Goal: Task Accomplishment & Management: Use online tool/utility

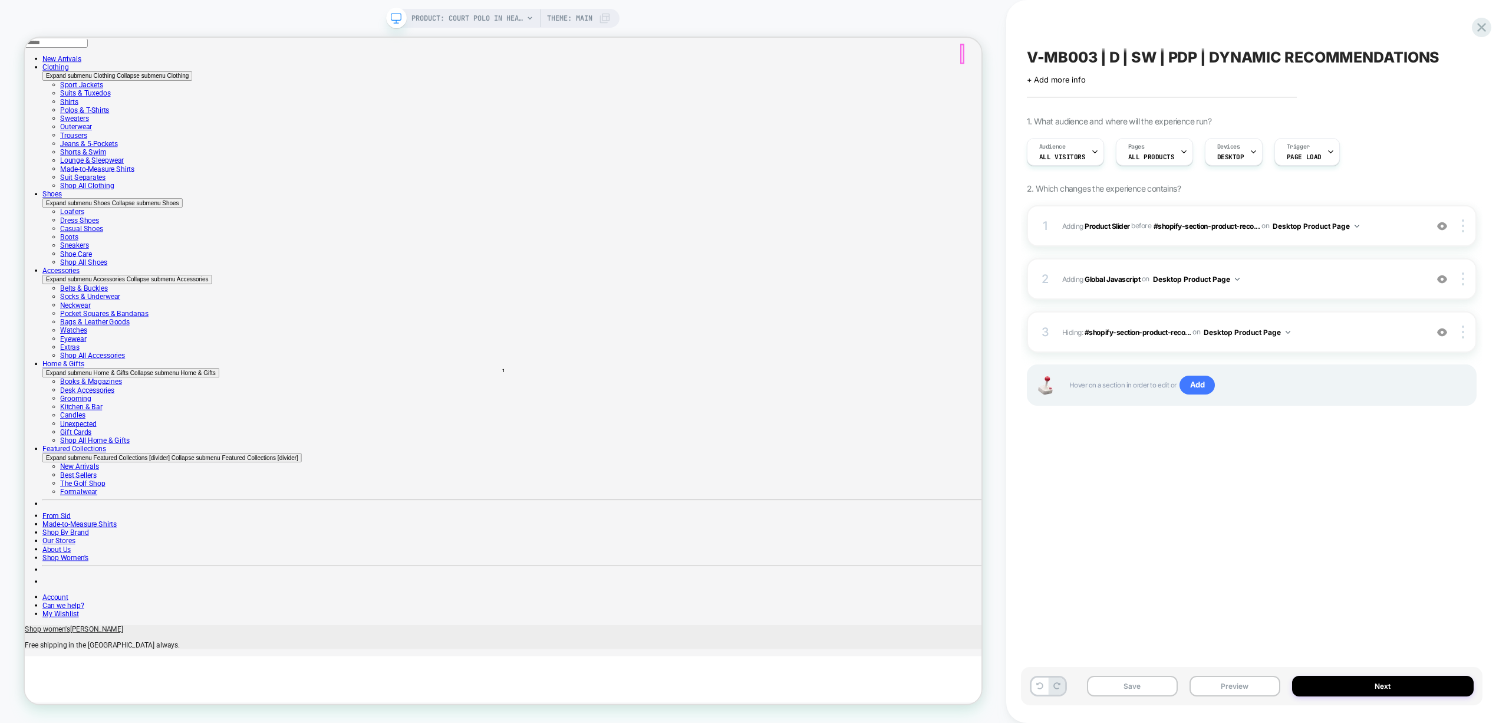
click at [1151, 237] on div "1 #_loomi_addon_1755883541937 Adding Product Slider BEFORE #shopify-section-pro…" at bounding box center [1252, 225] width 450 height 41
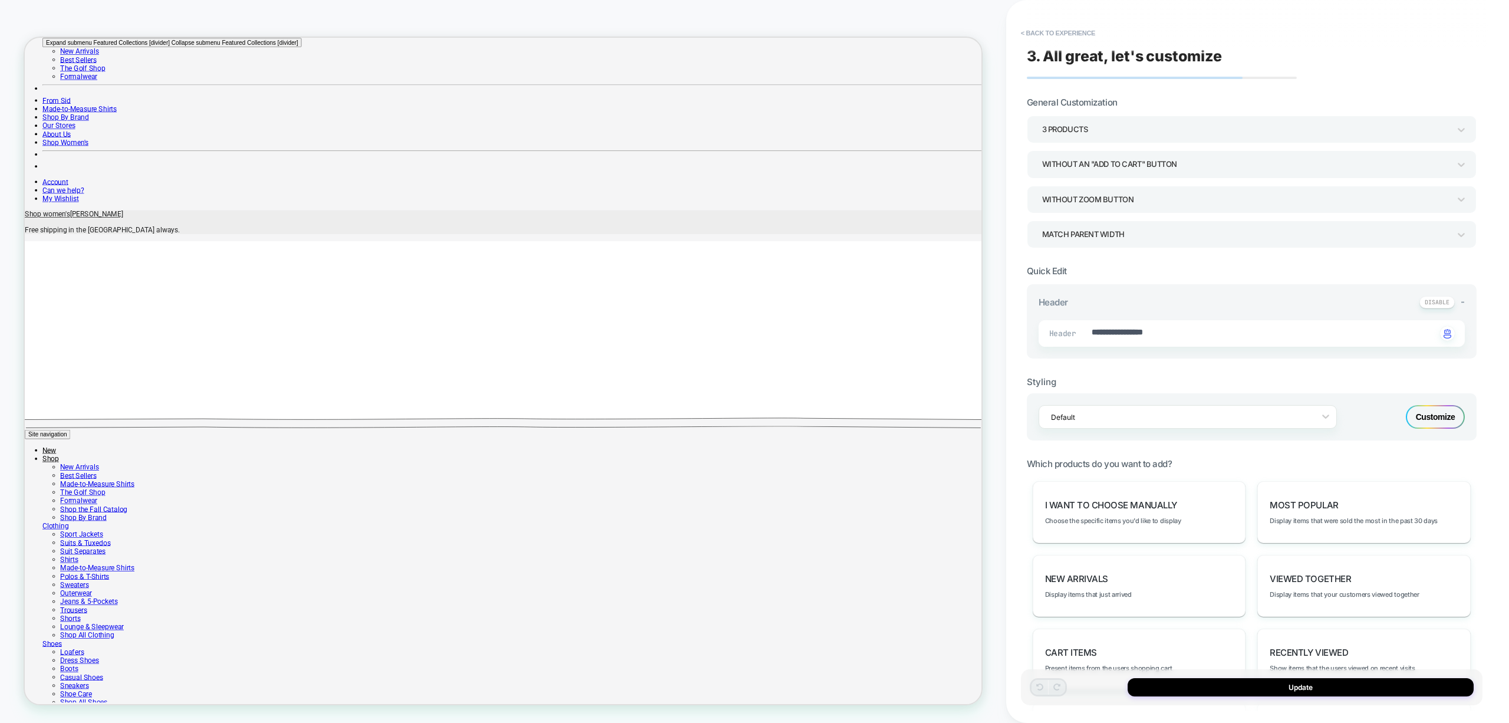
type textarea "*"
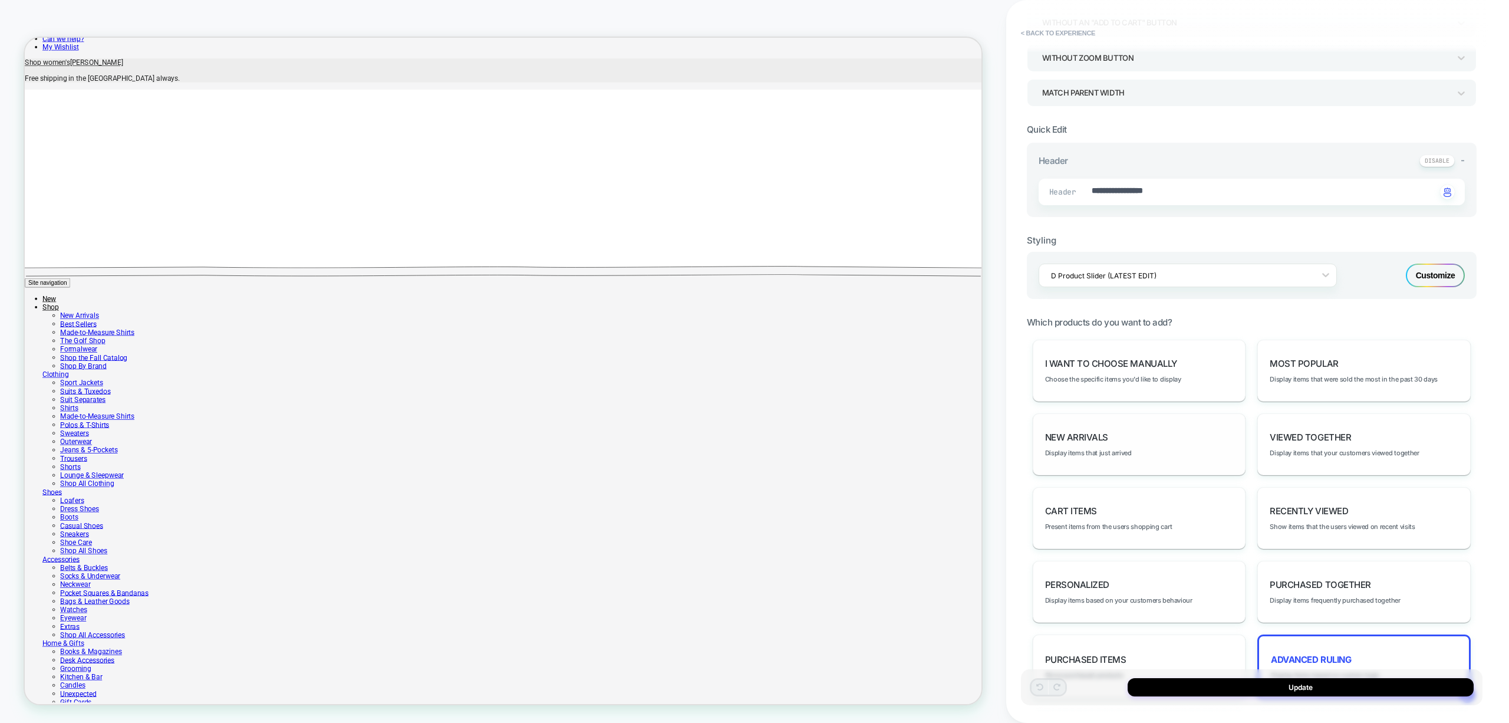
scroll to position [263, 0]
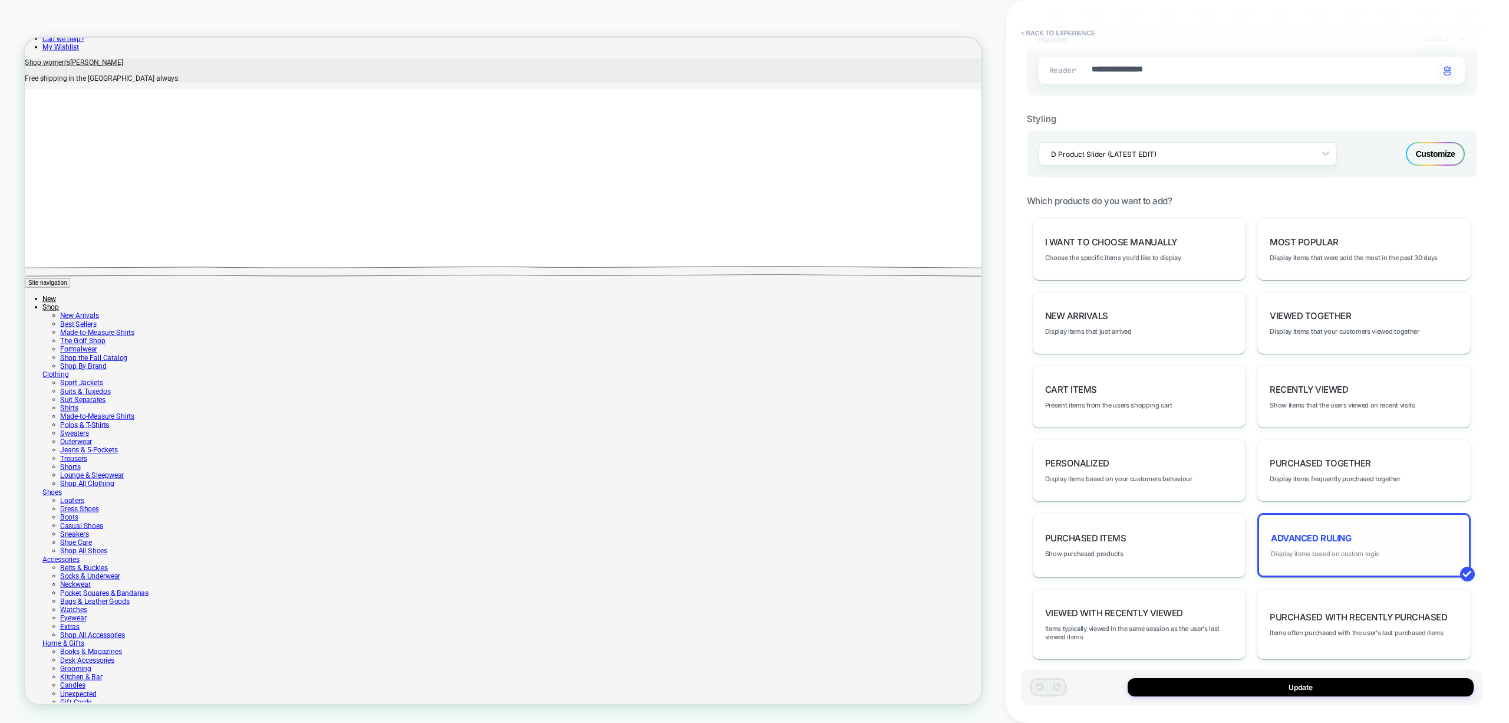
click at [1326, 549] on span "Display items based on custom logic" at bounding box center [1325, 553] width 108 height 8
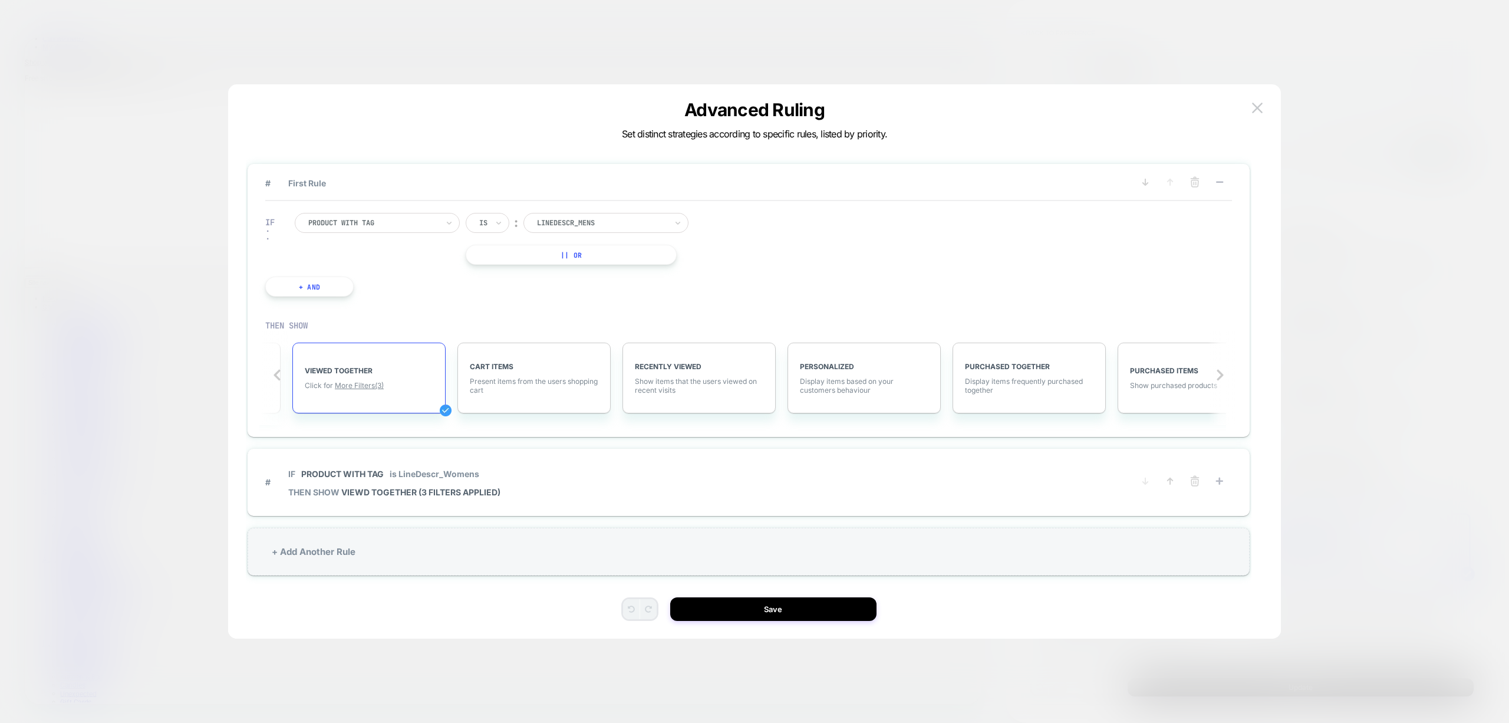
scroll to position [0, 469]
click at [1262, 107] on img at bounding box center [1257, 108] width 11 height 10
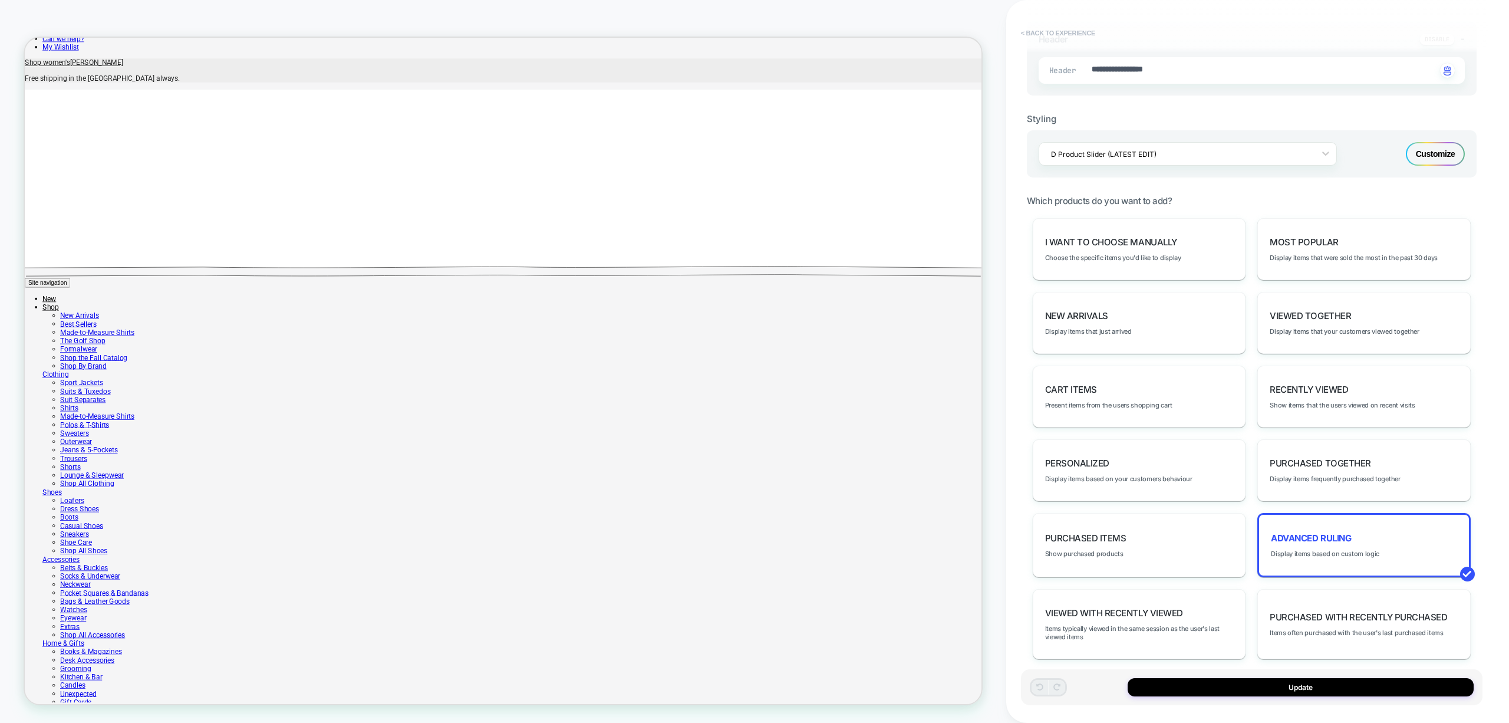
click at [1068, 31] on button "< Back to experience" at bounding box center [1058, 33] width 86 height 19
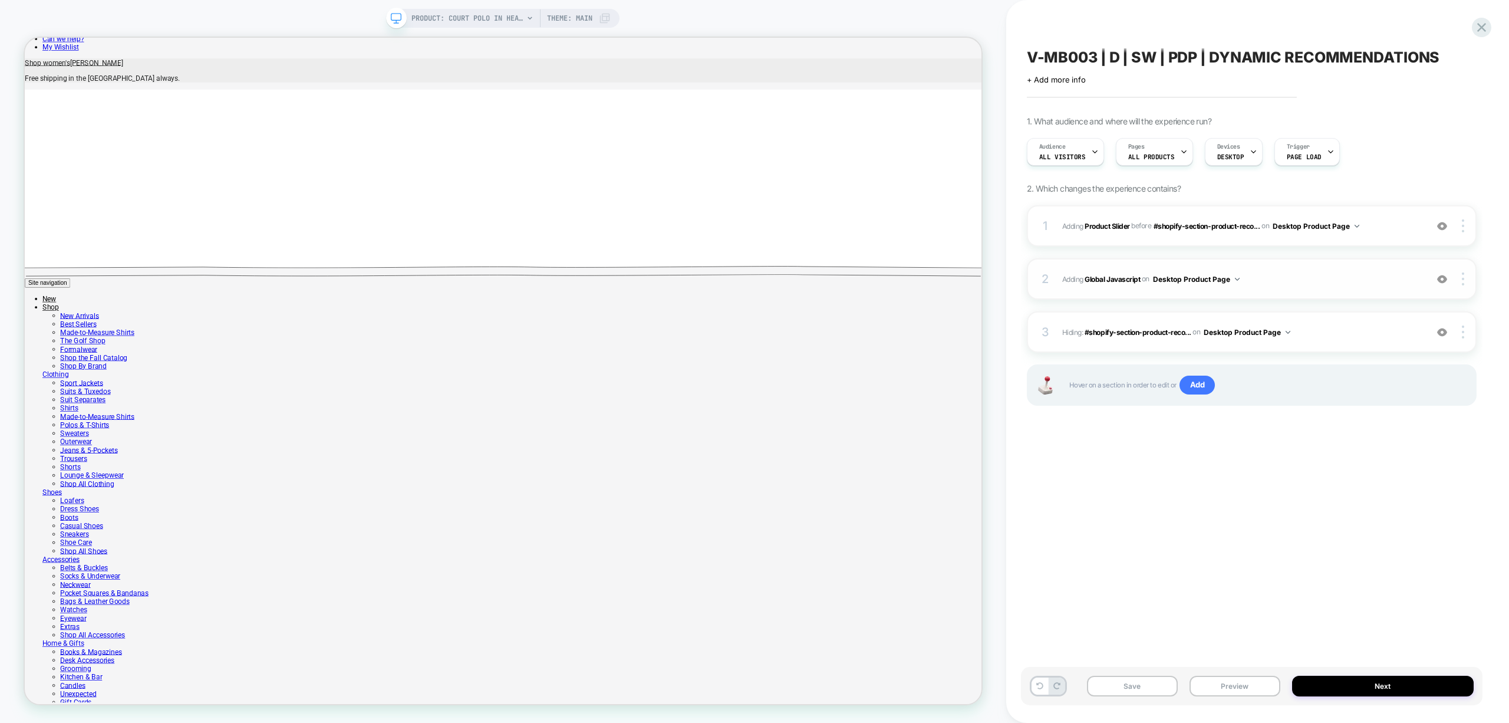
click at [1315, 284] on span "Adding Global Javascript on Desktop Product Page" at bounding box center [1241, 279] width 358 height 15
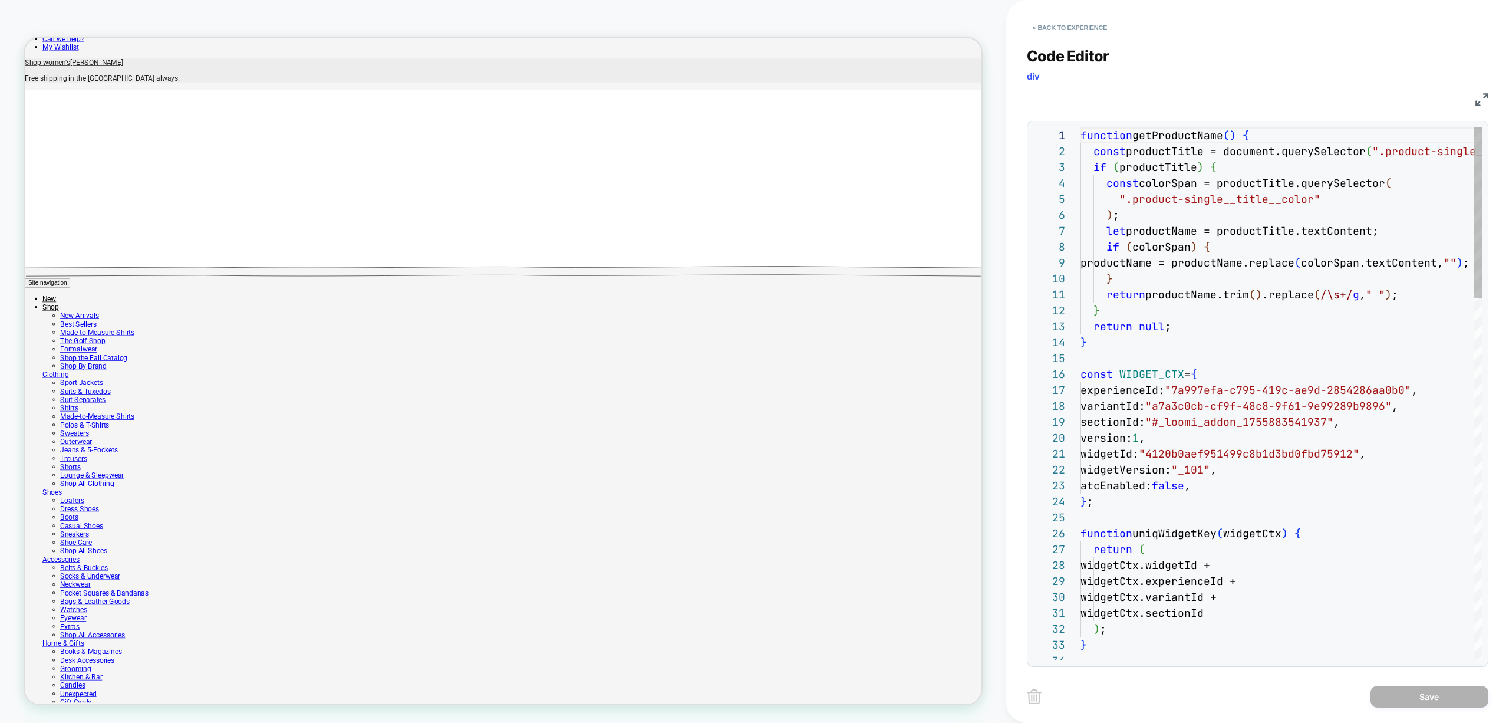
scroll to position [159, 0]
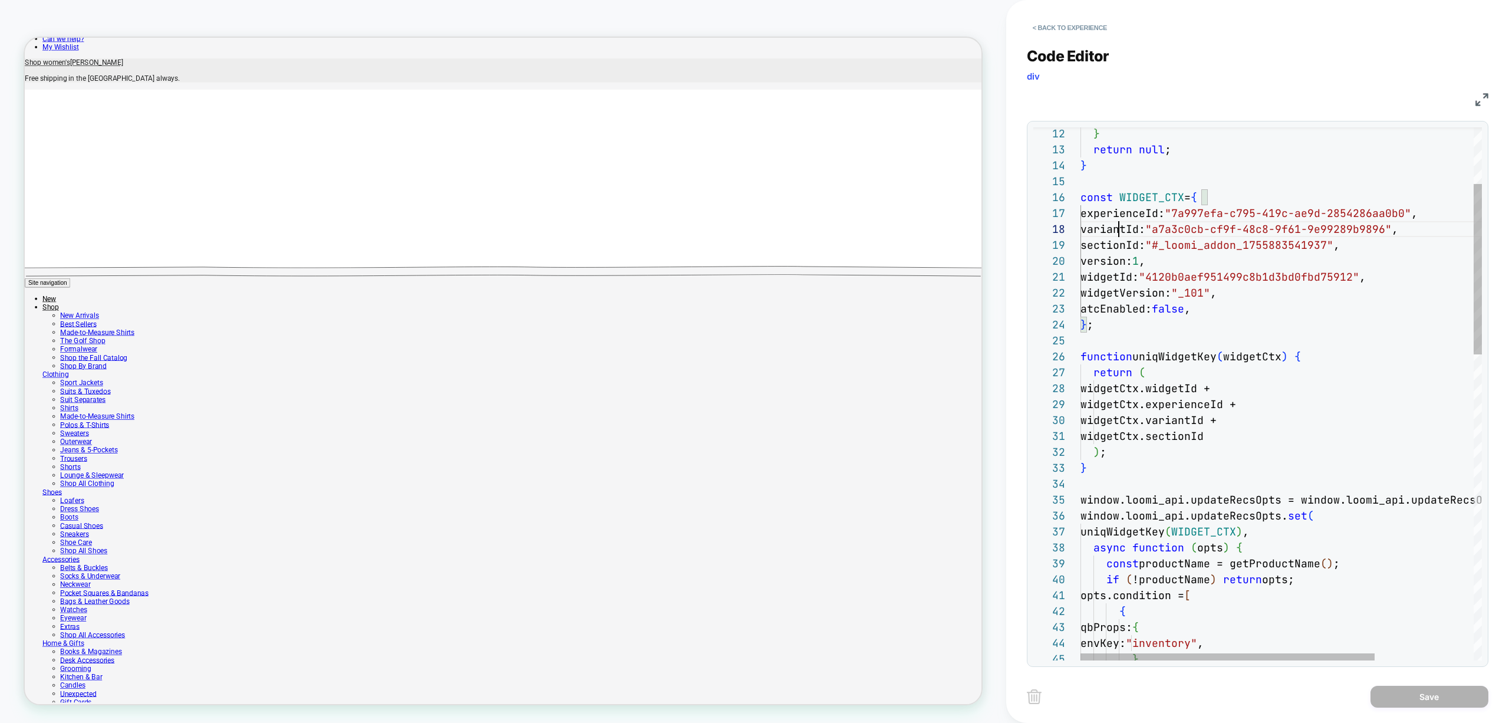
scroll to position [111, 70]
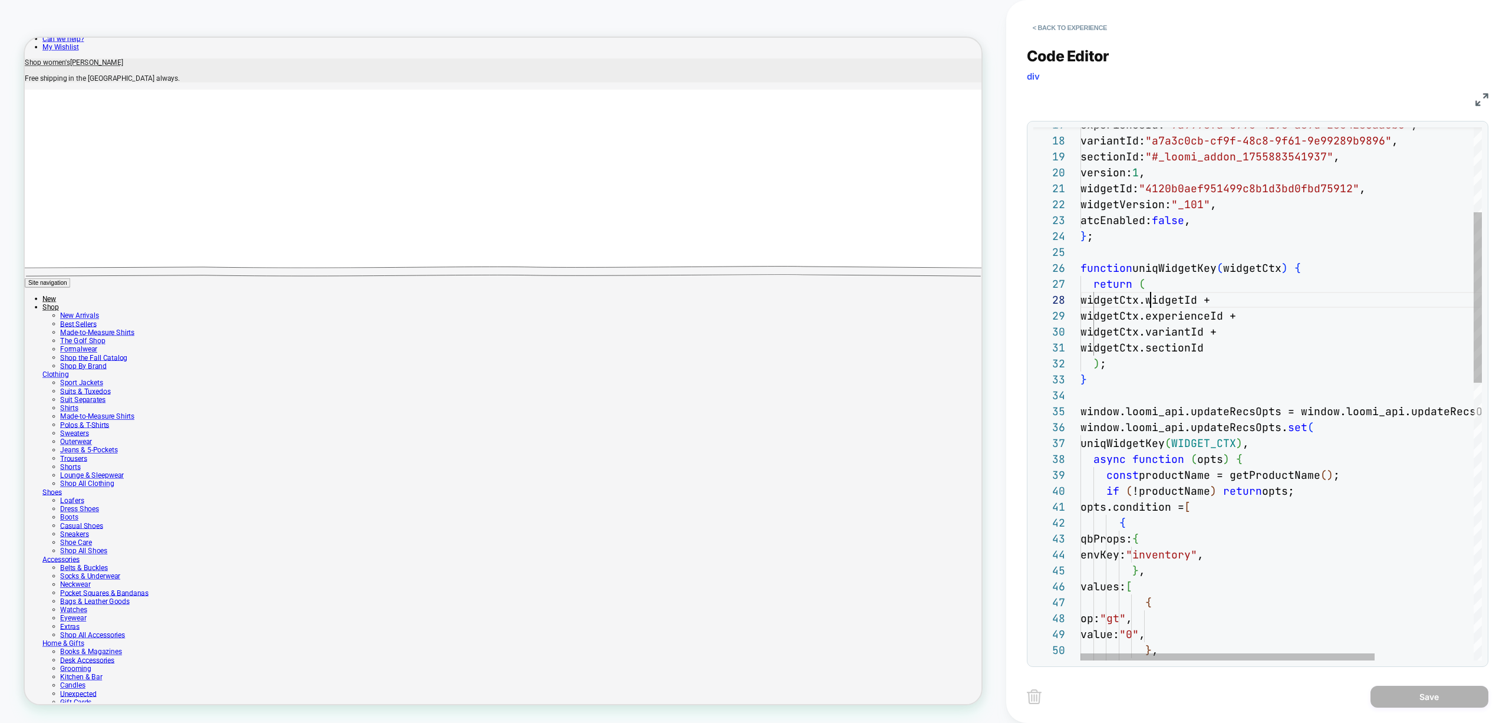
click at [1153, 297] on div "experienceId: "7a997efa-c795-419c-ae9d-2854286aa0b0" , variantId: "a7a3c0cb-cf9…" at bounding box center [1349, 693] width 537 height 1663
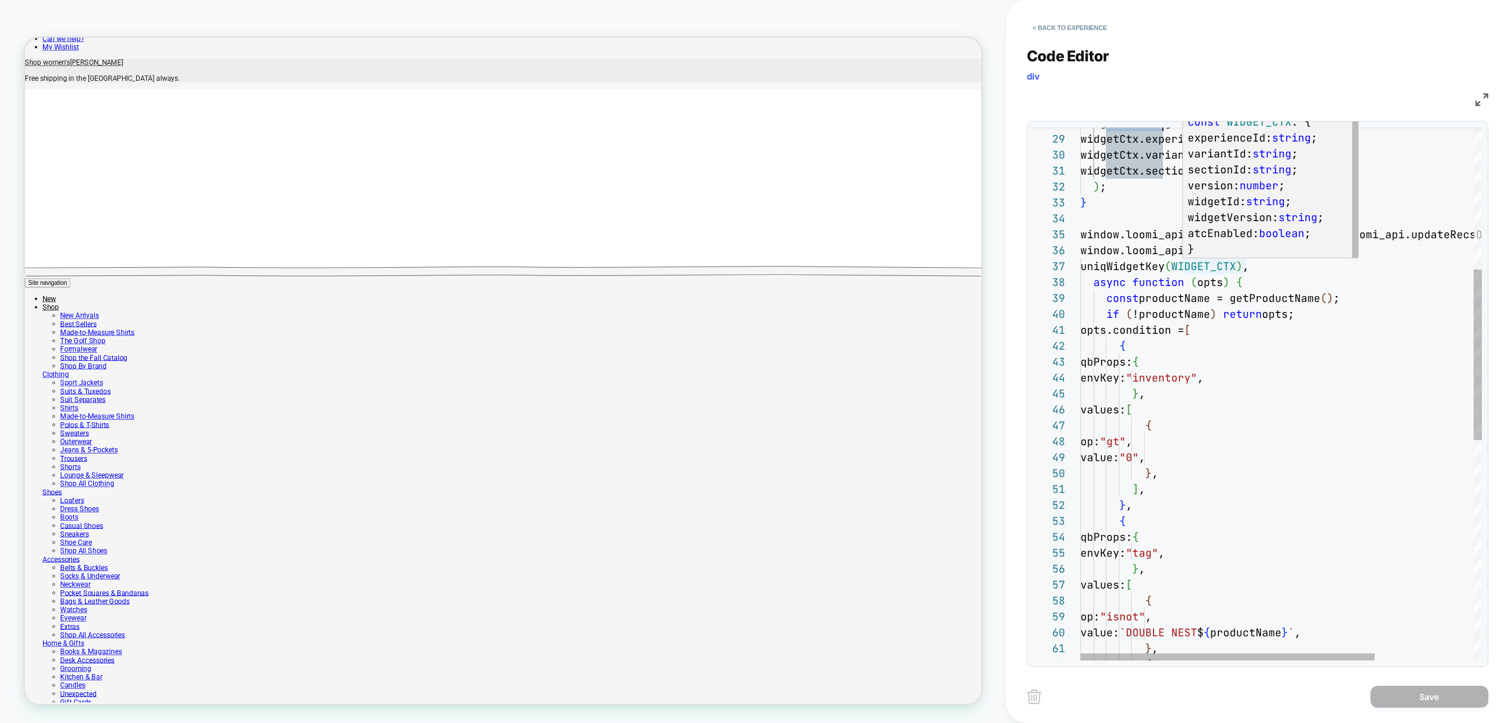
click at [1220, 265] on div "} , values: [ { op: "isnot" , value: `DOUBLE NEST $ { productName } ` , } , { ]…" at bounding box center [1349, 516] width 537 height 1663
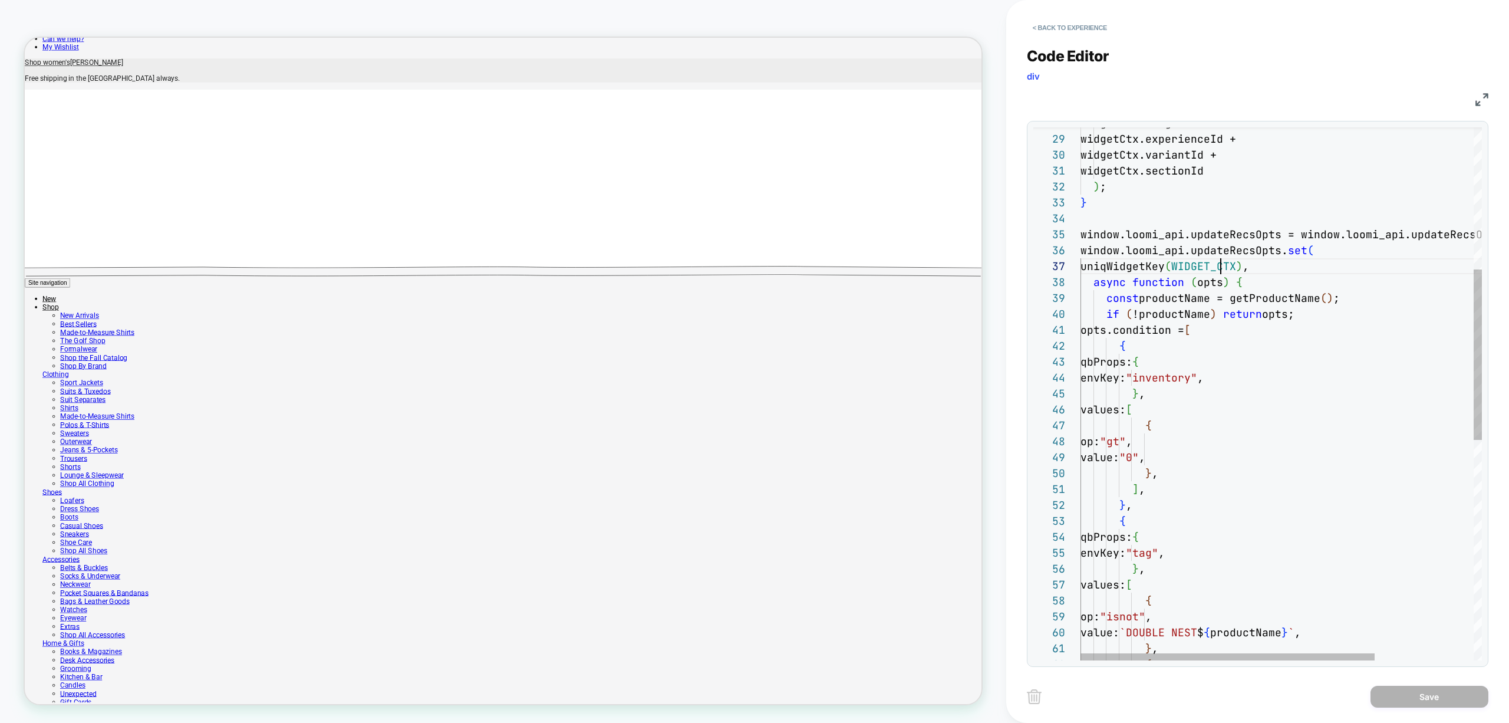
click at [1220, 265] on div "} , values: [ { op: "isnot" , value: `DOUBLE NEST $ { productName } ` , } , { ]…" at bounding box center [1349, 516] width 537 height 1663
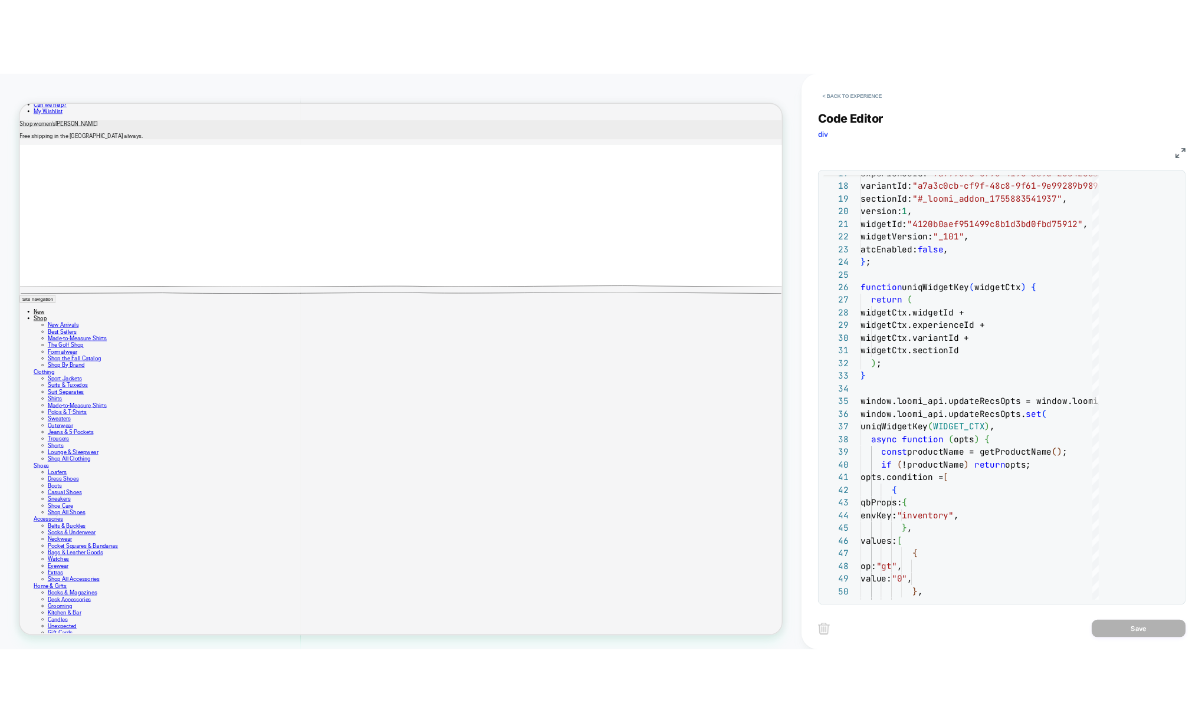
scroll to position [584, 0]
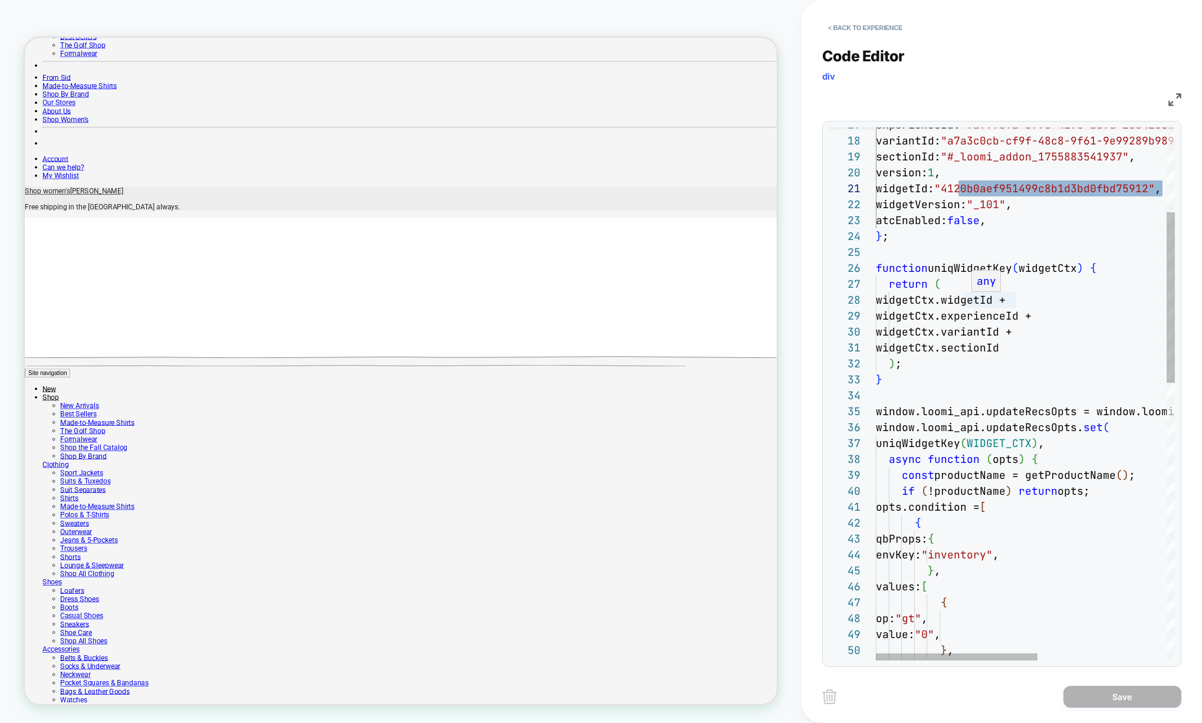
click at [934, 298] on div "} , const productName = getProductName ( ) ; if ( !productName ) return opts; o…" at bounding box center [1144, 693] width 537 height 1663
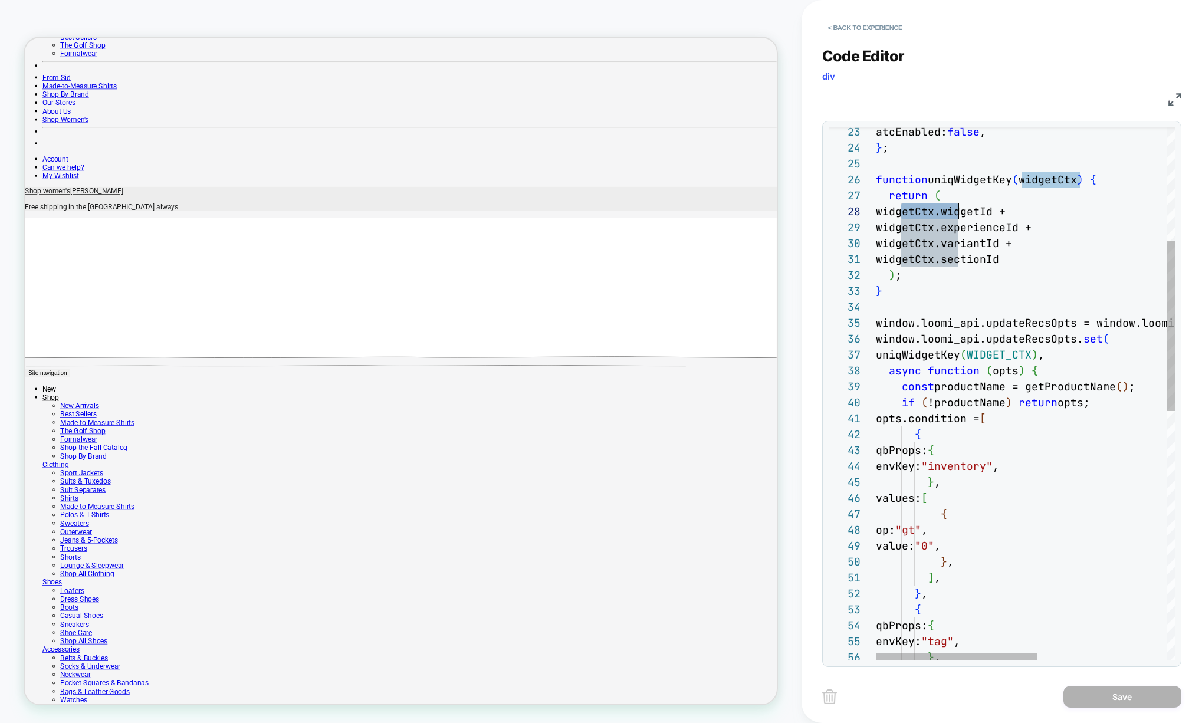
click at [935, 317] on div "} , const productName = getProductName ( ) ; if ( !productName ) return opts; o…" at bounding box center [1144, 605] width 537 height 1663
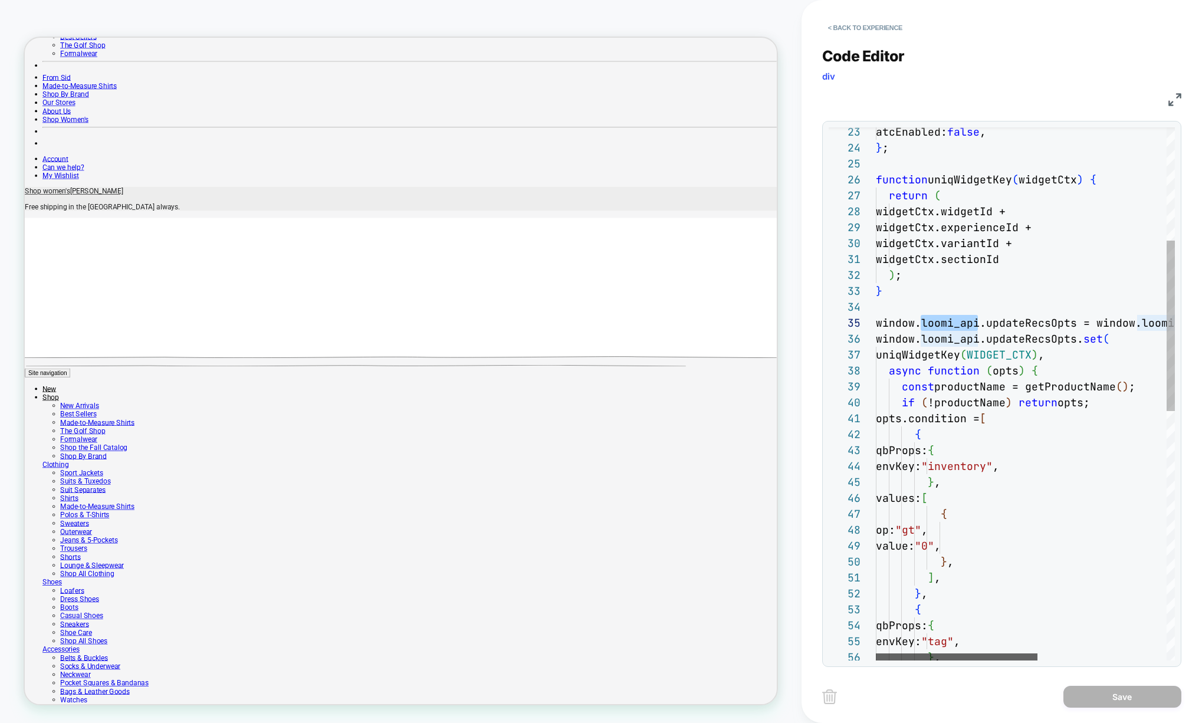
click at [889, 653] on div at bounding box center [957, 656] width 162 height 7
click at [1009, 347] on div "} , const productName = getProductName ( ) ; if ( !productName ) return opts; o…" at bounding box center [1144, 605] width 537 height 1663
click at [1026, 338] on div "} , const productName = getProductName ( ) ; if ( !productName ) return opts; o…" at bounding box center [1144, 605] width 537 height 1663
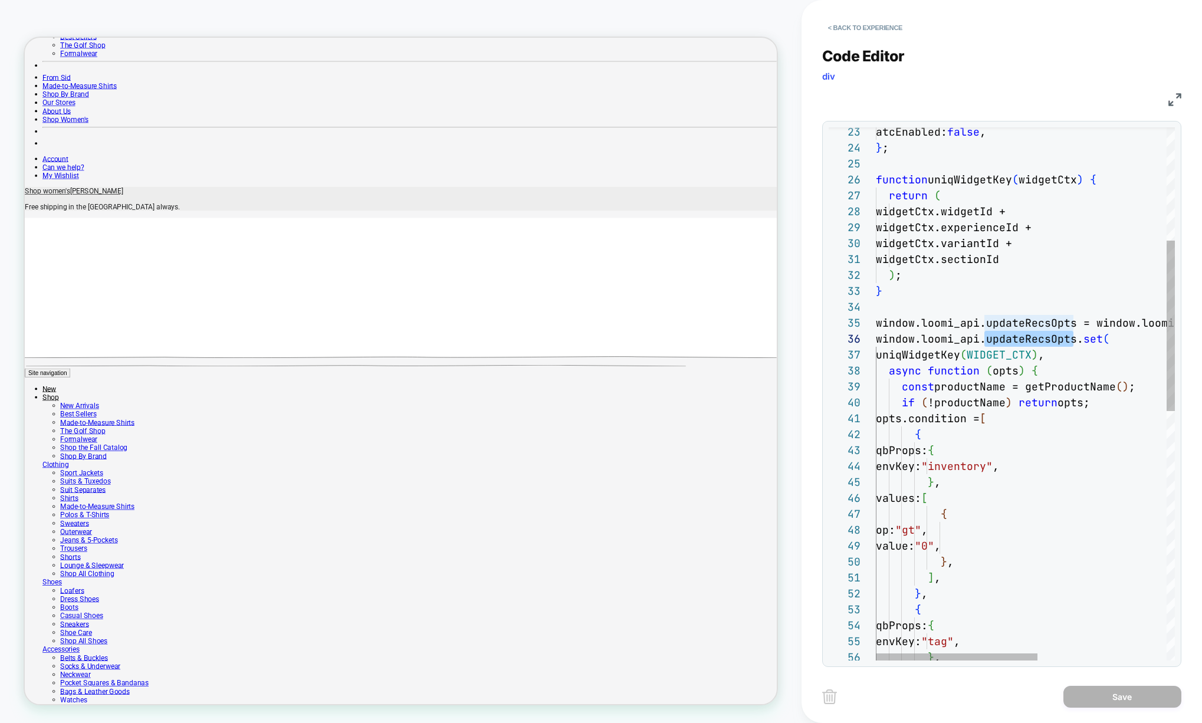
click at [916, 353] on div "} , const productName = getProductName ( ) ; if ( !productName ) return opts; o…" at bounding box center [1144, 605] width 537 height 1663
click at [949, 371] on div "} , const productName = getProductName ( ) ; if ( !productName ) return opts; o…" at bounding box center [1144, 605] width 537 height 1663
click at [997, 383] on div "} , const productName = getProductName ( ) ; if ( !productName ) return opts; o…" at bounding box center [1144, 605] width 537 height 1663
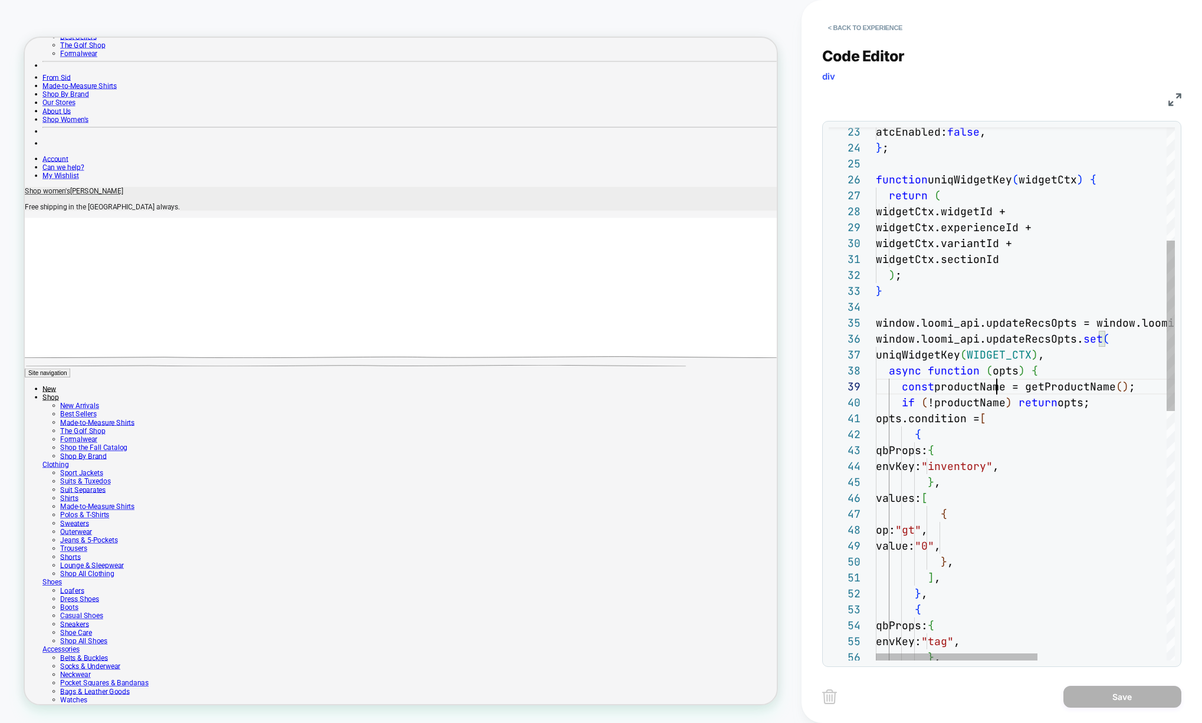
scroll to position [127, 134]
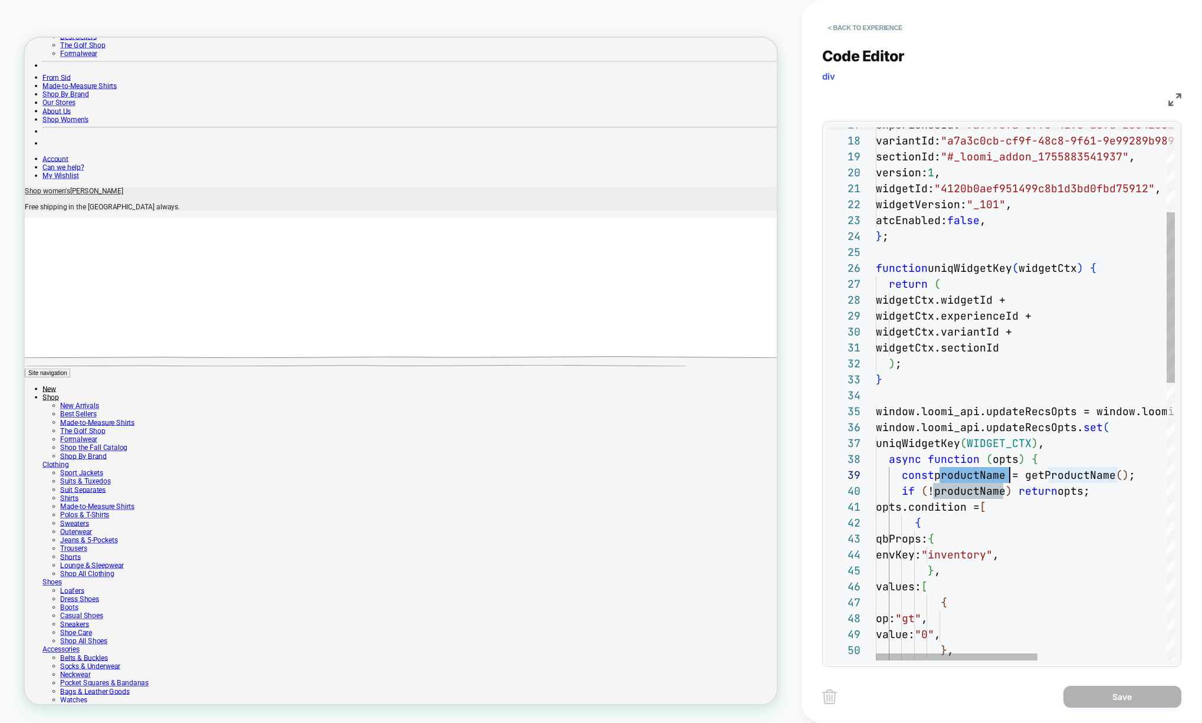
click at [1047, 473] on div "} , const productName = getProductName ( ) ; if ( !productName ) return opts; o…" at bounding box center [1144, 693] width 537 height 1663
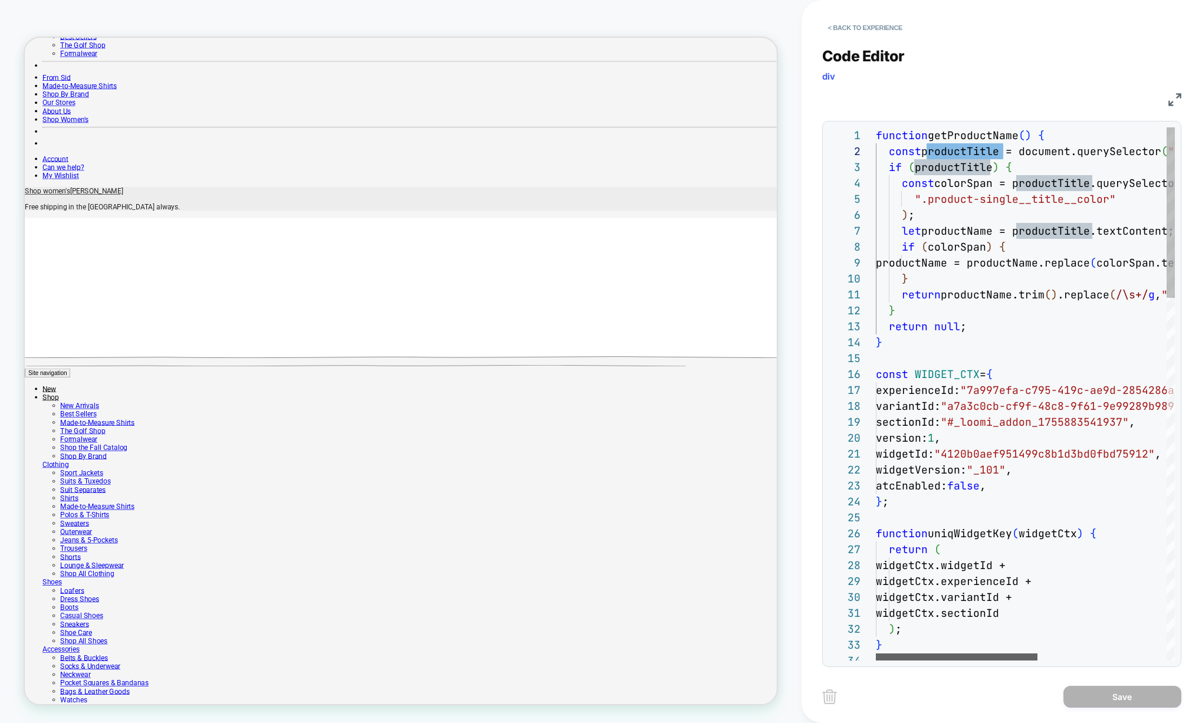
click at [934, 653] on div at bounding box center [957, 656] width 162 height 7
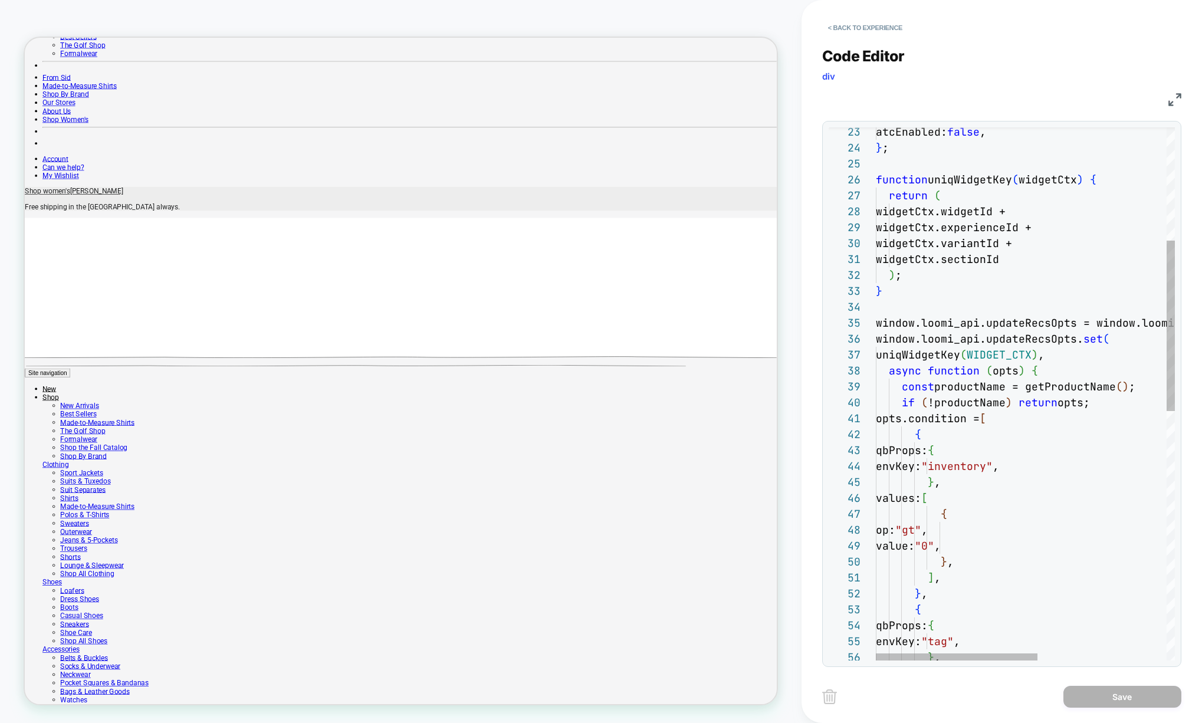
click at [976, 384] on div "const productName = getProductName ( ) ; if ( !productName ) return opts; opts.…" at bounding box center [1144, 605] width 537 height 1663
click at [1041, 371] on div "const productName = getProductName ( ) ; if ( !productName ) return opts; opts.…" at bounding box center [1144, 605] width 537 height 1663
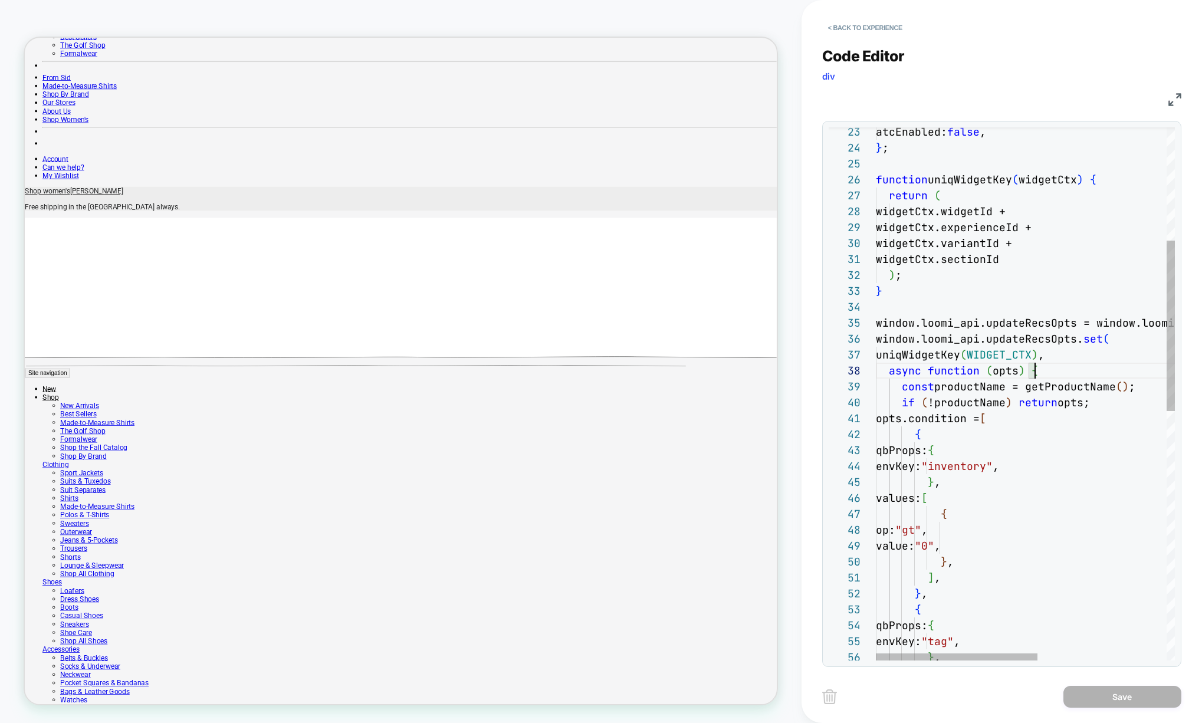
click at [1048, 370] on div "const productName = getProductName ( ) ; if ( !productName ) return opts; opts.…" at bounding box center [1144, 605] width 537 height 1663
click at [933, 653] on div at bounding box center [957, 656] width 162 height 7
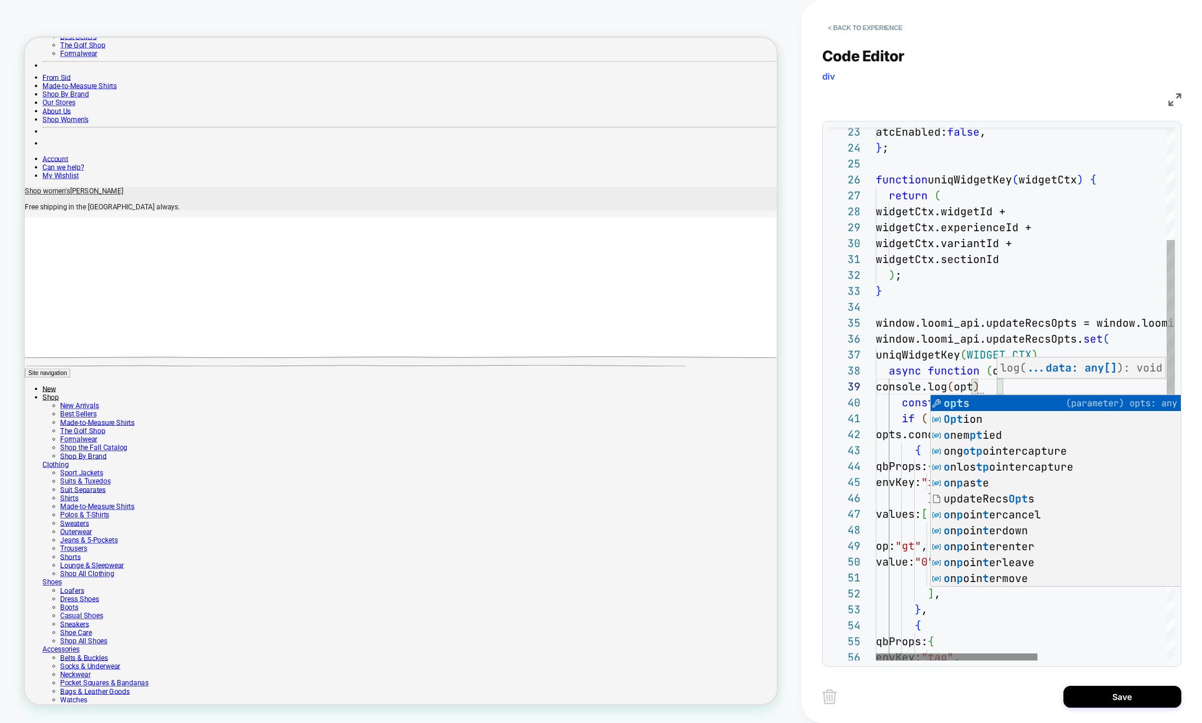
scroll to position [127, 127]
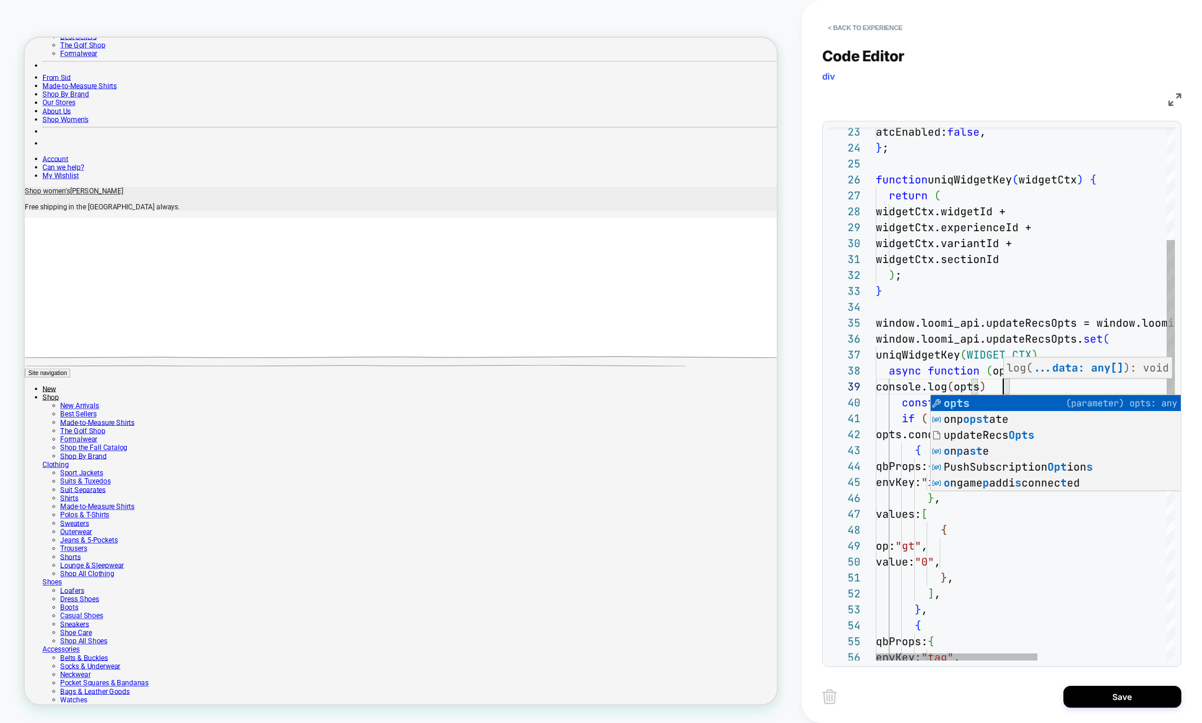
click at [962, 351] on div "const productName = getProductName ( ) ; if ( !productName ) return opts; opts.…" at bounding box center [1144, 613] width 537 height 1679
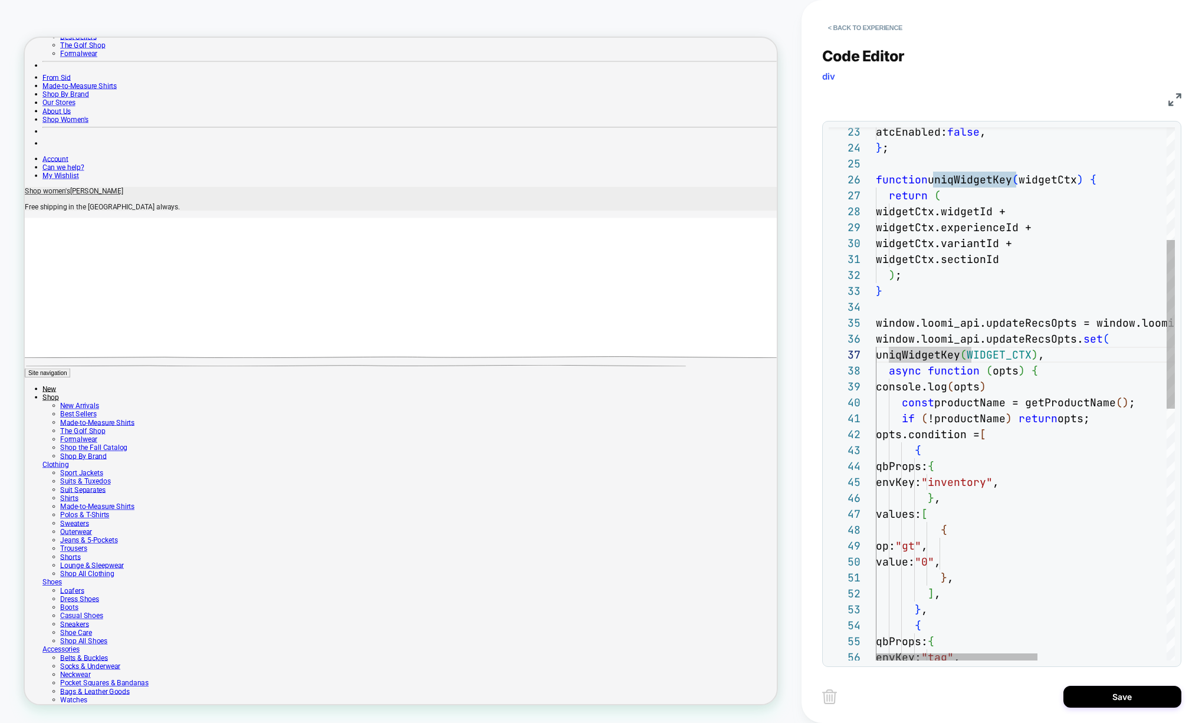
click at [1098, 353] on div "const productName = getProductName ( ) ; if ( !productName ) return opts; opts.…" at bounding box center [1144, 613] width 537 height 1679
click at [1039, 378] on div "const productName = getProductName ( ) ; if ( !productName ) return opts; opts.…" at bounding box center [1144, 613] width 537 height 1679
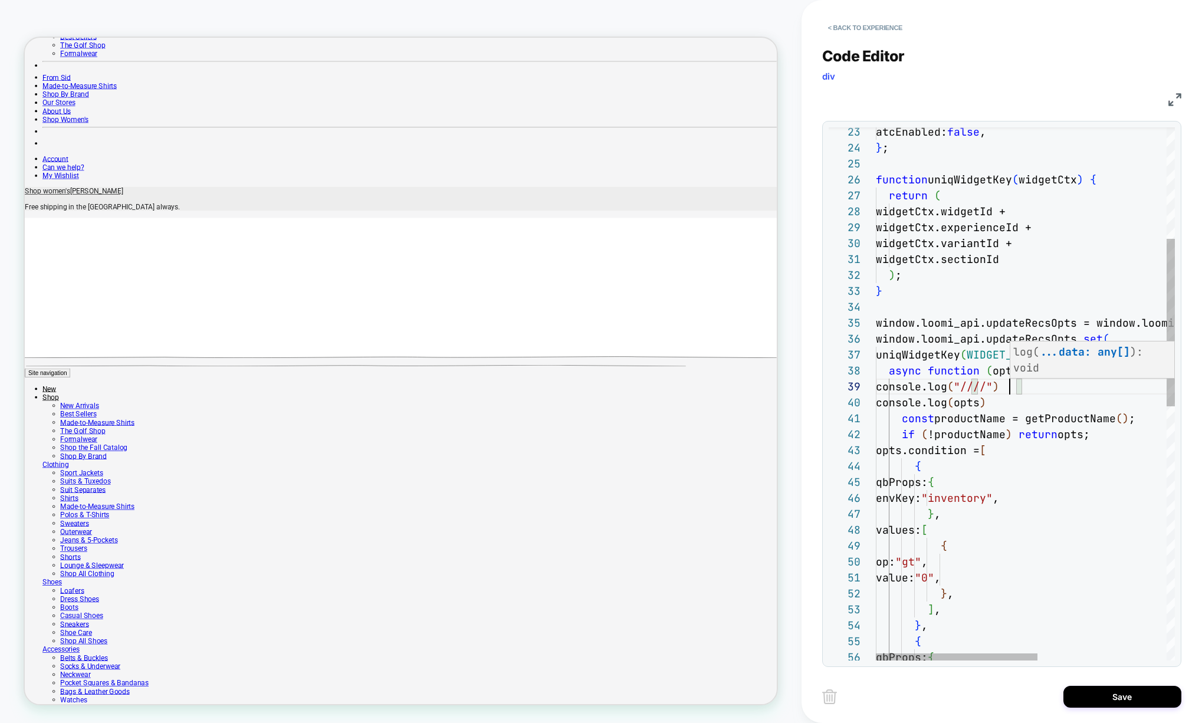
scroll to position [127, 146]
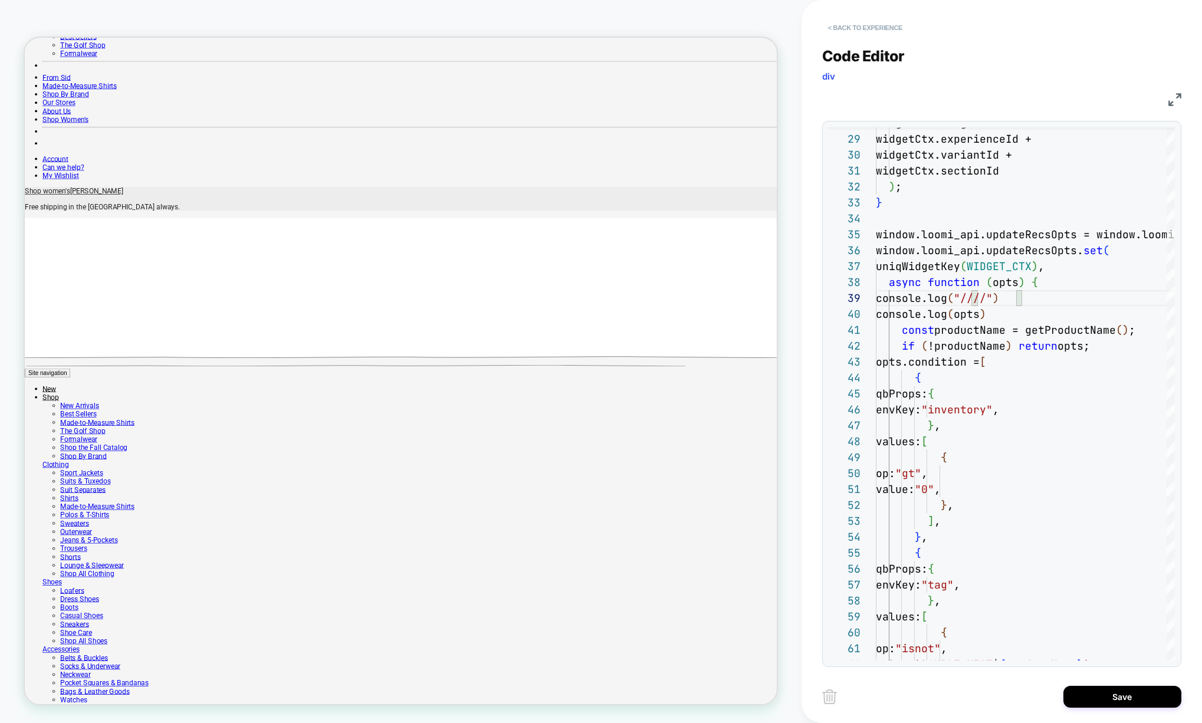
type textarea "**********"
click at [873, 28] on button "< Back to experience" at bounding box center [865, 27] width 86 height 19
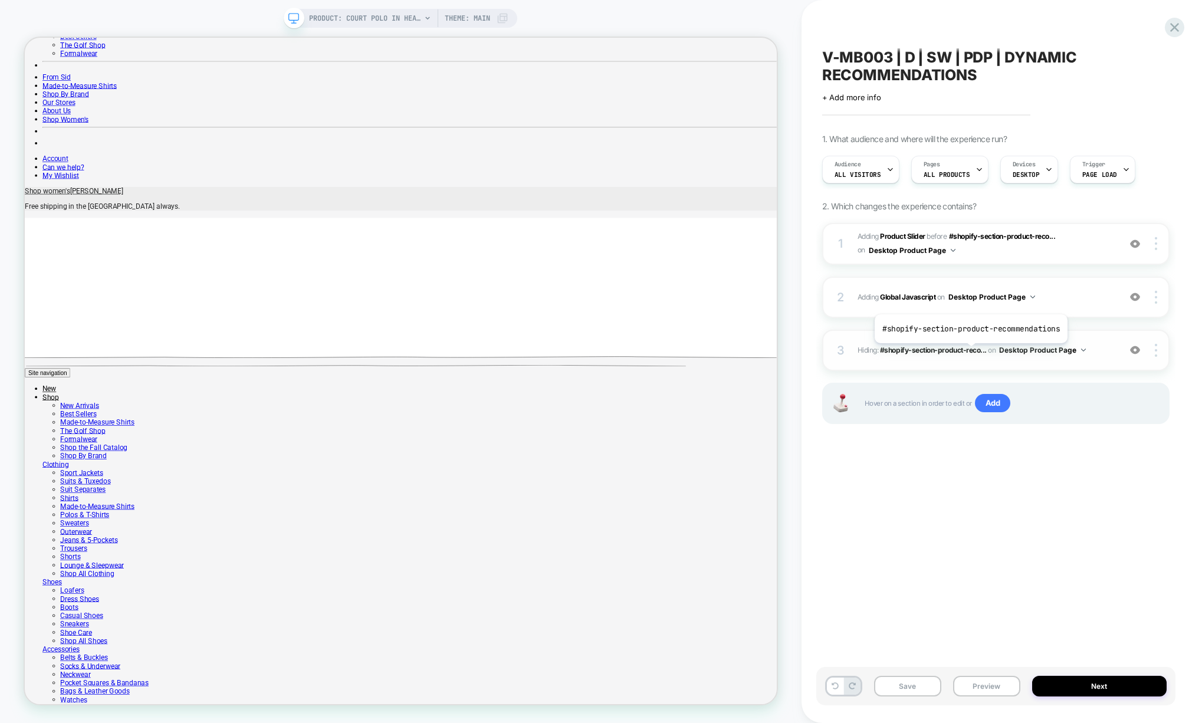
scroll to position [0, 1]
click at [980, 313] on div "2 Adding Global Javascript on Desktop Product Page Add Before Add After Copy to…" at bounding box center [995, 297] width 347 height 41
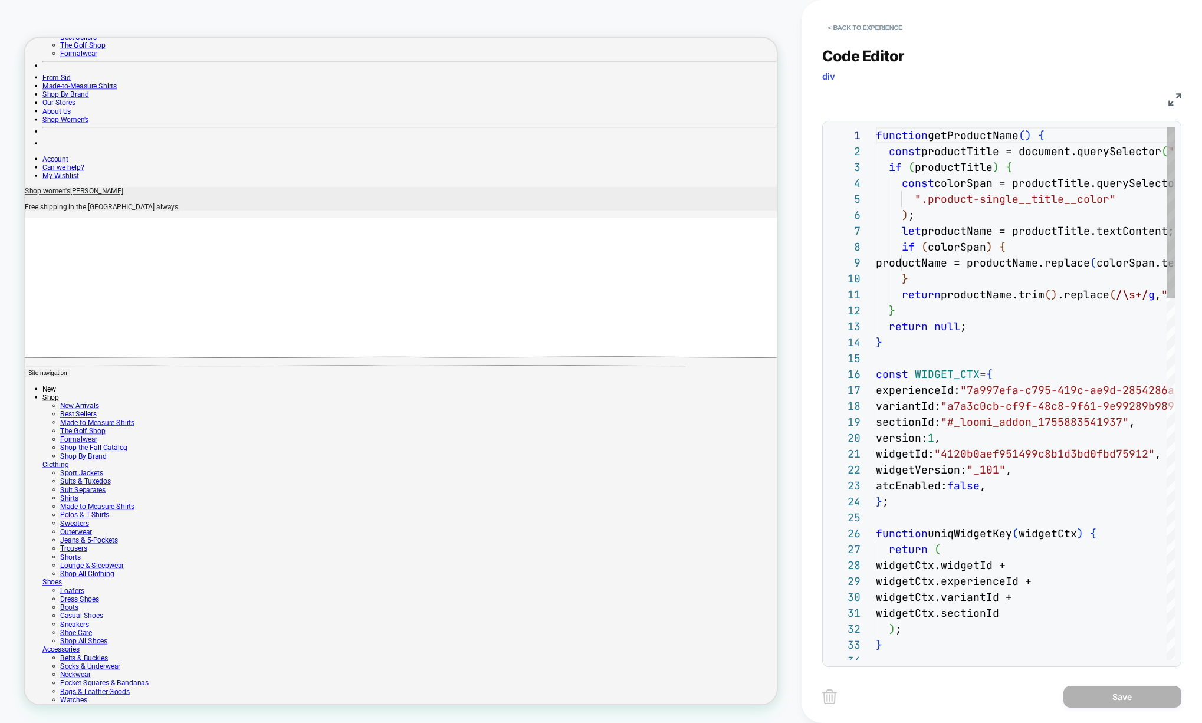
scroll to position [159, 0]
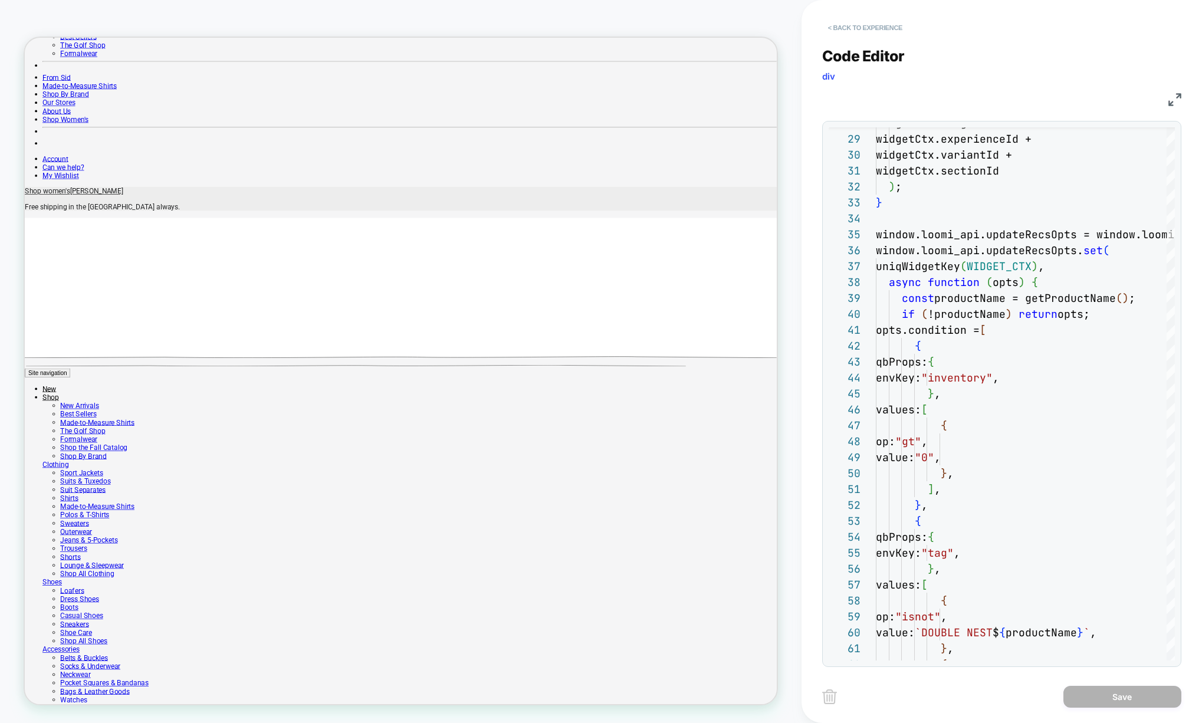
click at [843, 28] on button "< Back to experience" at bounding box center [865, 27] width 86 height 19
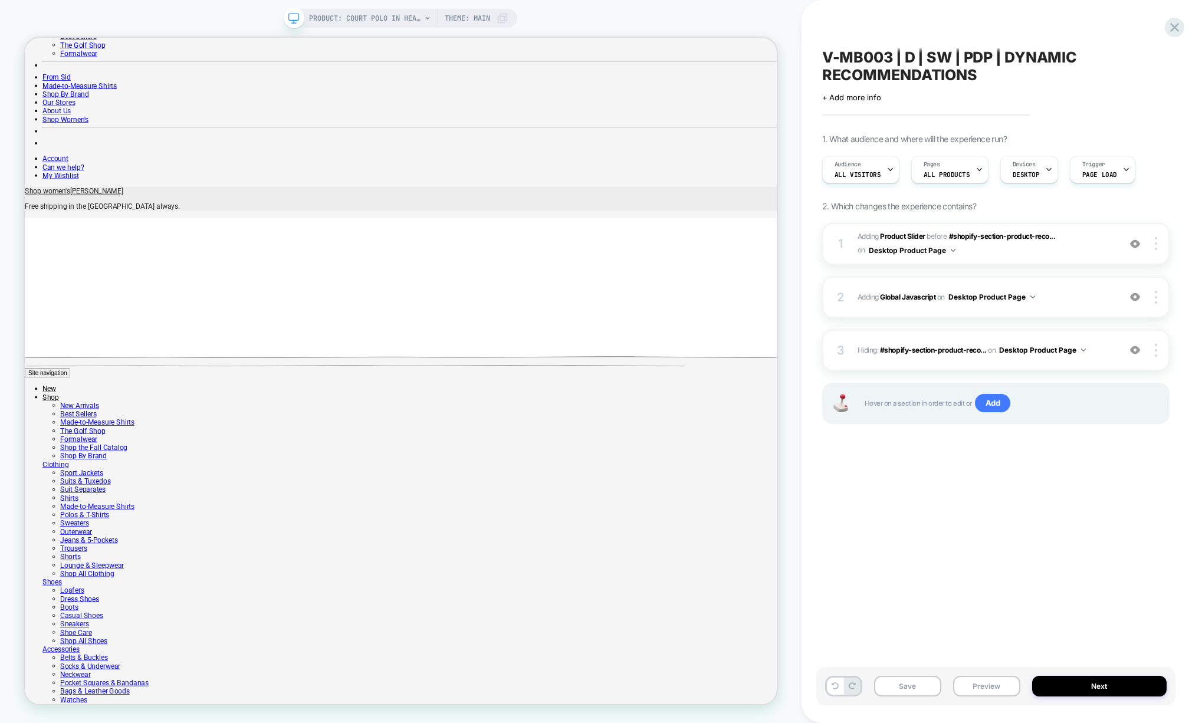
scroll to position [0, 1]
click at [918, 363] on div "3 Hiding : #shopify-section-product-reco... #shopify-section-product-recommenda…" at bounding box center [995, 350] width 347 height 41
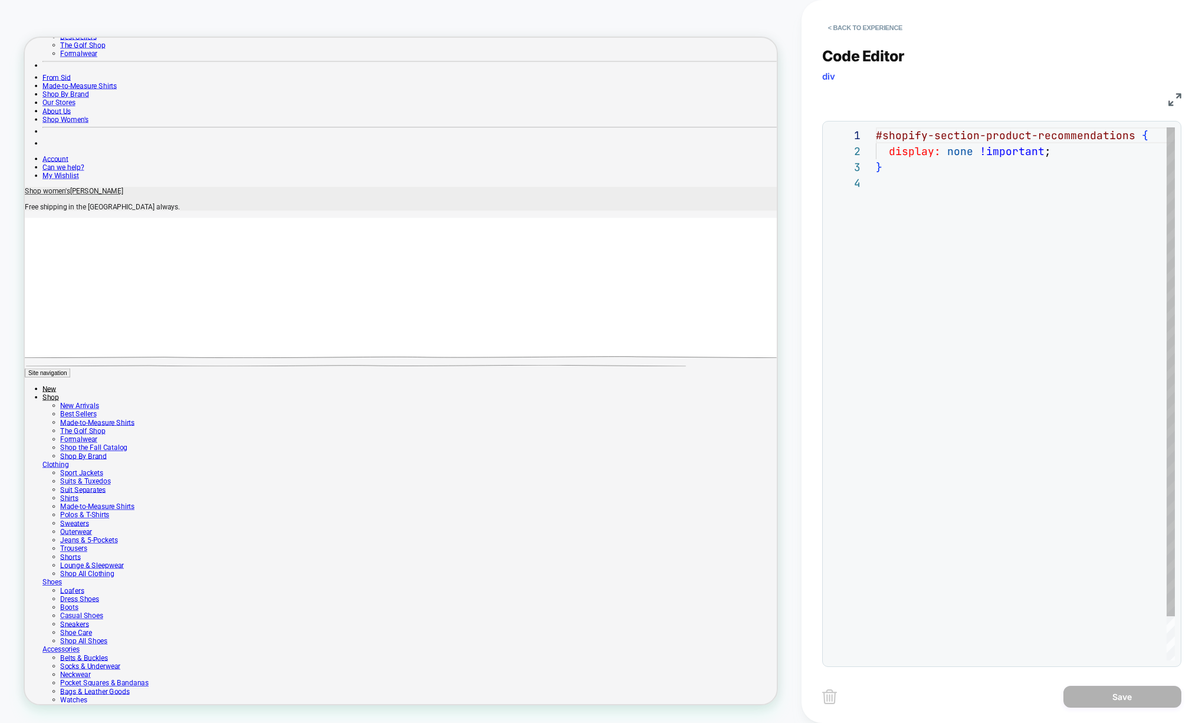
scroll to position [48, 0]
click at [959, 153] on div "#shopify-section-product-recommendations { display: none !important ; }" at bounding box center [1026, 417] width 301 height 581
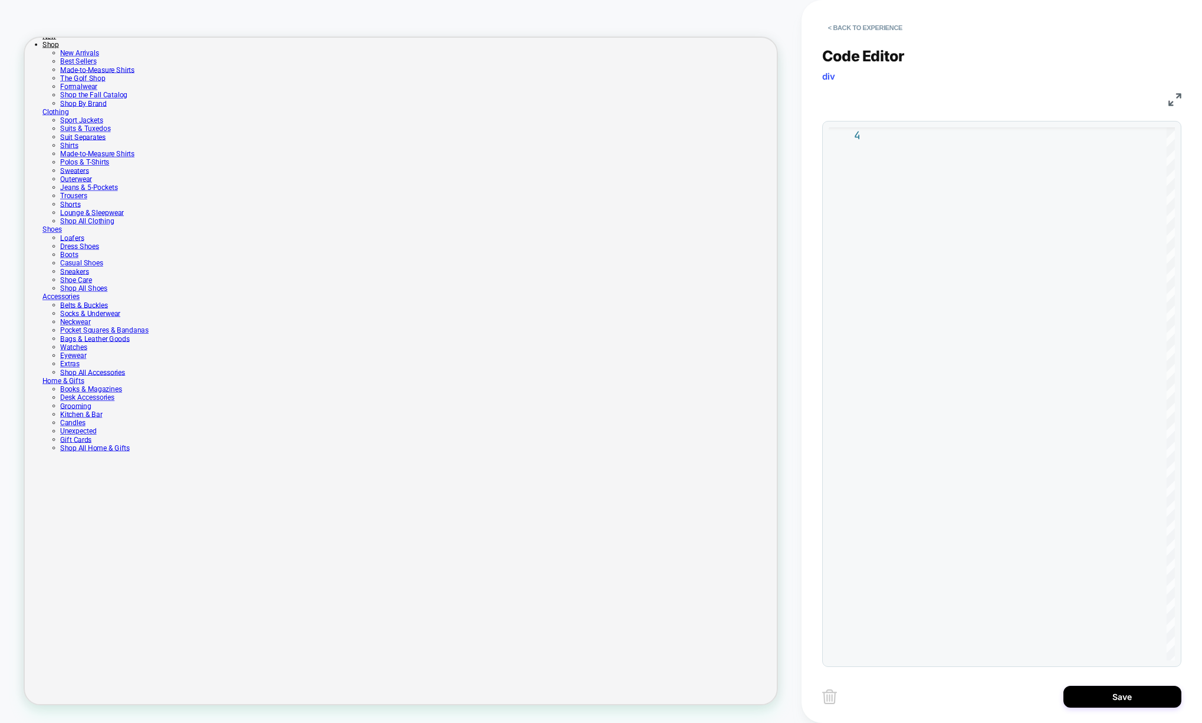
scroll to position [1051, 0]
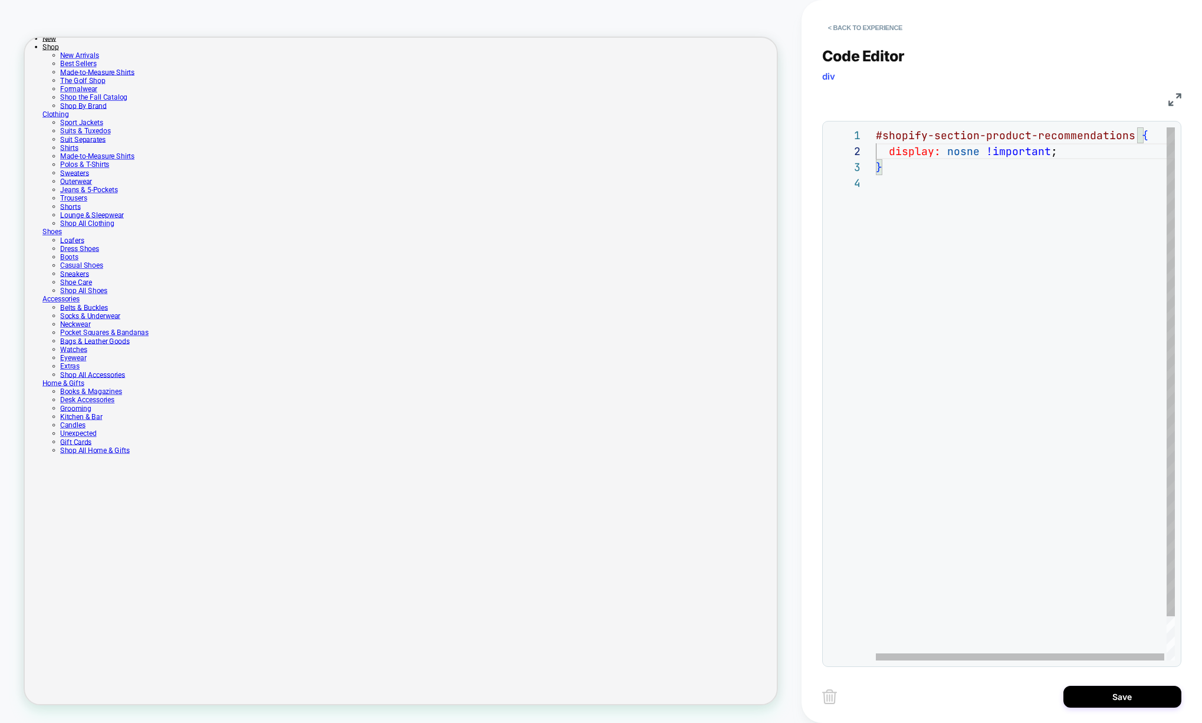
type textarea "**********"
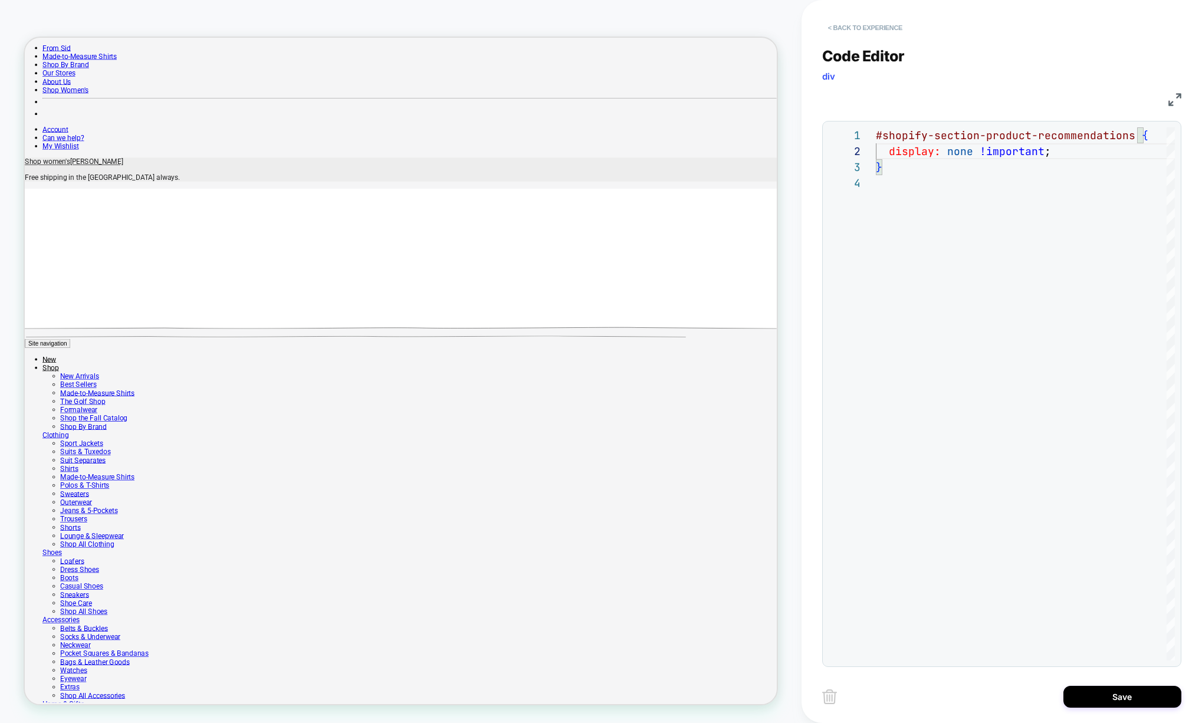
click at [868, 31] on button "< Back to experience" at bounding box center [865, 27] width 86 height 19
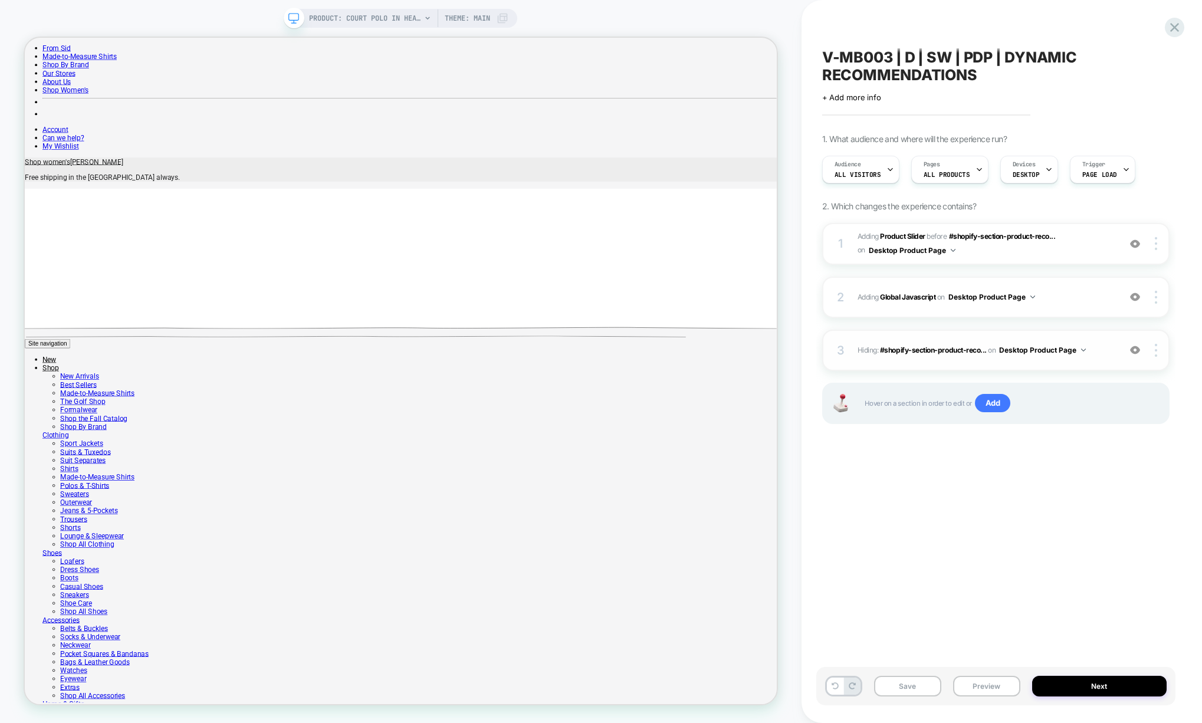
scroll to position [0, 1]
click at [1090, 301] on span "Adding Global Javascript on Desktop Product Page" at bounding box center [985, 296] width 256 height 15
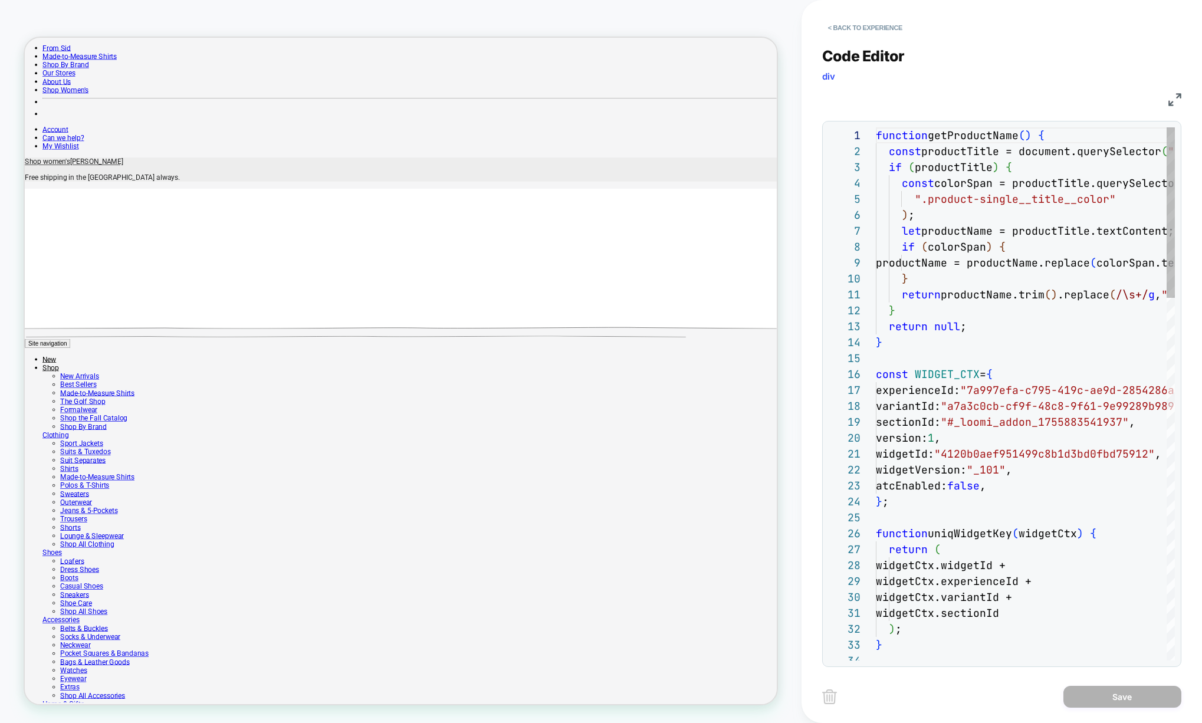
scroll to position [159, 0]
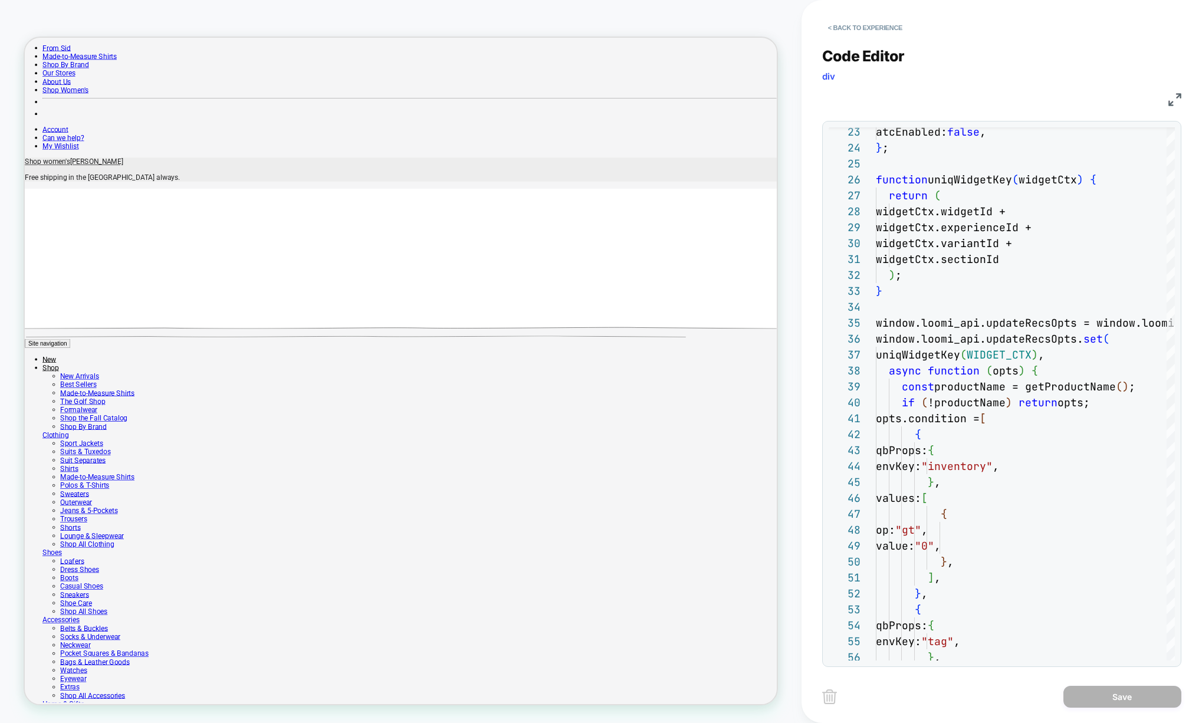
click at [970, 181] on div "window.loomi_api.updateRecsOpts = window.loomi_api .updateRecsOpts || new Map (…" at bounding box center [1144, 605] width 537 height 1663
click at [1061, 354] on div "window.loomi_api.updateRecsOpts = window.loomi_api .updateRecsOpts || new Map (…" at bounding box center [1144, 605] width 537 height 1663
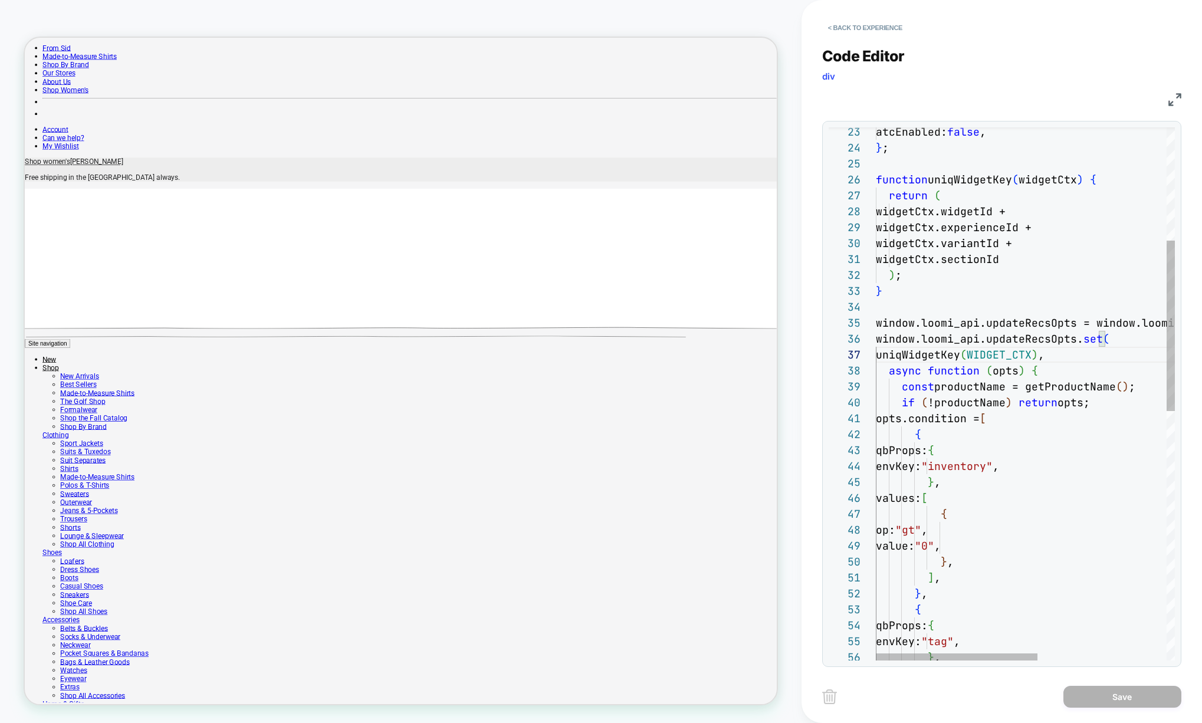
click at [949, 350] on div "window.loomi_api.updateRecsOpts = window.loomi_api .updateRecsOpts || new Map (…" at bounding box center [1144, 605] width 537 height 1663
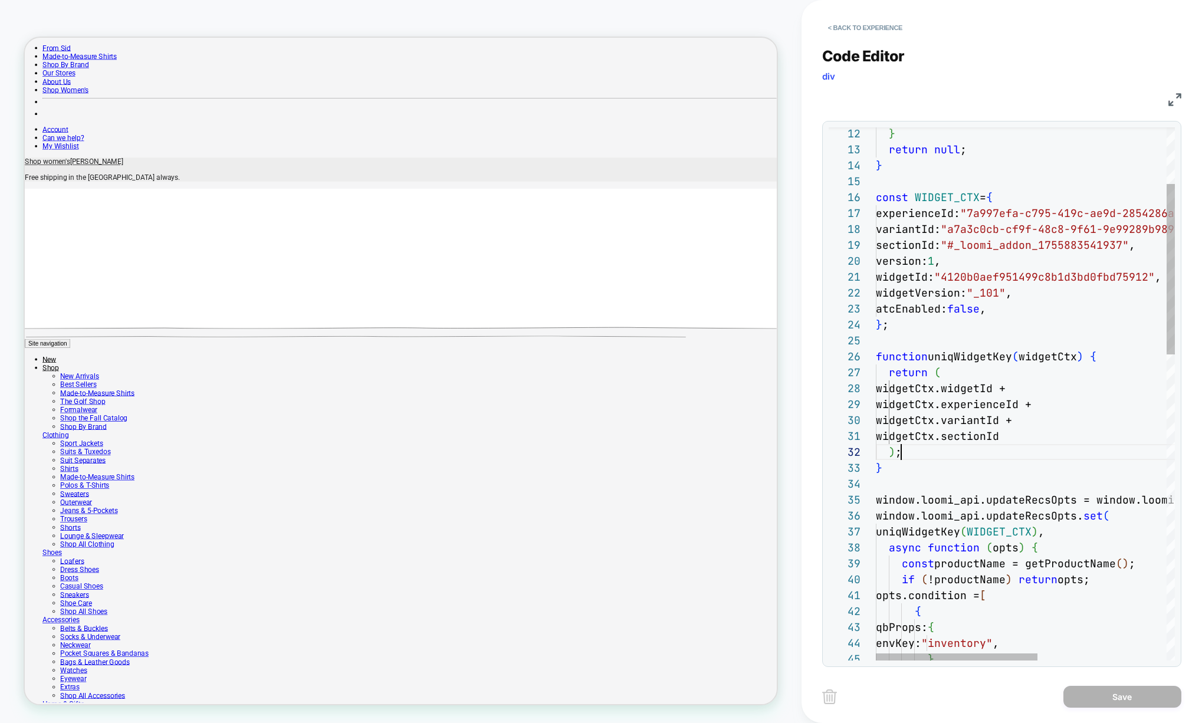
scroll to position [16, 25]
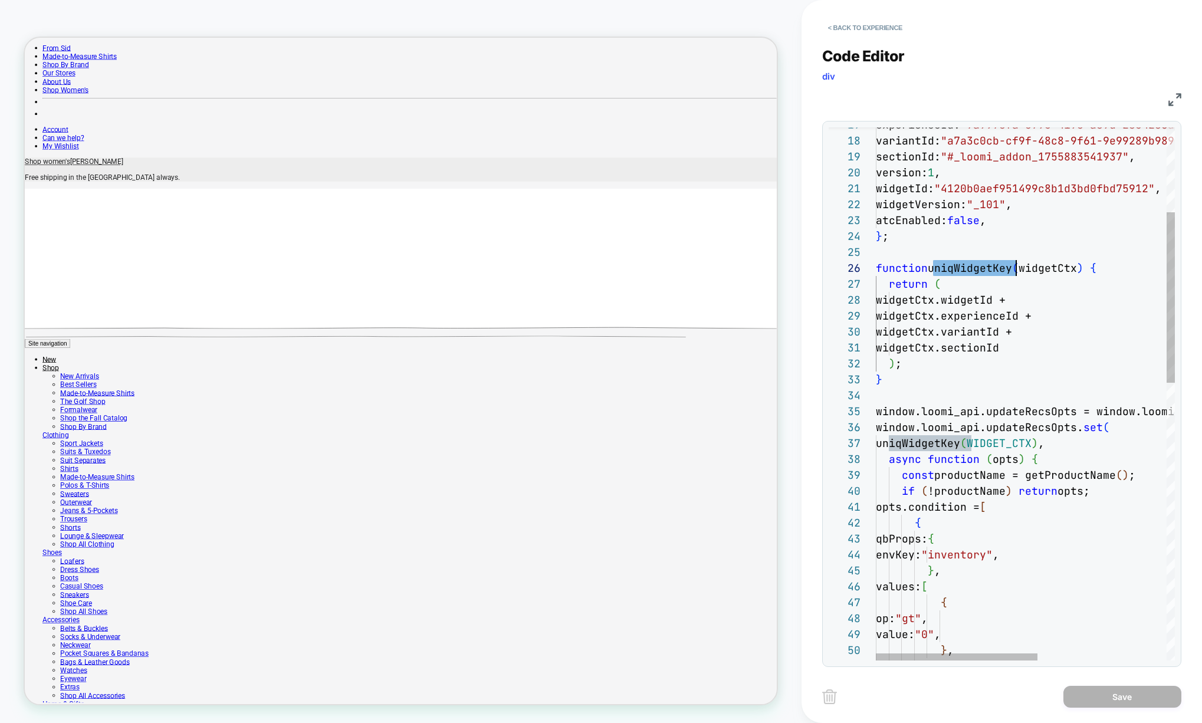
click at [1042, 443] on div "window.loomi_api.updateRecsOpts = window.loomi_api .updateRecsOpts || new Map (…" at bounding box center [1144, 693] width 537 height 1663
drag, startPoint x: 1045, startPoint y: 443, endPoint x: 889, endPoint y: 449, distance: 155.8
click at [889, 449] on div "window.loomi_api.updateRecsOpts = window.loomi_api .updateRecsOpts || new Map (…" at bounding box center [1144, 693] width 537 height 1663
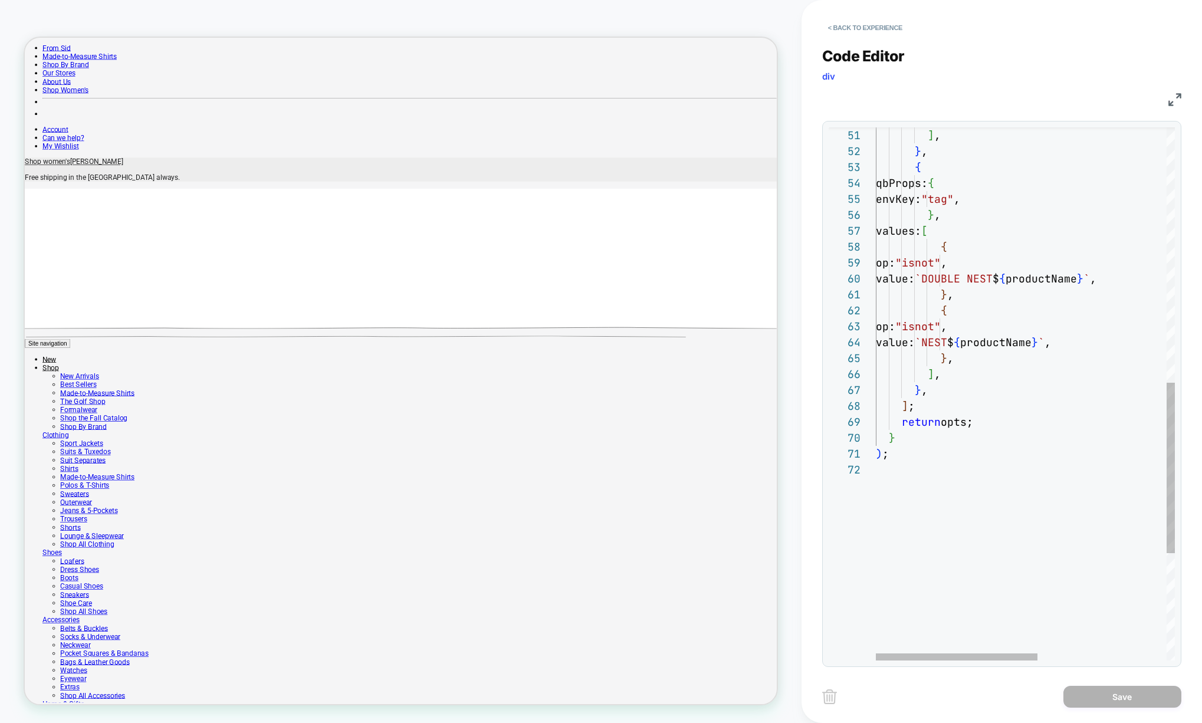
click at [919, 472] on div "} , ] ; return opts; } ) ; { op: "isnot" , value: `NEST $ { productName } ` , }…" at bounding box center [1144, 162] width 537 height 1663
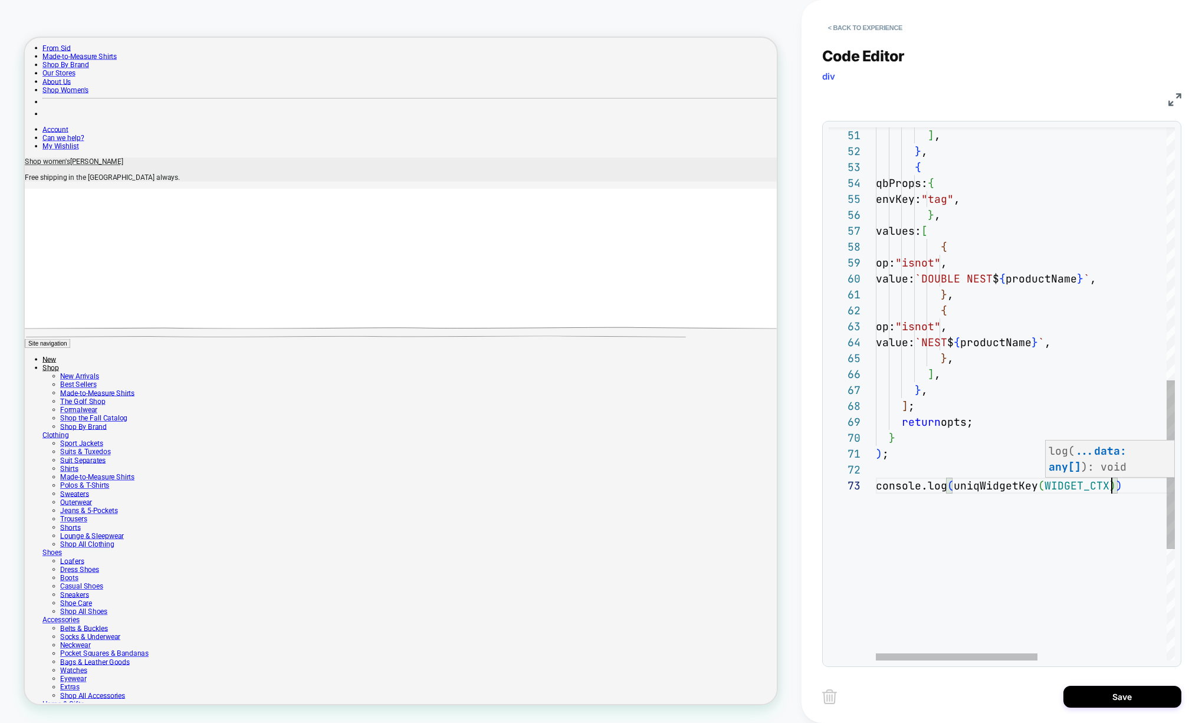
click at [1067, 551] on div "} , ] ; return opts; } ) ; { op: "isnot" , value: `NEST $ { productName } ` , }…" at bounding box center [1144, 170] width 537 height 1679
click at [1035, 509] on div "} , ] ; return opts; } ) ; { op: "isnot" , value: `NEST $ { productName } ` , }…" at bounding box center [1144, 170] width 537 height 1679
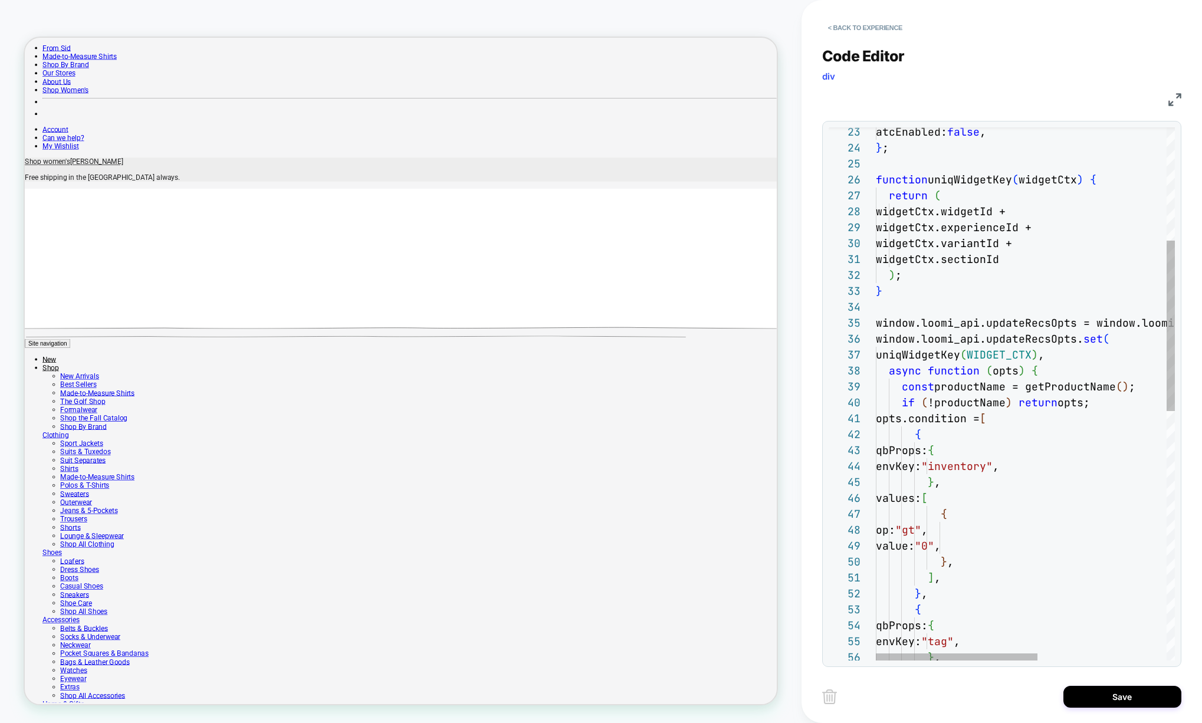
scroll to position [111, 159]
click at [1053, 371] on div "} , ] , } , { qbProps: { envKey: "tag" , } , values: [ { op: "gt" , value: "0" …" at bounding box center [1144, 605] width 537 height 1663
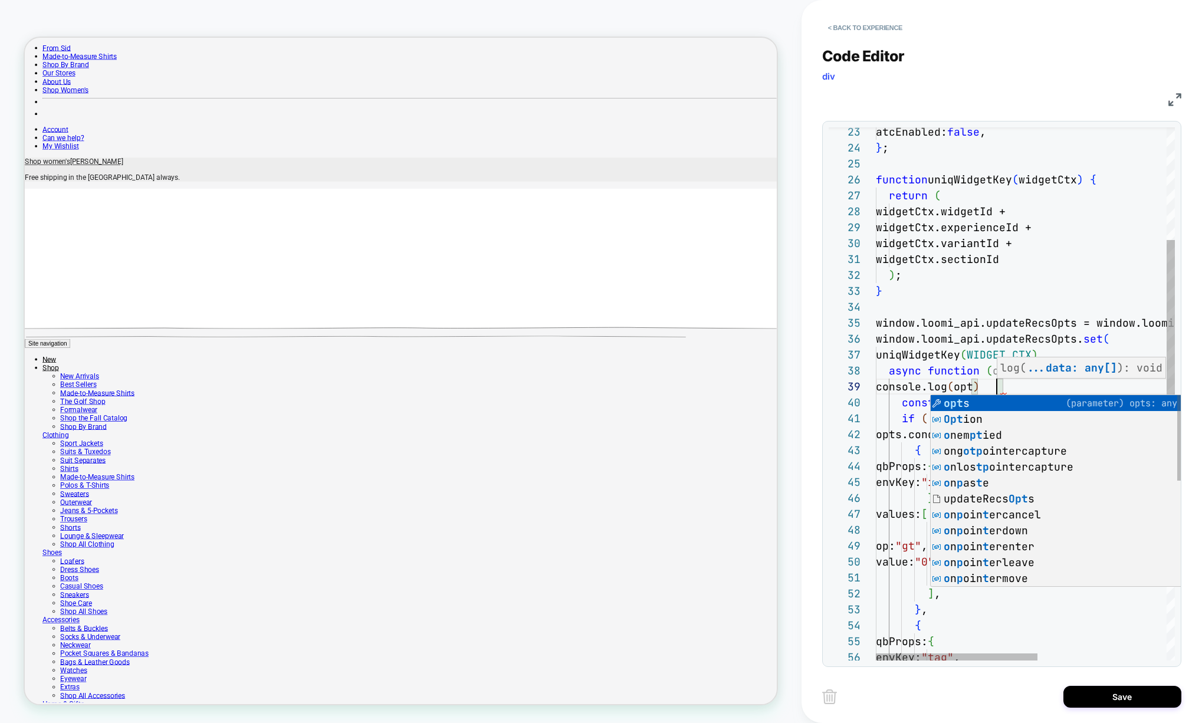
scroll to position [127, 127]
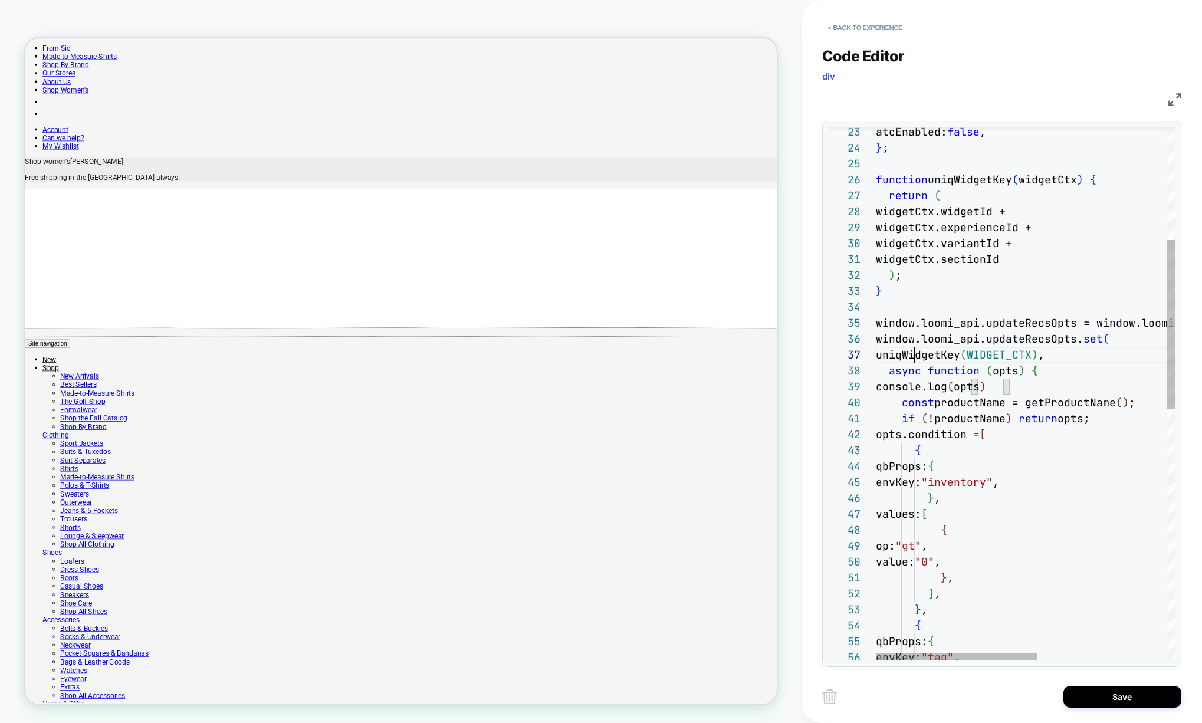
click at [914, 347] on div "] , } , { qbProps: { envKey: "tag" , } , values: [ { op: "gt" , value: "0" , } …" at bounding box center [1144, 613] width 537 height 1679
click at [981, 389] on div "] , } , { qbProps: { envKey: "tag" , } , values: [ { op: "gt" , value: "0" , } …" at bounding box center [1144, 613] width 537 height 1679
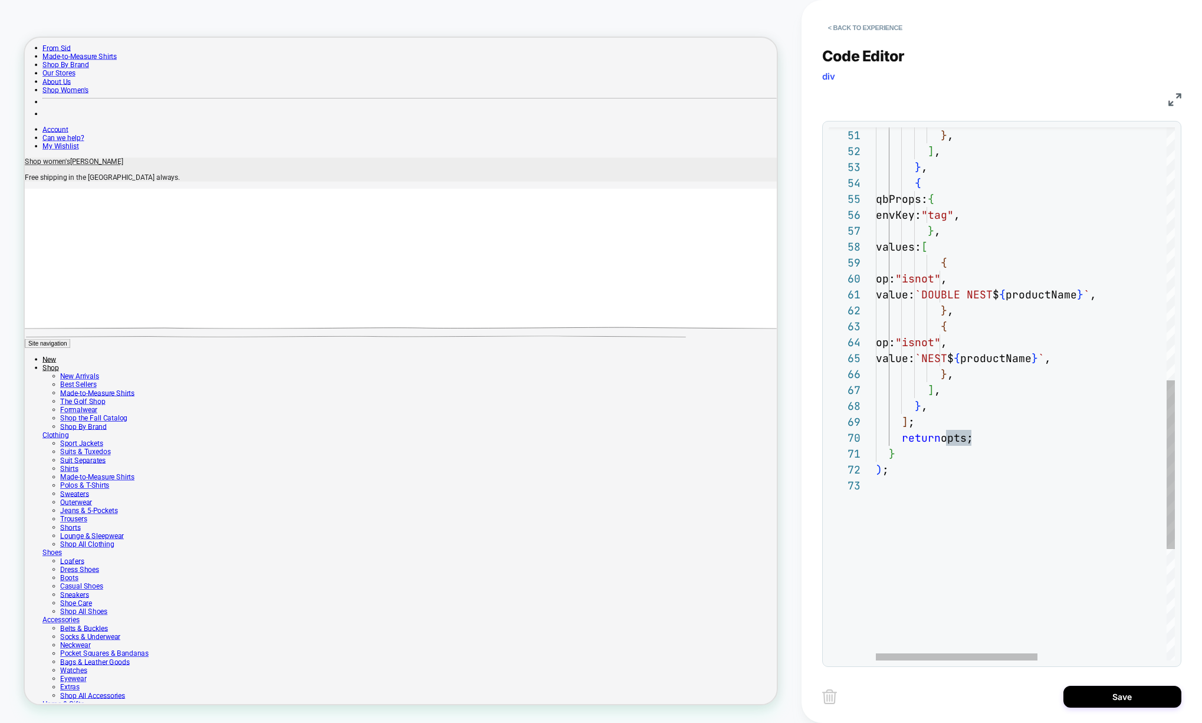
click at [957, 484] on div "] , } , { qbProps: { envKey: "tag" , } , } , values: [ { op: "isnot" , value: `…" at bounding box center [1144, 170] width 537 height 1679
click at [1015, 529] on div "] , } , { qbProps: { envKey: "tag" , } , } , values: [ { op: "isnot" , value: `…" at bounding box center [1144, 186] width 537 height 1711
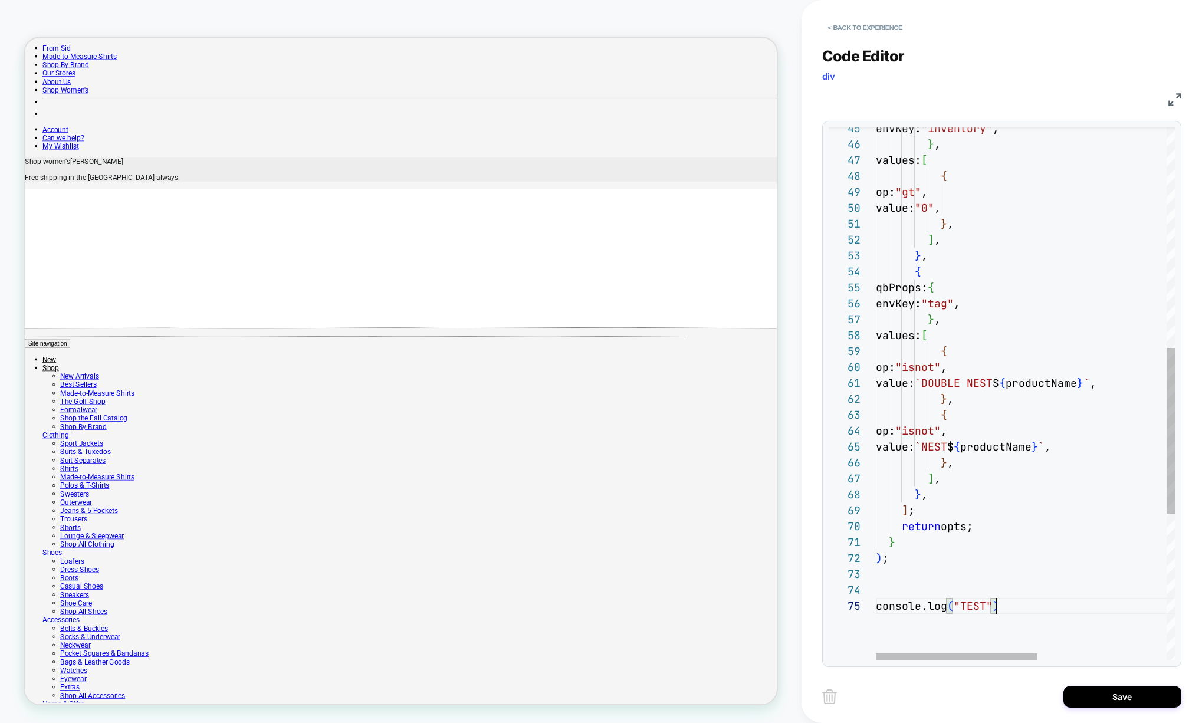
click at [986, 604] on div "] , } , { qbProps: { envKey: "tag" , } , } , values: [ { op: "isnot" , value: `…" at bounding box center [1144, 275] width 537 height 1711
click at [1021, 597] on div "] , } , { qbProps: { envKey: "tag" , } , } , values: [ { op: "isnot" , value: `…" at bounding box center [1144, 275] width 537 height 1711
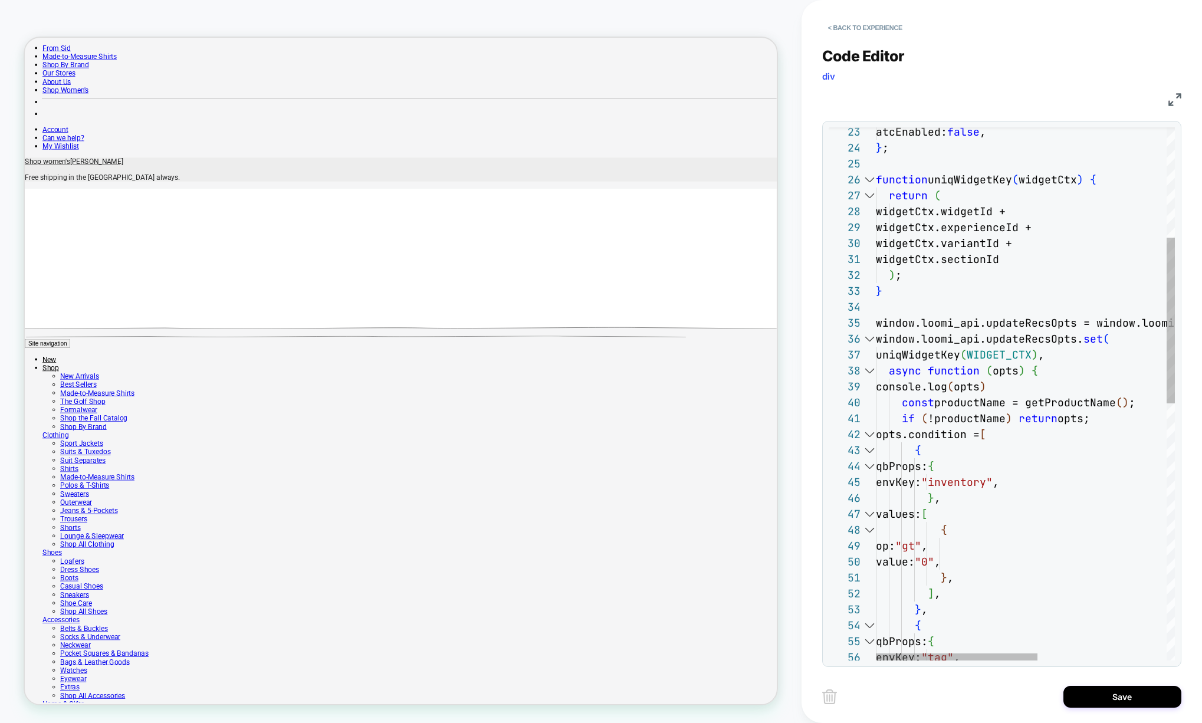
click at [867, 337] on div at bounding box center [868, 339] width 15 height 16
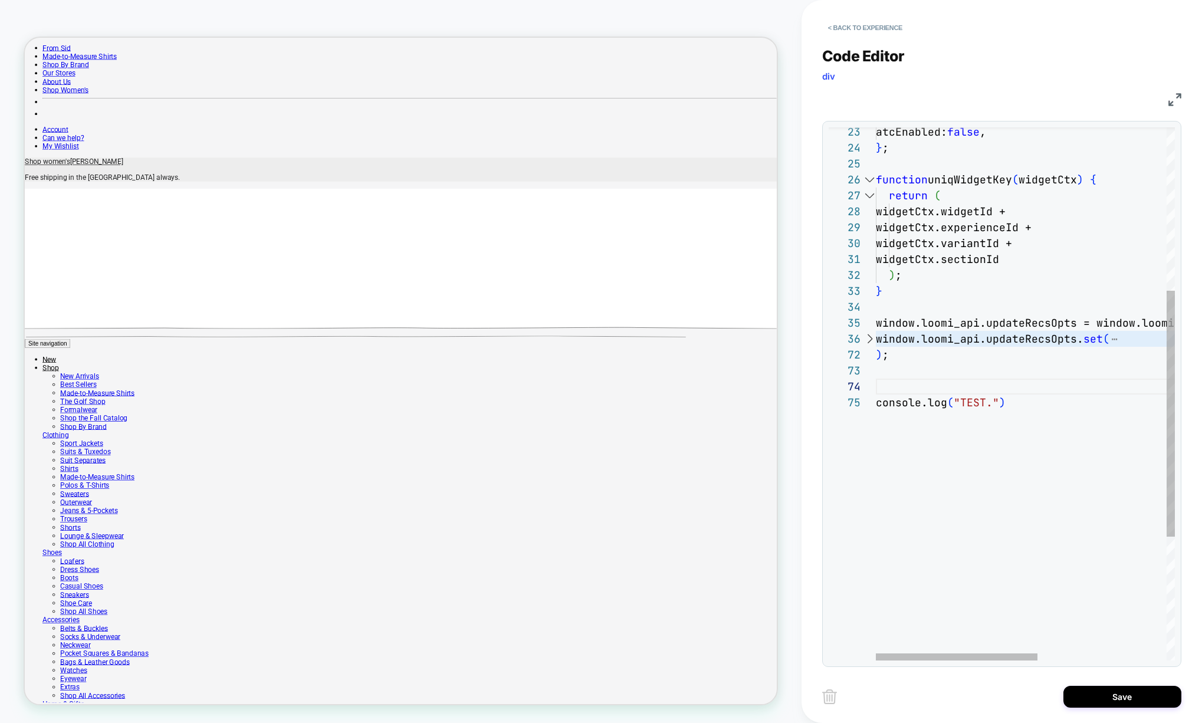
click at [867, 337] on div at bounding box center [868, 339] width 15 height 16
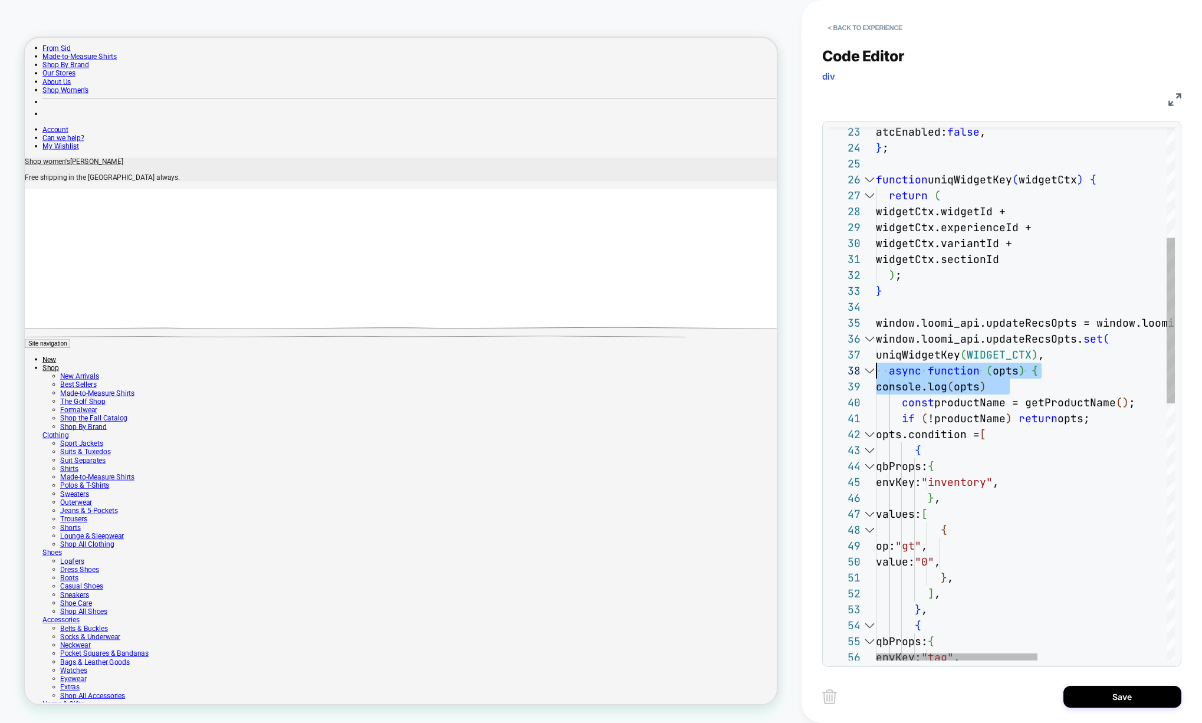
scroll to position [127, 0]
drag, startPoint x: 1012, startPoint y: 385, endPoint x: 840, endPoint y: 387, distance: 172.2
click at [876, 387] on div "atcEnabled: false , } ; function uniqWidgetKey ( widgetCtx ) { return ( widgetC…" at bounding box center [1144, 629] width 537 height 1711
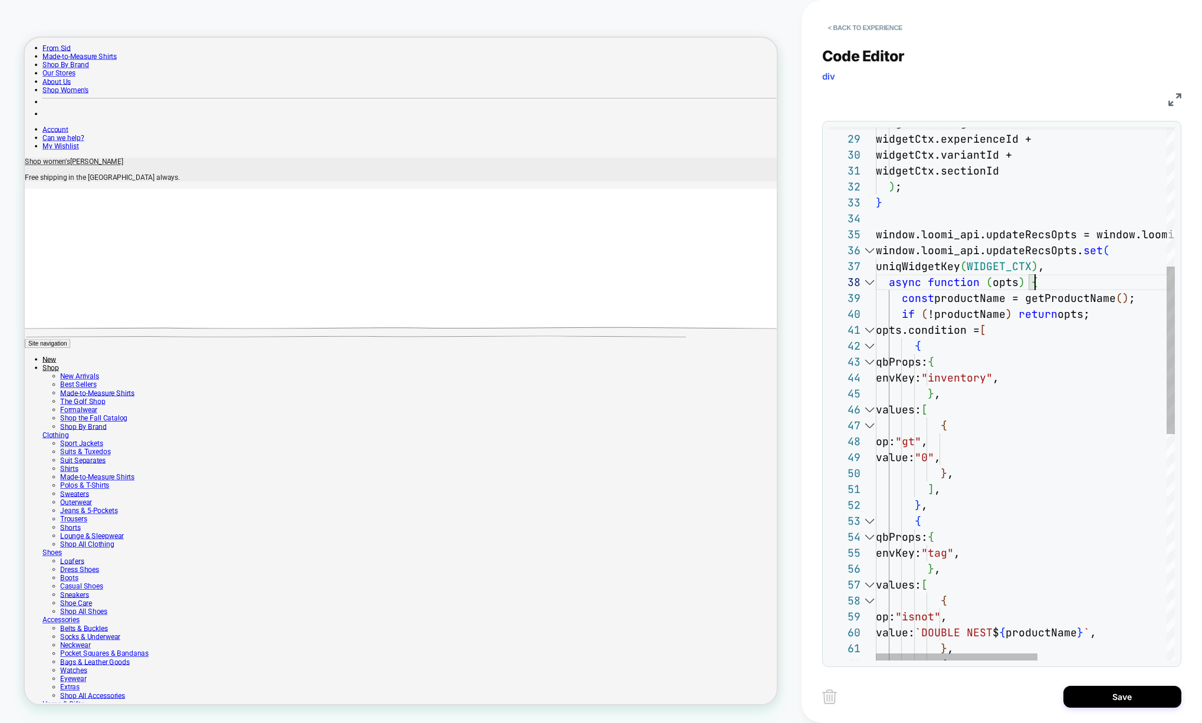
click at [868, 327] on div at bounding box center [868, 330] width 15 height 16
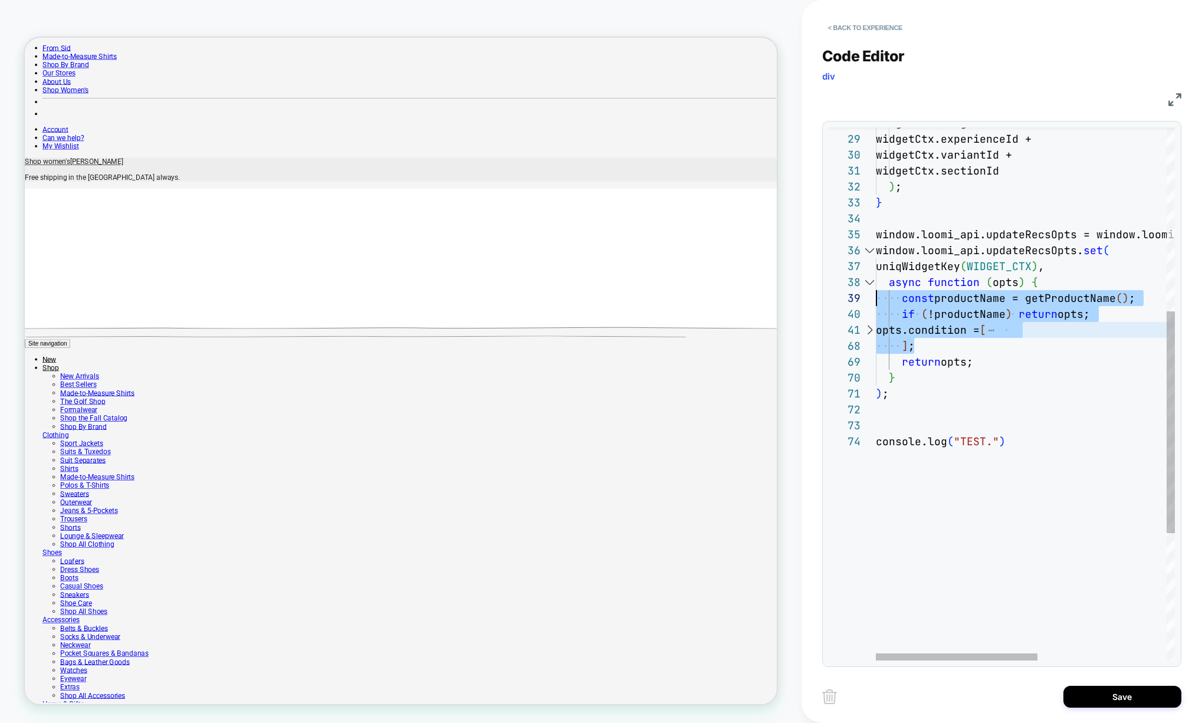
scroll to position [127, 0]
drag, startPoint x: 929, startPoint y: 349, endPoint x: 839, endPoint y: 297, distance: 103.6
click at [876, 297] on div "widgetCtx.widgetId + widgetCtx.experienceId + widgetCtx.variantId + widgetCtx.s…" at bounding box center [1144, 325] width 537 height 1281
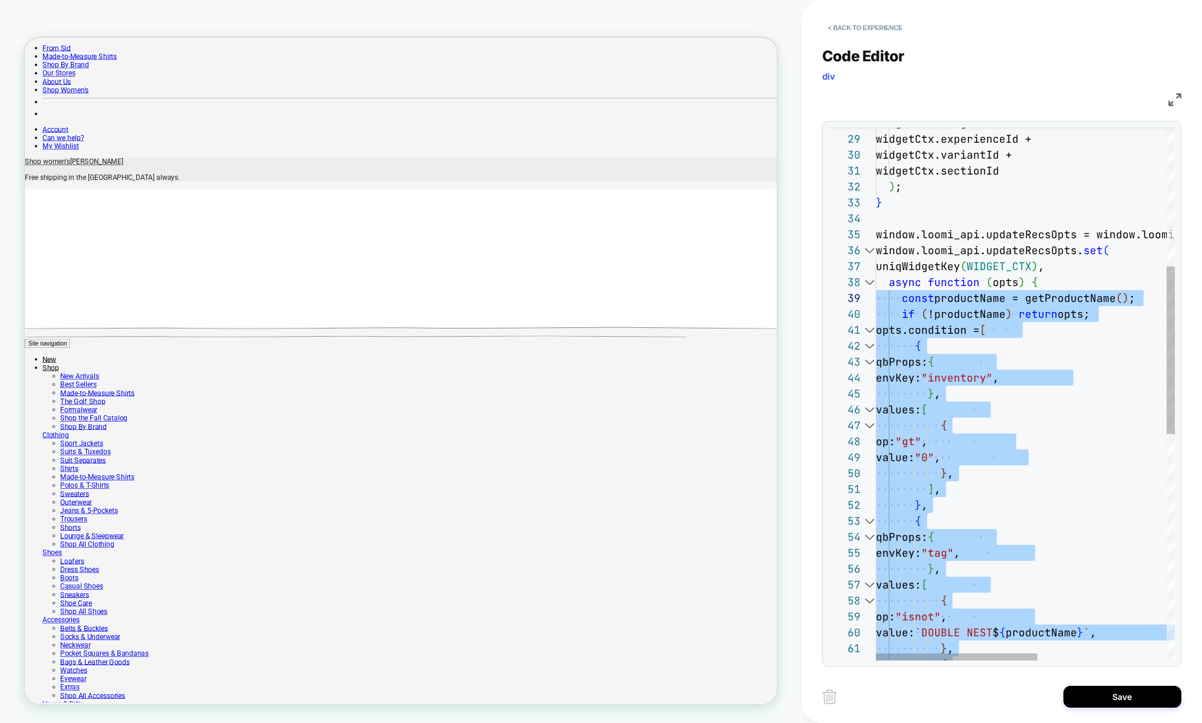
click at [997, 251] on div "widgetCtx.widgetId + widgetCtx.experienceId + widgetCtx.variantId + widgetCtx.s…" at bounding box center [1144, 532] width 537 height 1695
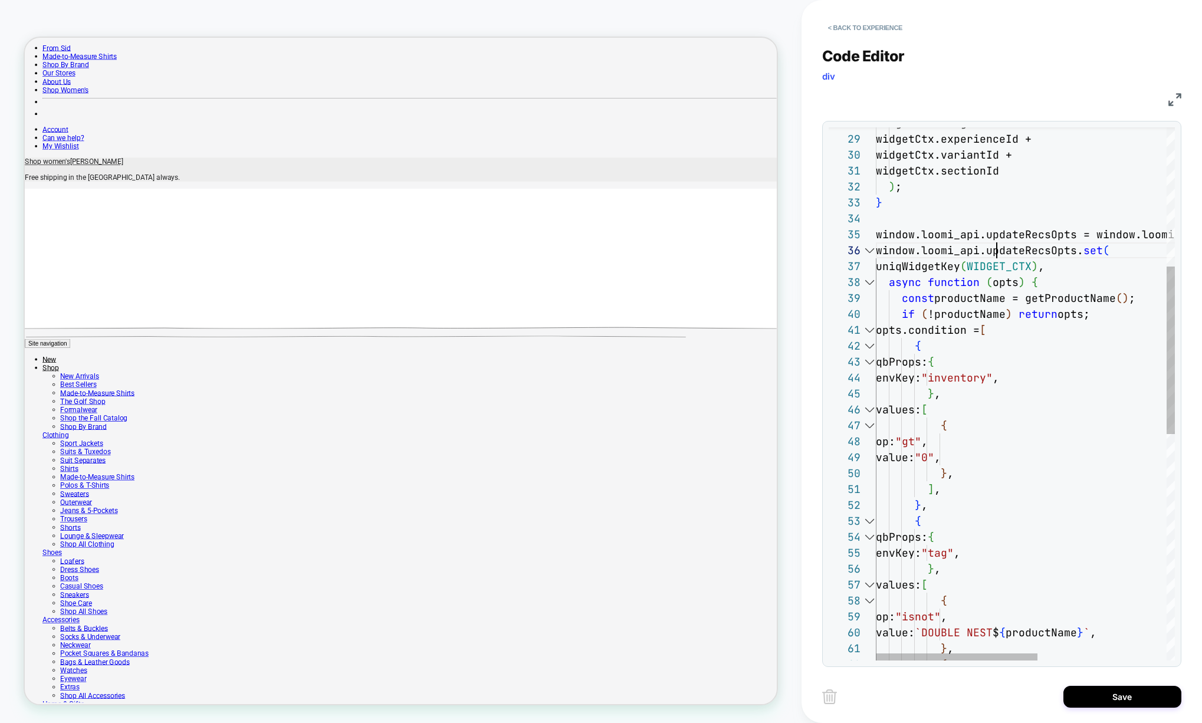
scroll to position [80, 121]
click at [864, 250] on div at bounding box center [868, 250] width 15 height 16
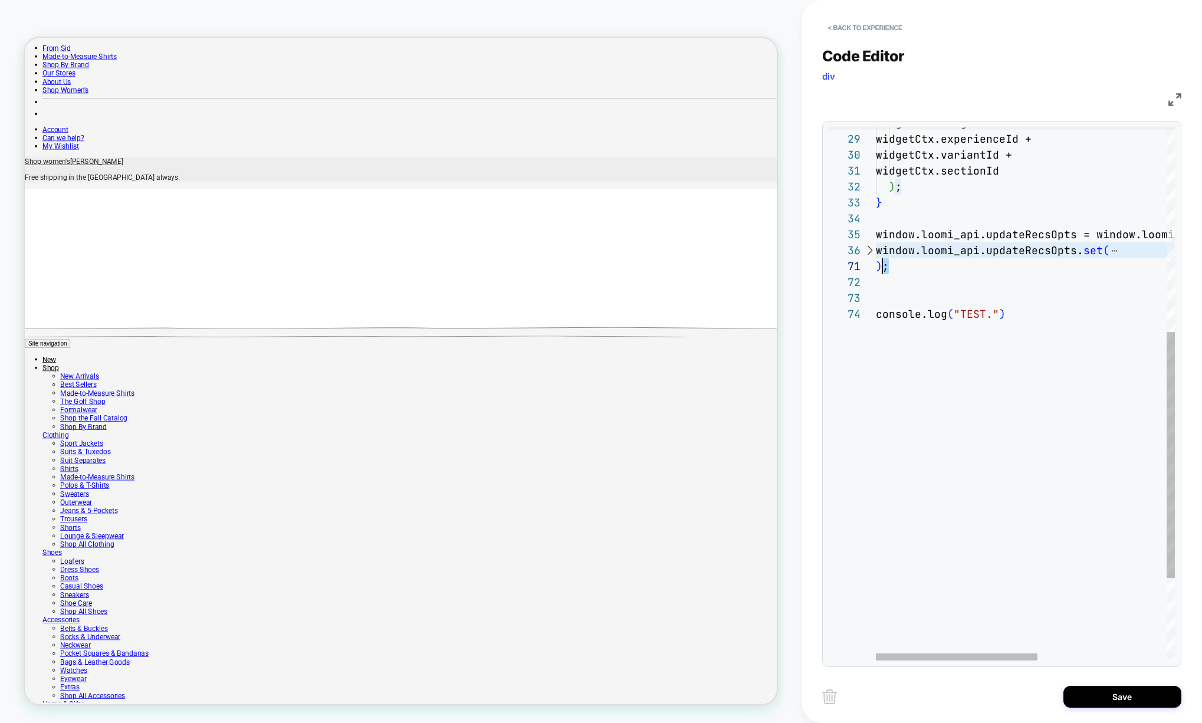
scroll to position [80, 0]
drag, startPoint x: 880, startPoint y: 259, endPoint x: 848, endPoint y: 249, distance: 33.2
click at [876, 249] on div "widgetCtx.widgetId + widgetCtx.experienceId + widgetCtx.variantId + widgetCtx.s…" at bounding box center [1144, 262] width 537 height 1154
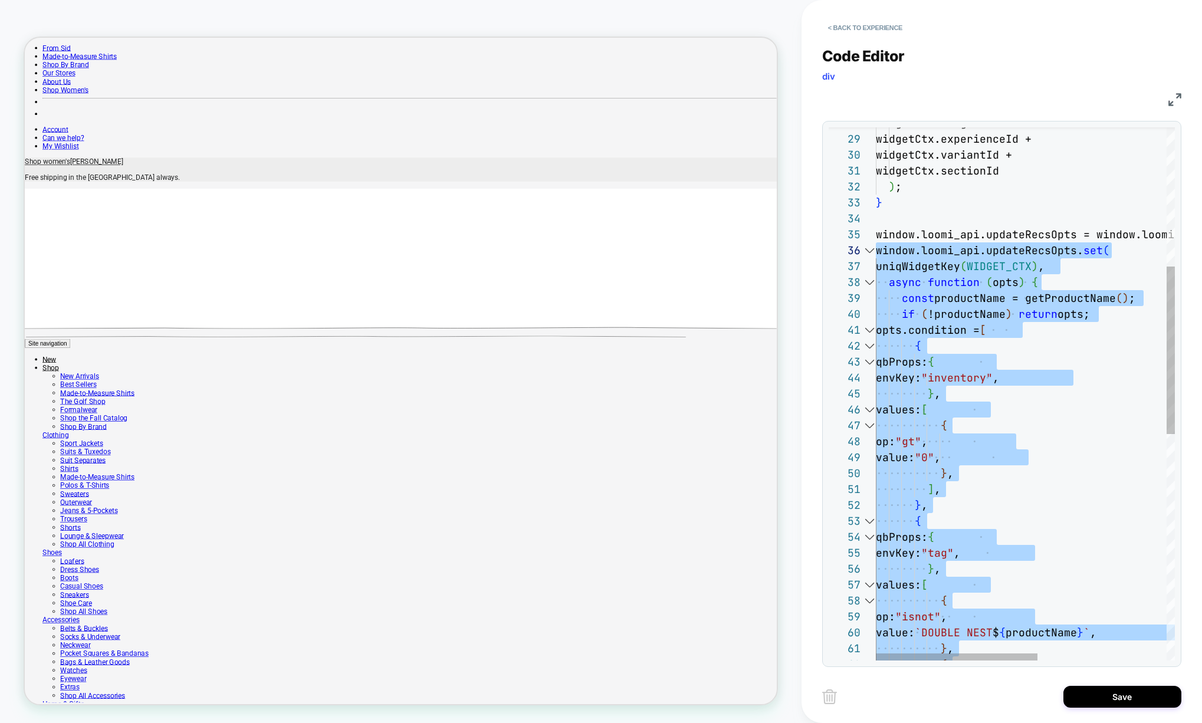
click at [1026, 262] on div "widgetCtx.widgetId + widgetCtx.experienceId + widgetCtx.variantId + widgetCtx.s…" at bounding box center [1144, 532] width 537 height 1695
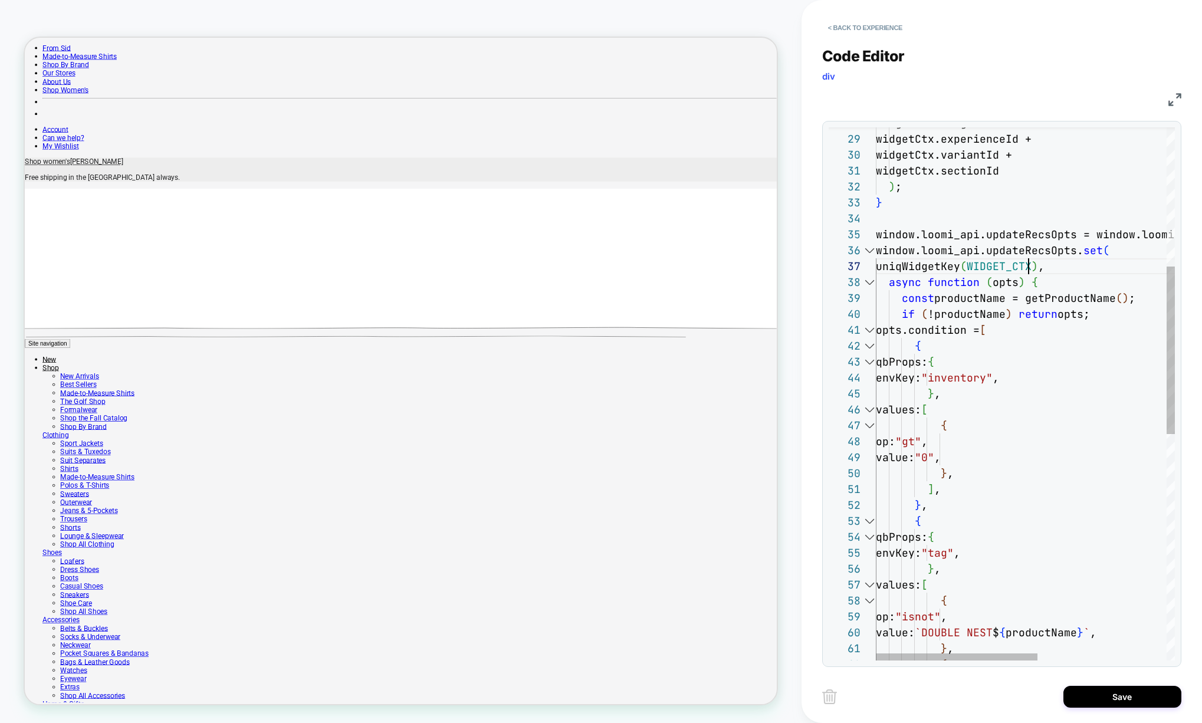
scroll to position [96, 153]
click at [989, 241] on div "widgetCtx.widgetId + widgetCtx.experienceId + widgetCtx.variantId + widgetCtx.s…" at bounding box center [1144, 532] width 537 height 1695
click at [1026, 240] on div "widgetCtx.widgetId + widgetCtx.experienceId + widgetCtx.variantId + widgetCtx.s…" at bounding box center [1144, 532] width 537 height 1695
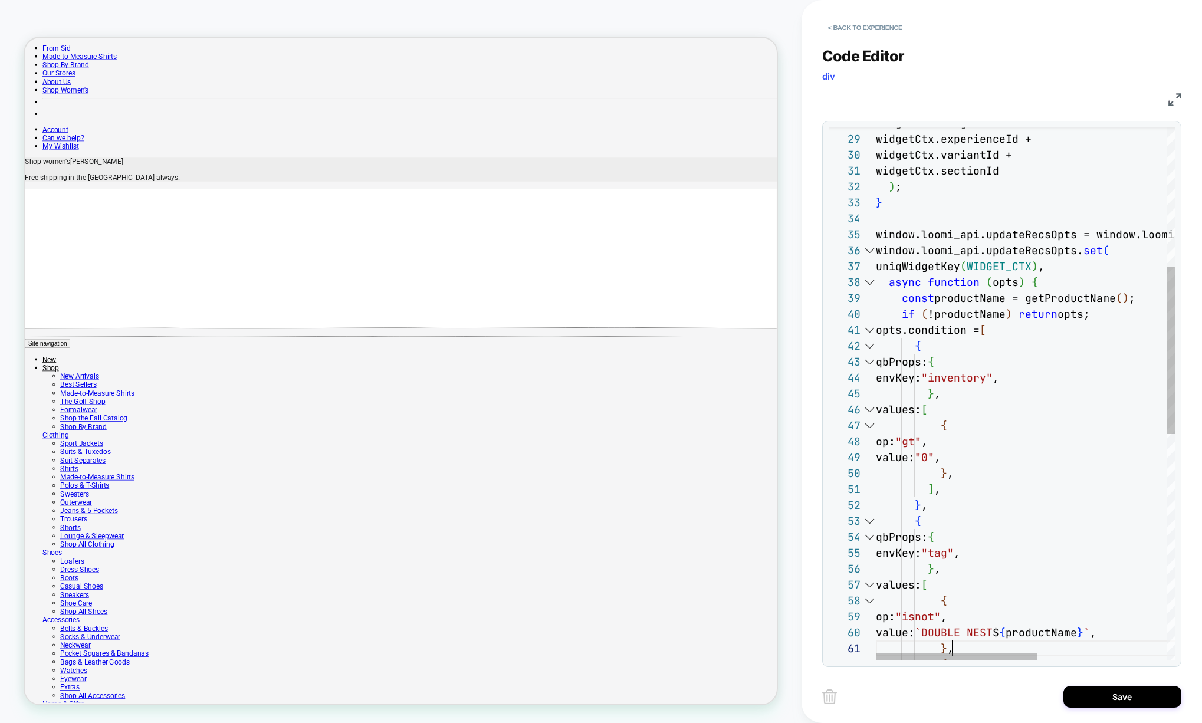
click at [951, 653] on div "widgetCtx.widgetId + widgetCtx.experienceId + widgetCtx.variantId + widgetCtx.s…" at bounding box center [1144, 532] width 537 height 1695
click at [883, 653] on div at bounding box center [957, 656] width 162 height 7
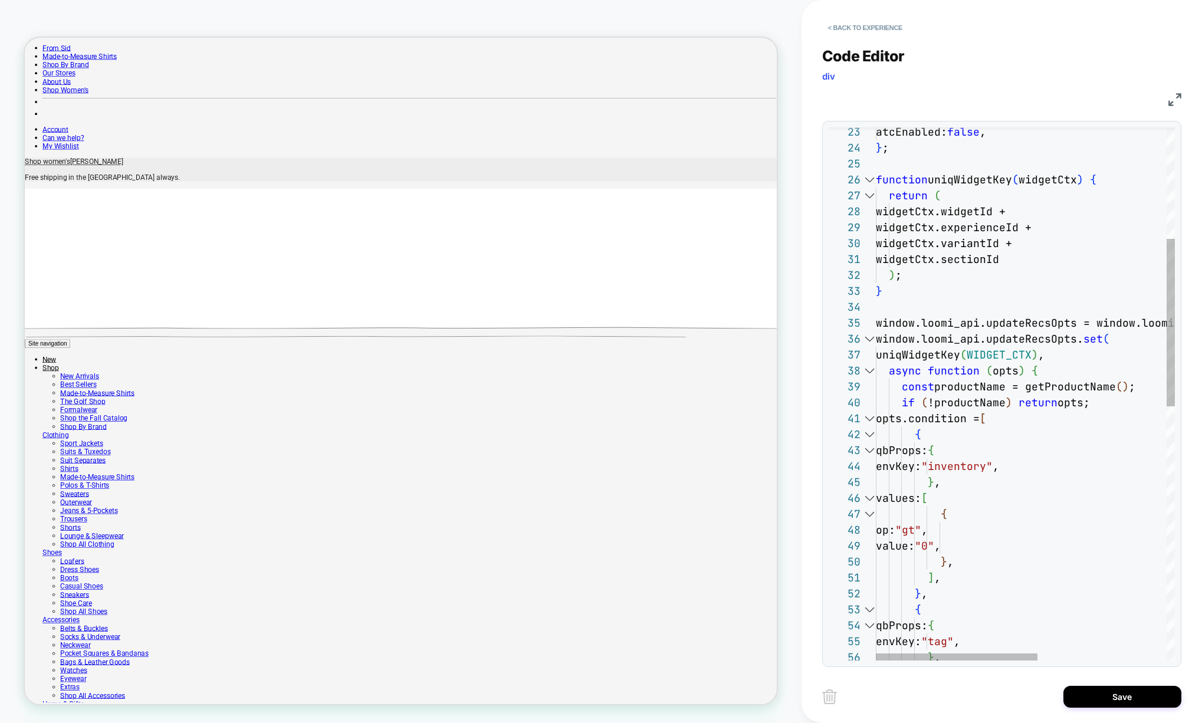
click at [961, 368] on div "} , values: [ { op: "gt" , value: "0" , } , ] , } , { qbProps: { envKey: "tag" …" at bounding box center [1144, 621] width 537 height 1695
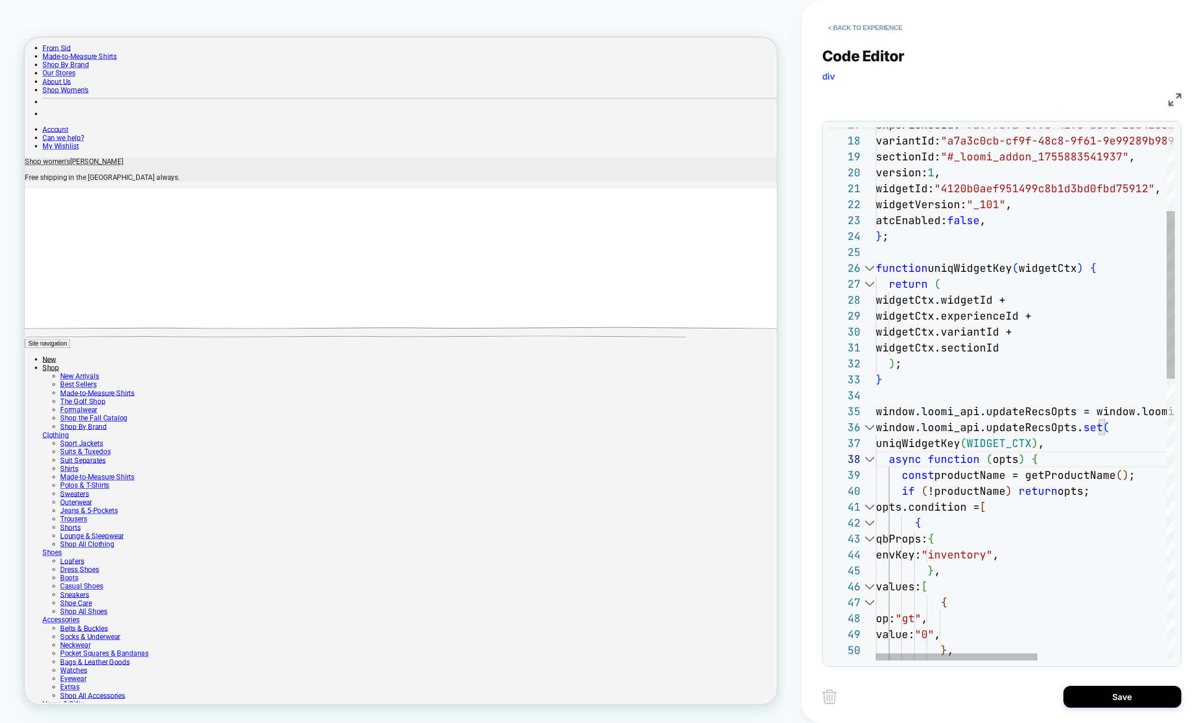
click at [867, 427] on div at bounding box center [868, 427] width 15 height 16
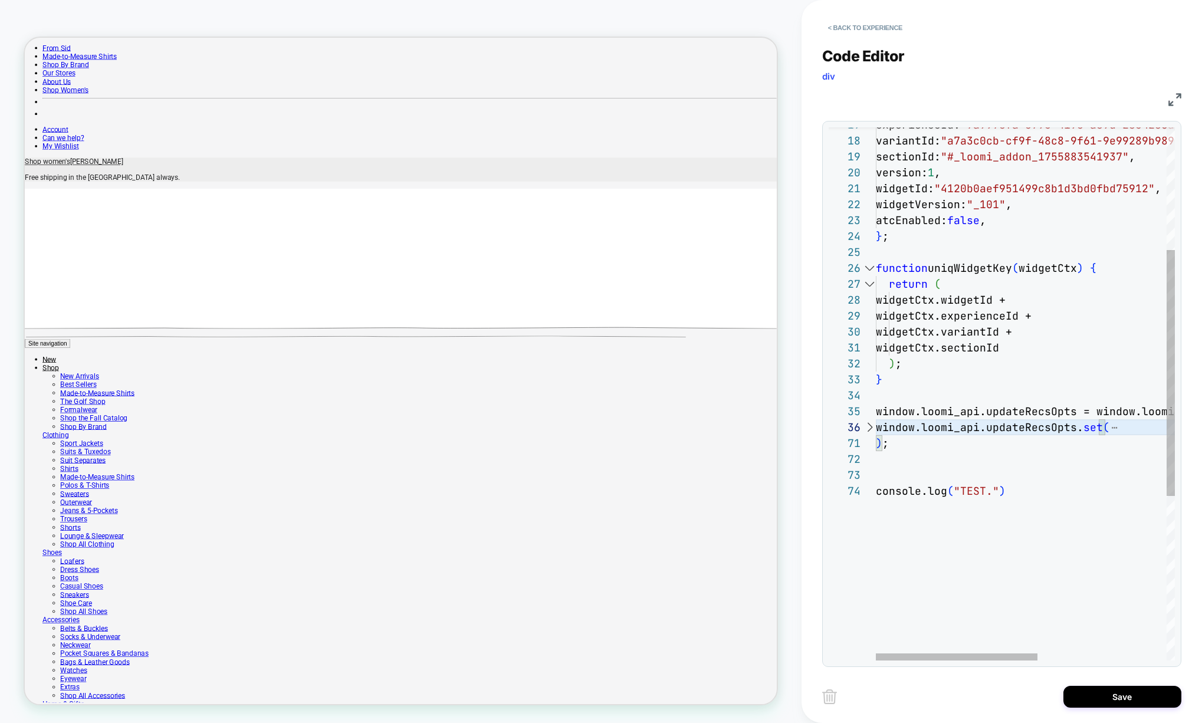
scroll to position [64, 0]
drag, startPoint x: 910, startPoint y: 446, endPoint x: 858, endPoint y: 410, distance: 63.1
click at [876, 410] on div "experienceId: "7a997efa-c795-419c-ae9d-2854286aa0b0" , variantId: "a7a3c0cb-cf9…" at bounding box center [1144, 439] width 537 height 1154
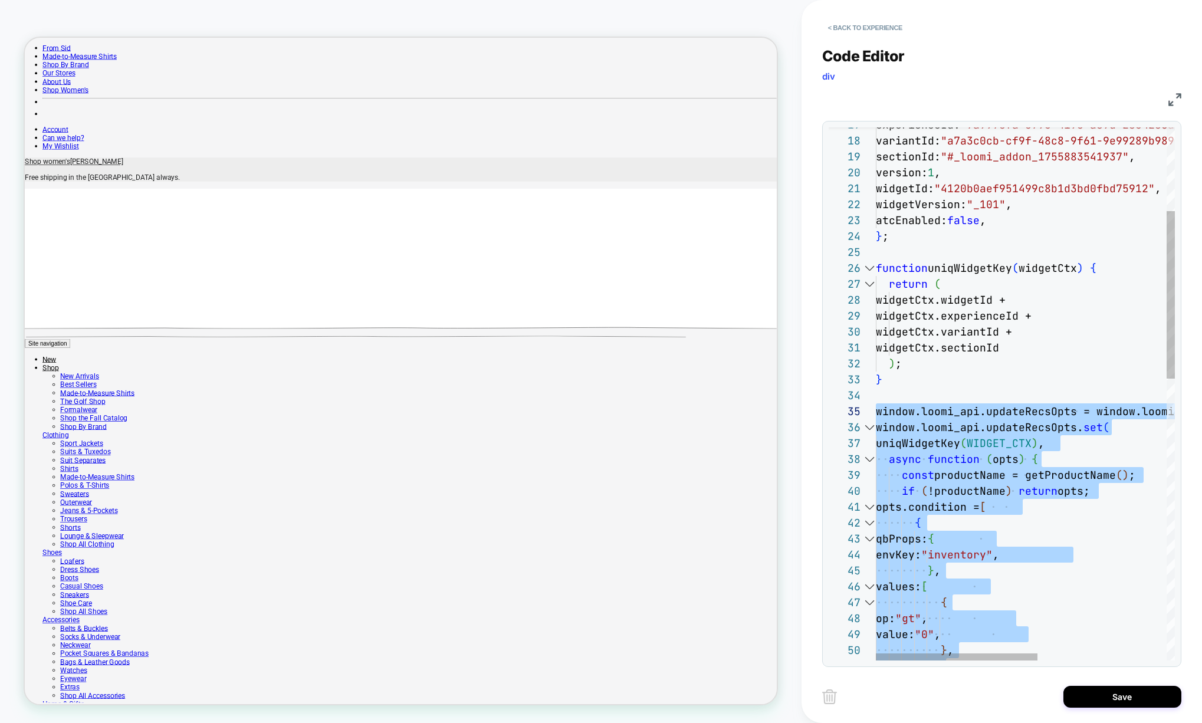
click at [956, 403] on div "experienceId: "7a997efa-c795-419c-ae9d-2854286aa0b0" , variantId: "a7a3c0cb-cf9…" at bounding box center [1144, 709] width 537 height 1695
type textarea "**********"
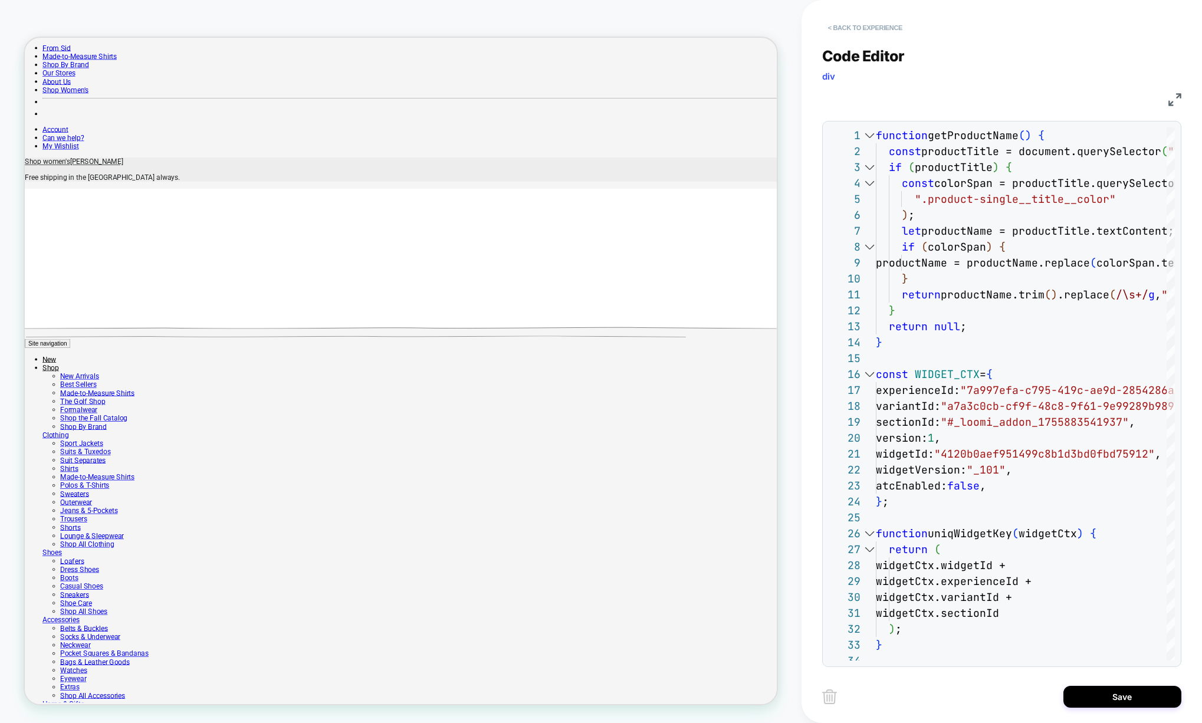
click at [860, 29] on button "< Back to experience" at bounding box center [865, 27] width 86 height 19
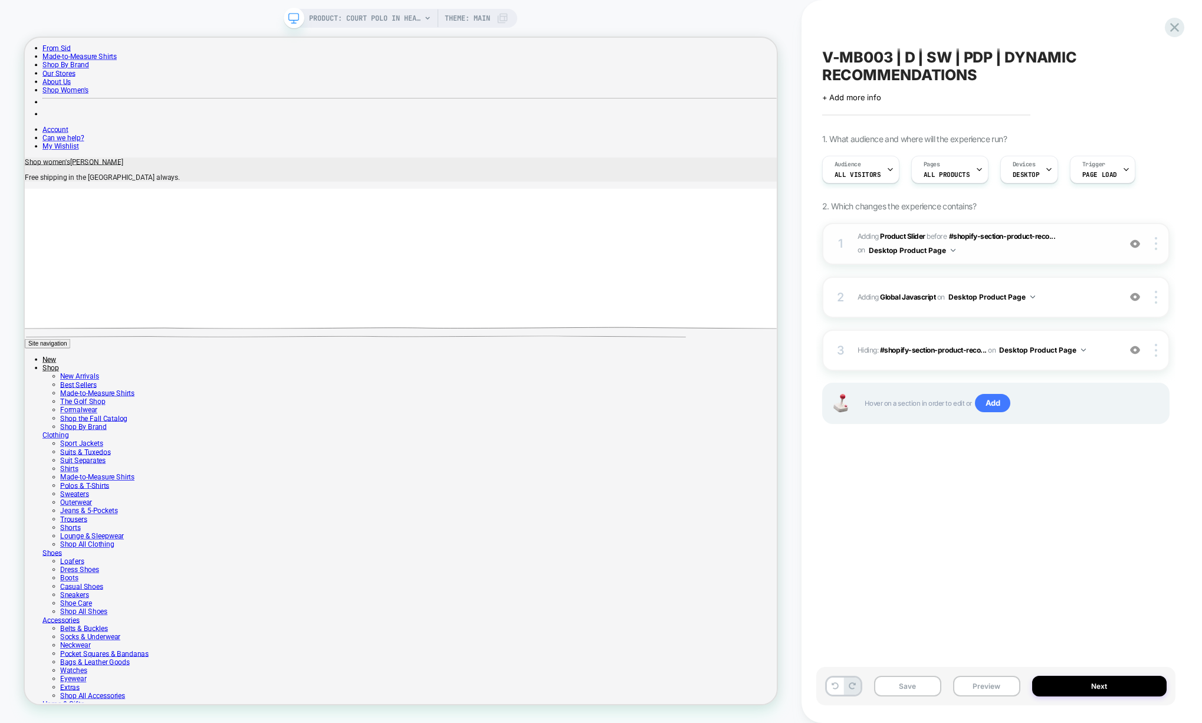
scroll to position [0, 1]
click at [1022, 258] on div "1 #_loomi_addon_1755883541937 Adding Product Slider BEFORE #shopify-section-pro…" at bounding box center [995, 244] width 347 height 42
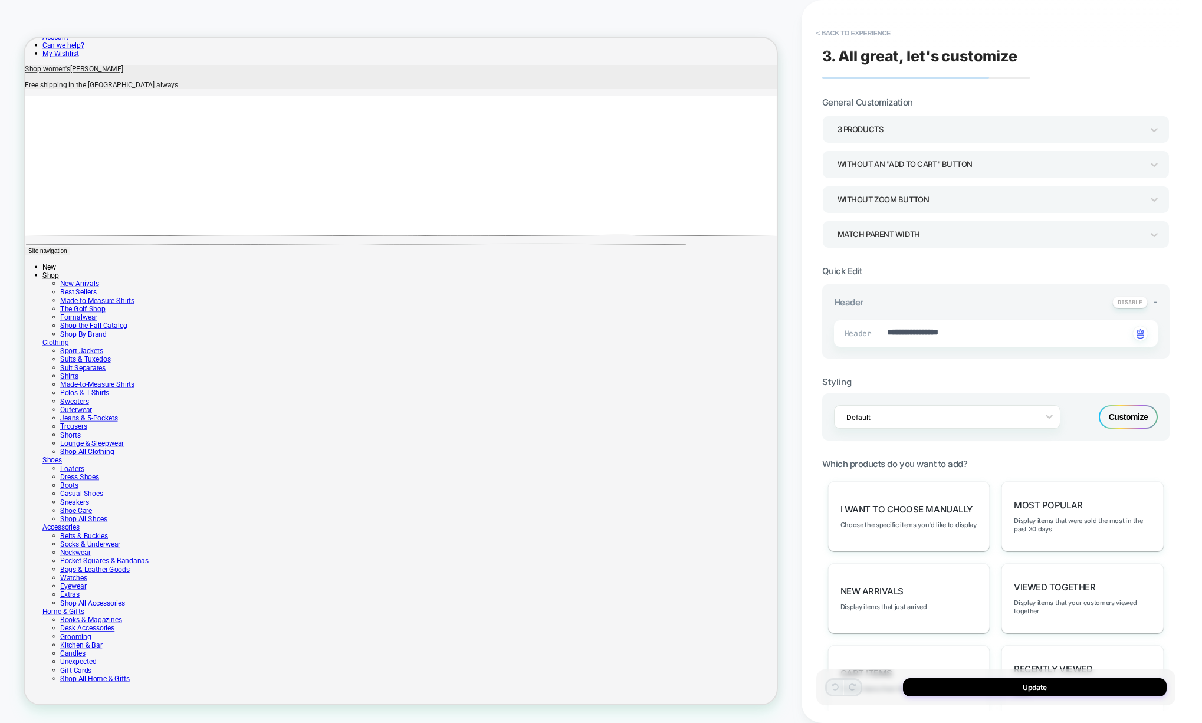
scroll to position [755, 0]
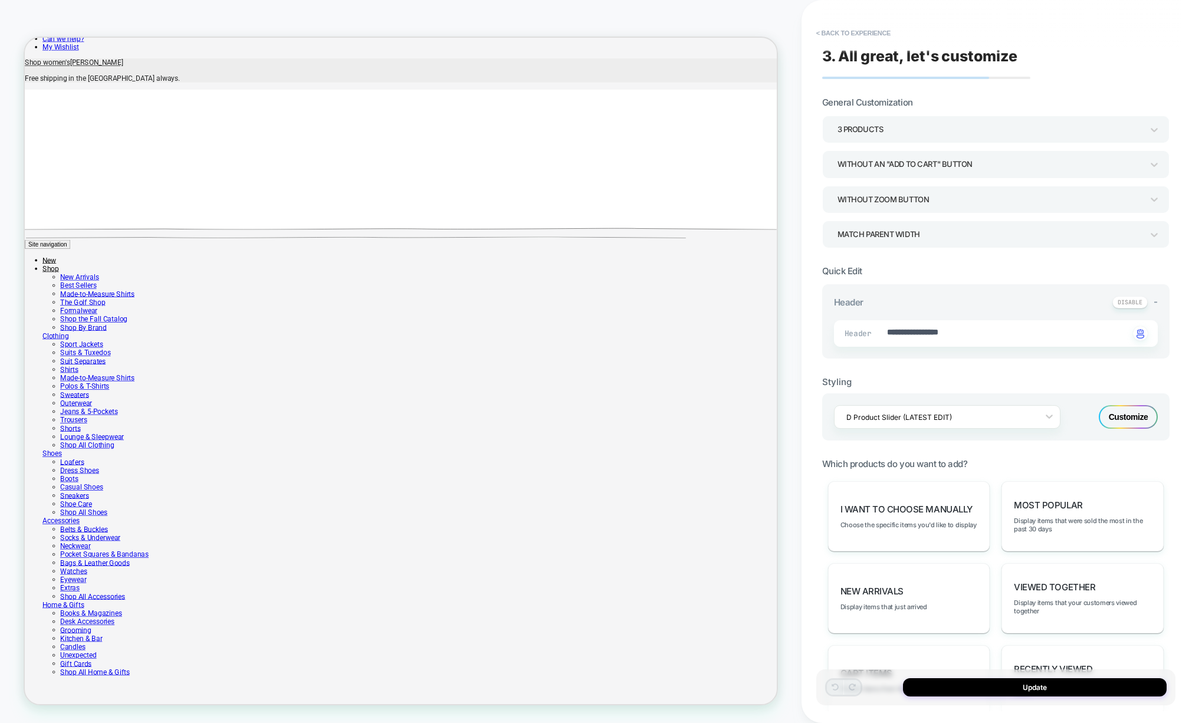
type textarea "*"
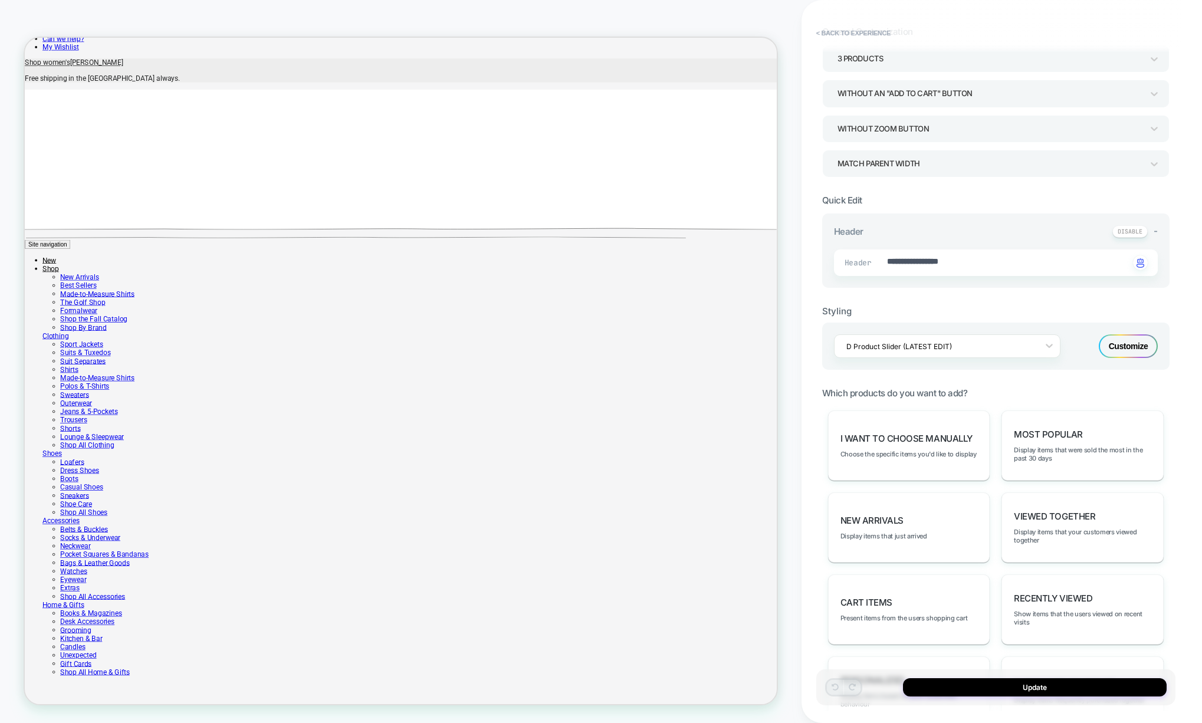
scroll to position [212, 0]
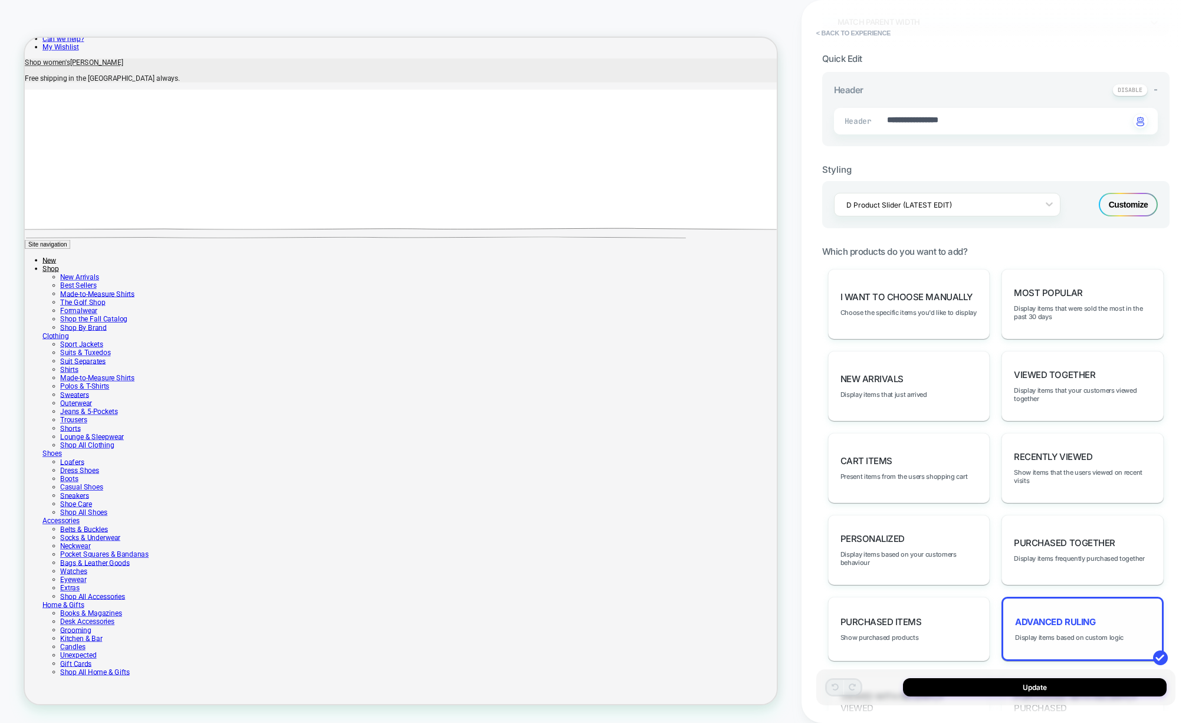
click at [1034, 602] on div "Advanced Ruling Display items based on custom logic" at bounding box center [1082, 629] width 162 height 64
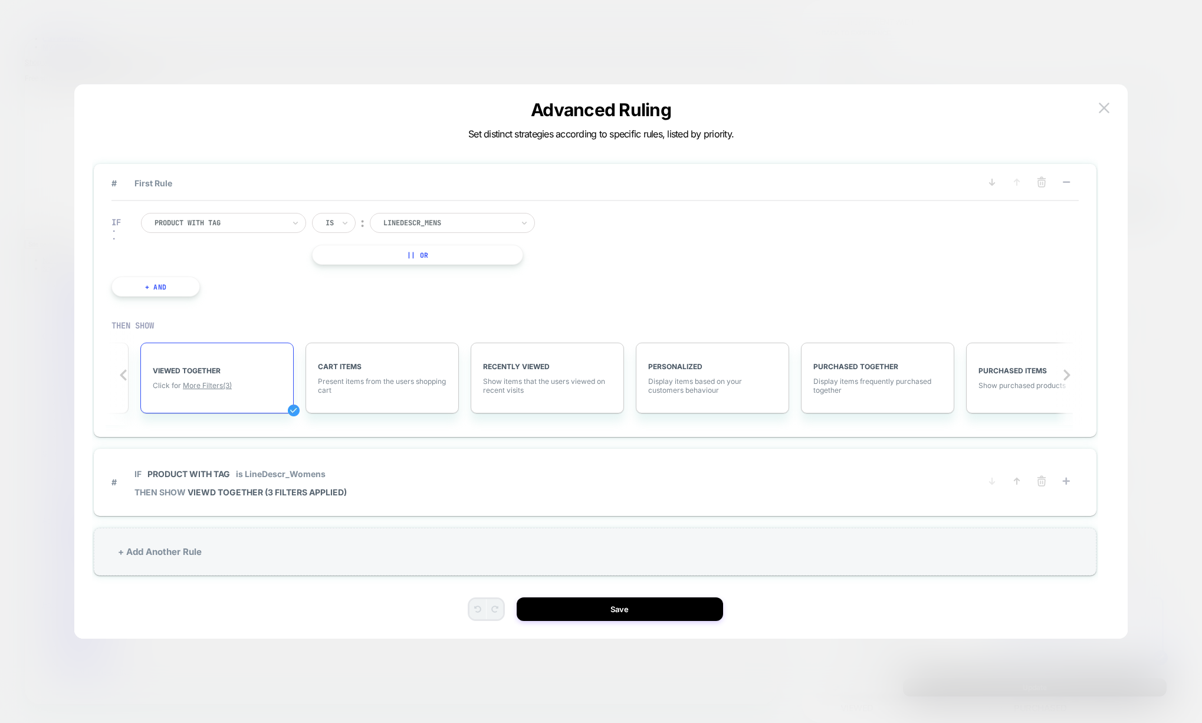
scroll to position [0, 469]
click at [199, 389] on span "More Filters (3)" at bounding box center [204, 385] width 49 height 9
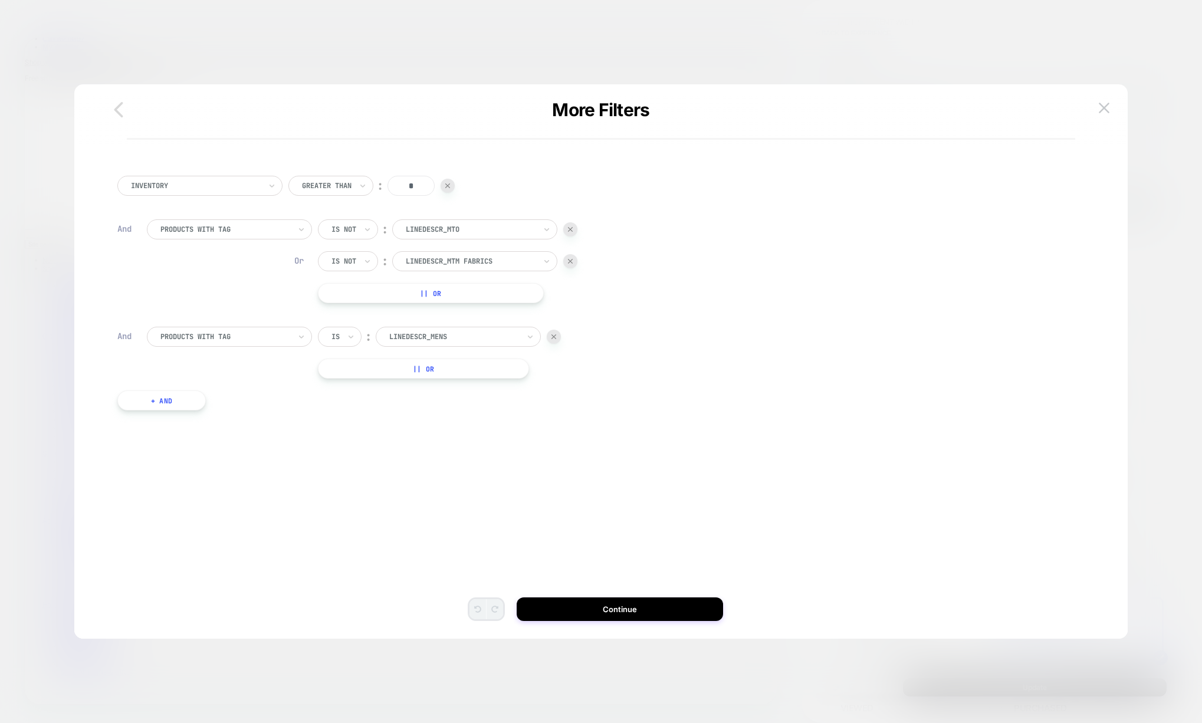
click at [109, 111] on icon "button" at bounding box center [119, 110] width 24 height 24
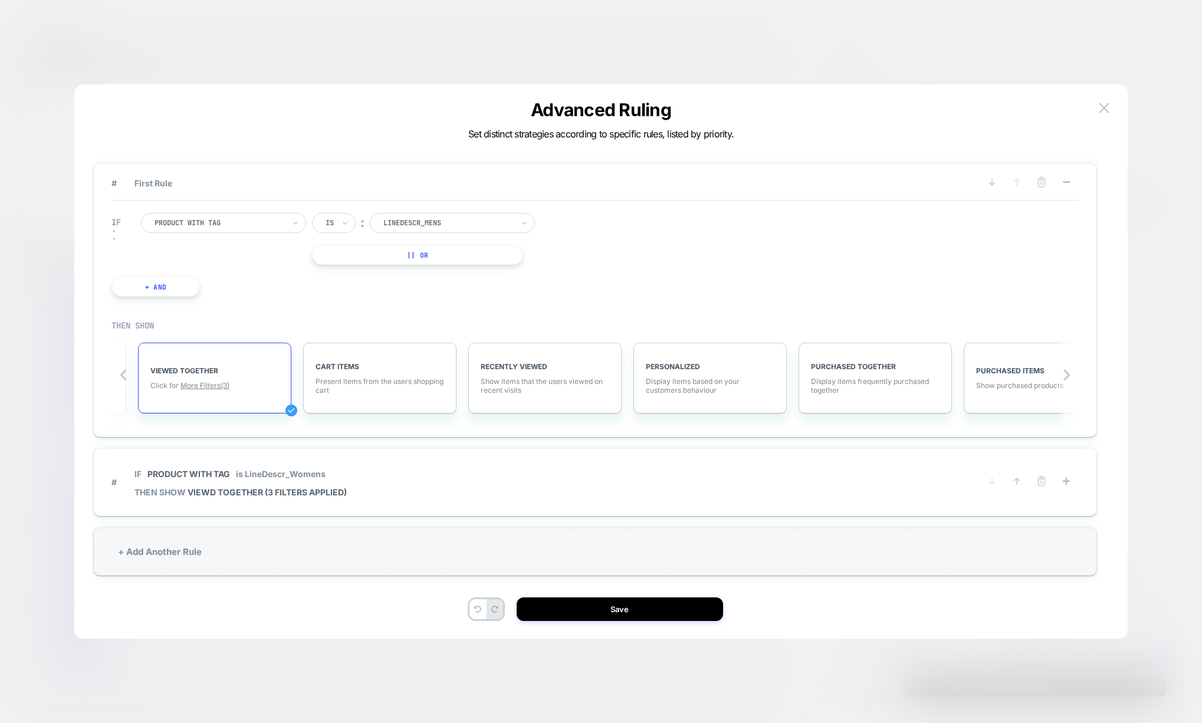
scroll to position [35, 0]
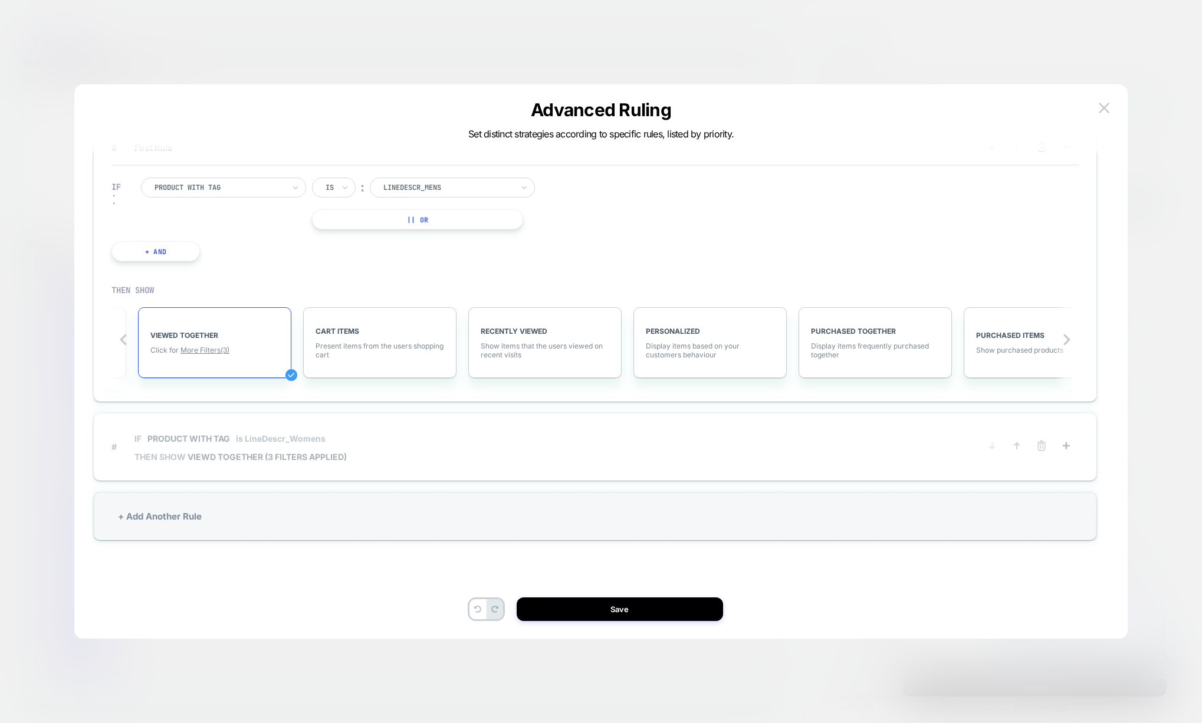
click at [438, 444] on span "# IF Product with tag is LineDescr_Womens THEN SHOW VIEWD TOGETHER (3 filters a…" at bounding box center [536, 446] width 851 height 42
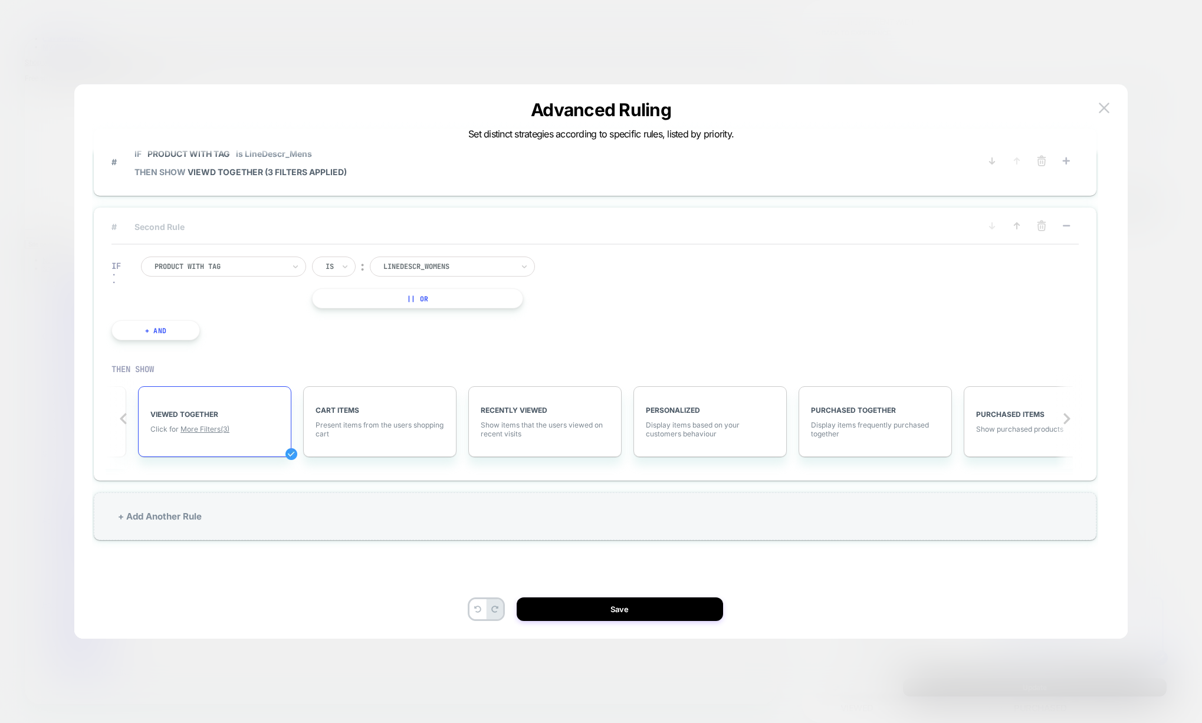
scroll to position [0, 0]
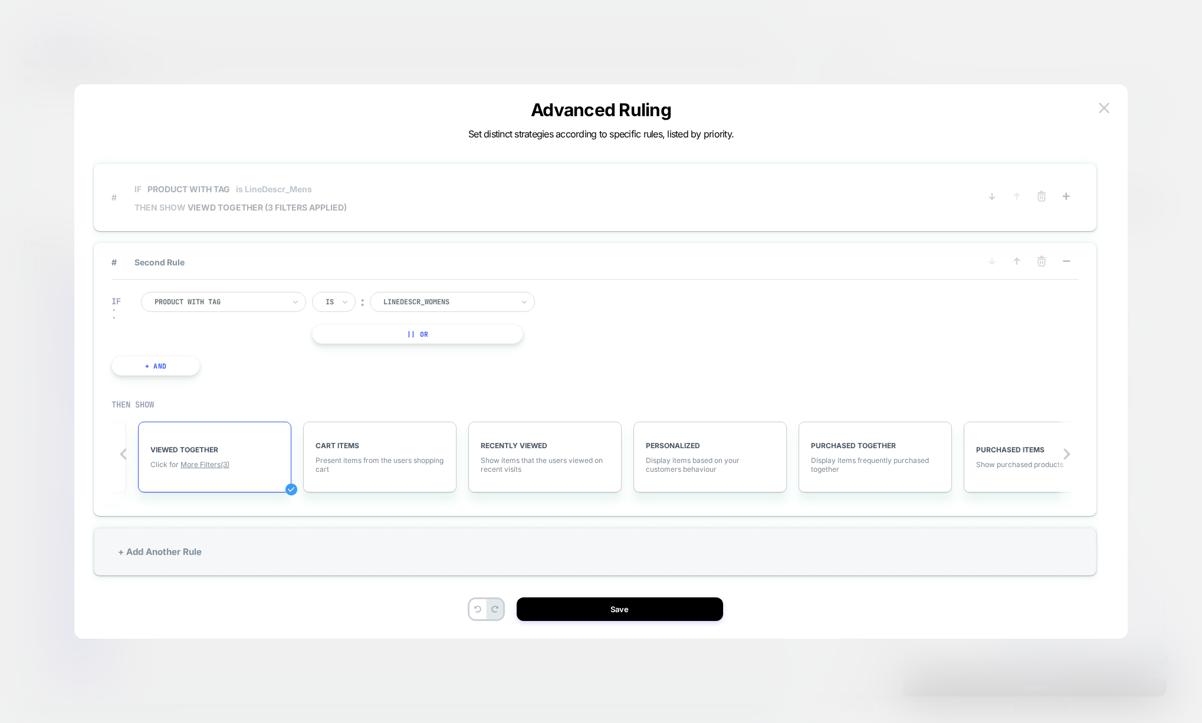
click at [414, 212] on span "# IF Product with tag is LineDescr_Mens THEN SHOW VIEWD TOGETHER (3 filters app…" at bounding box center [536, 197] width 851 height 42
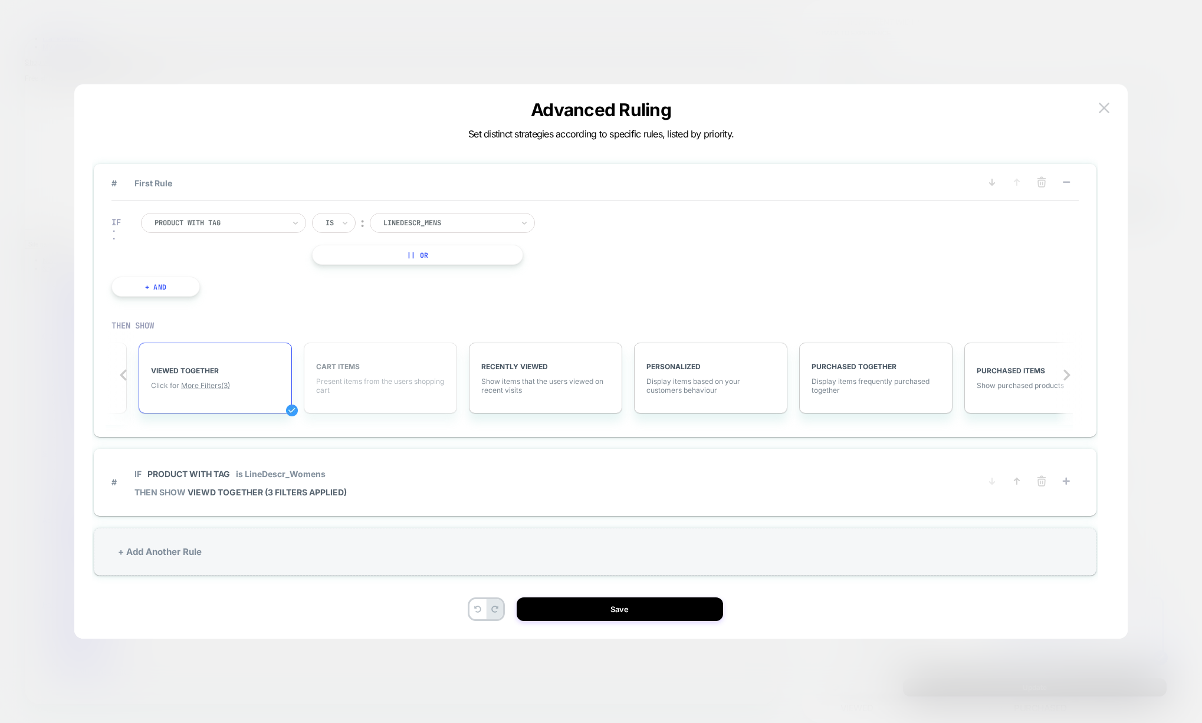
scroll to position [0, 469]
click at [213, 385] on span "More Filters (3)" at bounding box center [204, 385] width 49 height 9
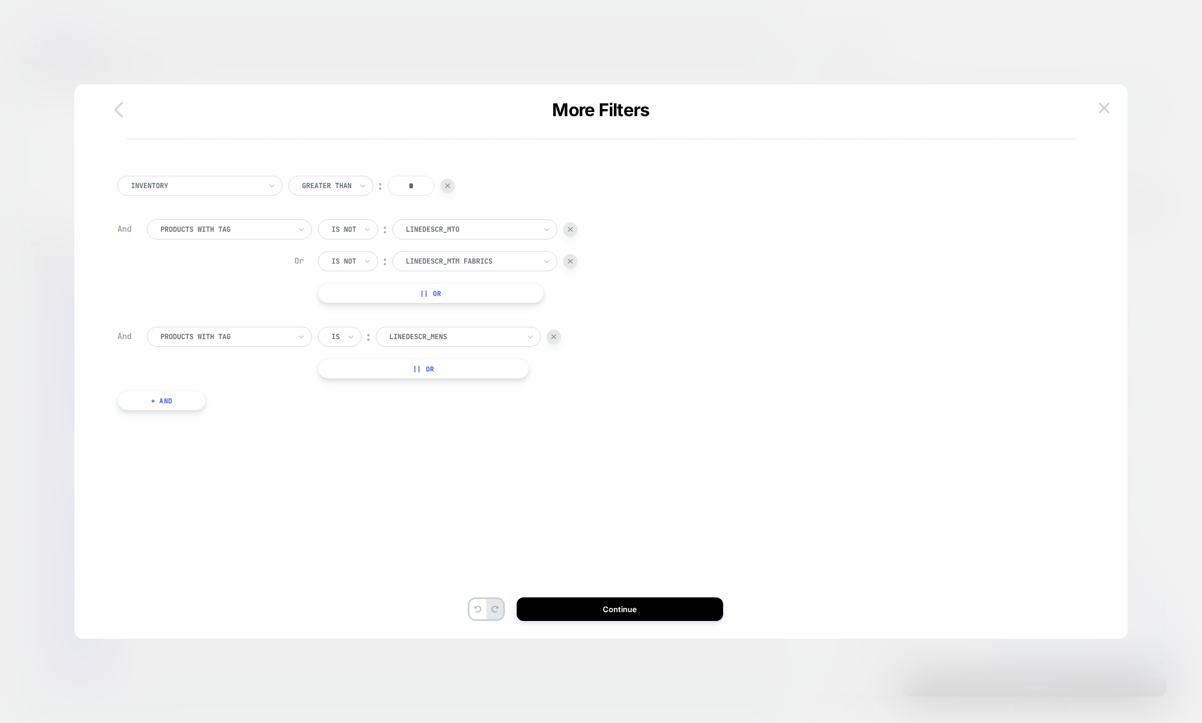
click at [117, 114] on icon "button" at bounding box center [119, 110] width 24 height 24
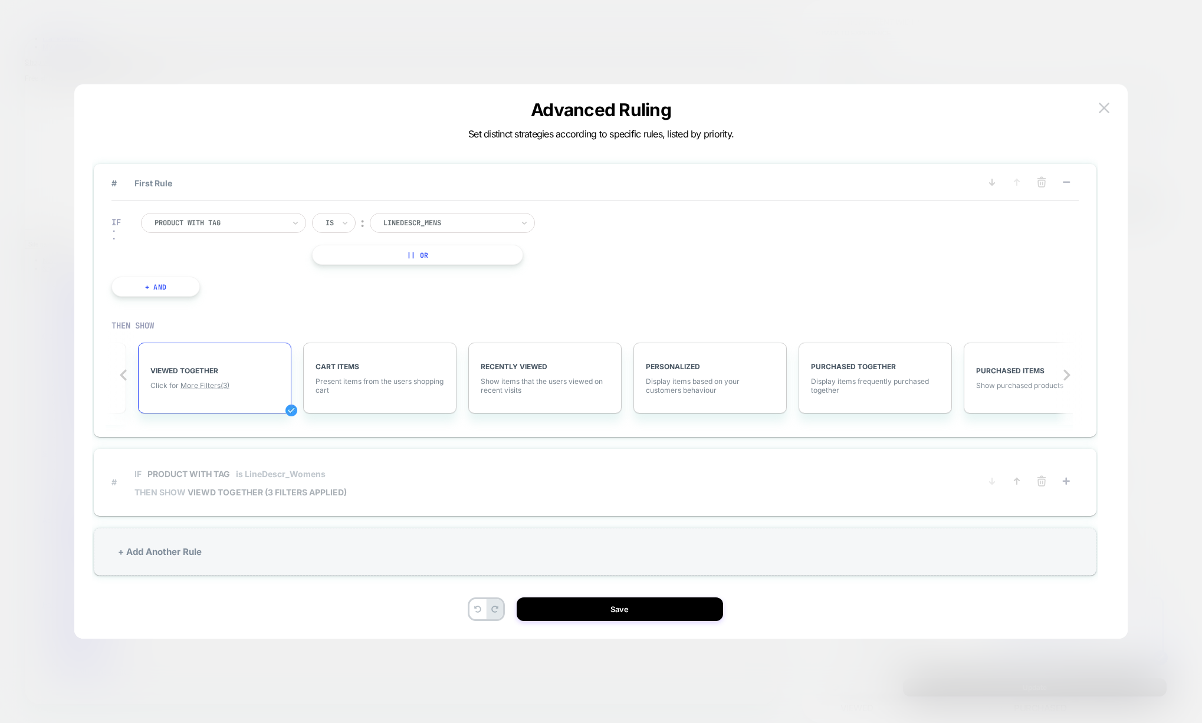
click at [417, 469] on span "# IF Product with tag is LineDescr_Womens THEN SHOW VIEWD TOGETHER (3 filters a…" at bounding box center [536, 481] width 851 height 42
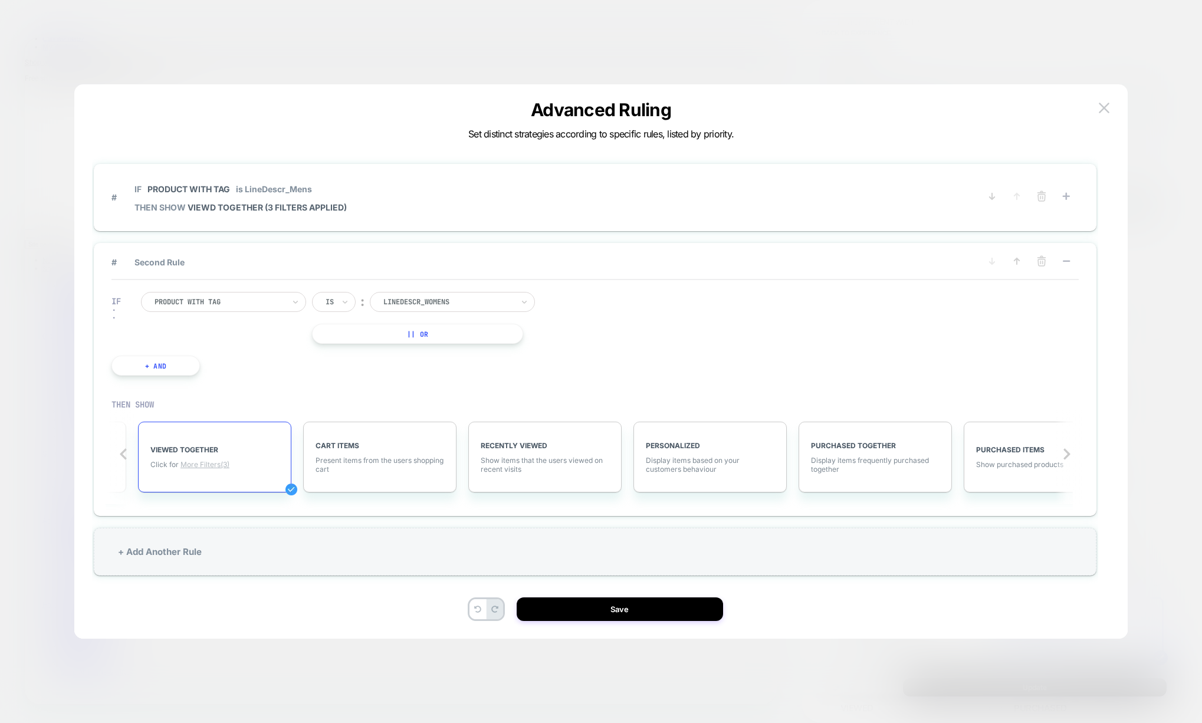
click at [210, 468] on span "More Filters (3)" at bounding box center [204, 464] width 49 height 9
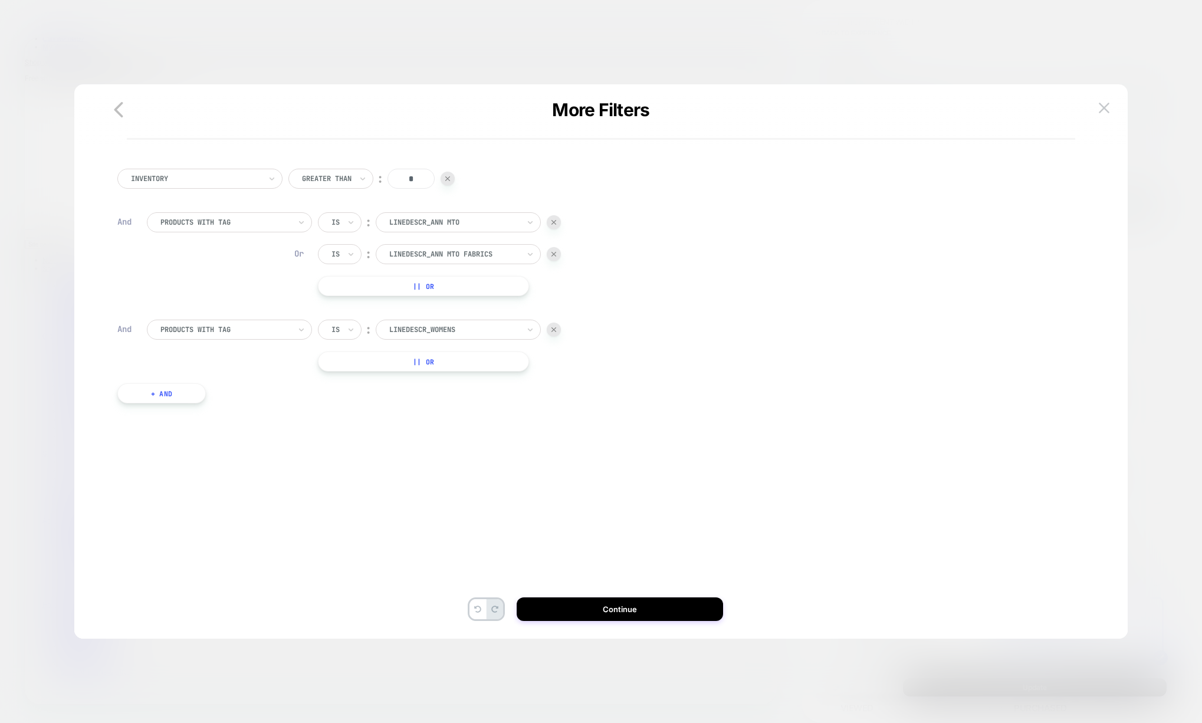
scroll to position [0, 0]
click at [123, 107] on icon "button" at bounding box center [119, 110] width 24 height 24
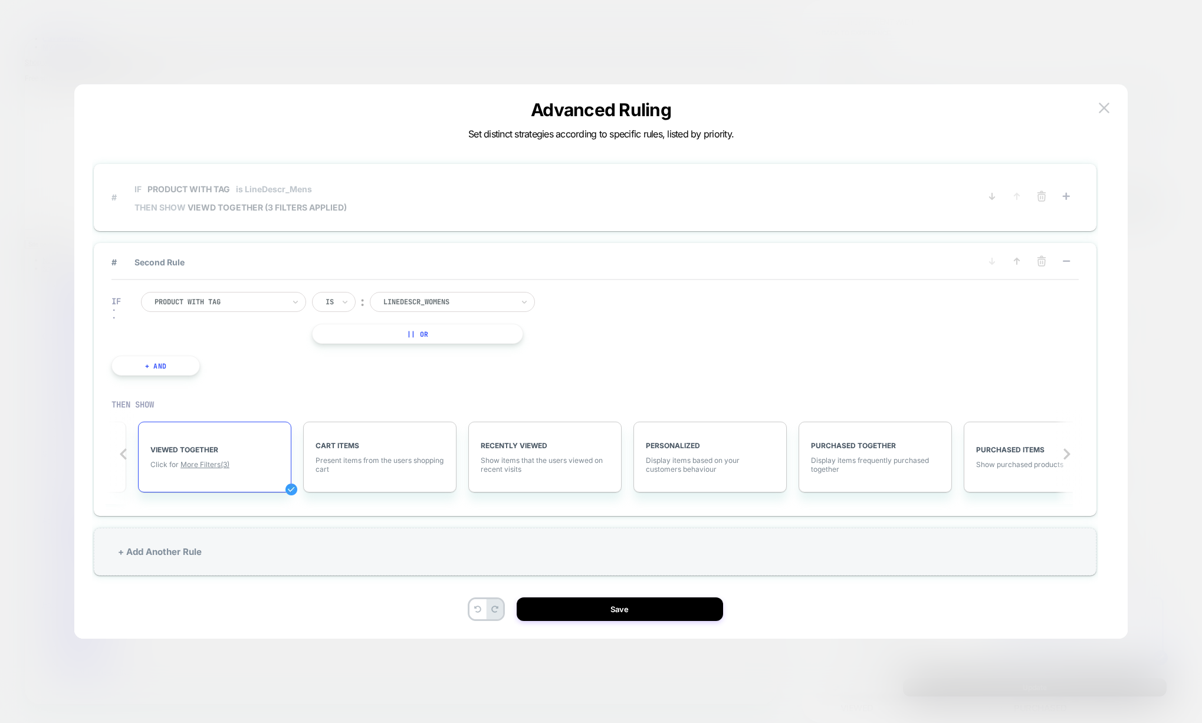
click at [485, 218] on span "# IF Product with tag is LineDescr_Mens THEN SHOW VIEWD TOGETHER (3 filters app…" at bounding box center [536, 197] width 851 height 42
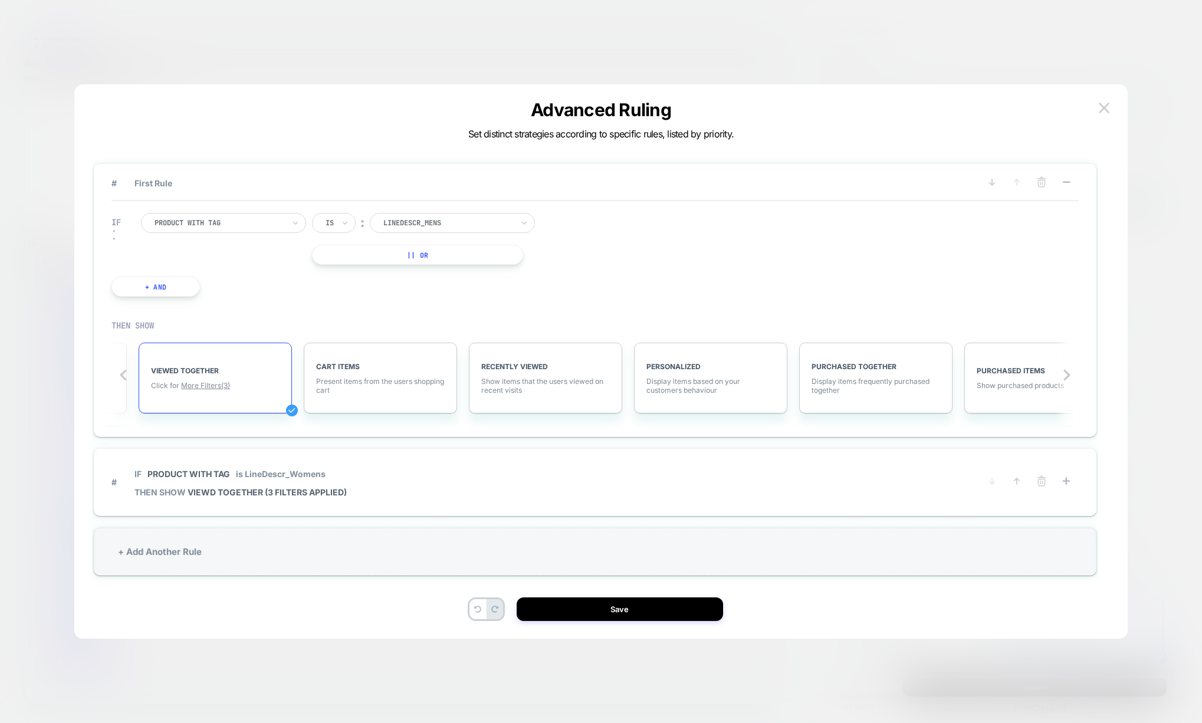
scroll to position [0, 469]
click at [1107, 113] on img at bounding box center [1103, 108] width 11 height 10
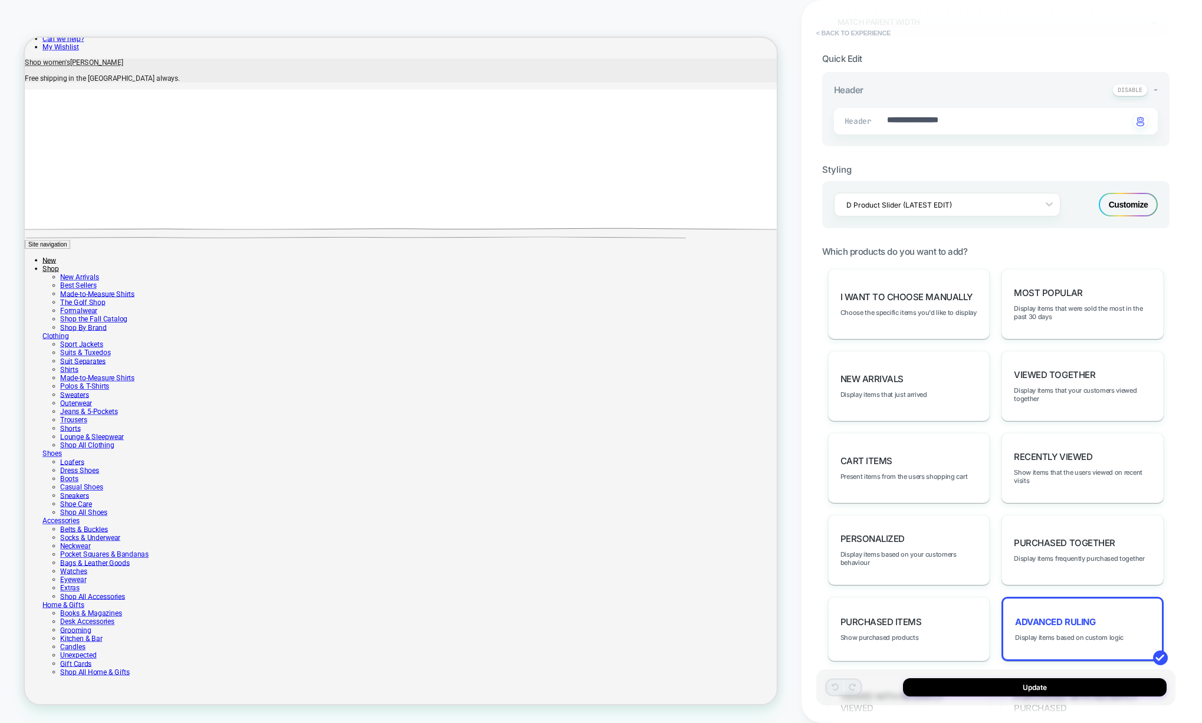
click at [865, 29] on button "< Back to experience" at bounding box center [853, 33] width 86 height 19
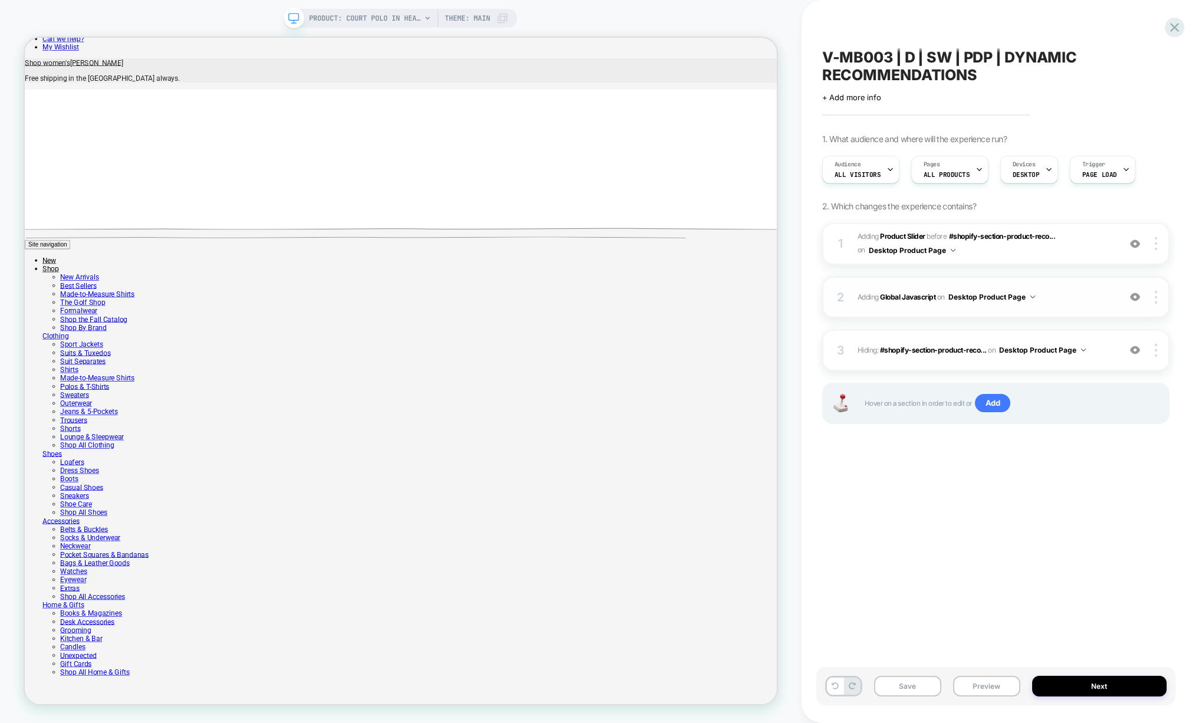
scroll to position [0, 1]
click at [957, 312] on div "2 Adding Global Javascript on Desktop Product Page Add Before Add After Copy to…" at bounding box center [995, 297] width 347 height 41
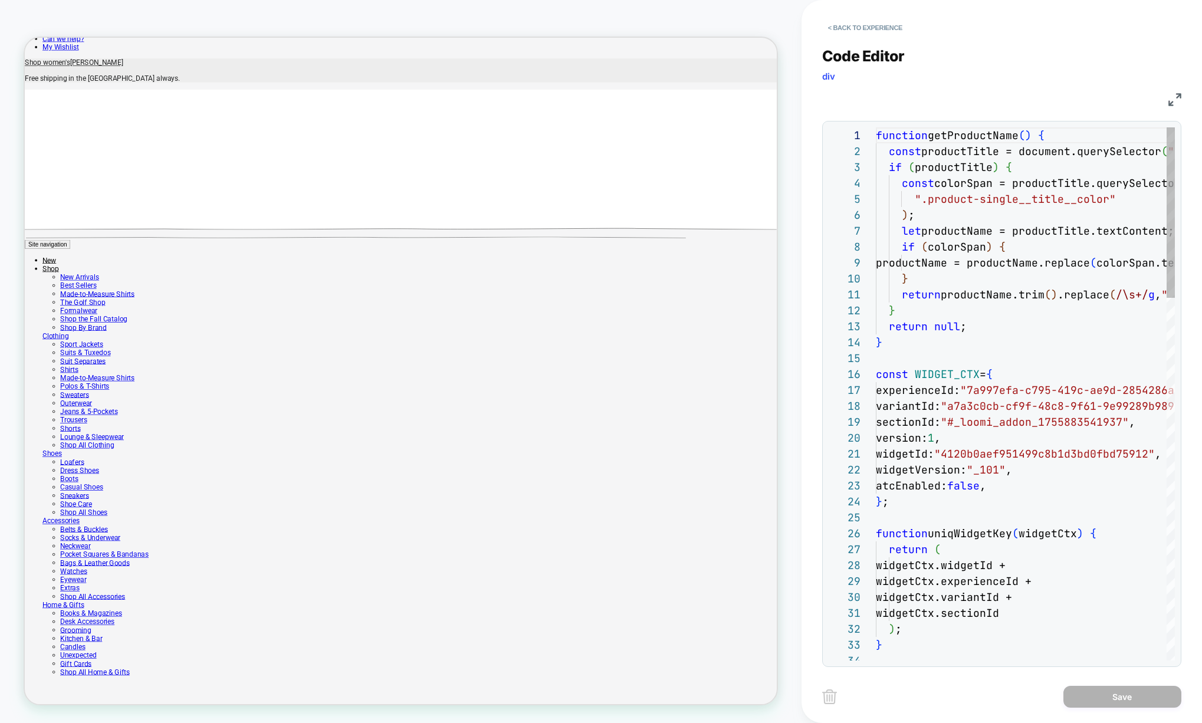
scroll to position [159, 0]
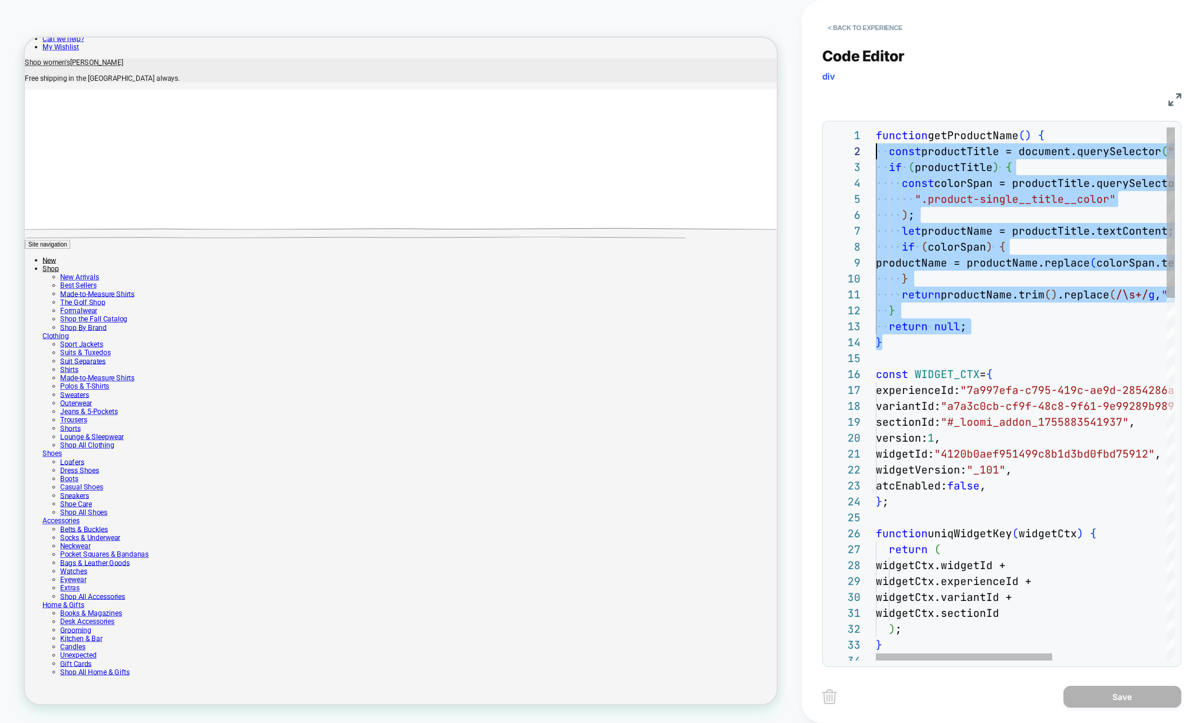
scroll to position [0, 0]
drag, startPoint x: 893, startPoint y: 347, endPoint x: 813, endPoint y: 133, distance: 228.0
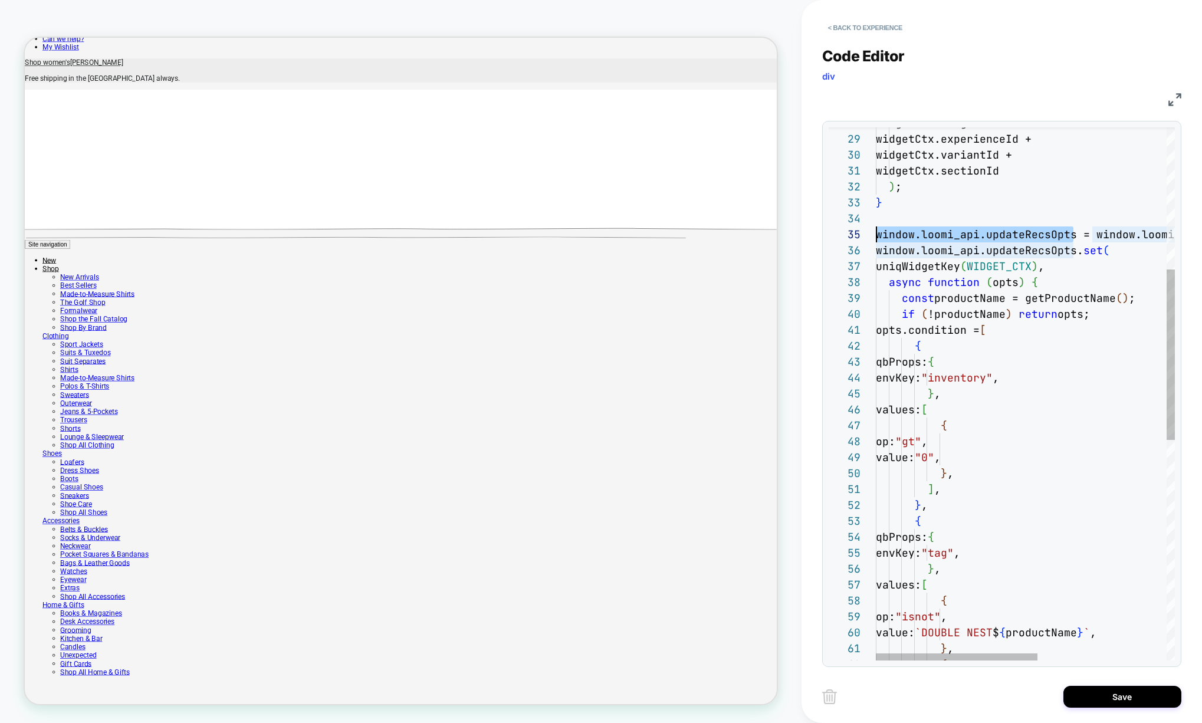
scroll to position [64, 0]
drag, startPoint x: 1072, startPoint y: 236, endPoint x: 877, endPoint y: 229, distance: 195.9
click at [877, 229] on div "widgetCtx.widgetId + widgetCtx.experienceId + widgetCtx.variantId + widgetCtx.s…" at bounding box center [1144, 516] width 537 height 1663
click at [876, 251] on div "widgetCtx.widgetId + widgetCtx.experienceId + widgetCtx.variantId + widgetCtx.s…" at bounding box center [1144, 516] width 537 height 1663
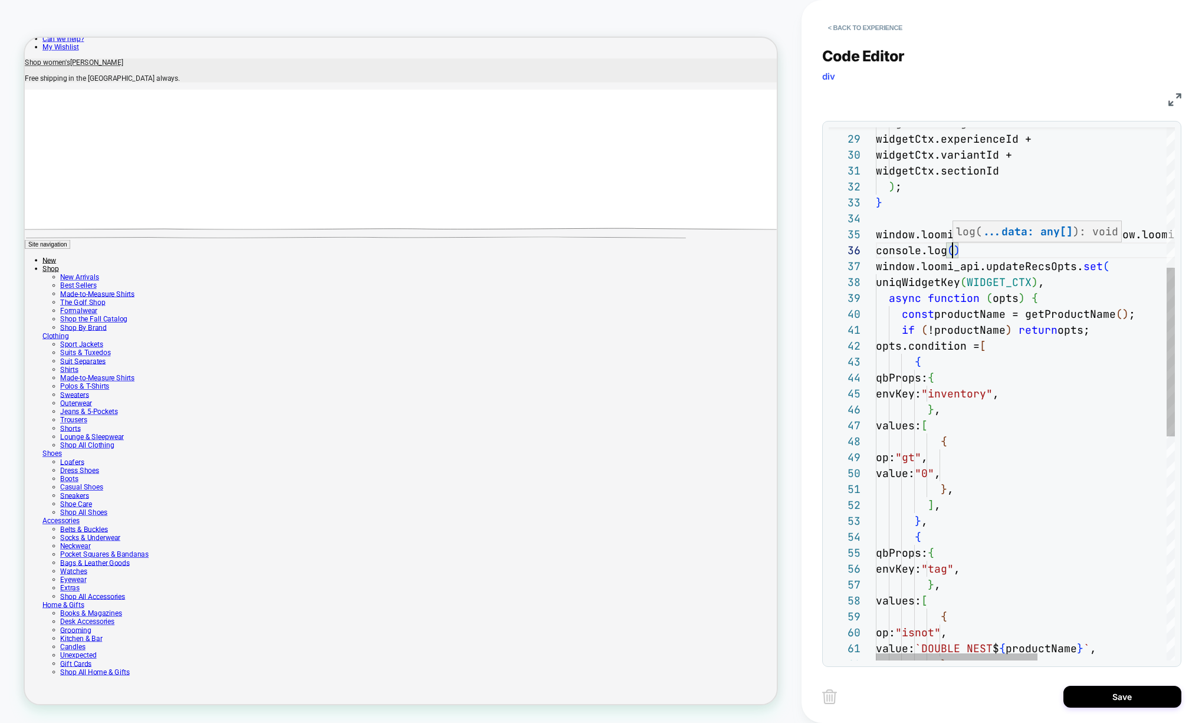
scroll to position [80, 274]
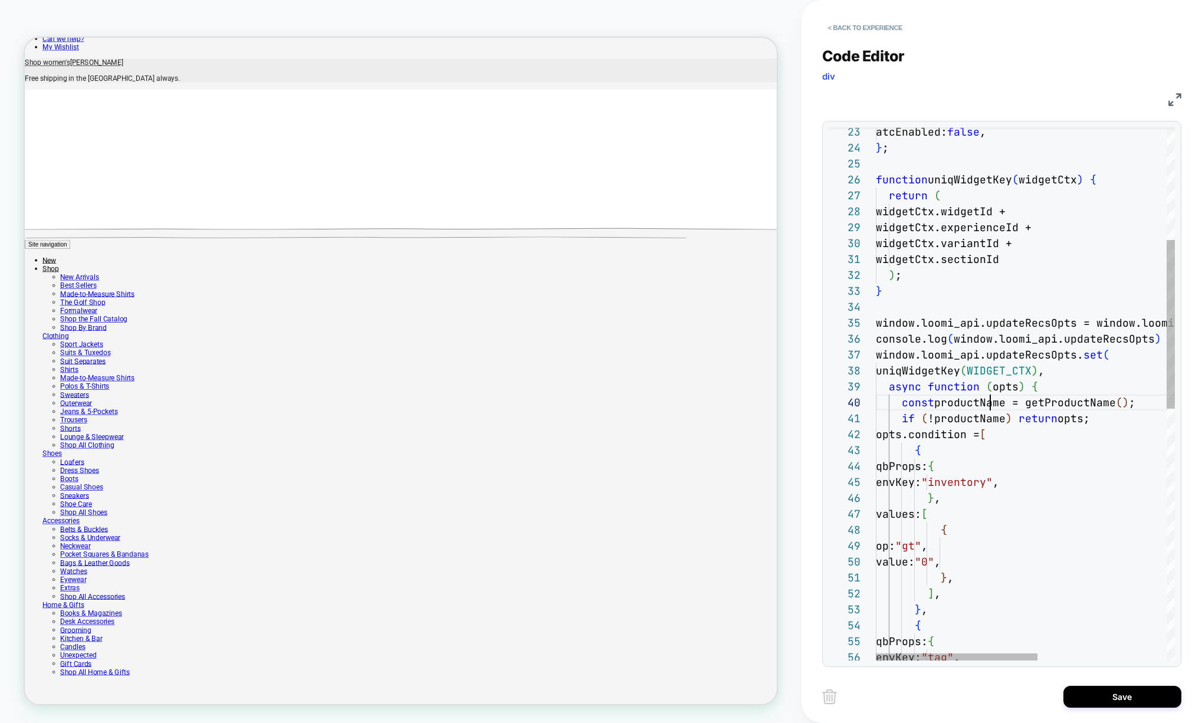
click at [989, 406] on div "} , envKey: "inventory" , } , values: [ { op: "gt" , value: "0" , ] , } , { qbP…" at bounding box center [1144, 613] width 537 height 1679
click at [1094, 440] on div "} , envKey: "inventory" , } , values: [ { op: "gt" , value: "0" , ] , } , { qbP…" at bounding box center [1144, 613] width 537 height 1679
click at [1077, 402] on div "} , envKey: "inventory" , } , values: [ { op: "gt" , value: "0" , ] , } , { qbP…" at bounding box center [1144, 613] width 537 height 1679
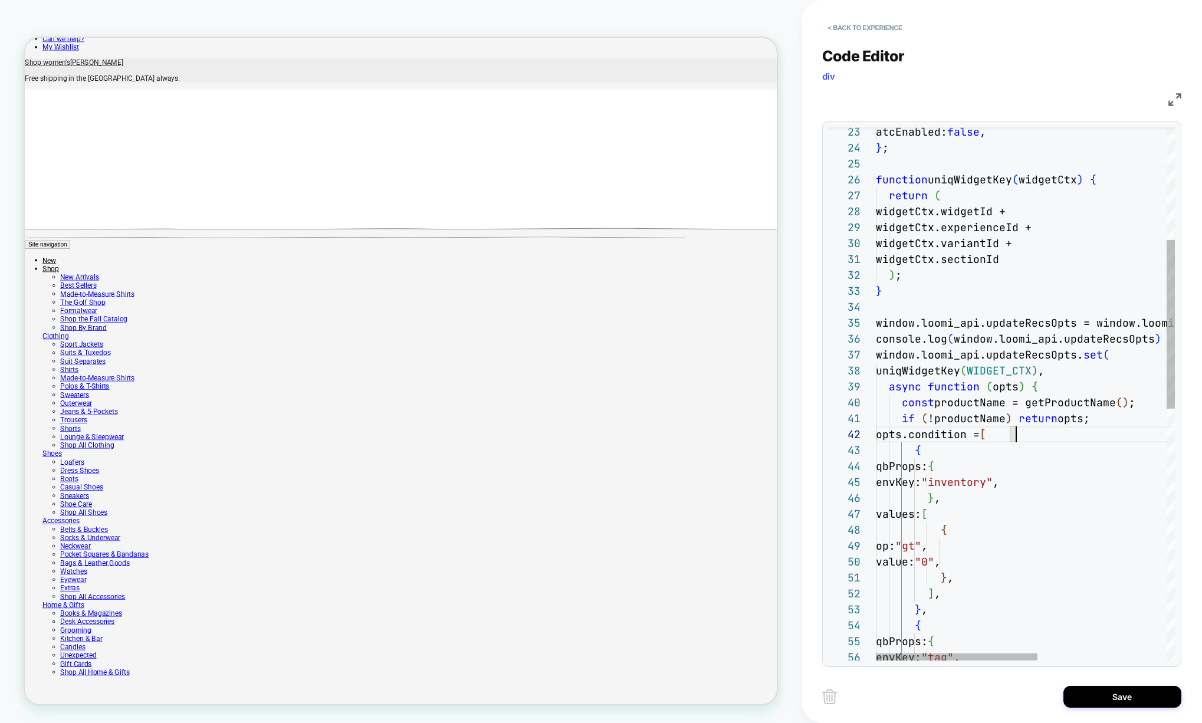
click at [1077, 402] on div "} , envKey: "inventory" , } , values: [ { op: "gt" , value: "0" , ] , } , { qbP…" at bounding box center [1144, 613] width 537 height 1679
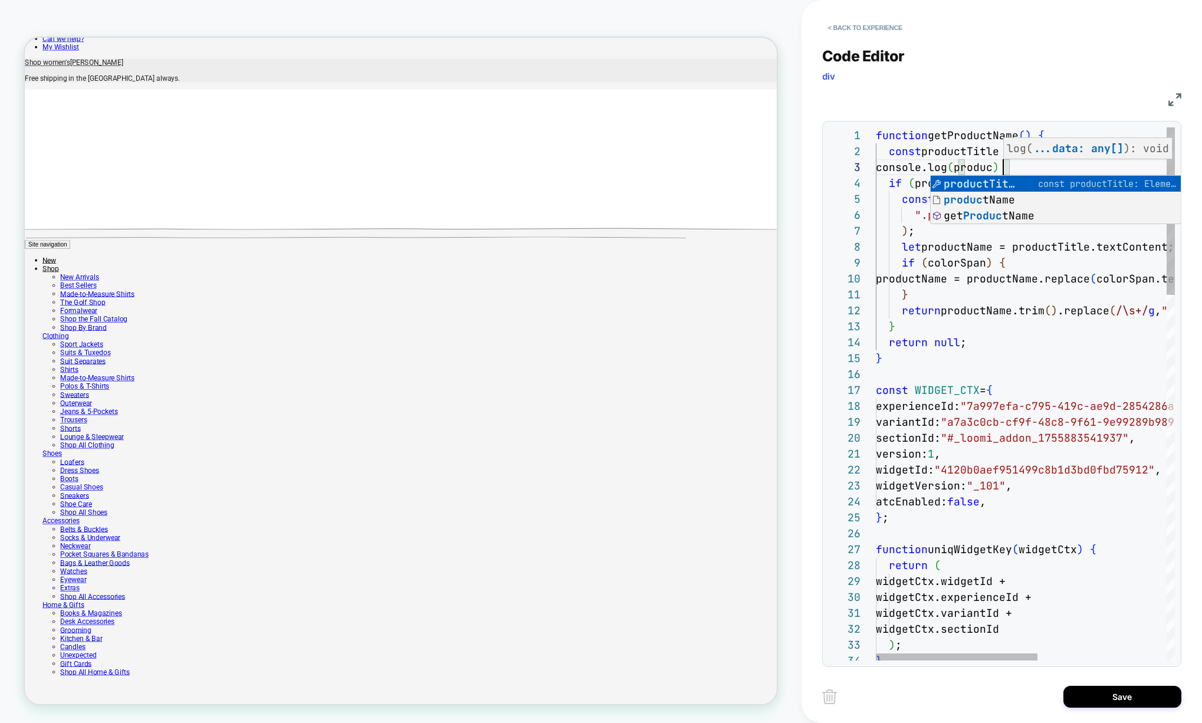
scroll to position [32, 166]
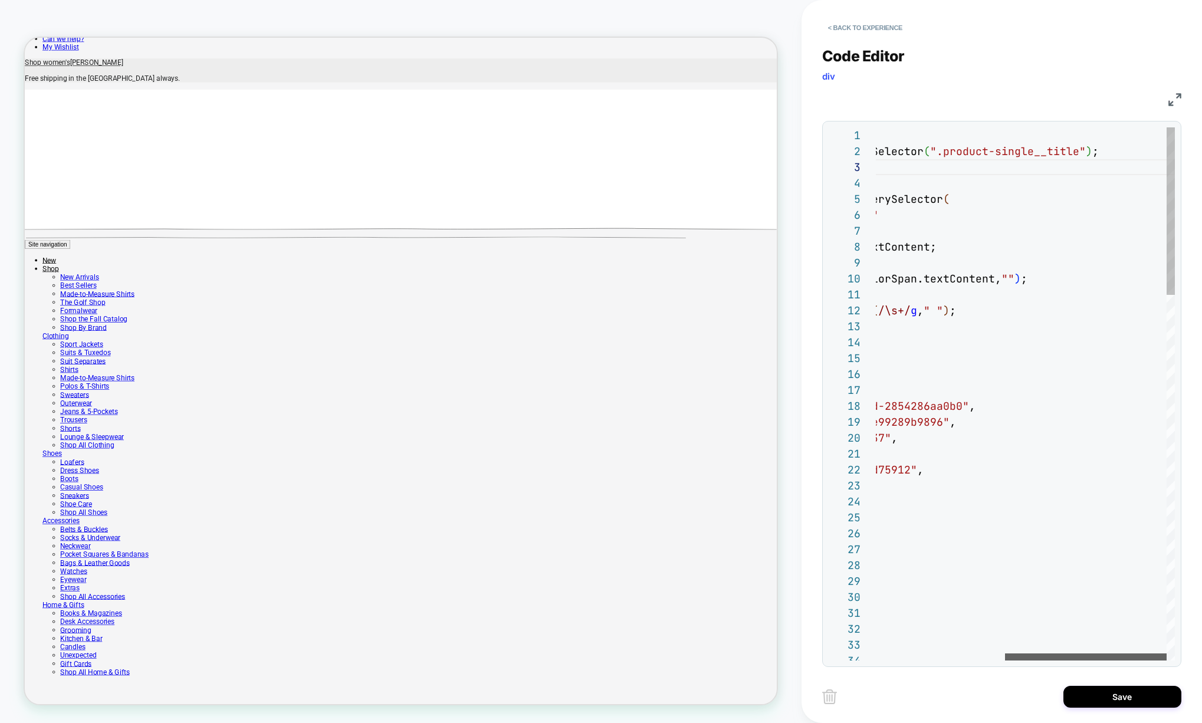
click at [1110, 653] on div at bounding box center [1086, 656] width 162 height 7
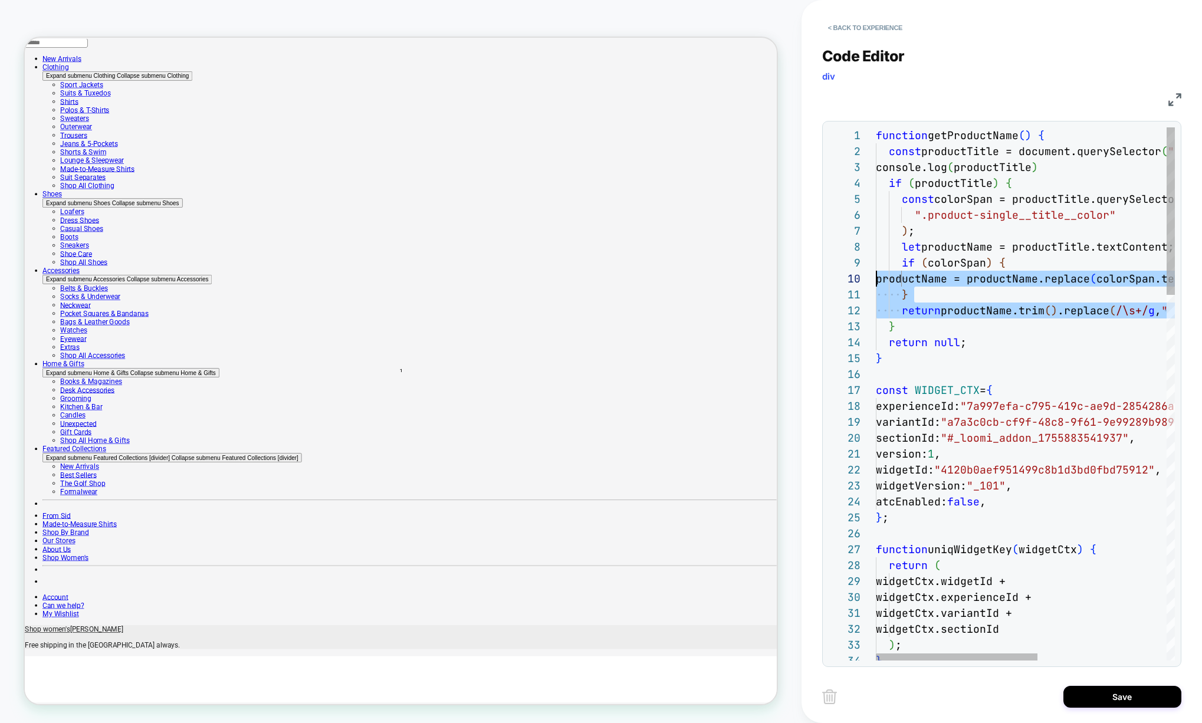
scroll to position [143, 0]
drag, startPoint x: 975, startPoint y: 312, endPoint x: 766, endPoint y: 276, distance: 211.3
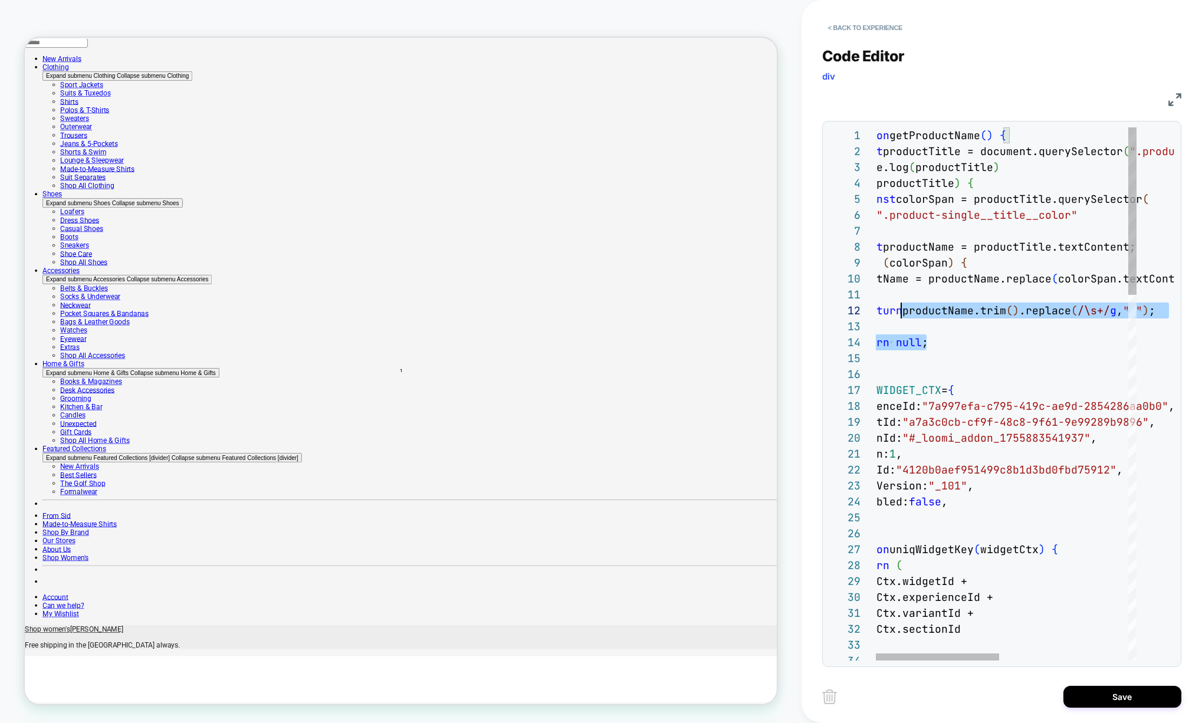
scroll to position [127, 0]
drag, startPoint x: 1095, startPoint y: 384, endPoint x: 765, endPoint y: 294, distance: 342.8
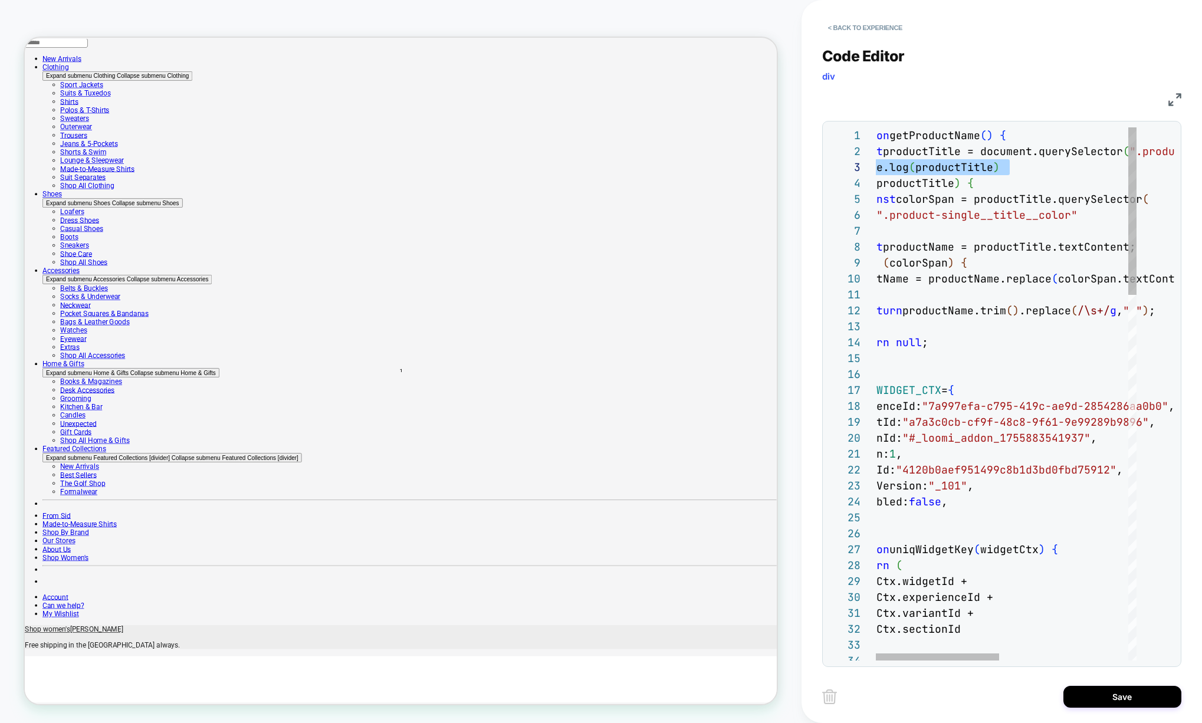
scroll to position [32, 0]
drag, startPoint x: 1016, startPoint y: 169, endPoint x: 488, endPoint y: 170, distance: 528.9
type textarea "**********"
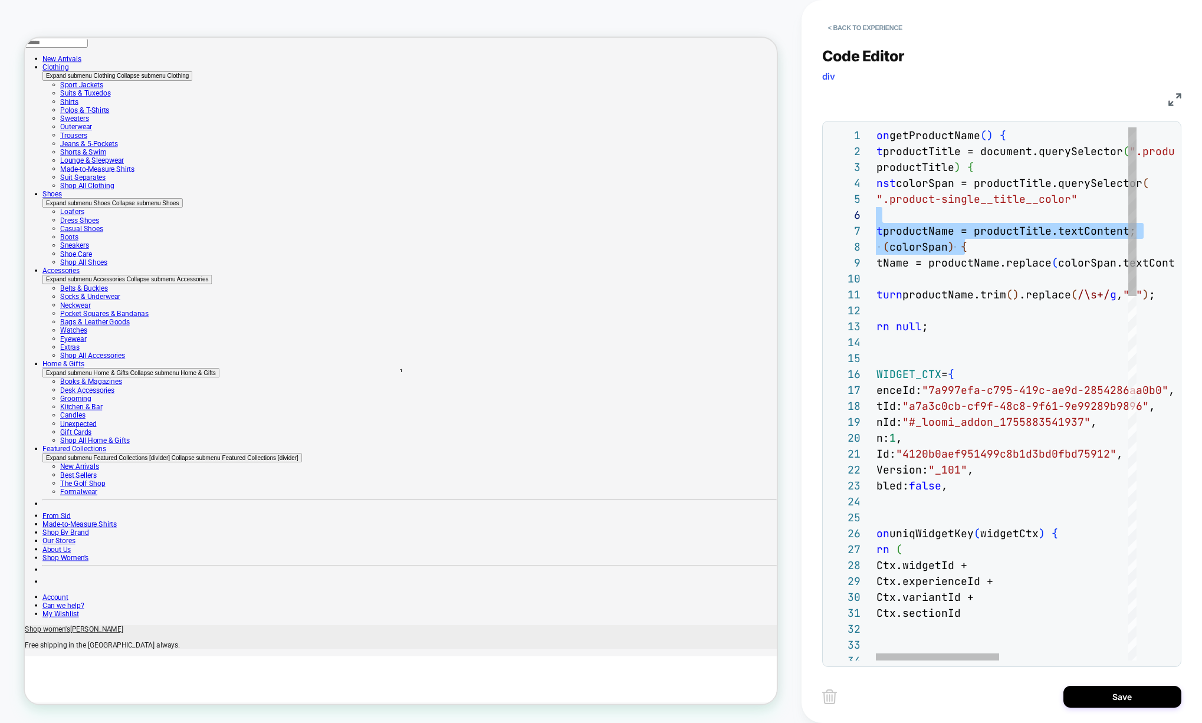
scroll to position [64, 0]
drag, startPoint x: 1031, startPoint y: 252, endPoint x: 634, endPoint y: 203, distance: 399.2
drag, startPoint x: 952, startPoint y: 146, endPoint x: 932, endPoint y: 152, distance: 20.9
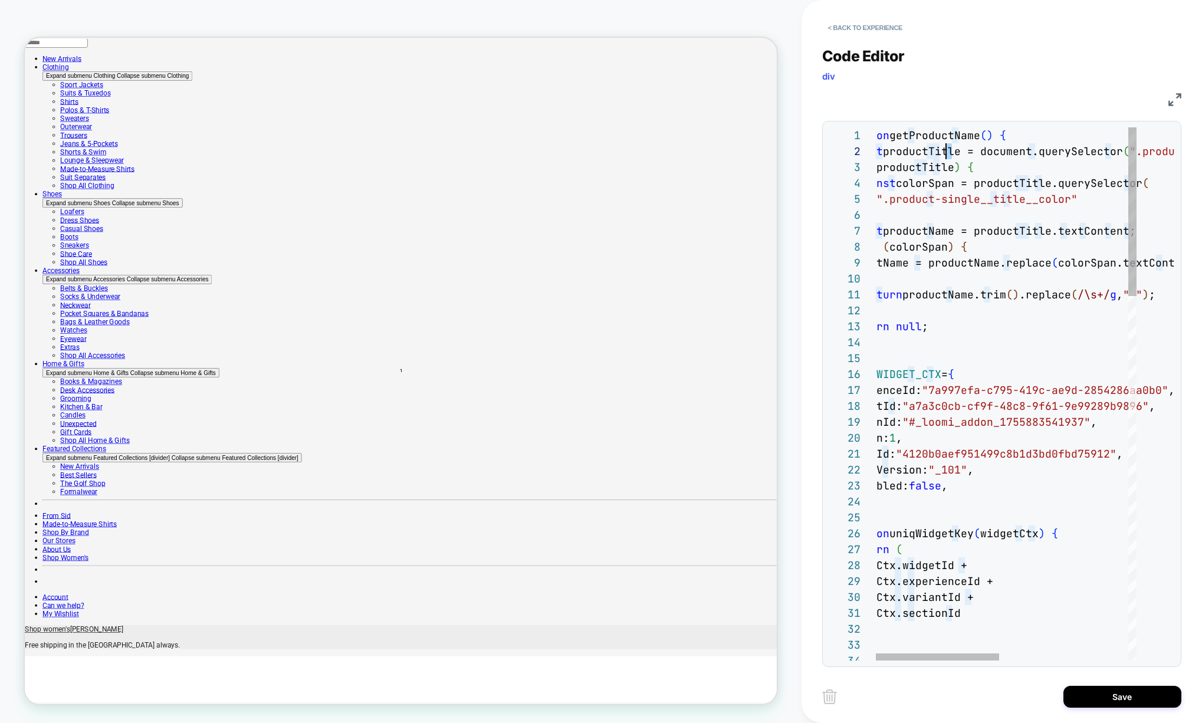
scroll to position [0, 0]
drag, startPoint x: 923, startPoint y: 151, endPoint x: 857, endPoint y: 335, distance: 196.0
click at [798, 136] on div "PRODUCT: Court Polo in Heather Sea [PERSON_NAME] Pima Pique [[PERSON_NAME] s777…" at bounding box center [601, 361] width 1202 height 723
click at [859, 654] on div at bounding box center [918, 656] width 162 height 7
click at [868, 24] on button "< Back to experience" at bounding box center [865, 27] width 86 height 19
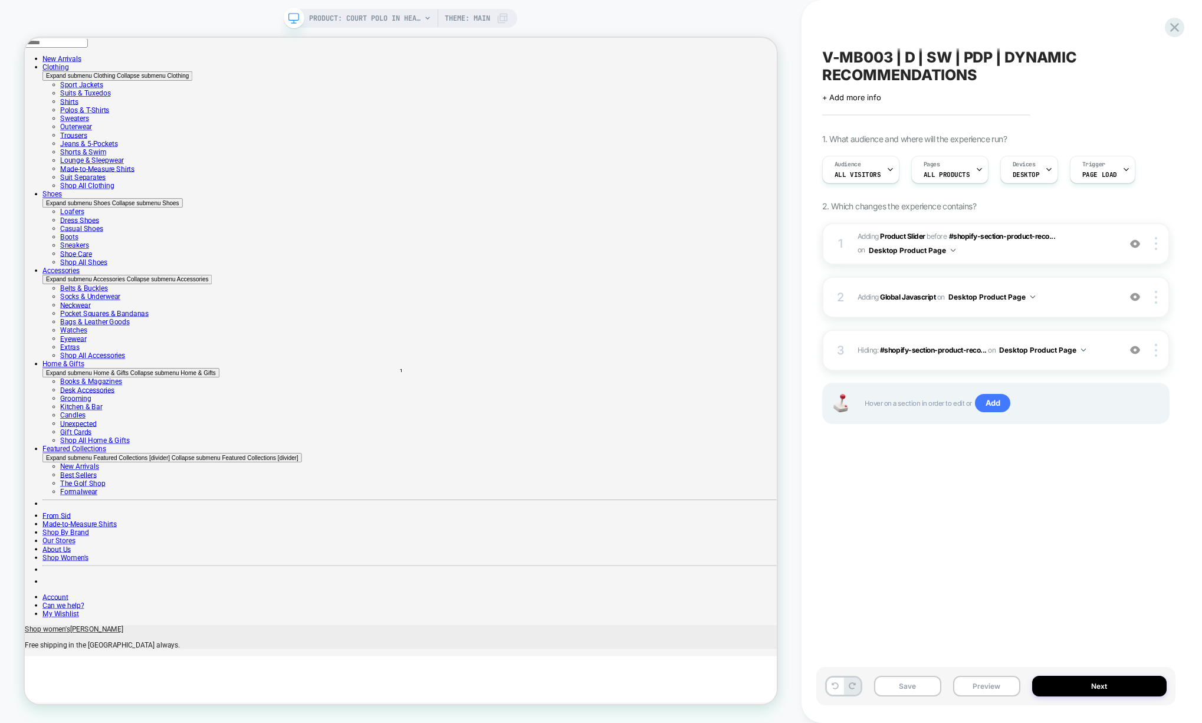
scroll to position [0, 1]
click at [979, 313] on div "2 Adding Global Javascript on Desktop Product Page Add Before Add After Copy to…" at bounding box center [995, 297] width 347 height 41
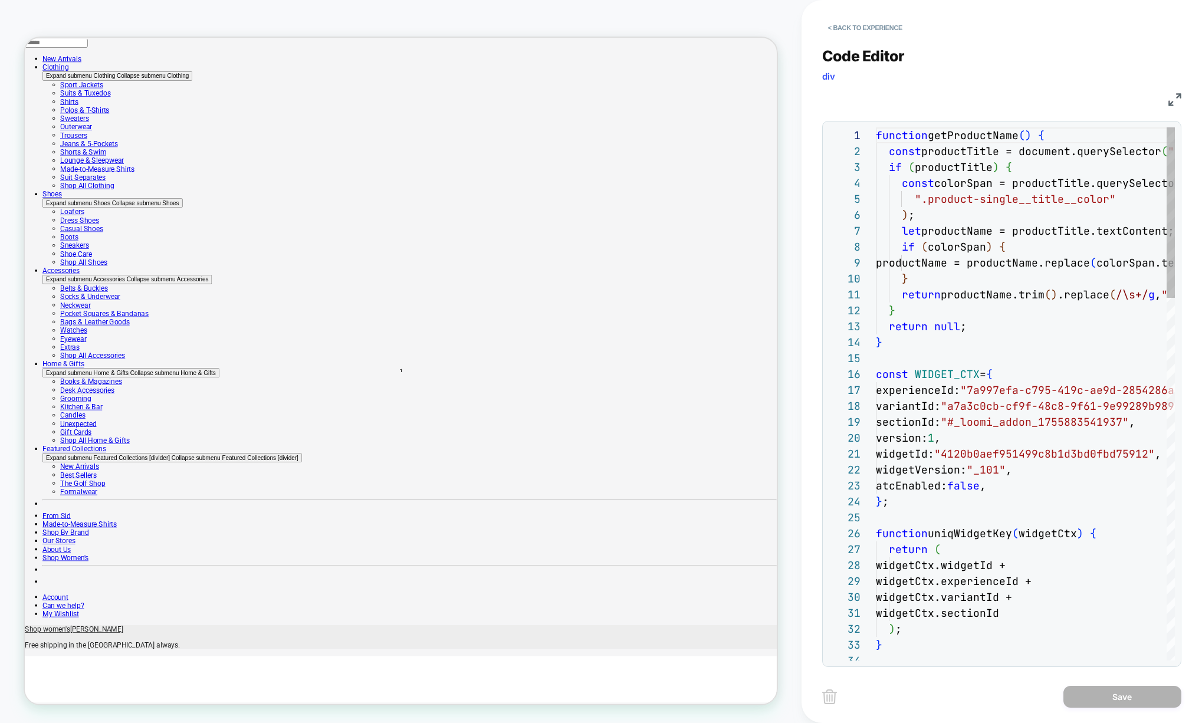
scroll to position [159, 0]
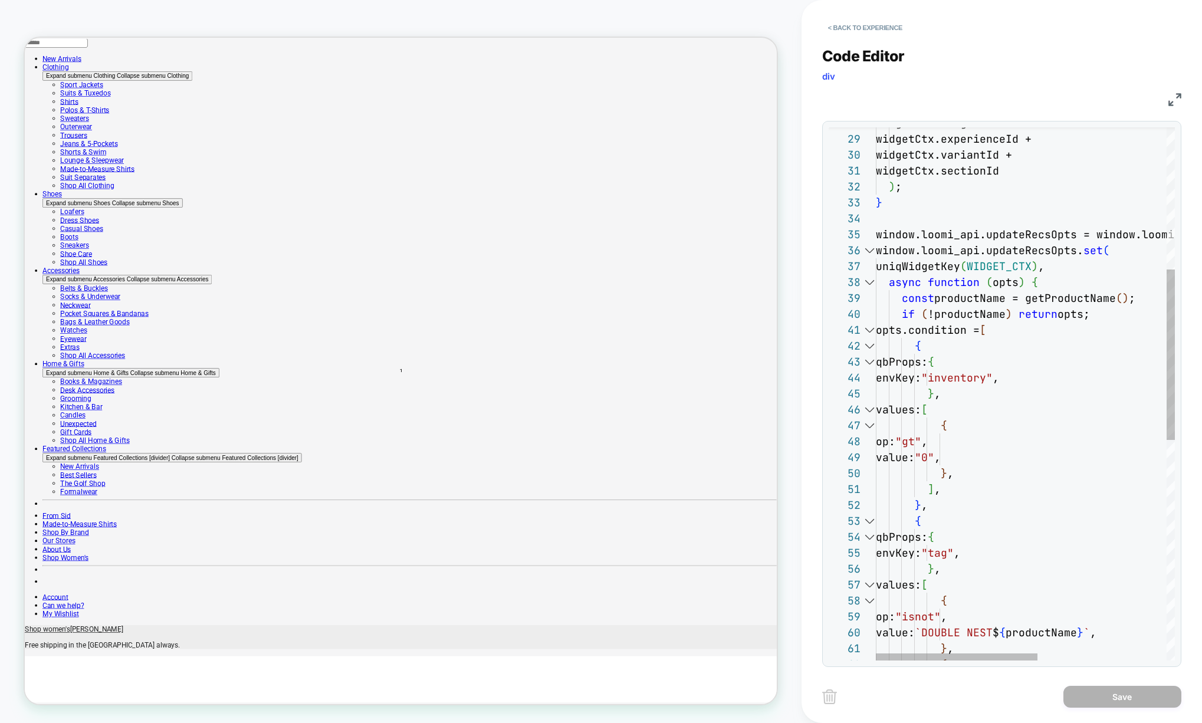
click at [867, 252] on div at bounding box center [868, 250] width 15 height 16
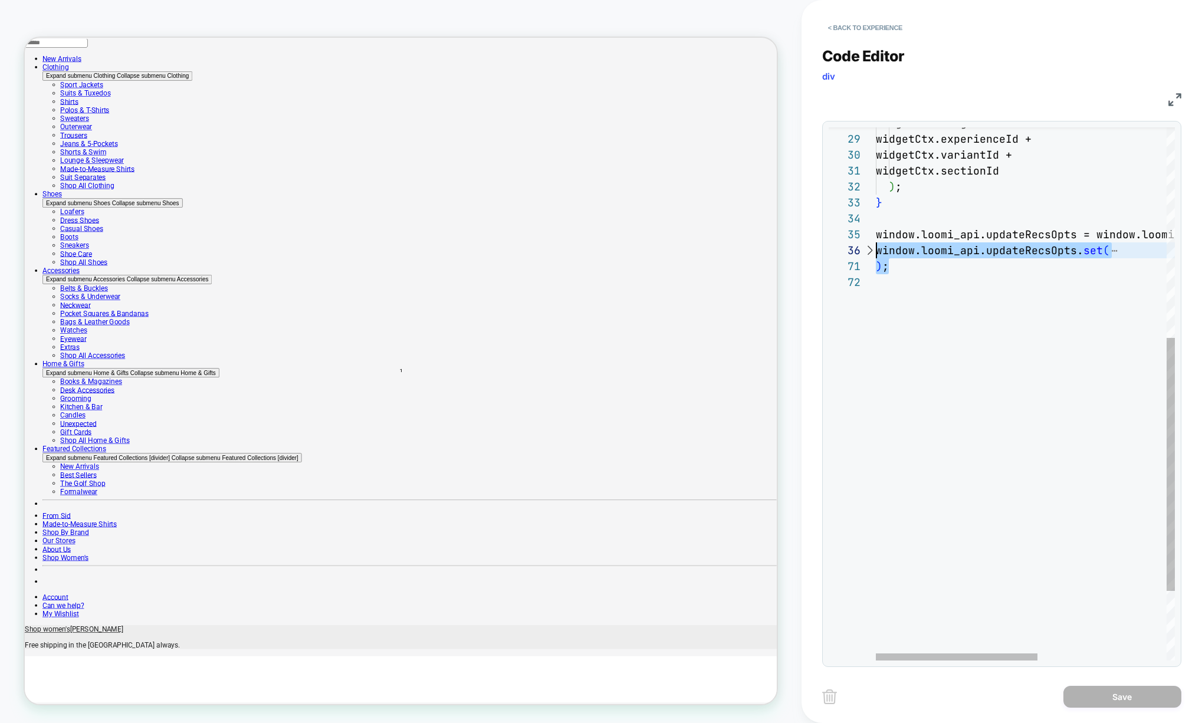
scroll to position [64, 0]
drag, startPoint x: 903, startPoint y: 271, endPoint x: 832, endPoint y: 235, distance: 78.8
click at [876, 235] on div "widgetCtx.widgetId + widgetCtx.experienceId + widgetCtx.variantId + widgetCtx.s…" at bounding box center [1144, 246] width 537 height 1122
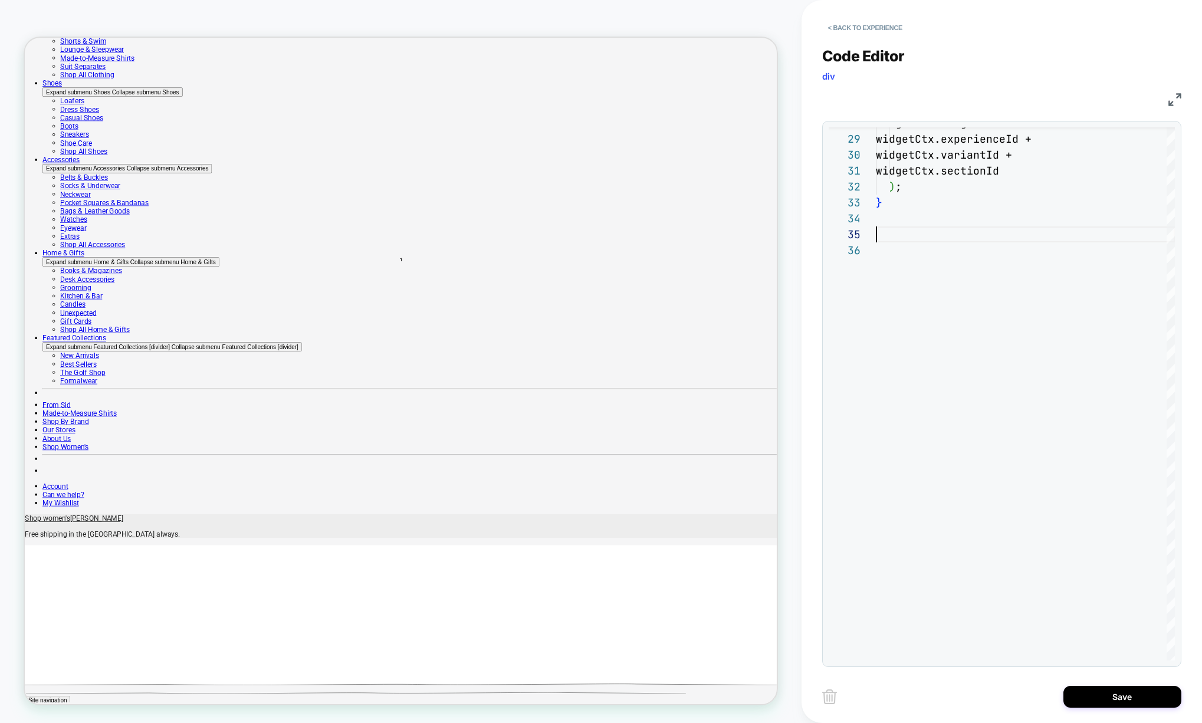
scroll to position [0, 0]
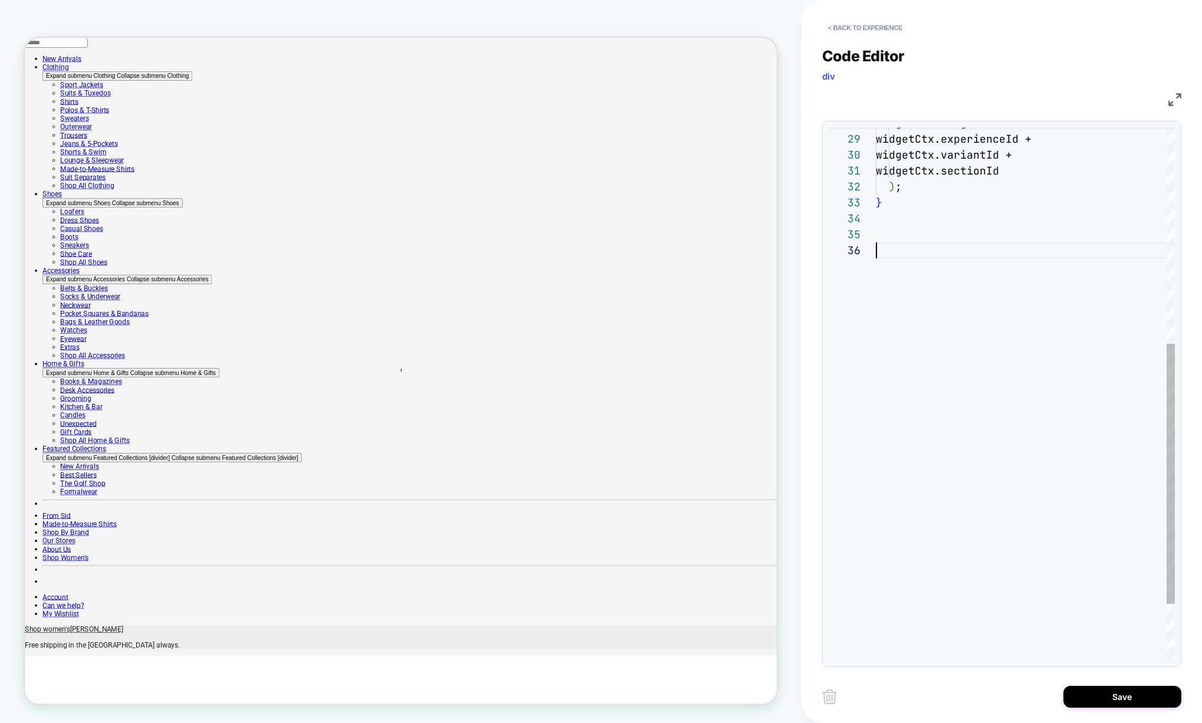
click at [976, 251] on div "widgetCtx.widgetId + widgetCtx.experienceId + widgetCtx.variantId + widgetCtx.s…" at bounding box center [1025, 230] width 299 height 1090
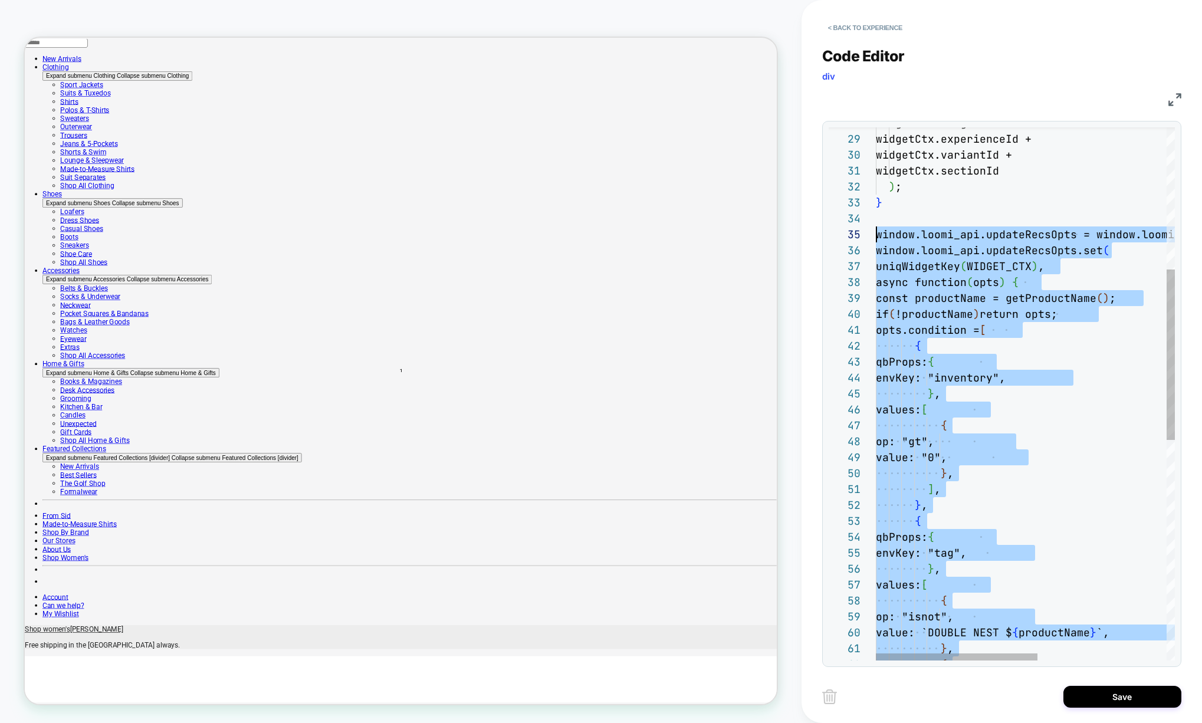
scroll to position [64, 0]
click at [1041, 228] on div "widgetCtx.widgetId + widgetCtx.experienceId + widgetCtx.variantId + widgetCtx.s…" at bounding box center [1144, 516] width 537 height 1663
click at [1098, 258] on div "widgetCtx.widgetId + widgetCtx.experienceId + widgetCtx.variantId + widgetCtx.s…" at bounding box center [1144, 516] width 537 height 1663
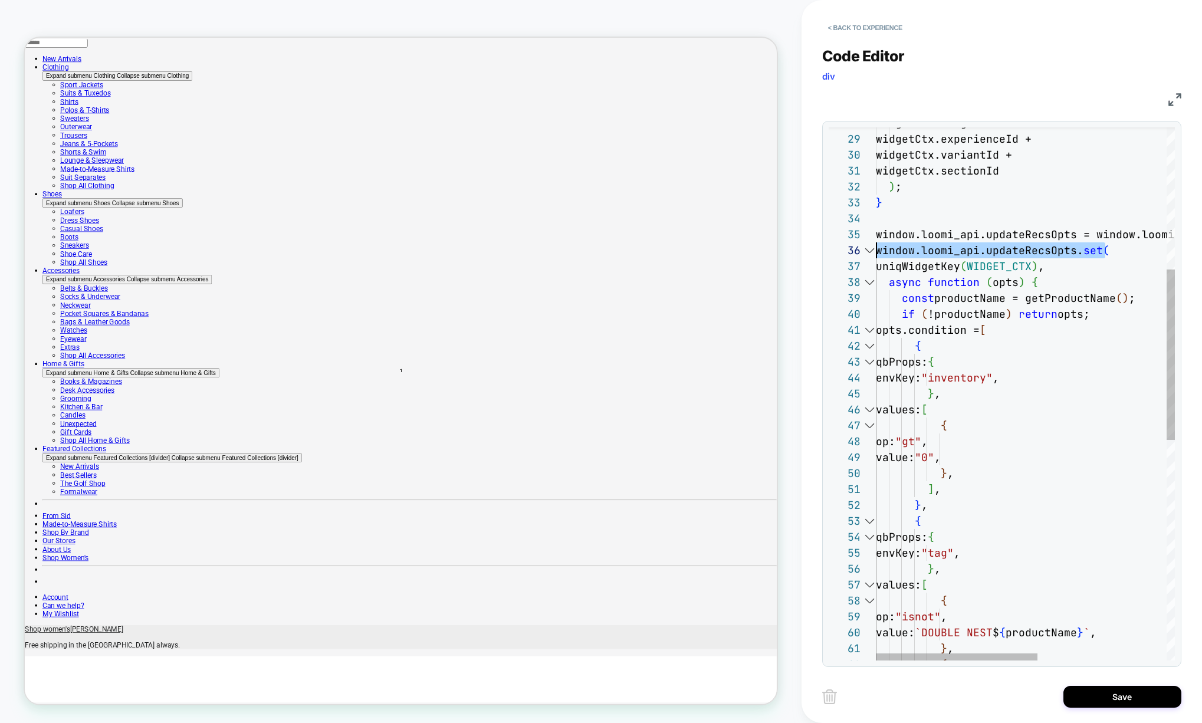
scroll to position [80, 0]
drag, startPoint x: 1110, startPoint y: 244, endPoint x: 876, endPoint y: 253, distance: 234.8
click at [876, 253] on div "widgetCtx.widgetId + widgetCtx.experienceId + widgetCtx.variantId + widgetCtx.s…" at bounding box center [1144, 516] width 537 height 1663
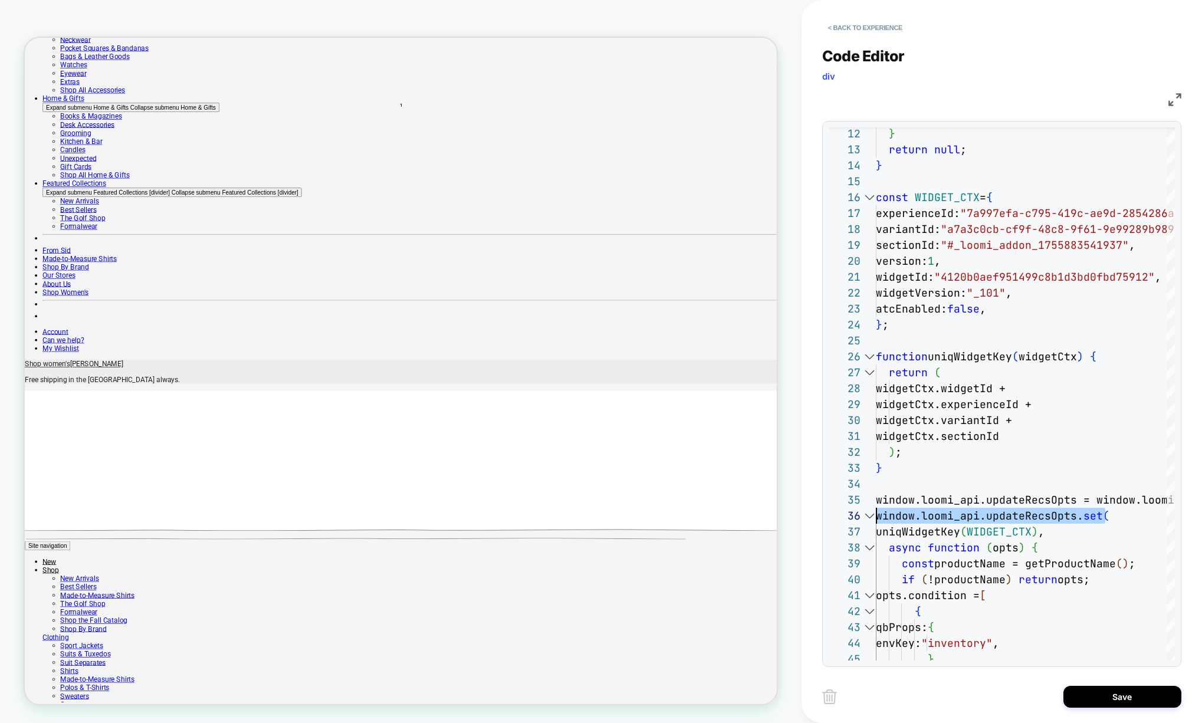
scroll to position [0, 0]
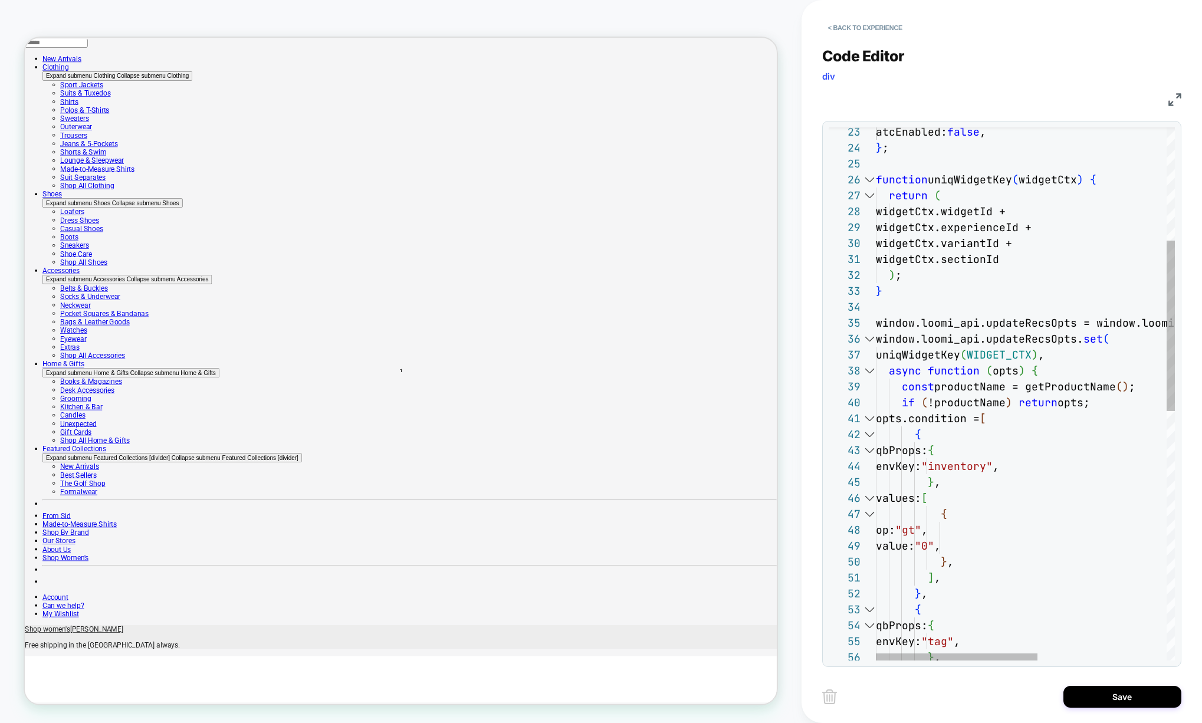
type textarea "**********"
click at [1003, 357] on div "widgetCtx.widgetId + widgetCtx.experienceId + widgetCtx.variantId + widgetCtx.s…" at bounding box center [1144, 605] width 537 height 1663
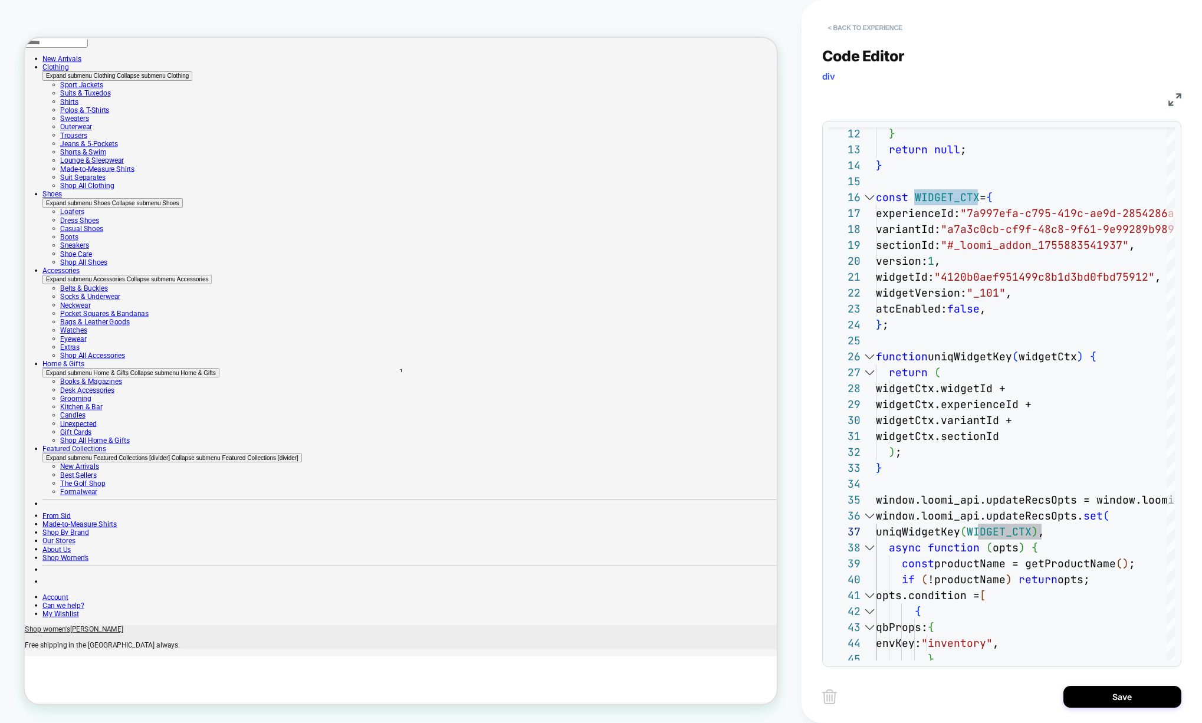
click at [874, 27] on button "< Back to experience" at bounding box center [865, 27] width 86 height 19
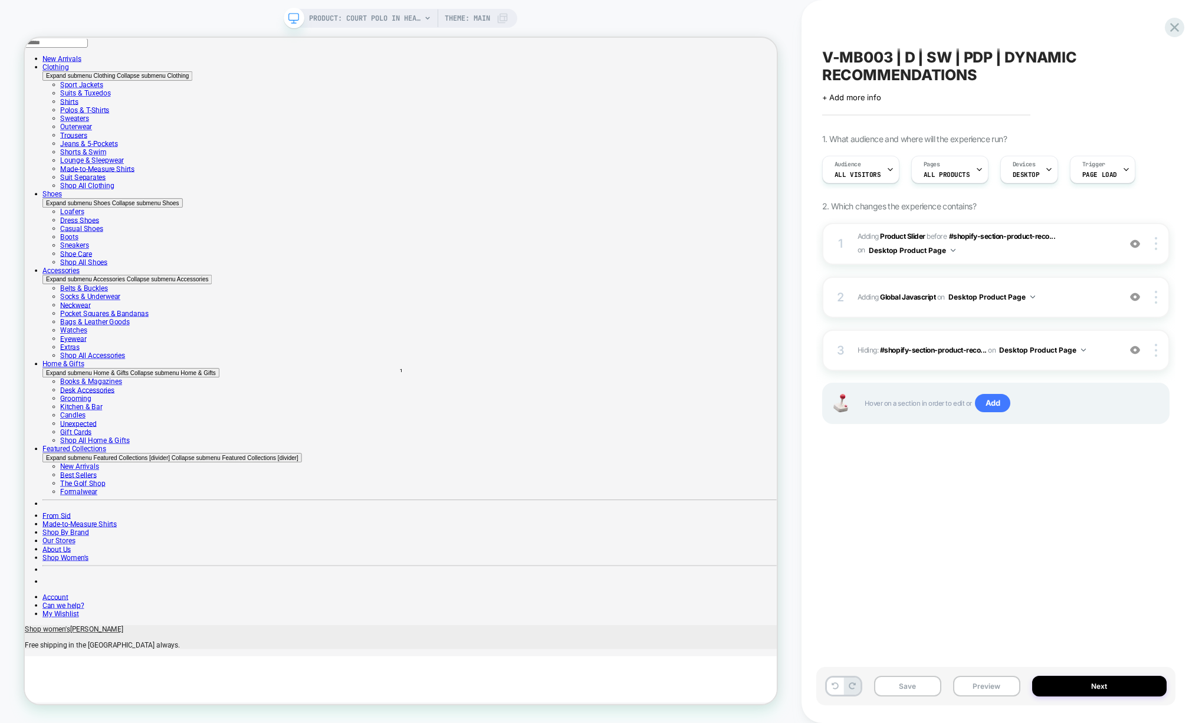
scroll to position [0, 1]
click at [1173, 25] on icon at bounding box center [1174, 27] width 9 height 9
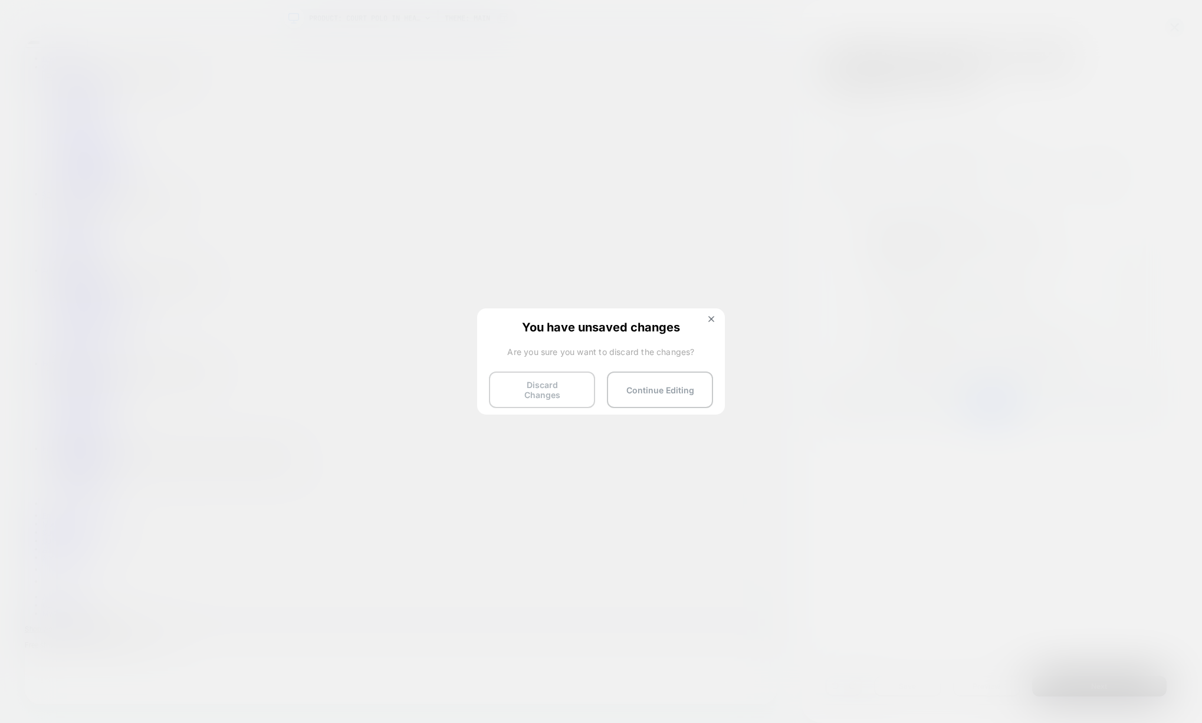
click at [554, 393] on button "Discard Changes" at bounding box center [542, 389] width 106 height 37
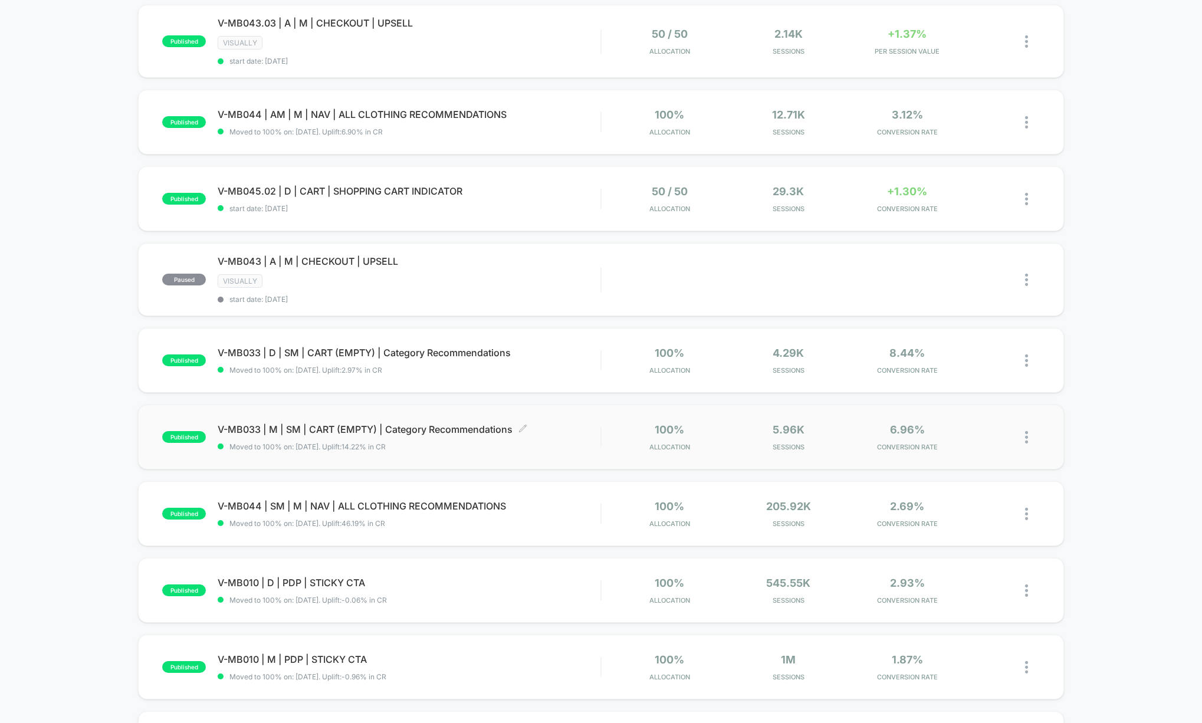
scroll to position [495, 0]
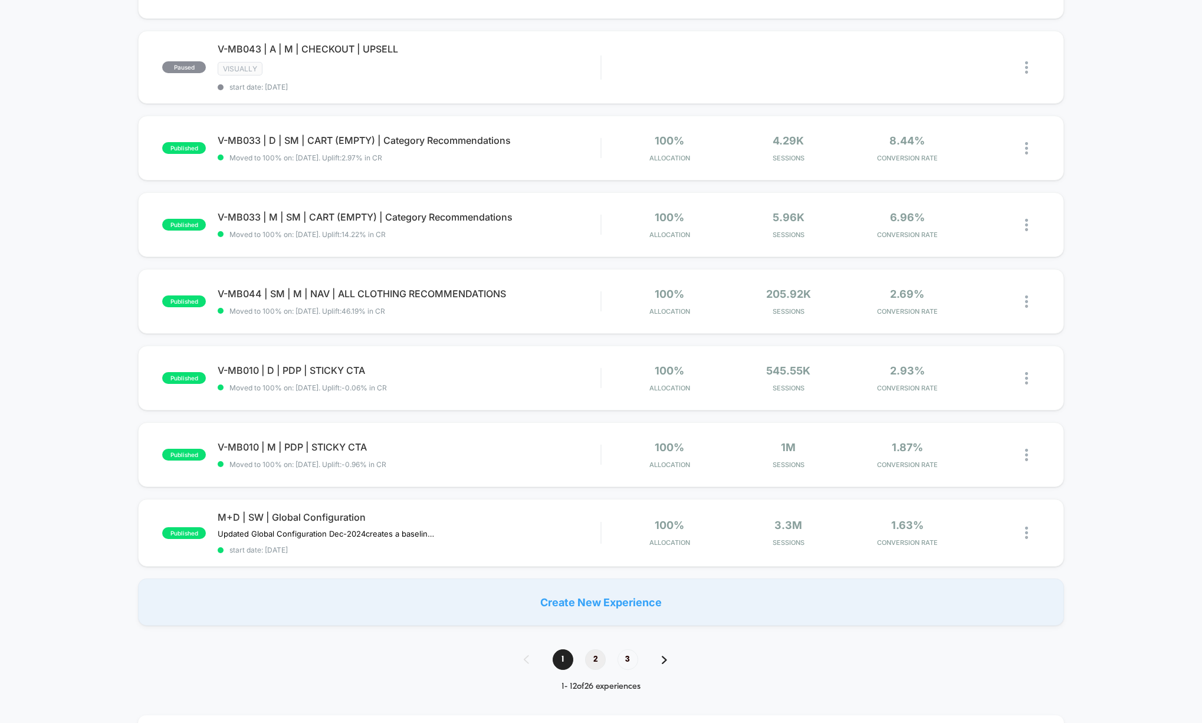
click at [597, 657] on span "2" at bounding box center [595, 659] width 21 height 21
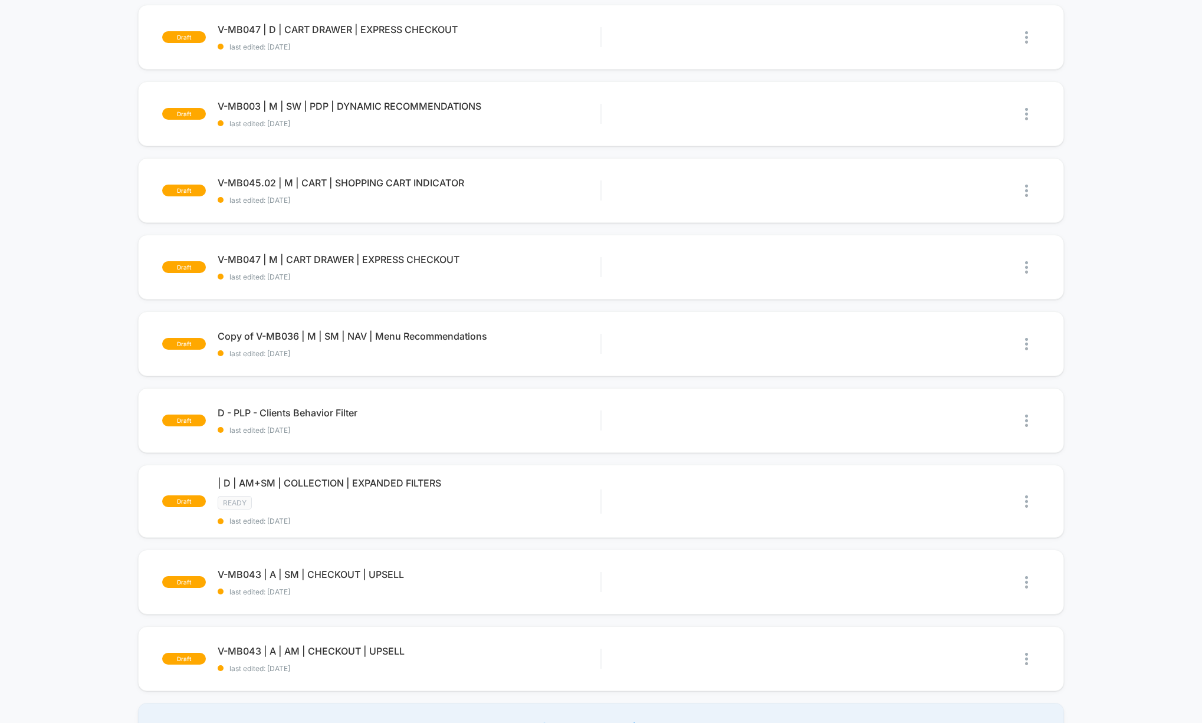
scroll to position [707, 0]
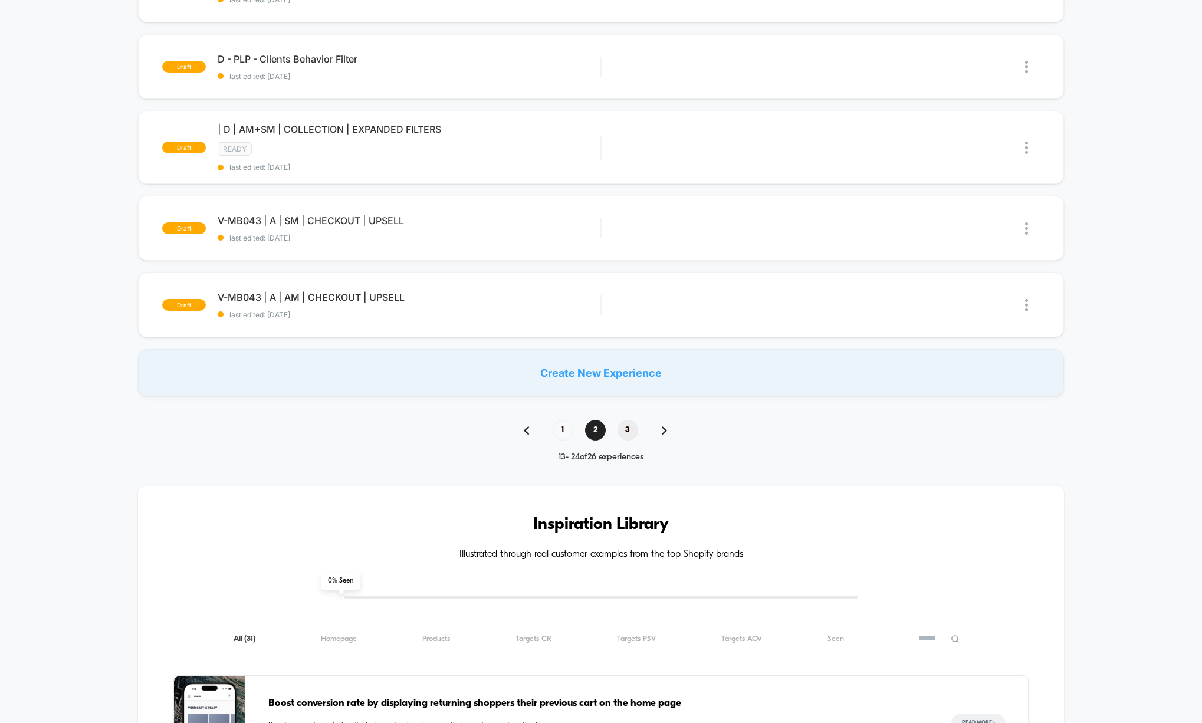
click at [631, 431] on span "3" at bounding box center [627, 430] width 21 height 21
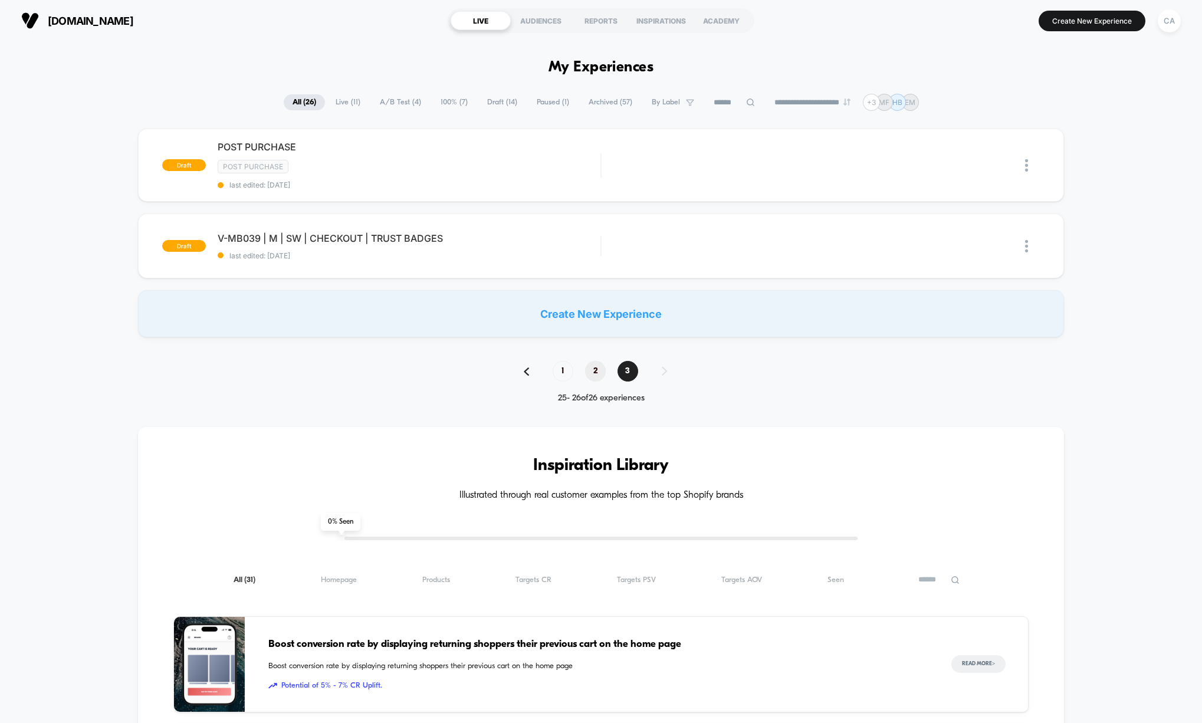
click at [586, 368] on span "2" at bounding box center [595, 371] width 21 height 21
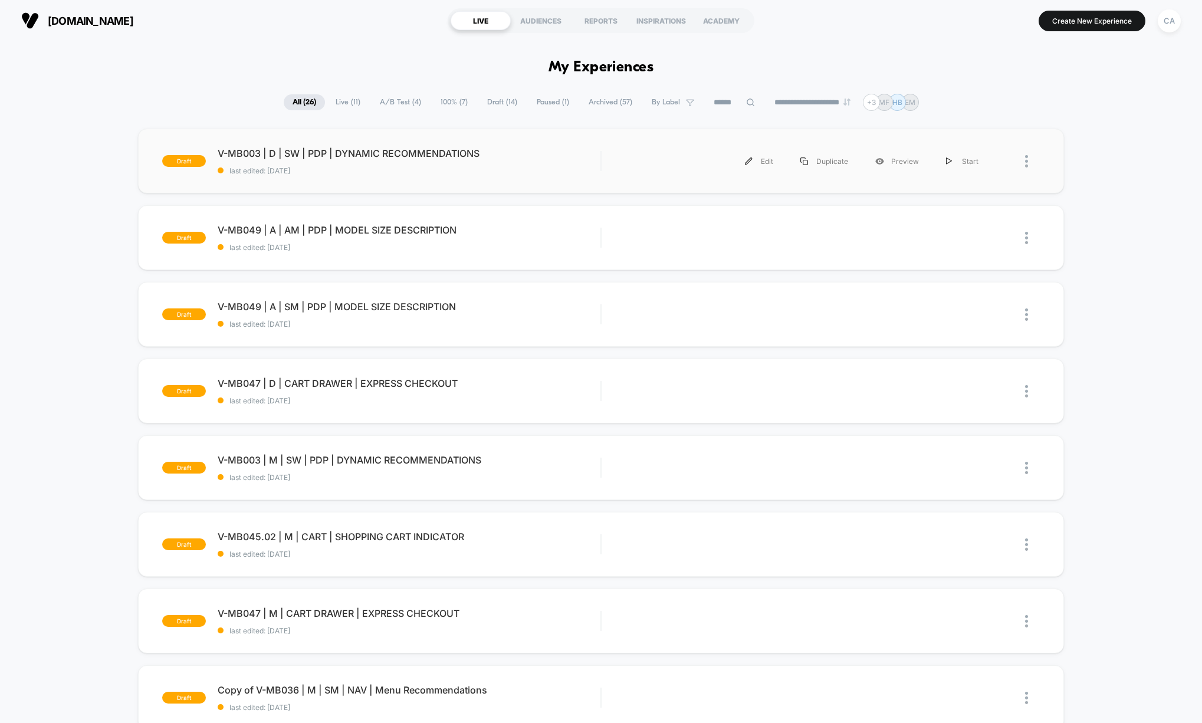
click at [561, 156] on span "V-MB003 | D | SW | PDP | DYNAMIC RECOMMENDATIONS" at bounding box center [409, 153] width 383 height 12
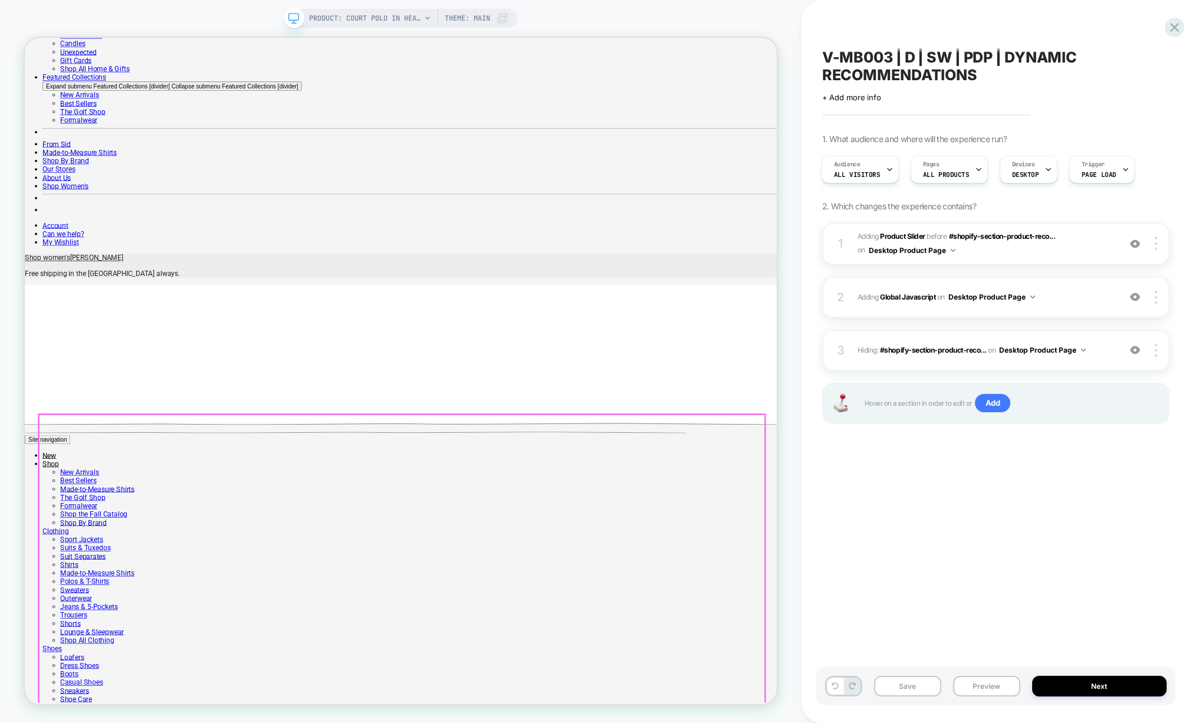
scroll to position [707, 0]
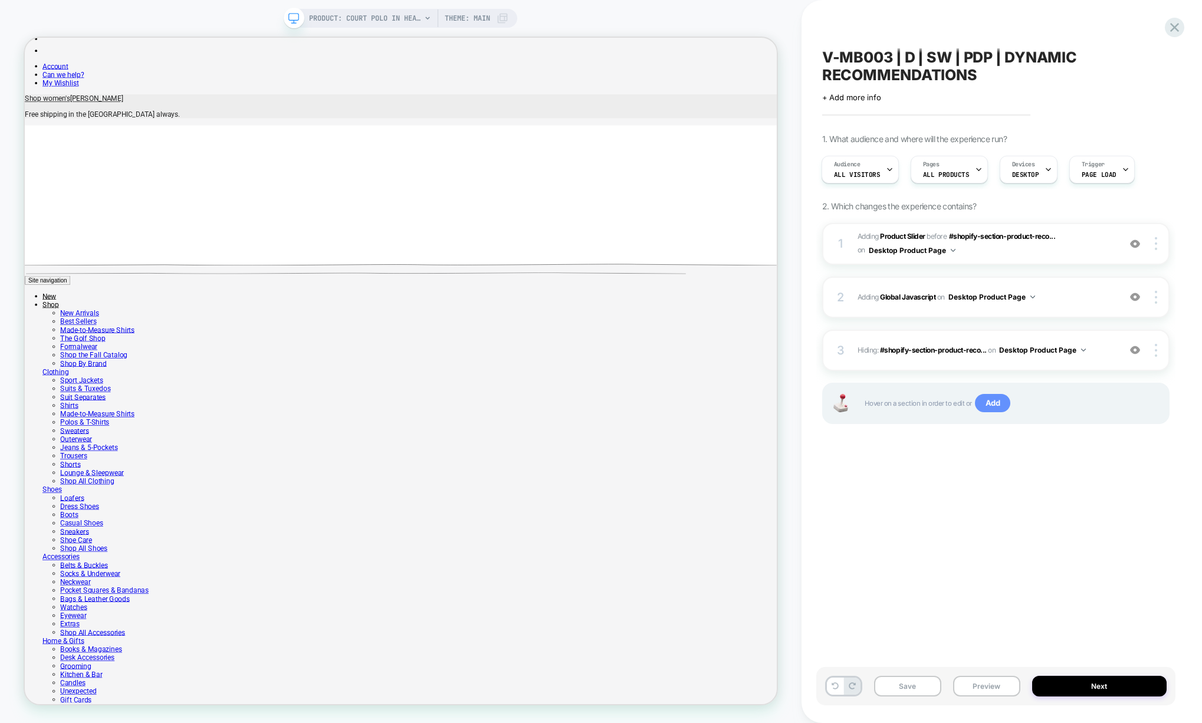
click at [990, 403] on span "Add" at bounding box center [993, 403] width 36 height 19
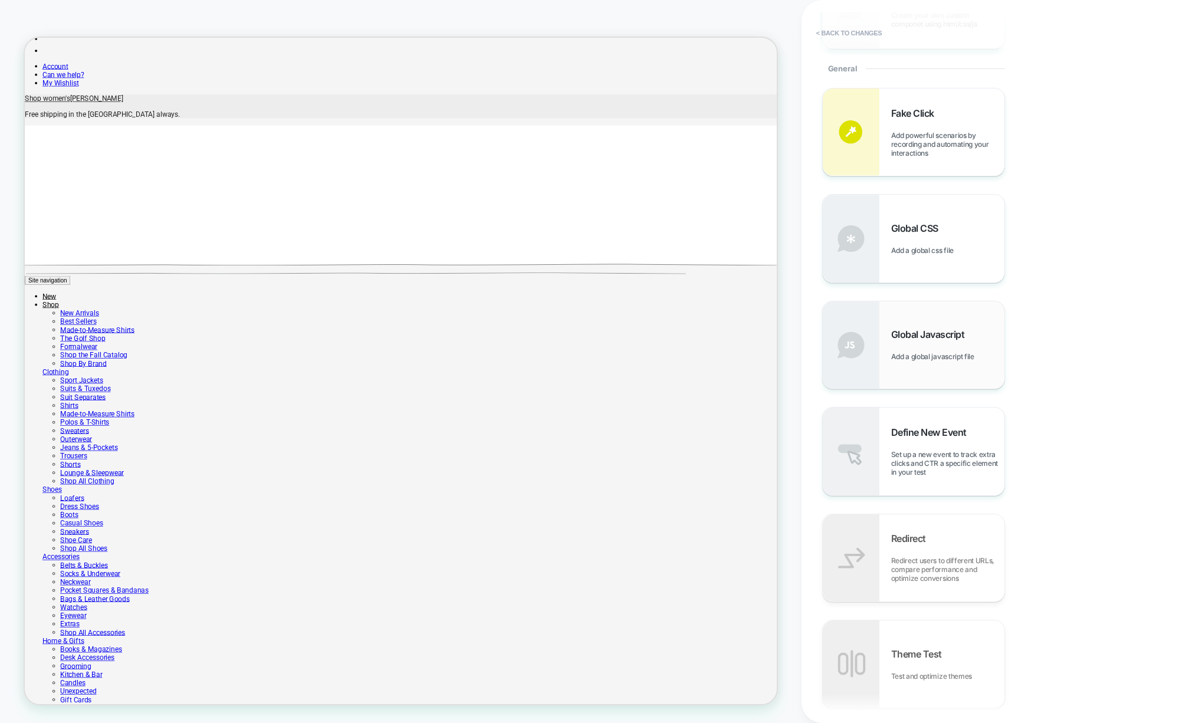
scroll to position [424, 0]
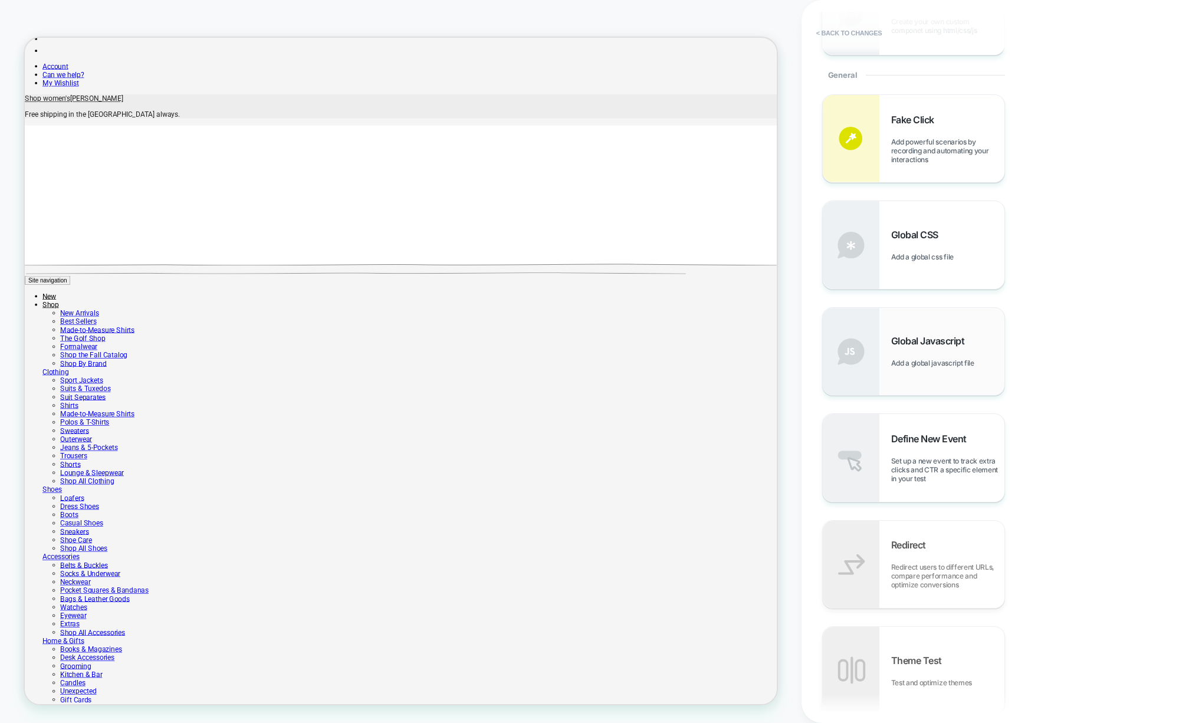
click at [940, 325] on div "Global Javascript Add a global javascript file" at bounding box center [913, 351] width 182 height 87
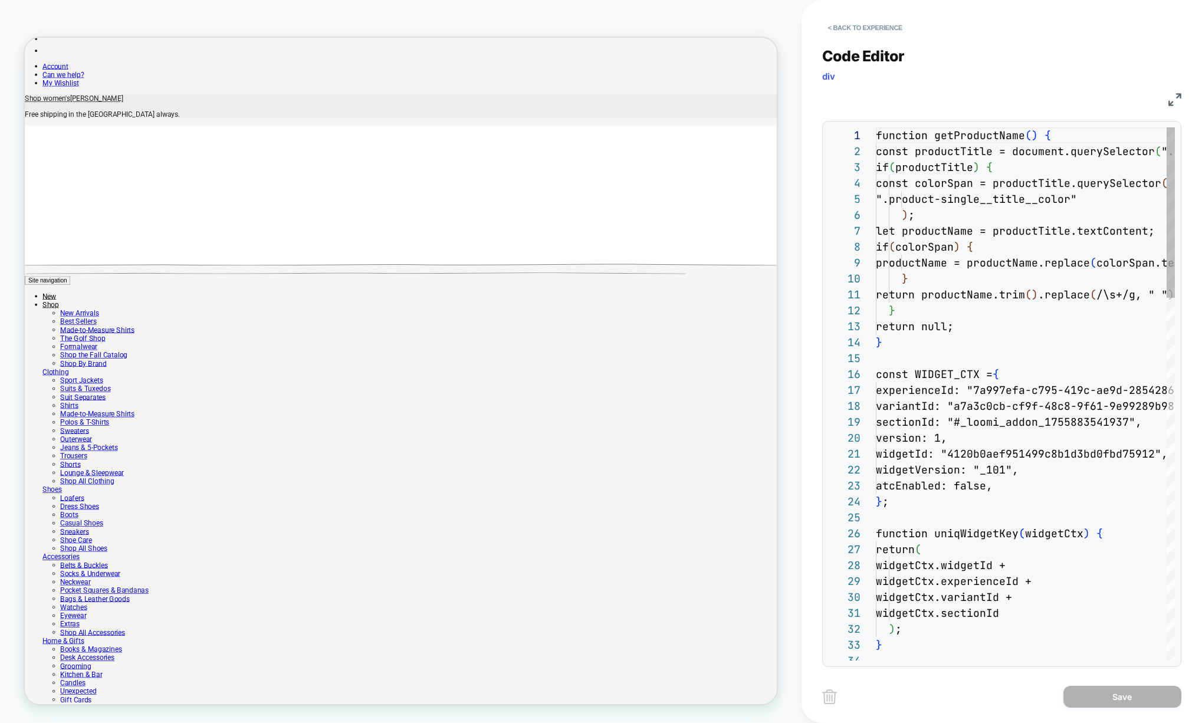
scroll to position [159, 0]
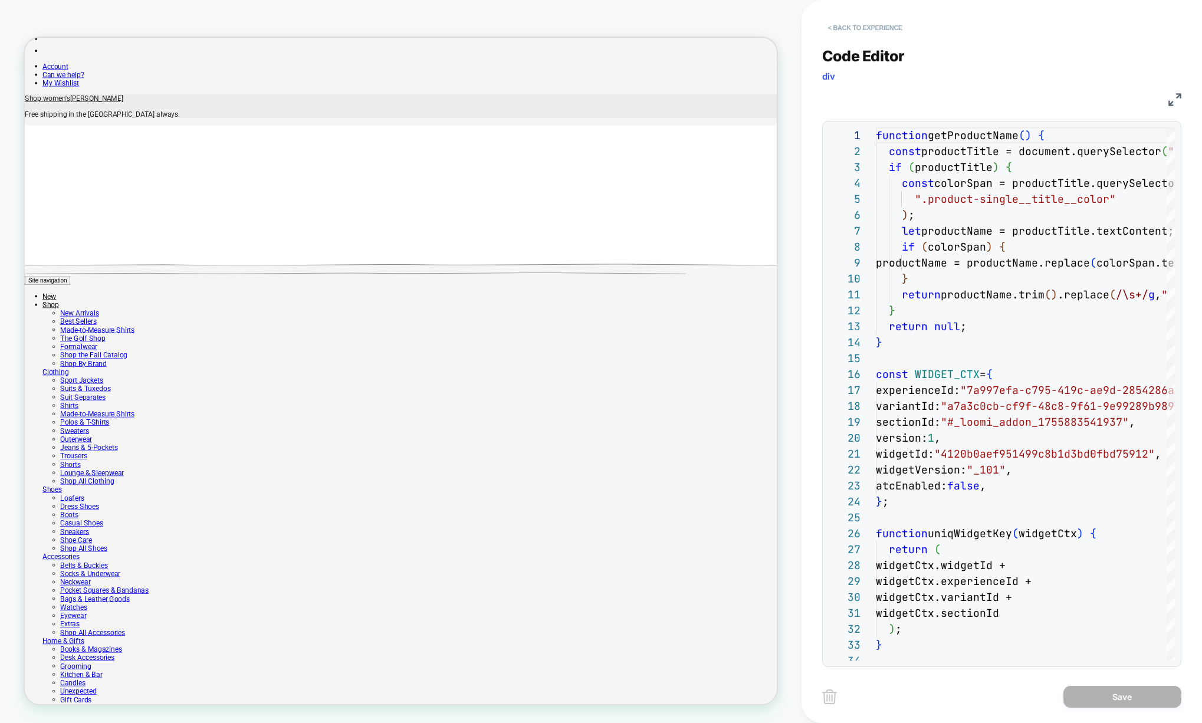
click at [876, 26] on button "< Back to experience" at bounding box center [865, 27] width 86 height 19
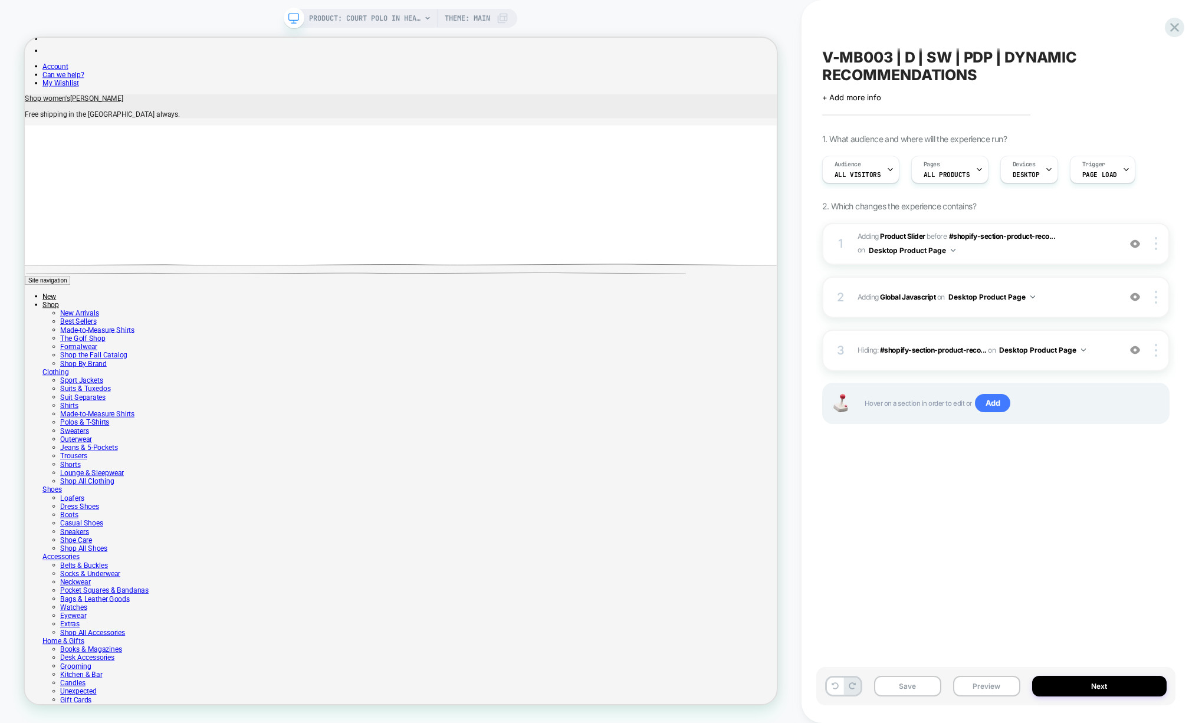
scroll to position [0, 1]
click at [987, 407] on span "Add" at bounding box center [993, 403] width 36 height 19
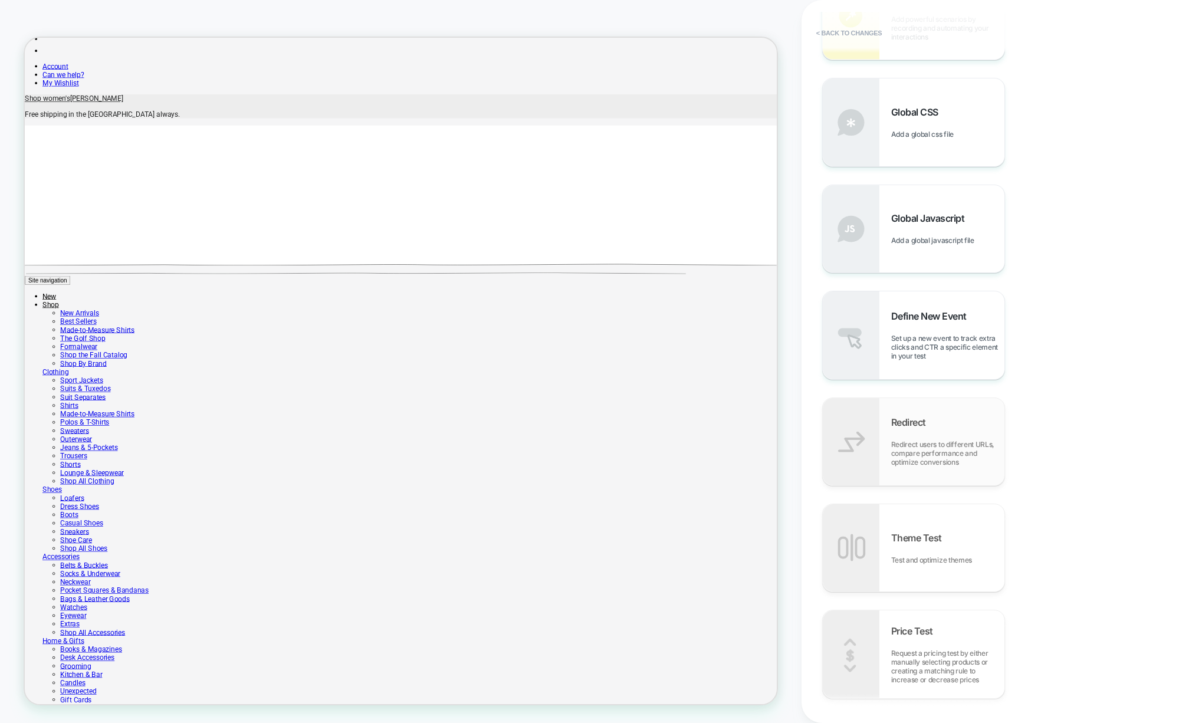
scroll to position [566, 0]
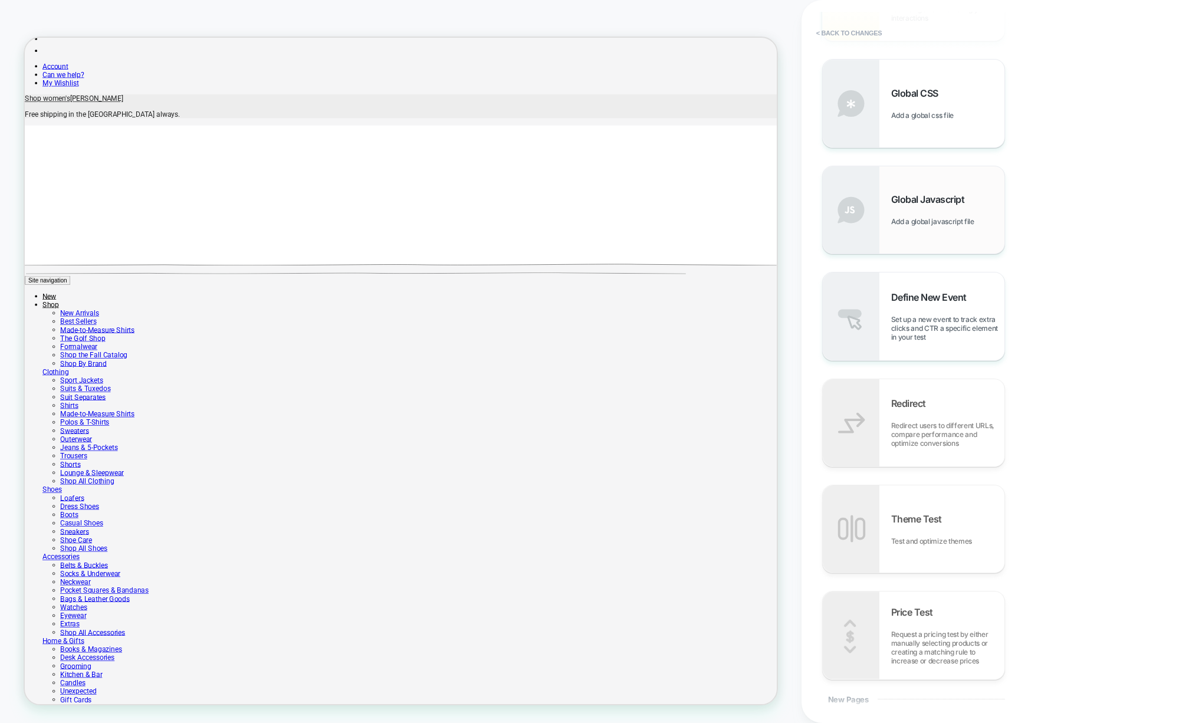
click at [921, 234] on div "Global Javascript Add a global javascript file" at bounding box center [913, 209] width 182 height 87
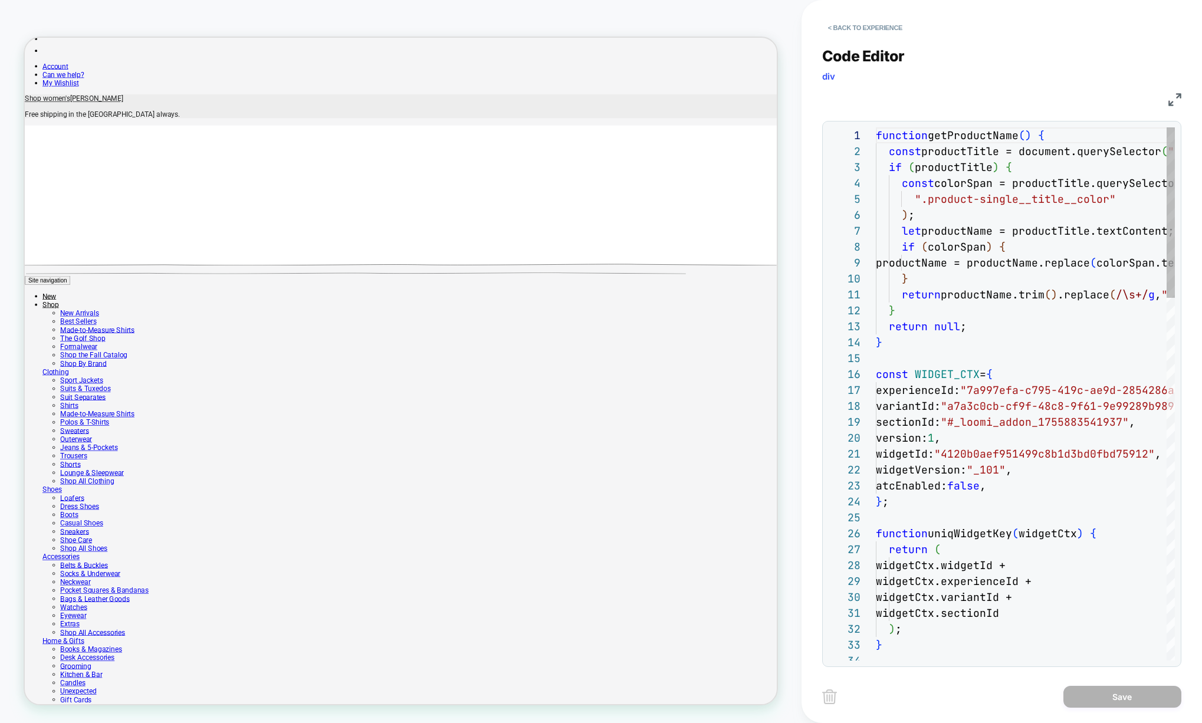
scroll to position [159, 0]
click at [864, 30] on button "< Back to experience" at bounding box center [865, 27] width 86 height 19
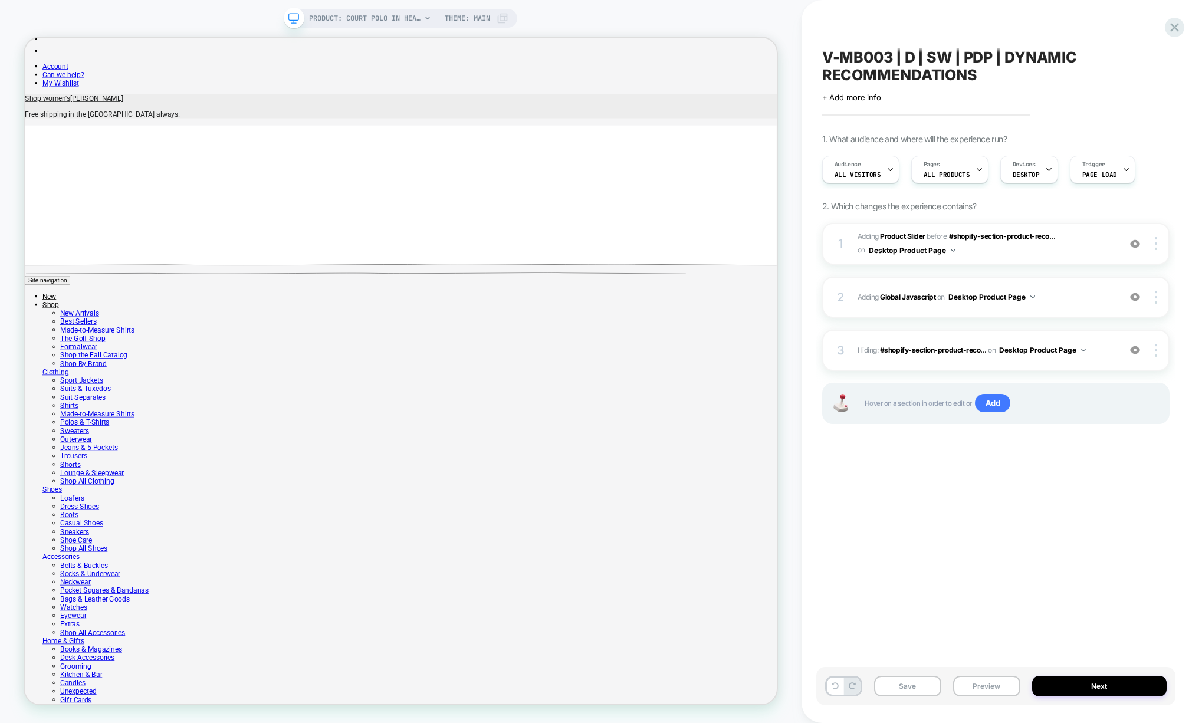
scroll to position [0, 1]
click at [1024, 491] on div "V-MB003 | D | SW | PDP | DYNAMIC RECOMMENDATIONS Click to edit experience detai…" at bounding box center [995, 361] width 359 height 699
click at [988, 409] on span "Add" at bounding box center [993, 403] width 36 height 19
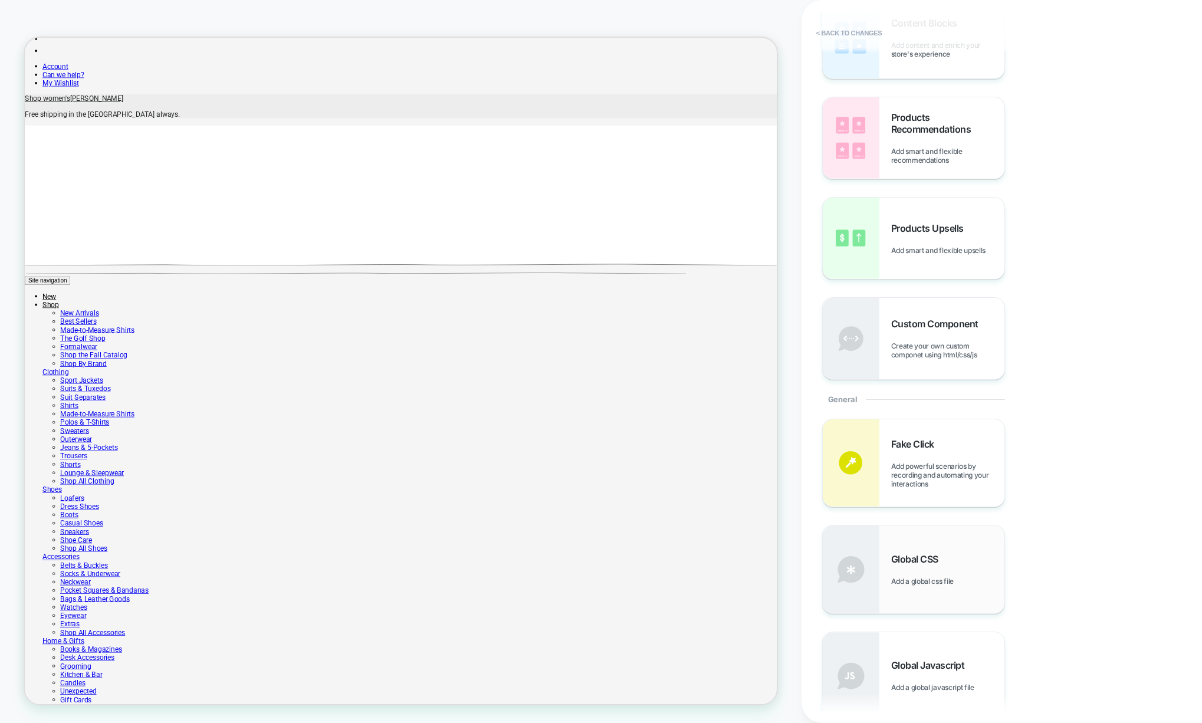
scroll to position [141, 0]
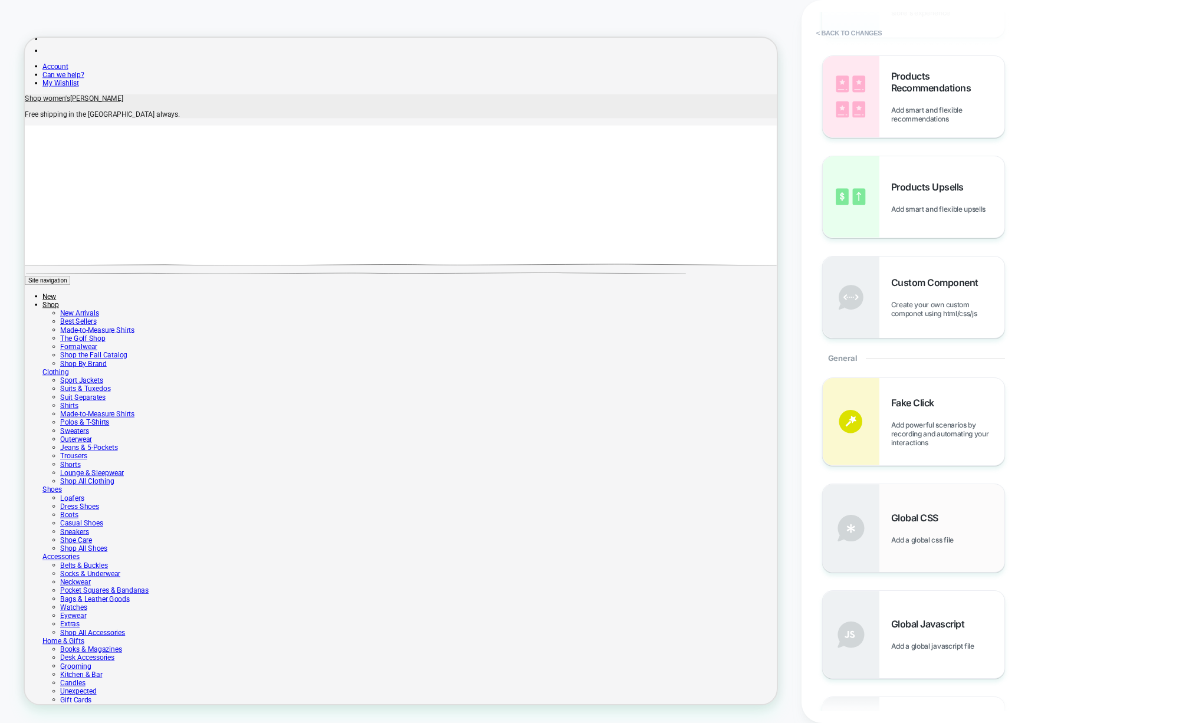
click at [918, 519] on span "Global CSS" at bounding box center [917, 518] width 53 height 12
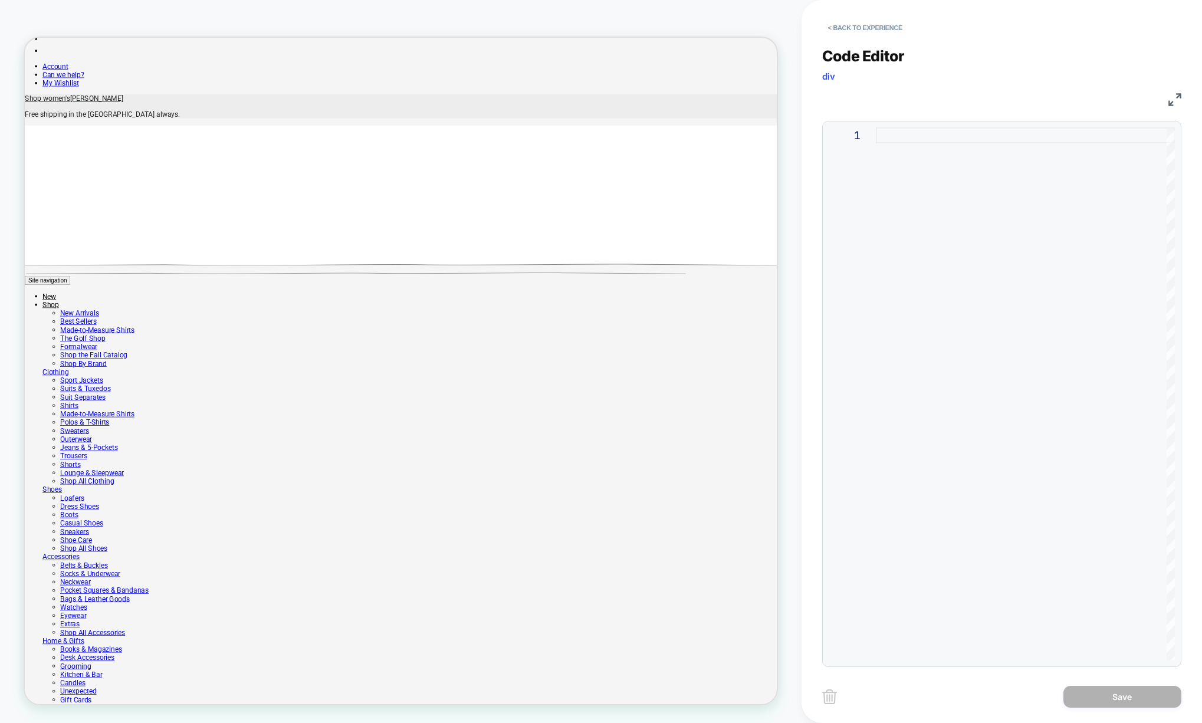
drag, startPoint x: 897, startPoint y: 126, endPoint x: 893, endPoint y: 138, distance: 12.5
click at [897, 126] on div "1" at bounding box center [1001, 394] width 359 height 546
click at [893, 138] on div at bounding box center [1025, 393] width 299 height 533
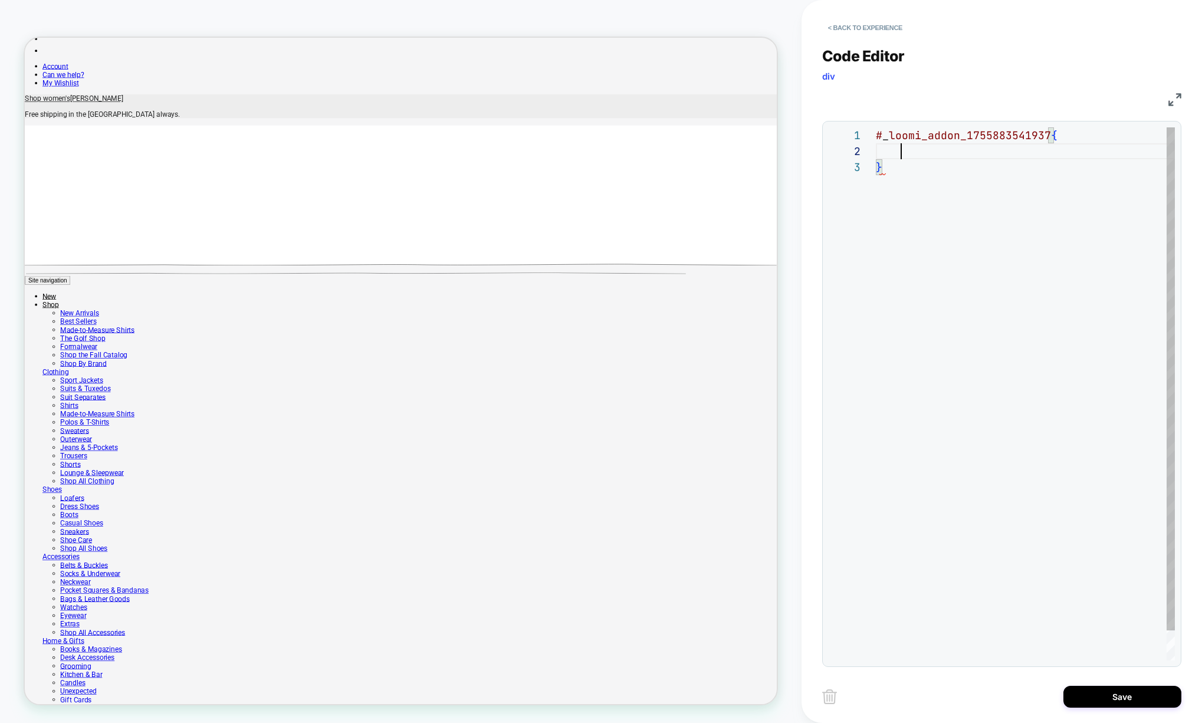
scroll to position [16, 25]
drag, startPoint x: 970, startPoint y: 180, endPoint x: 946, endPoint y: 162, distance: 30.0
click at [970, 180] on div "# _ loomi_addon_1755883541937 { }" at bounding box center [1025, 409] width 299 height 565
click at [937, 157] on div "# _ loomi_addon_1755883541937 { }" at bounding box center [1025, 409] width 299 height 565
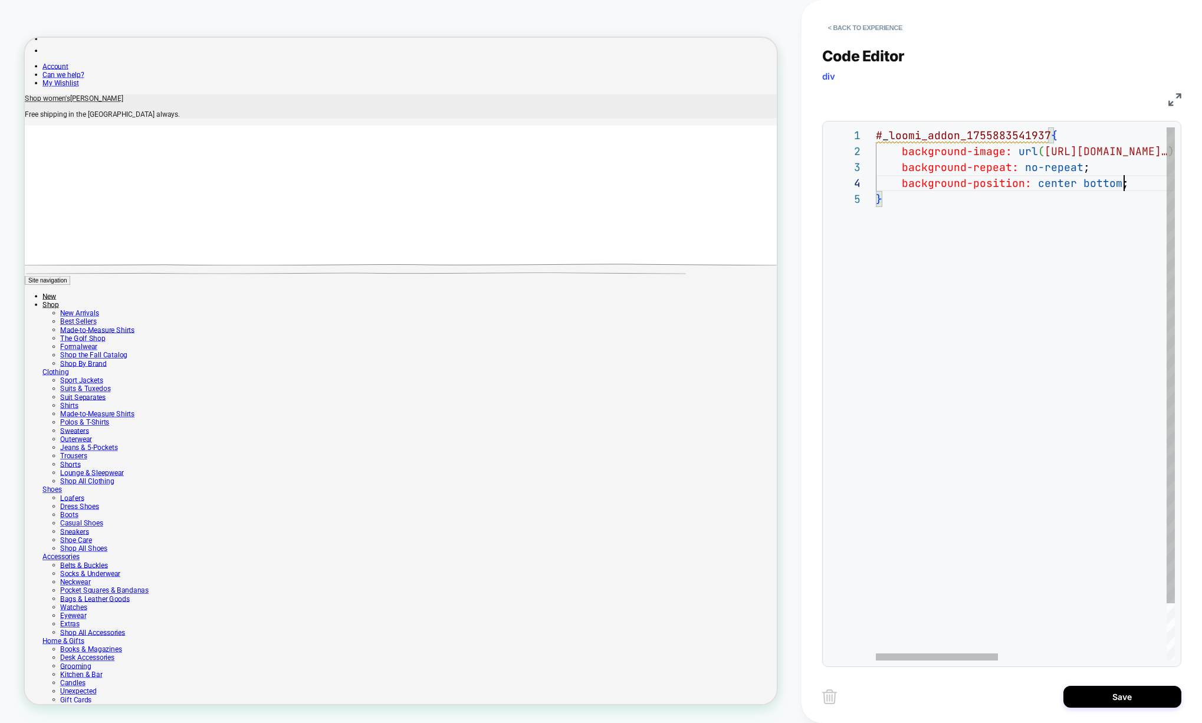
scroll to position [48, 248]
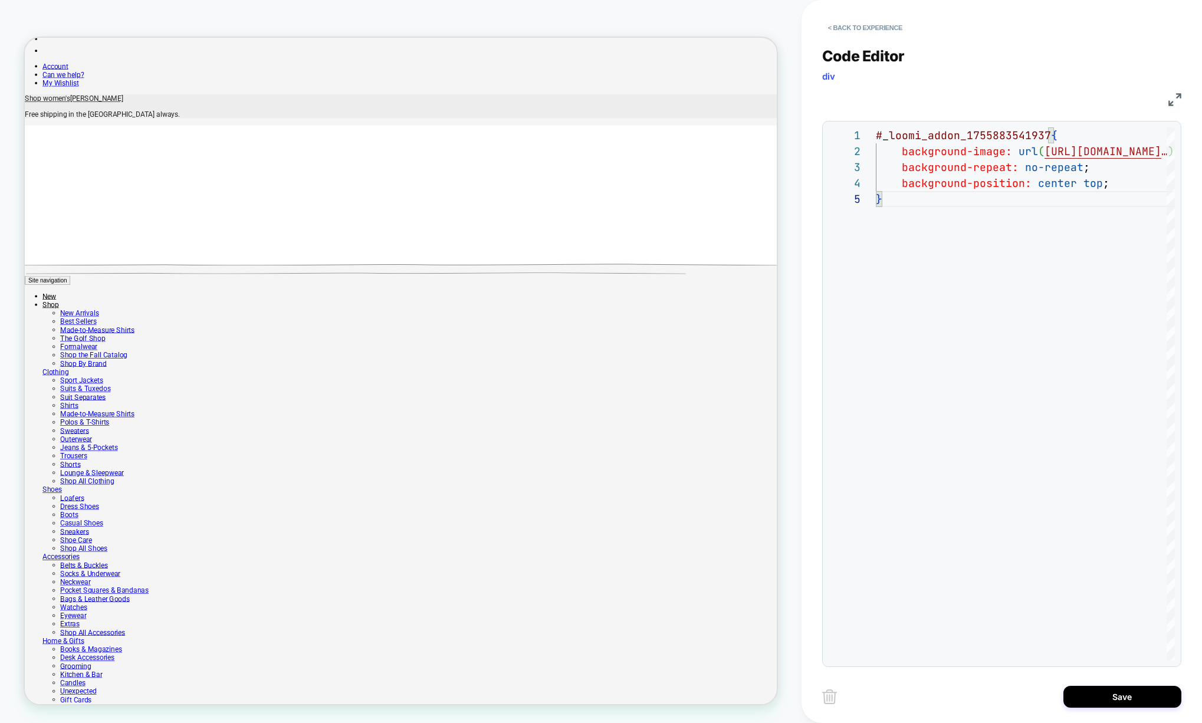
scroll to position [566, 0]
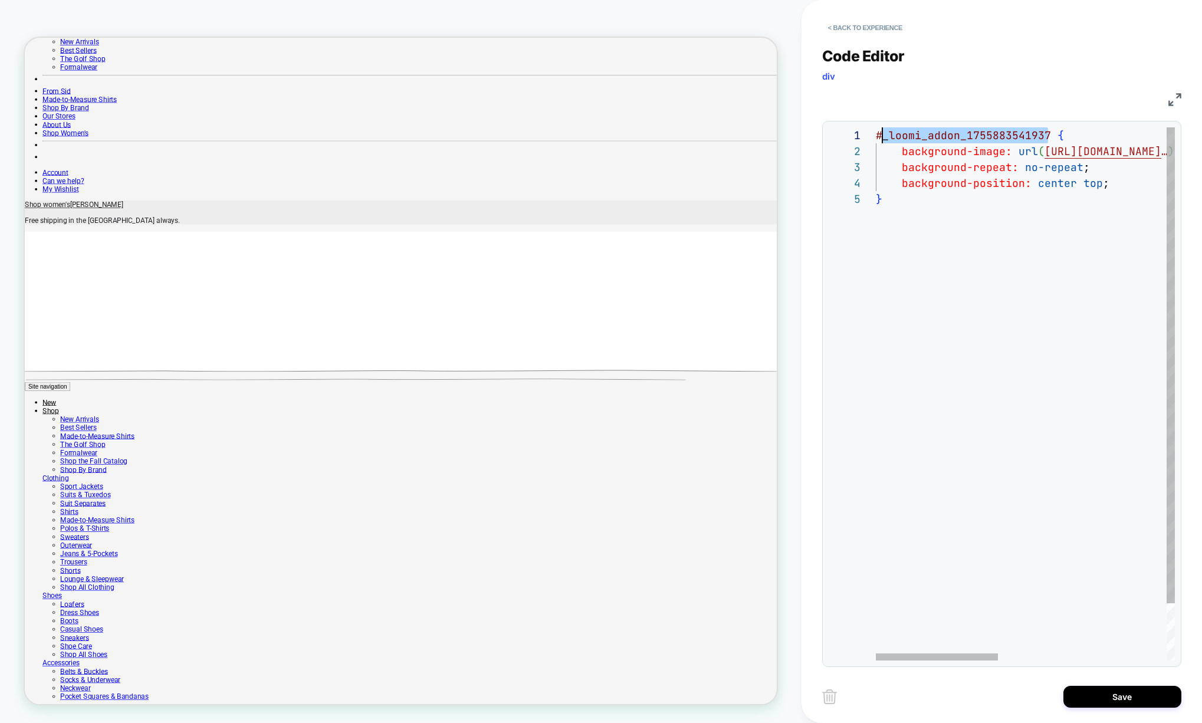
drag, startPoint x: 1048, startPoint y: 133, endPoint x: 883, endPoint y: 139, distance: 164.6
drag, startPoint x: 1048, startPoint y: 133, endPoint x: 874, endPoint y: 136, distance: 173.4
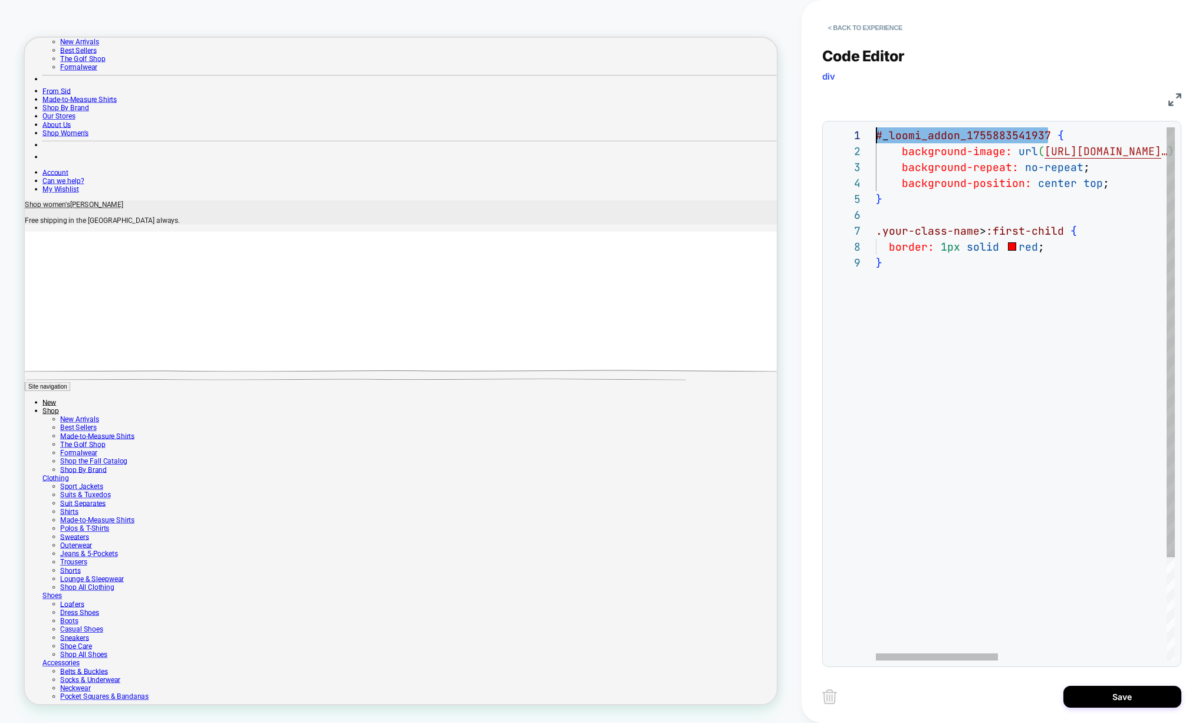
drag, startPoint x: 950, startPoint y: 264, endPoint x: 965, endPoint y: 236, distance: 31.7
drag, startPoint x: 979, startPoint y: 228, endPoint x: 876, endPoint y: 229, distance: 103.2
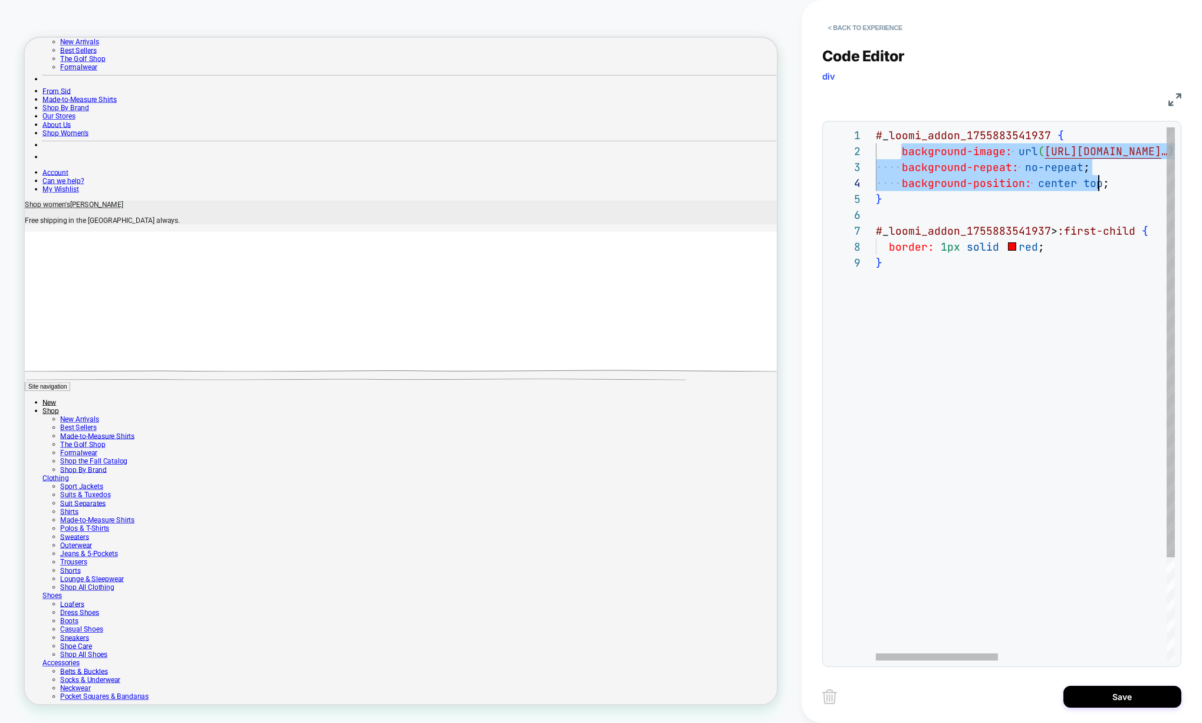
scroll to position [16, 229]
drag, startPoint x: 899, startPoint y: 151, endPoint x: 1103, endPoint y: 176, distance: 205.6
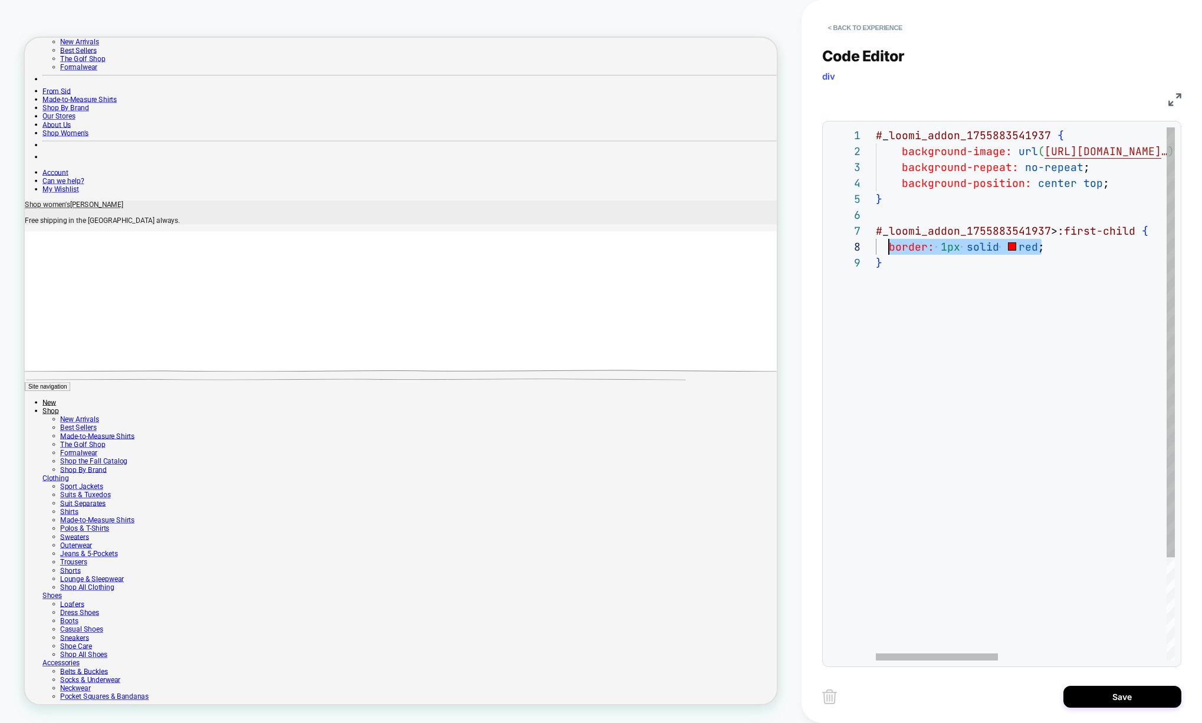
drag, startPoint x: 986, startPoint y: 240, endPoint x: 890, endPoint y: 241, distance: 96.7
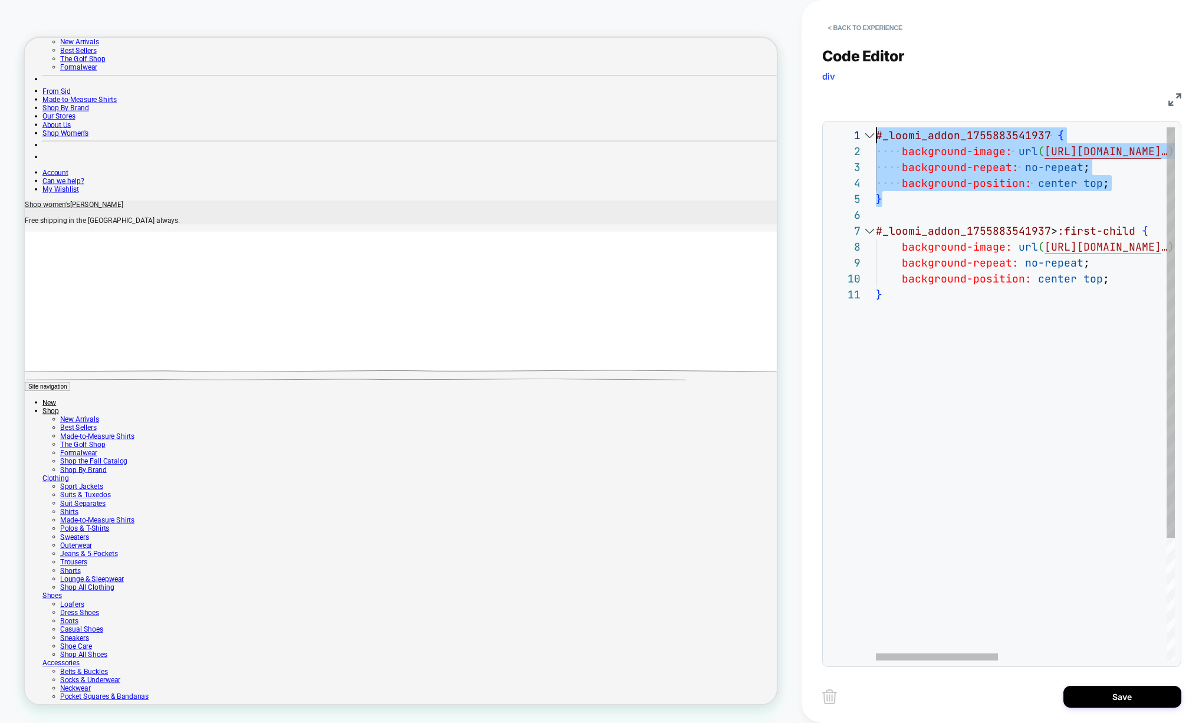
drag, startPoint x: 881, startPoint y: 203, endPoint x: 834, endPoint y: 133, distance: 84.5
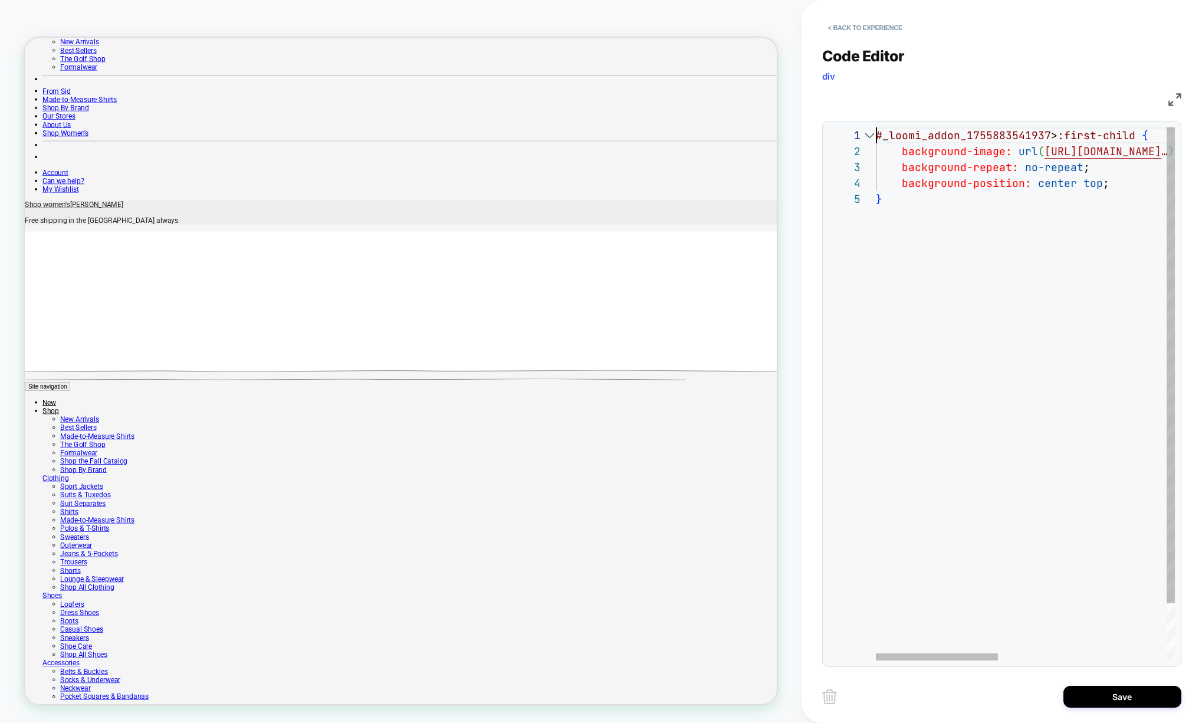
drag, startPoint x: 1039, startPoint y: 395, endPoint x: 1028, endPoint y: 397, distance: 11.4
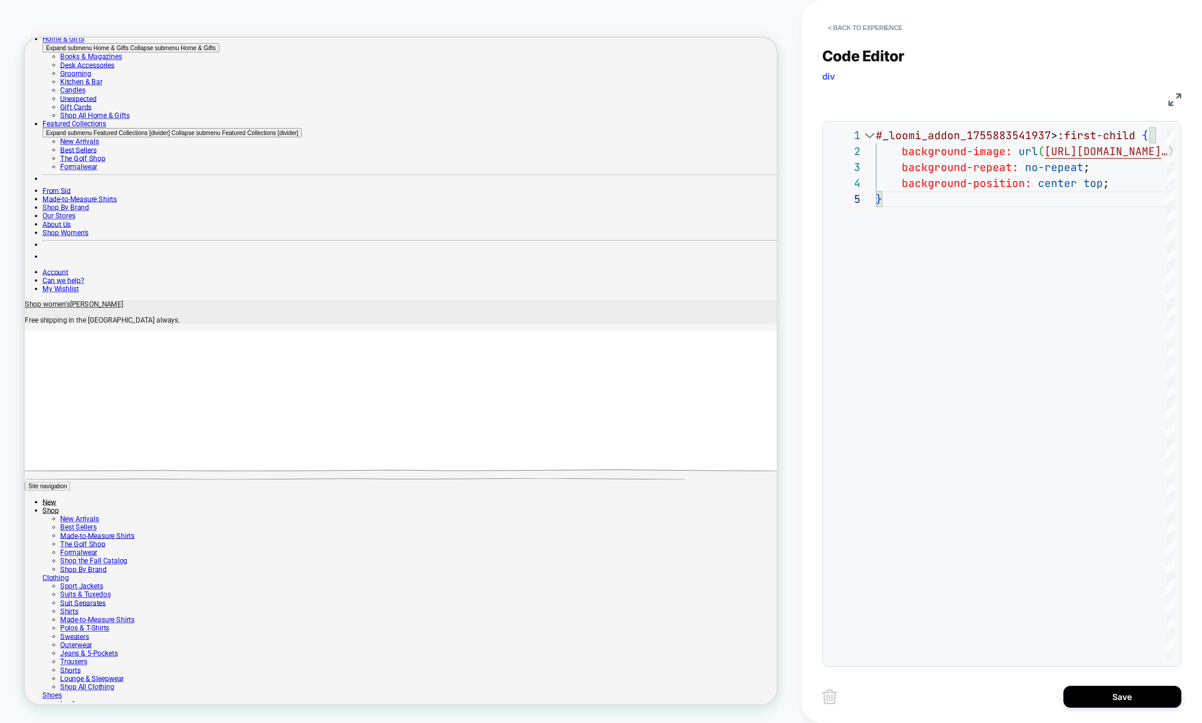
scroll to position [495, 0]
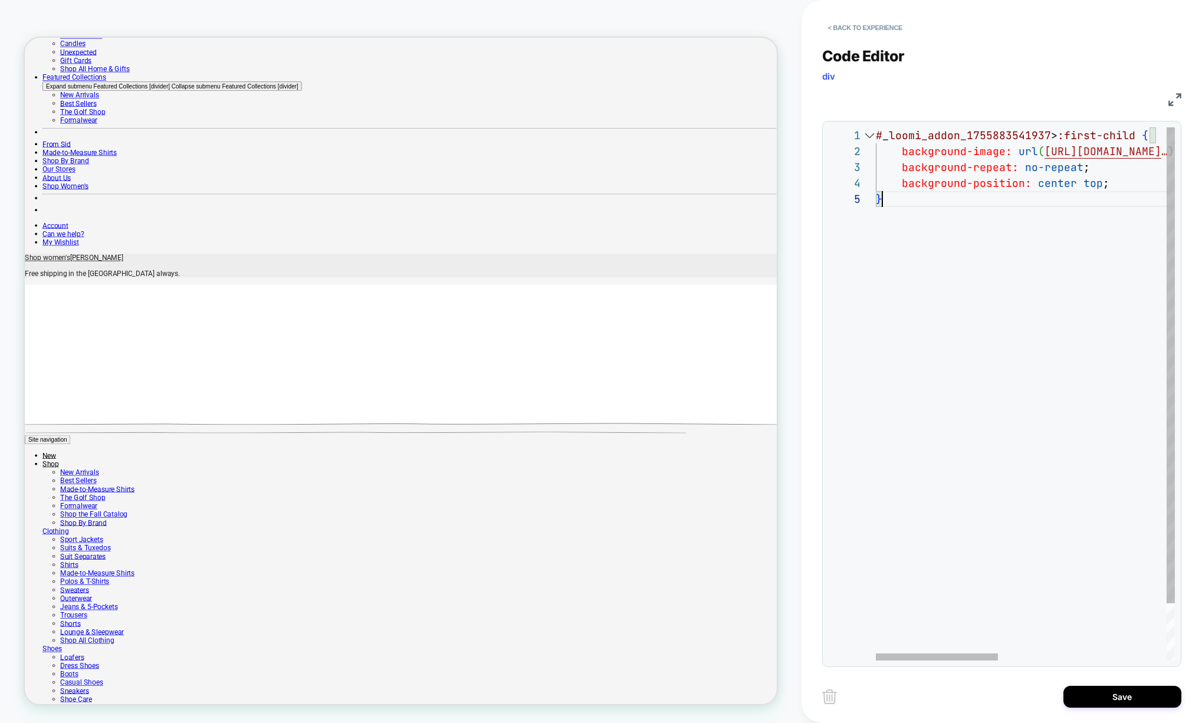
drag, startPoint x: 585, startPoint y: 822, endPoint x: 572, endPoint y: 817, distance: 13.5
drag, startPoint x: 505, startPoint y: 754, endPoint x: 905, endPoint y: 718, distance: 401.9
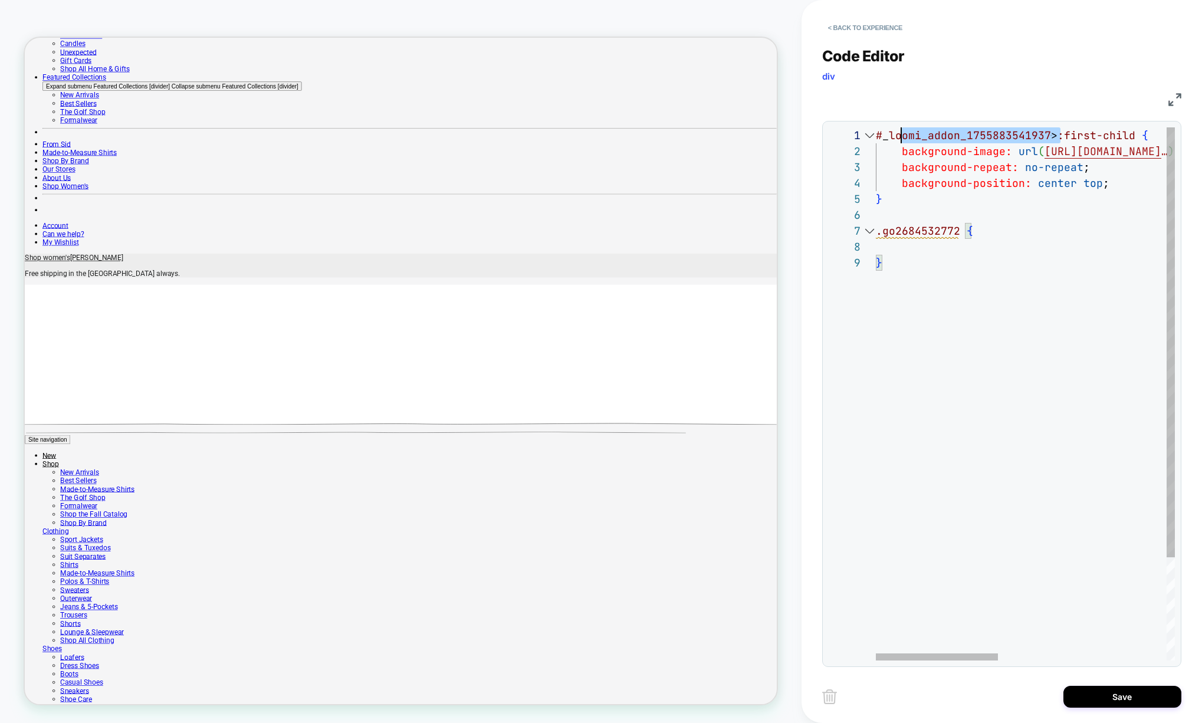
scroll to position [0, 0]
drag, startPoint x: 1059, startPoint y: 136, endPoint x: 875, endPoint y: 141, distance: 184.0
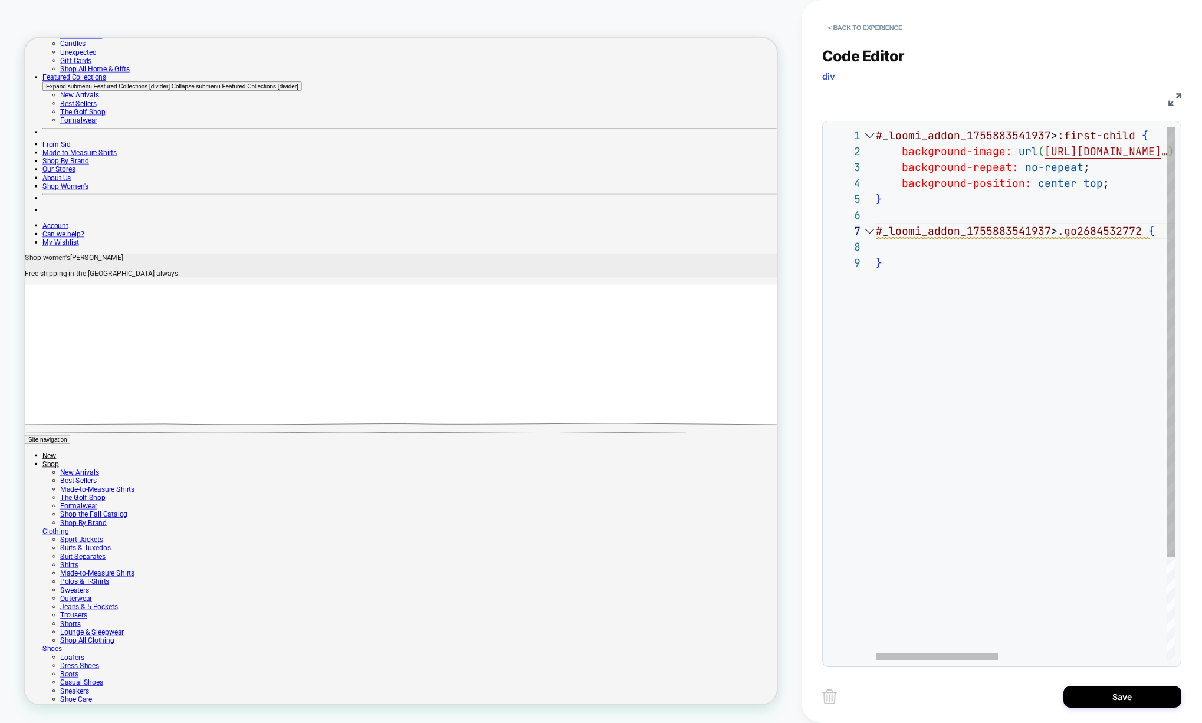
click at [1024, 390] on div "# _ loomi_addon_1755883541937 > :first-child { background-image: url ( [URL][DO…" at bounding box center [1225, 457] width 709 height 660
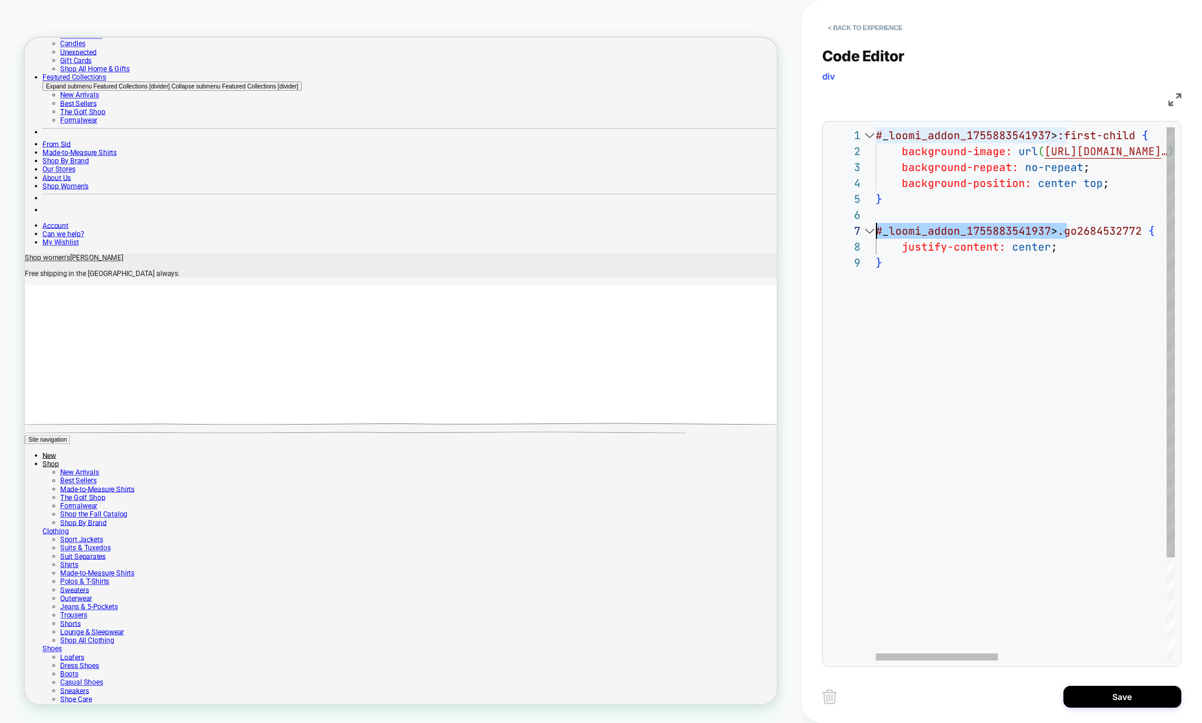
scroll to position [96, 0]
drag, startPoint x: 1061, startPoint y: 232, endPoint x: 861, endPoint y: 238, distance: 199.9
type textarea "**********"
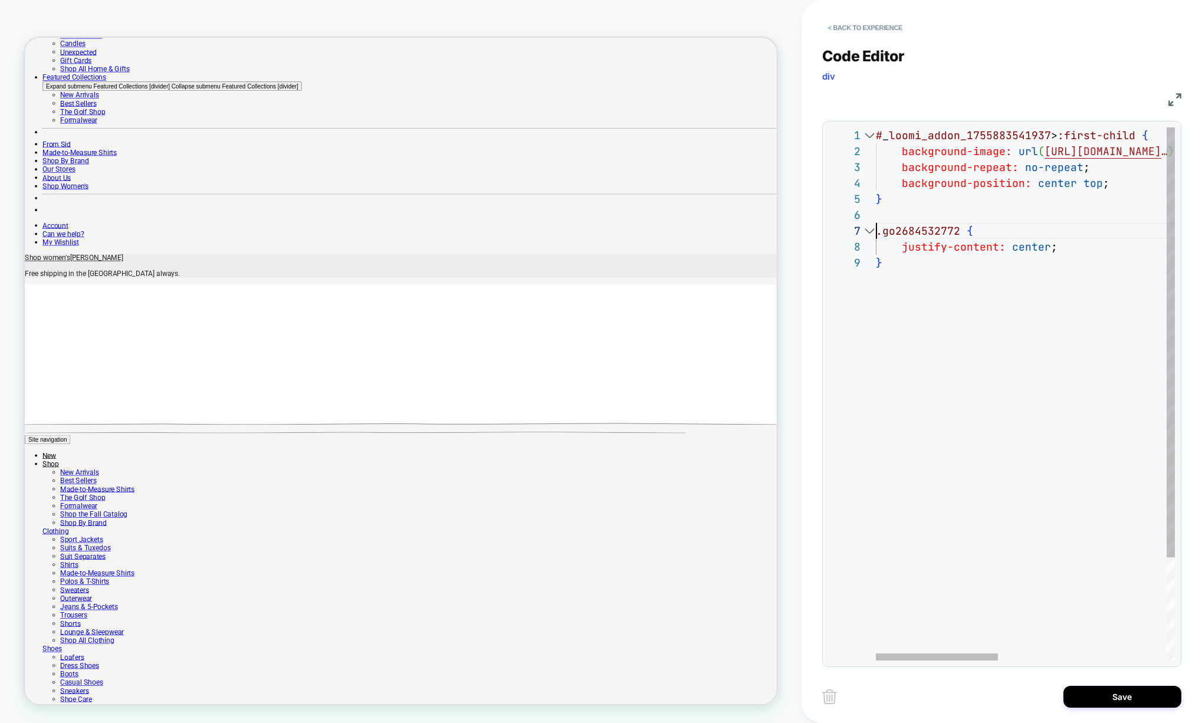
scroll to position [127, 6]
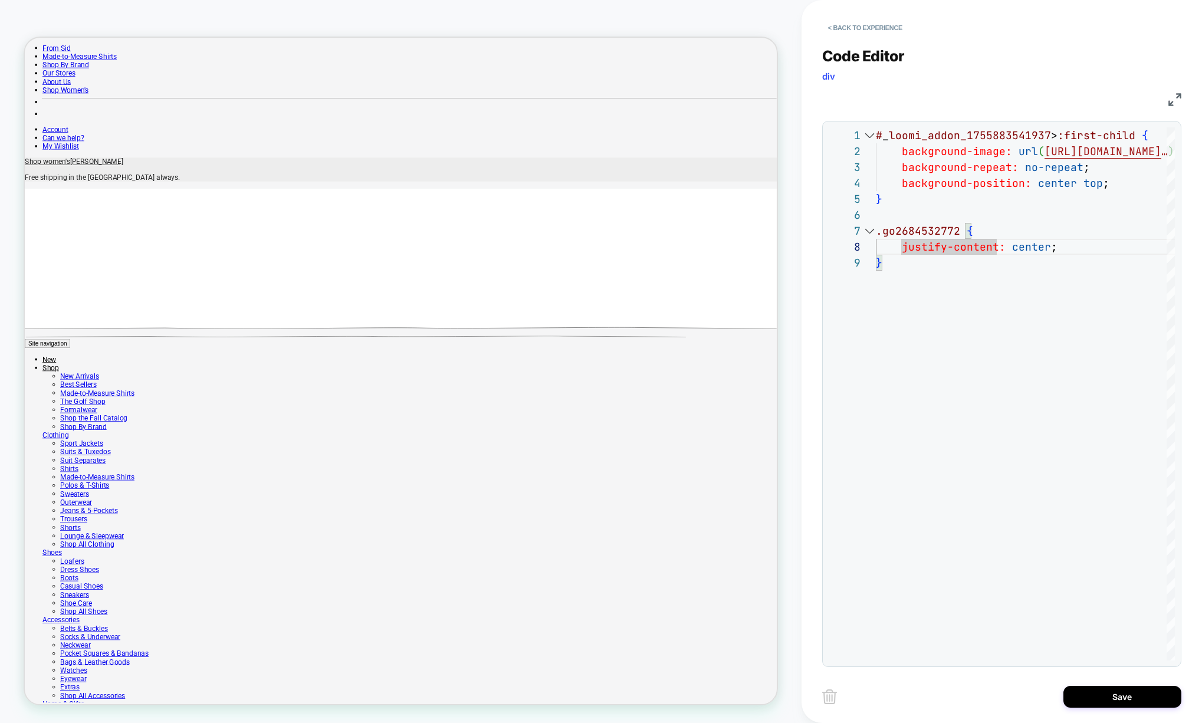
scroll to position [637, 0]
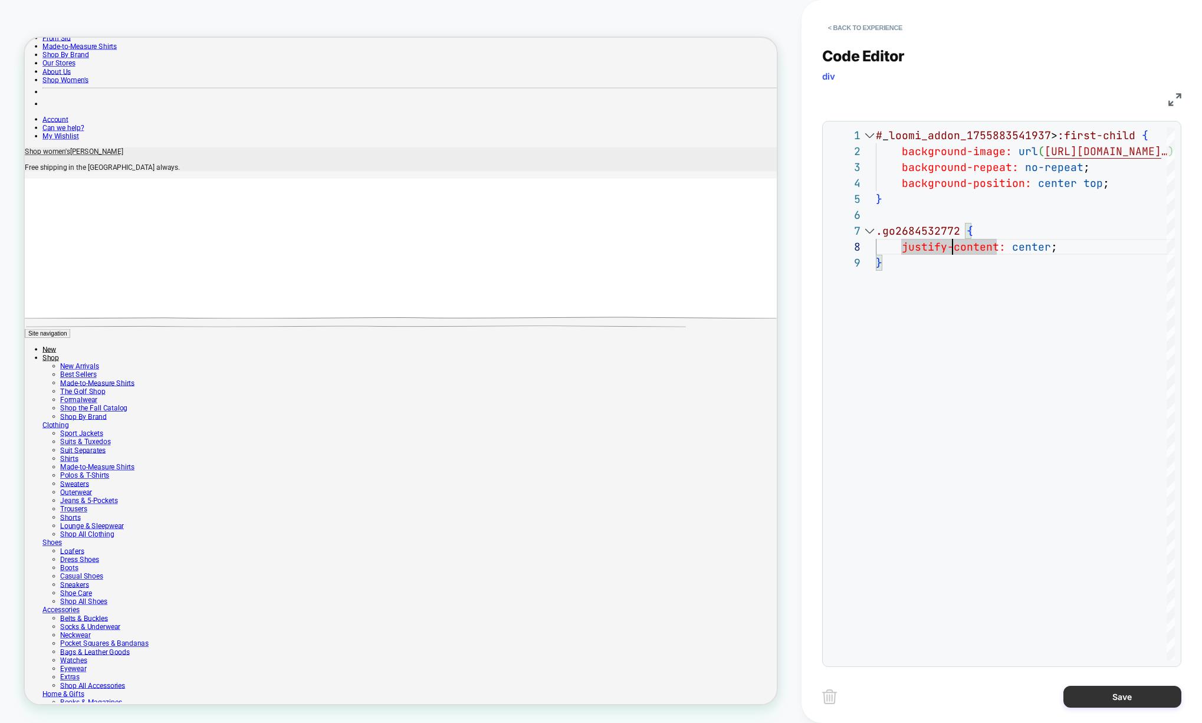
click at [1122, 693] on button "Save" at bounding box center [1122, 697] width 118 height 22
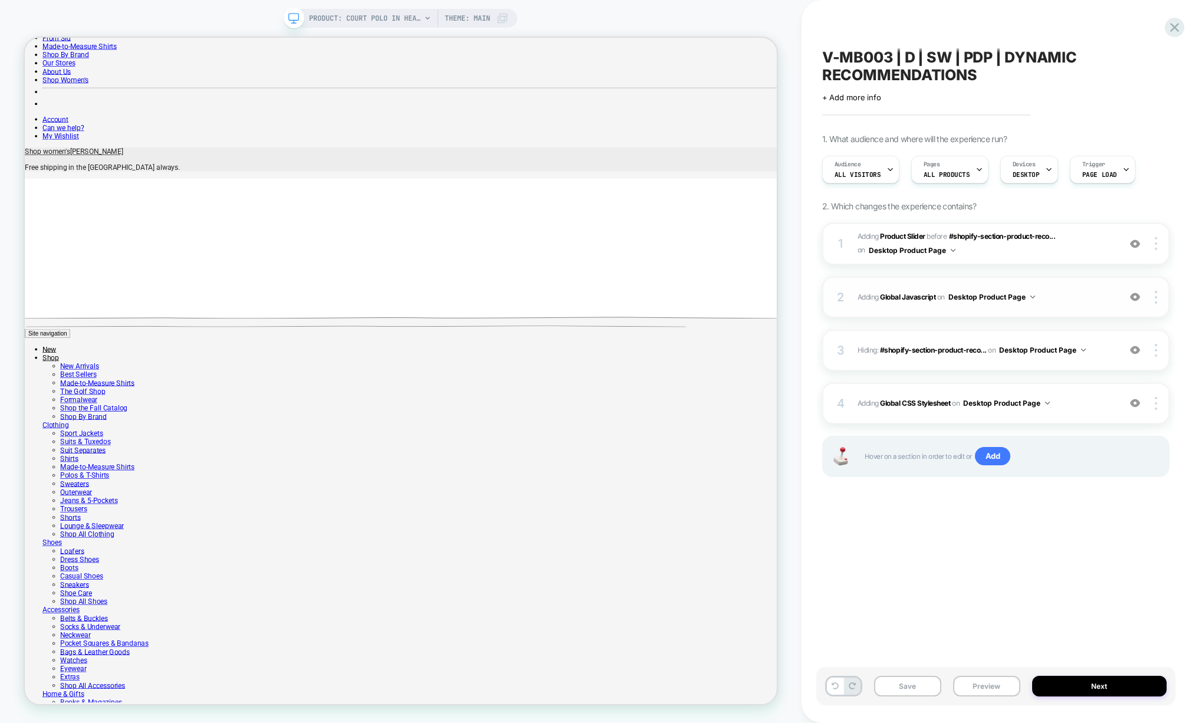
scroll to position [0, 1]
click at [910, 683] on button "Save" at bounding box center [907, 686] width 67 height 21
click at [936, 307] on div "2 Adding Global Javascript on Desktop Product Page Add Before Add After Copy to…" at bounding box center [995, 297] width 347 height 41
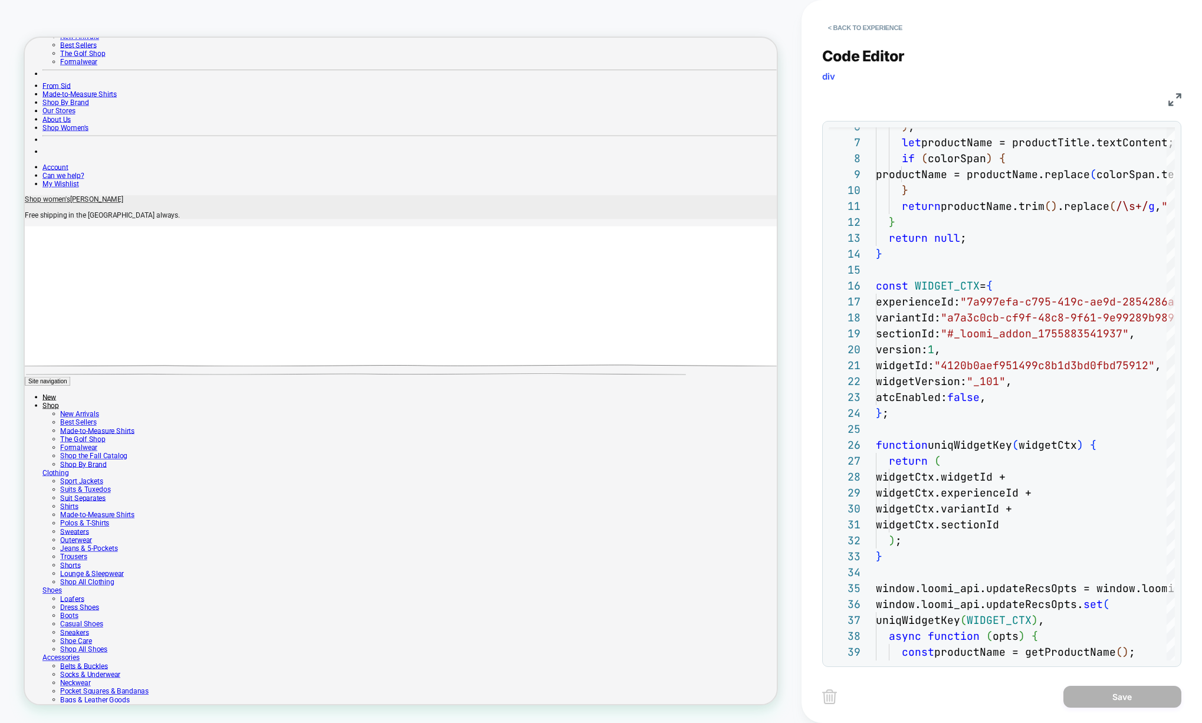
scroll to position [566, 0]
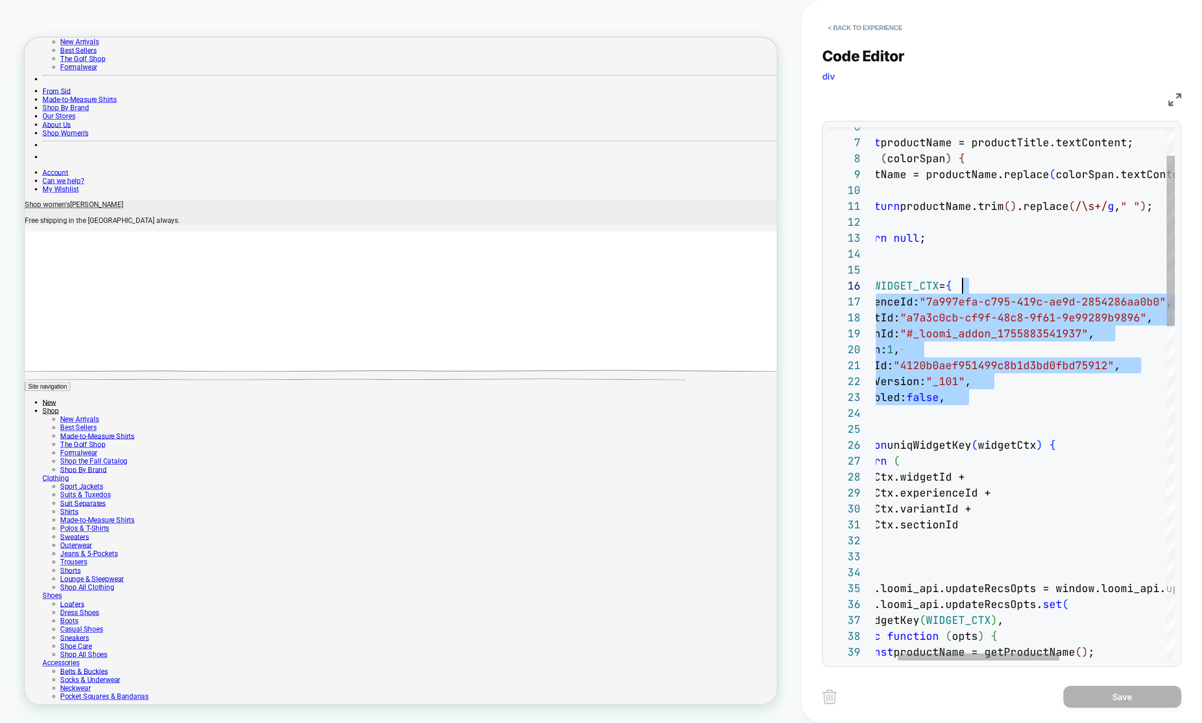
scroll to position [64, 0]
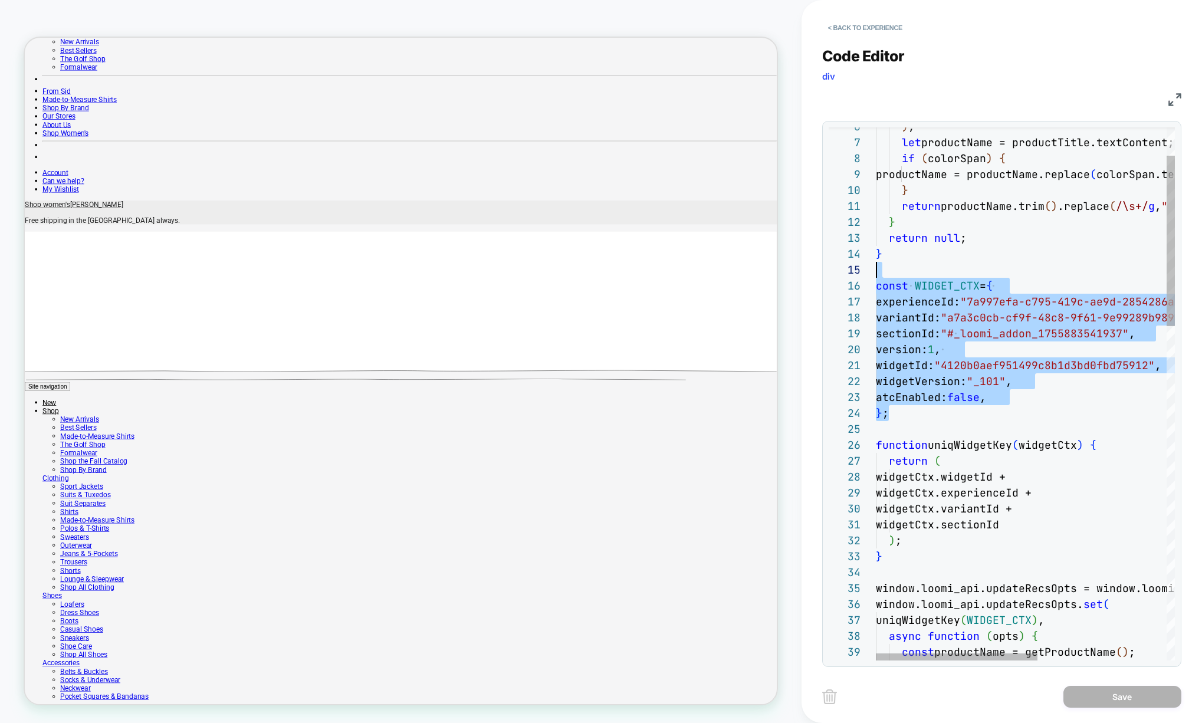
drag, startPoint x: 1060, startPoint y: 409, endPoint x: 718, endPoint y: 272, distance: 368.8
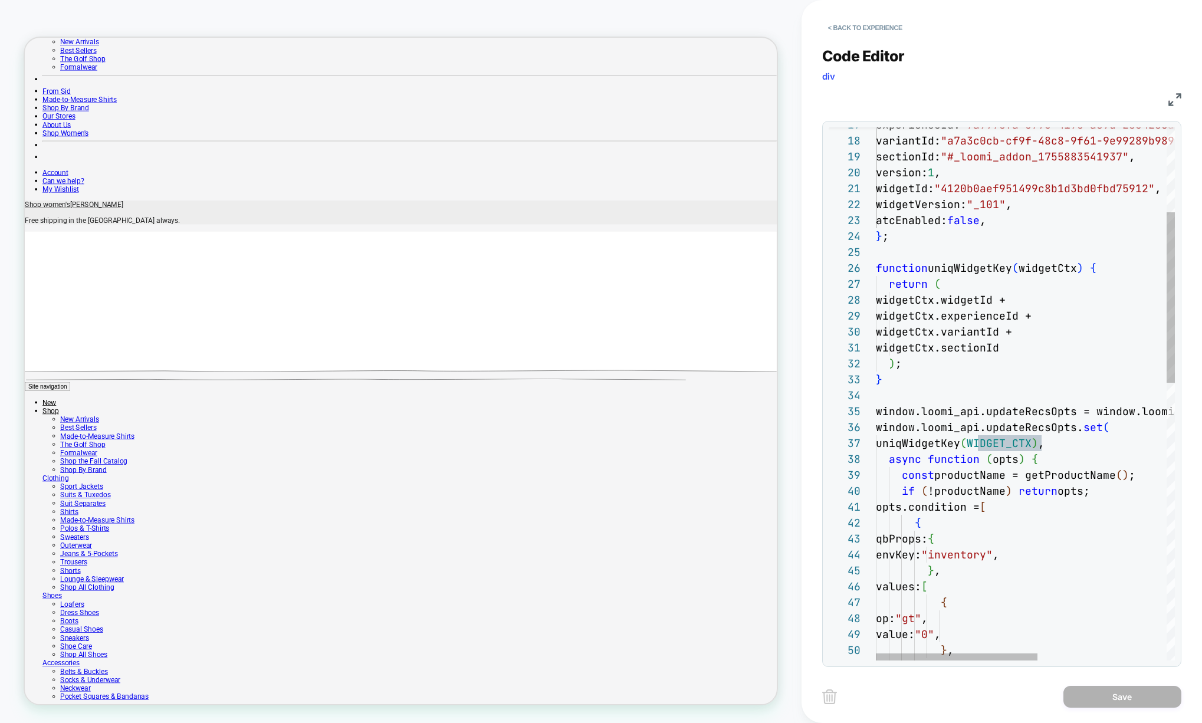
type textarea "**********"
click at [1037, 424] on div "experienceId: "7a997efa-c795-419c-ae9d-2854286aa0b0" , variantId: "a7a3c0cb-cf9…" at bounding box center [1144, 693] width 537 height 1663
drag, startPoint x: 958, startPoint y: 433, endPoint x: 918, endPoint y: 432, distance: 40.1
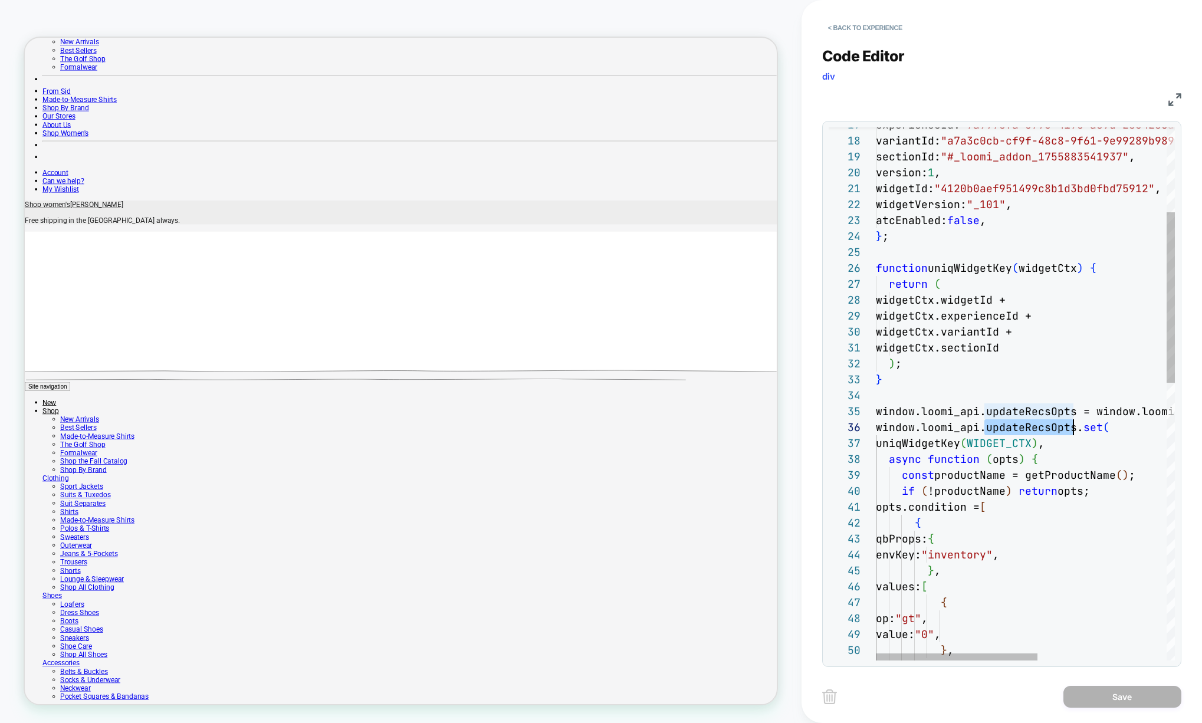
click at [958, 433] on div "experienceId: "7a997efa-c795-419c-ae9d-2854286aa0b0" , variantId: "a7a3c0cb-cf9…" at bounding box center [1144, 693] width 537 height 1663
drag, startPoint x: 876, startPoint y: 427, endPoint x: 1074, endPoint y: 427, distance: 198.7
click at [1074, 427] on div "experienceId: "7a997efa-c795-419c-ae9d-2854286aa0b0" , variantId: "a7a3c0cb-cf9…" at bounding box center [1144, 693] width 537 height 1663
click at [867, 28] on button "< Back to experience" at bounding box center [865, 27] width 86 height 19
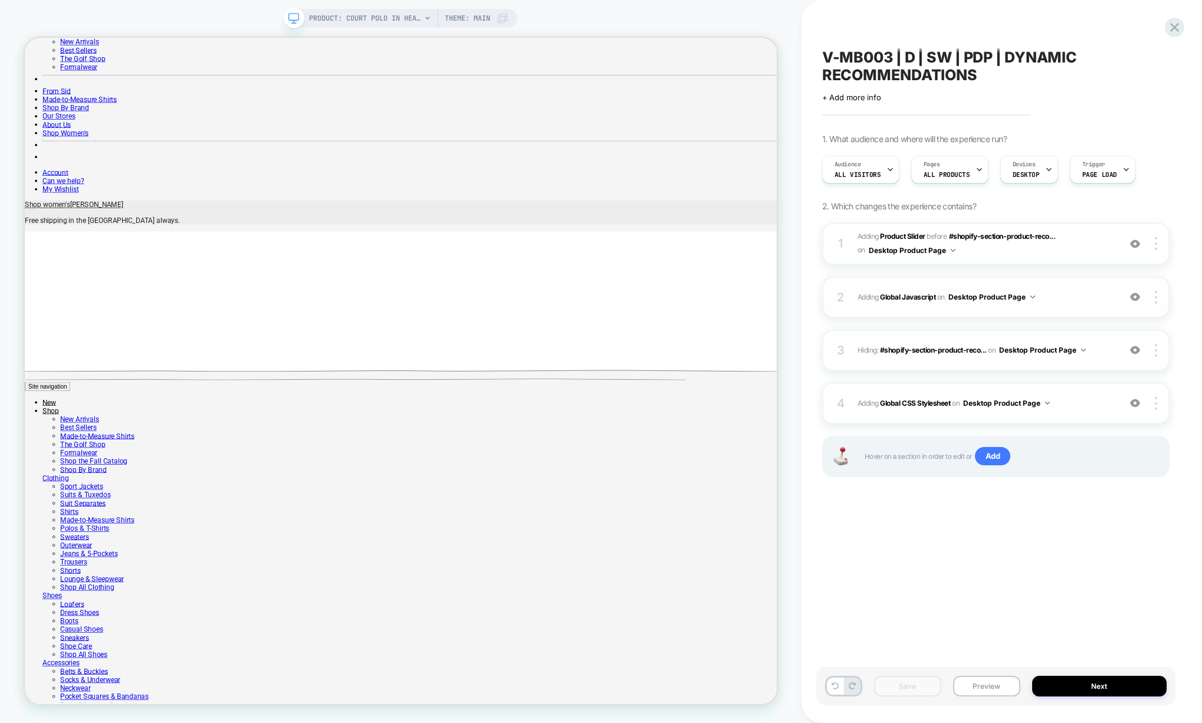
scroll to position [0, 1]
click at [1029, 255] on span "#_loomi_addon_1755883541937 Adding Product Slider BEFORE #shopify-section-produ…" at bounding box center [985, 244] width 256 height 28
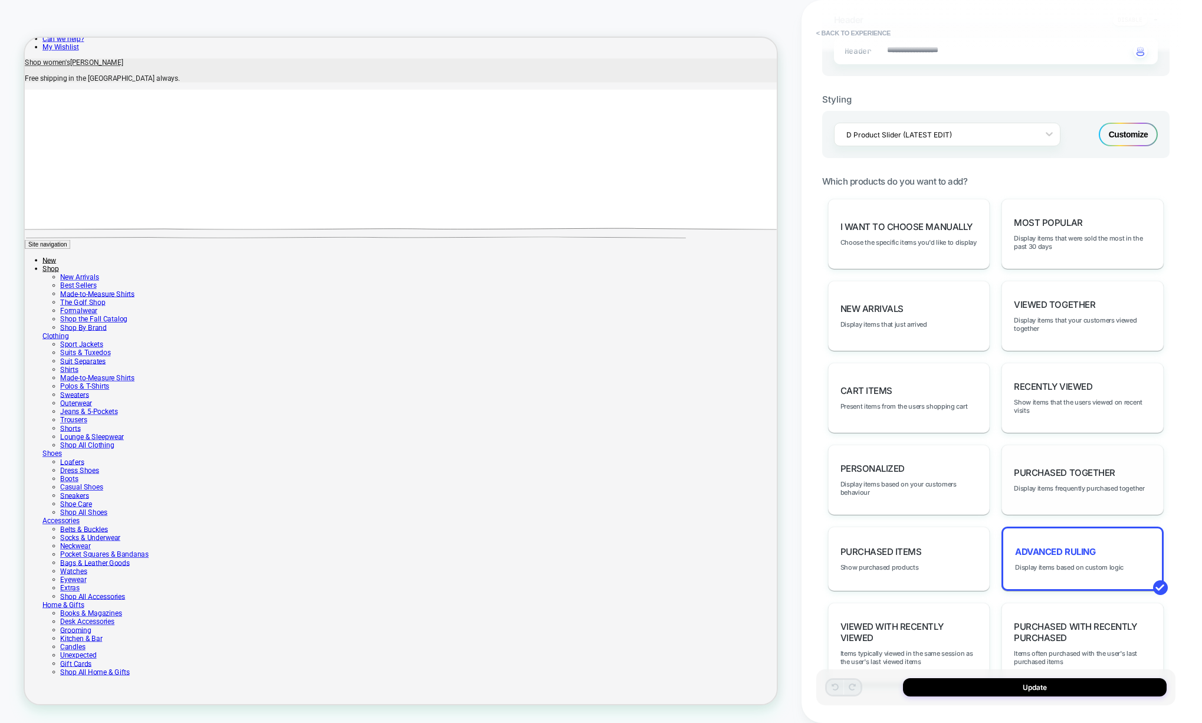
scroll to position [283, 0]
click at [1064, 410] on div "Recently Viewed Show items that the users viewed on recent visits" at bounding box center [1082, 397] width 162 height 70
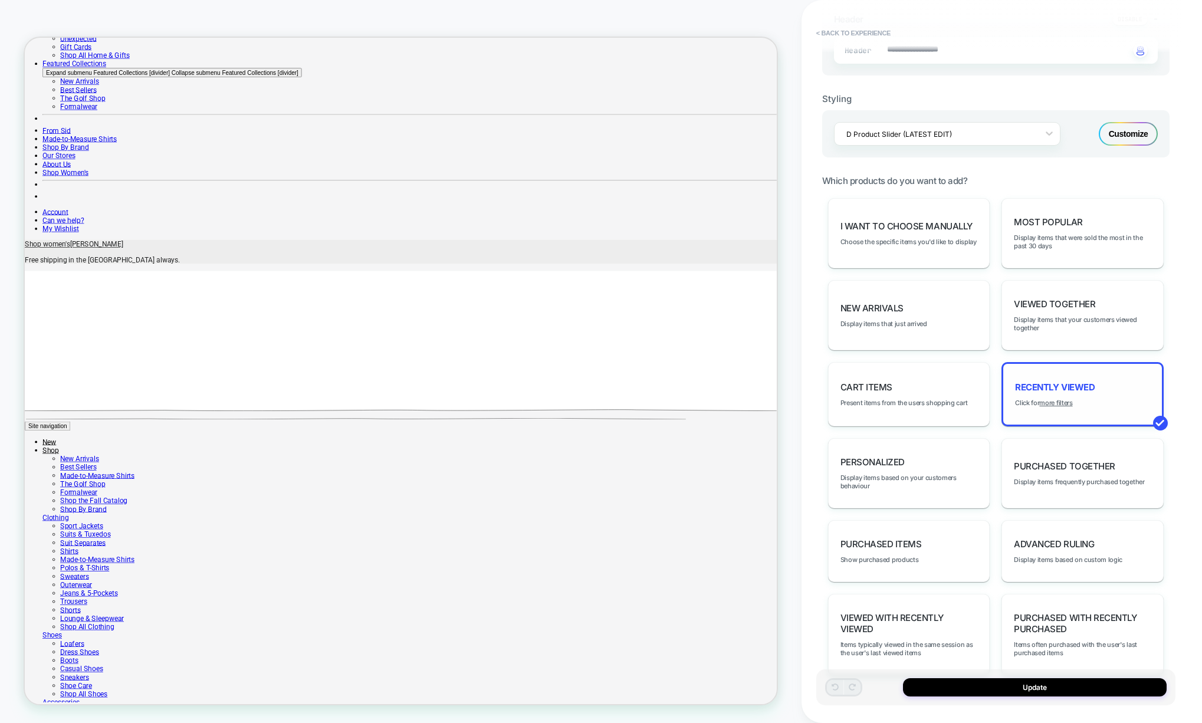
scroll to position [755, 0]
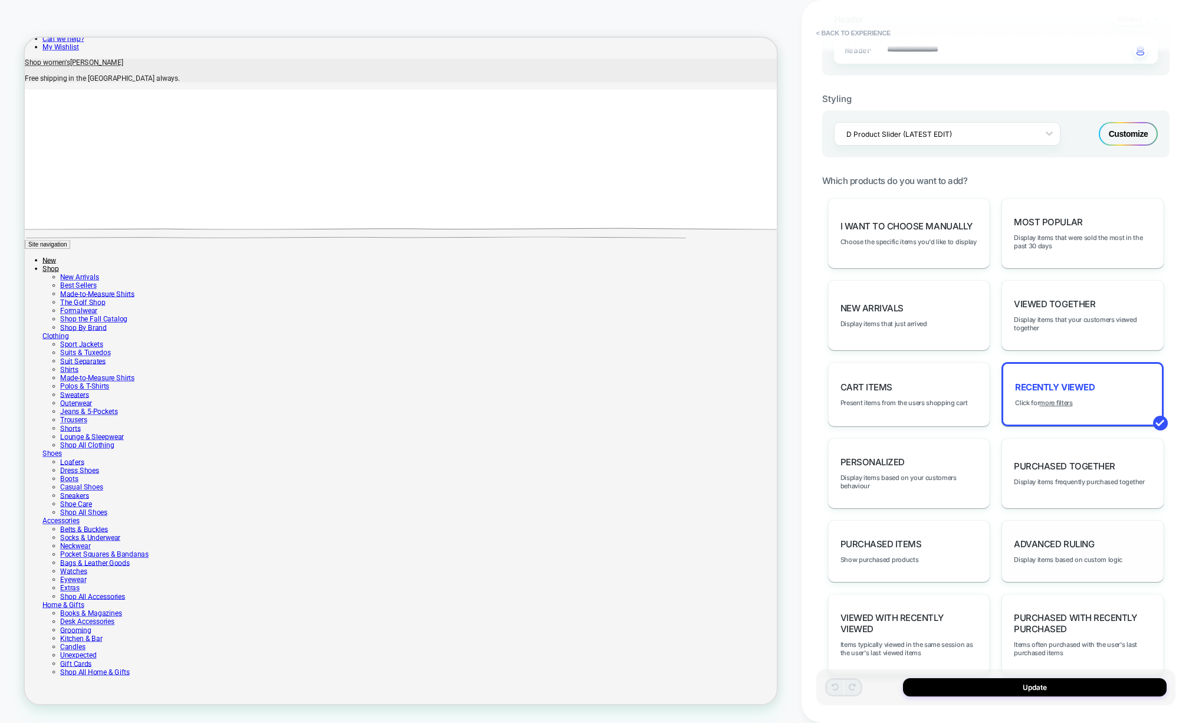
click at [1085, 564] on div "Advanced Ruling Display items based on custom logic" at bounding box center [1082, 551] width 162 height 62
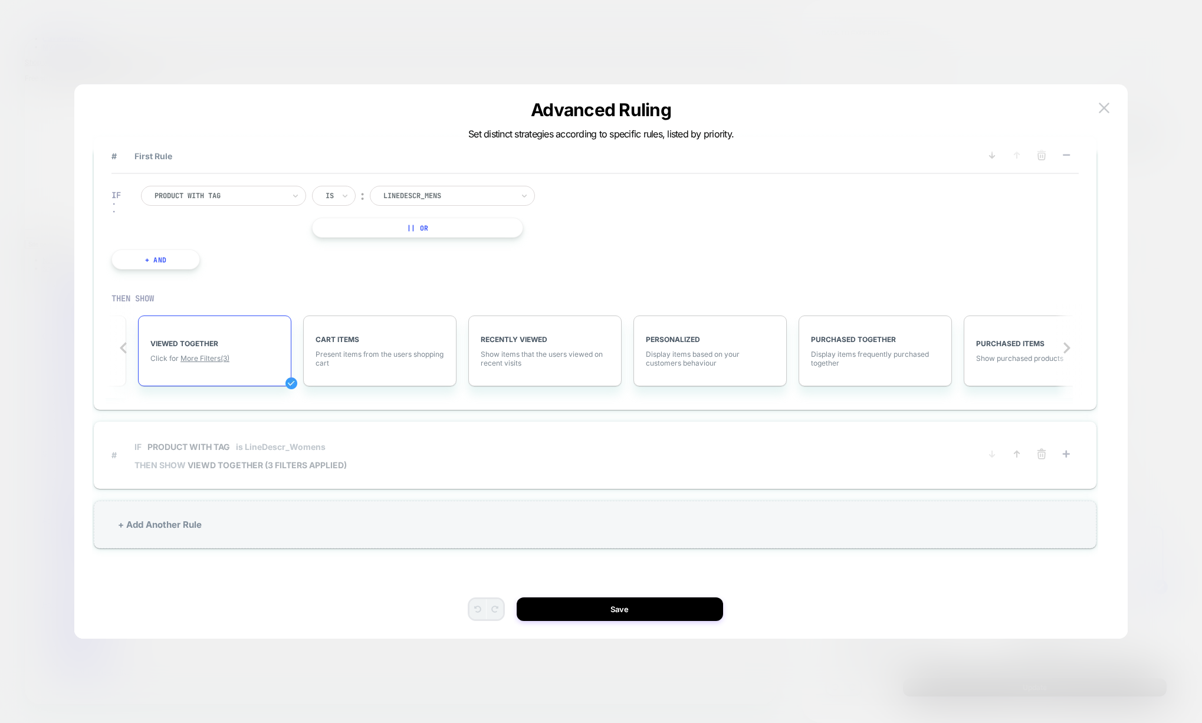
scroll to position [35, 0]
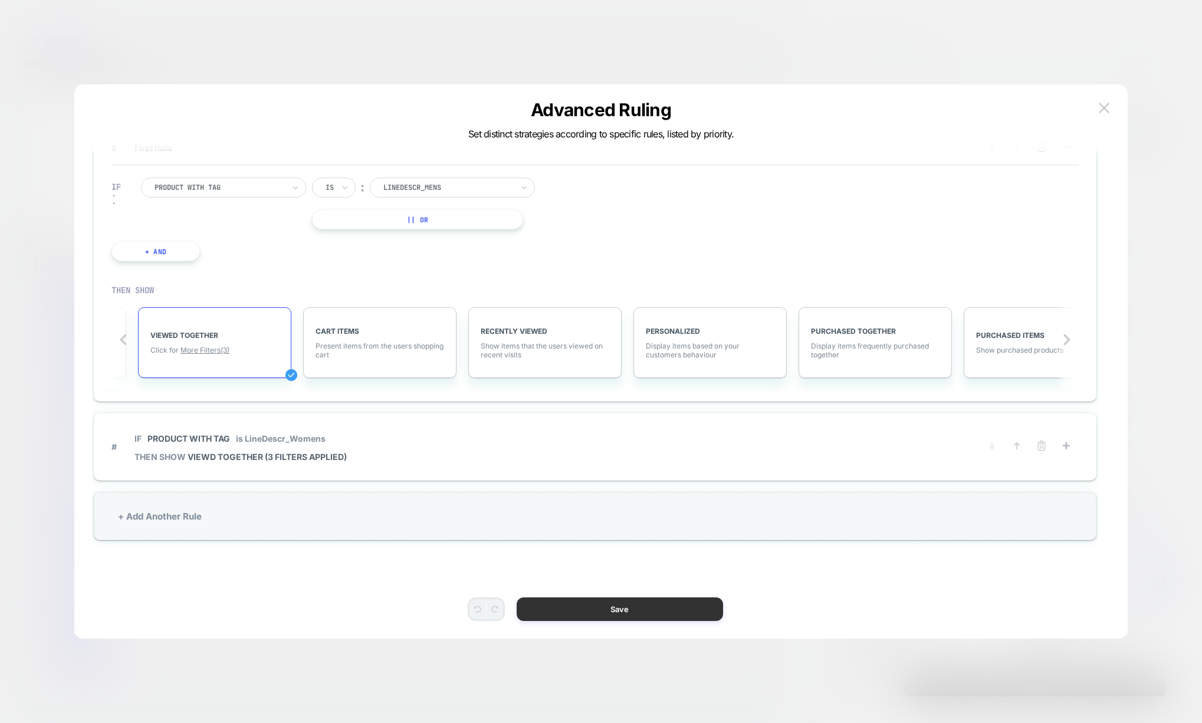
click at [634, 611] on button "Save" at bounding box center [619, 609] width 206 height 24
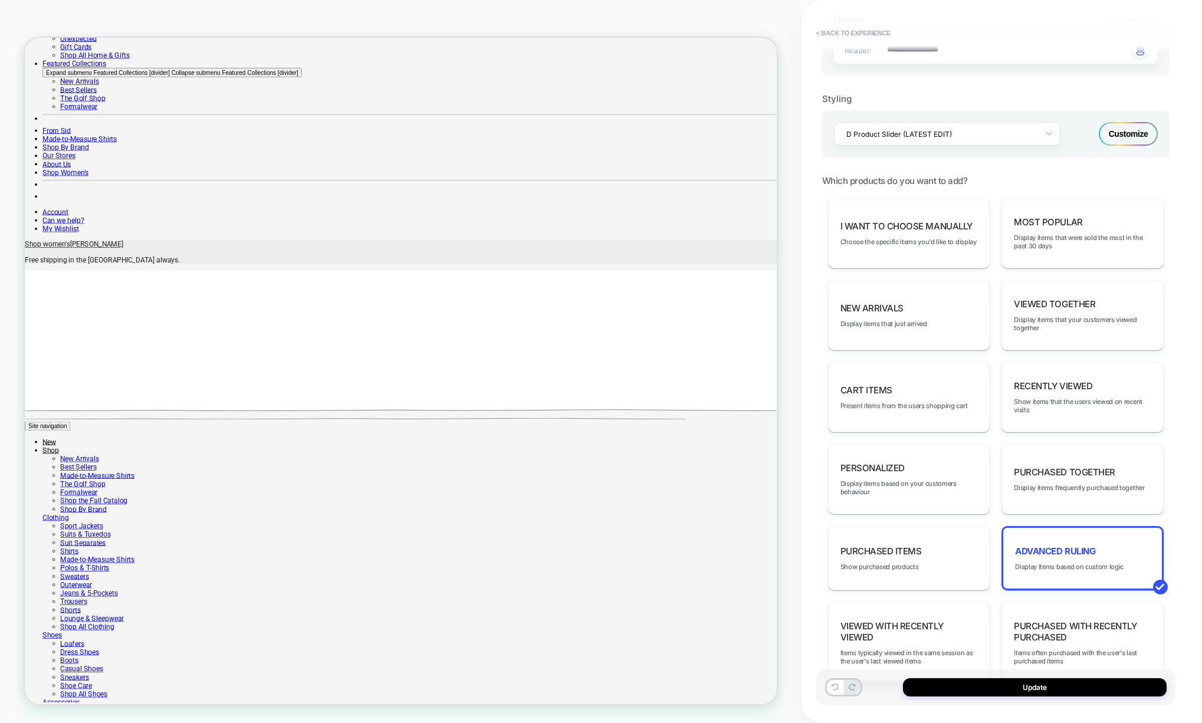
scroll to position [755, 0]
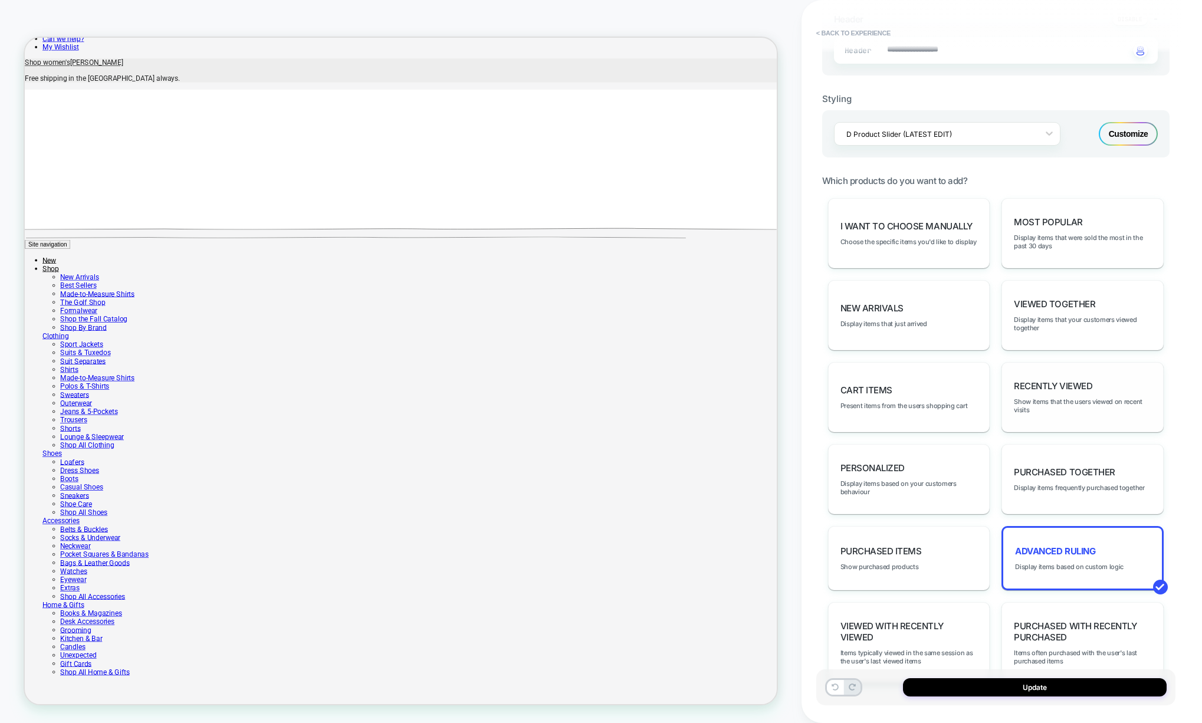
click at [1113, 409] on div "Recently Viewed Show items that the users viewed on recent visits" at bounding box center [1082, 397] width 162 height 70
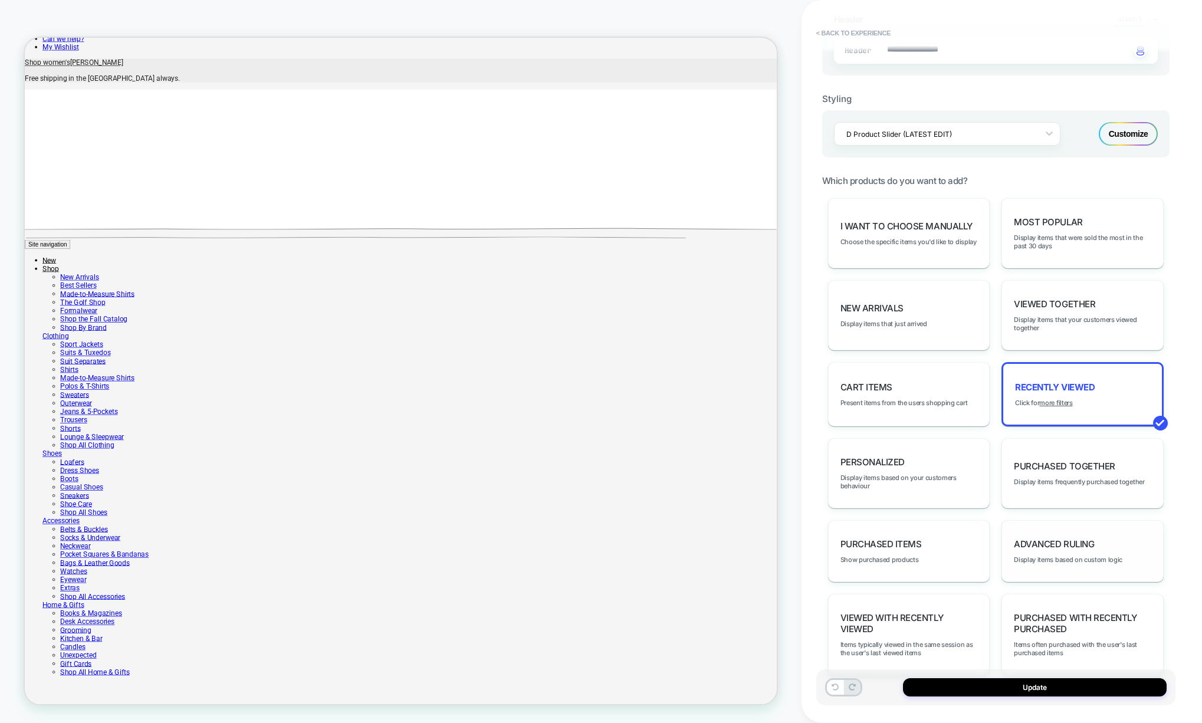
click at [1059, 559] on div "Advanced Ruling Display items based on custom logic" at bounding box center [1082, 551] width 162 height 62
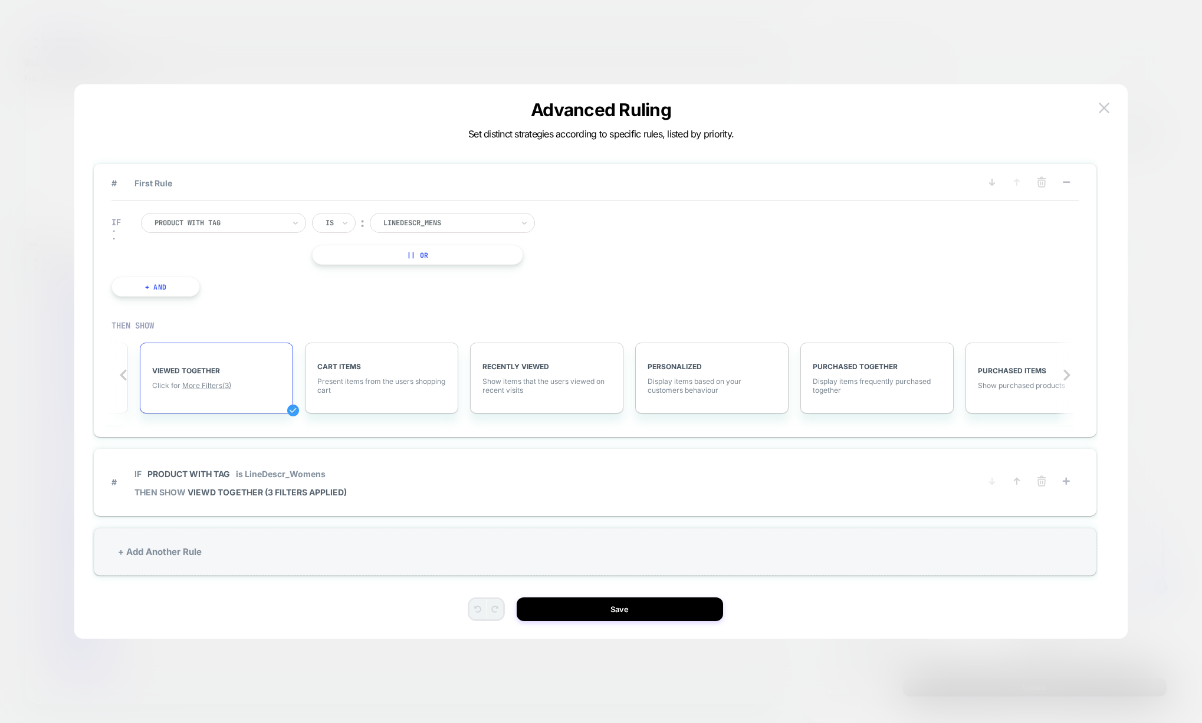
scroll to position [0, 469]
drag, startPoint x: 672, startPoint y: 611, endPoint x: 867, endPoint y: 764, distance: 248.3
click at [672, 611] on button "Save" at bounding box center [619, 609] width 206 height 24
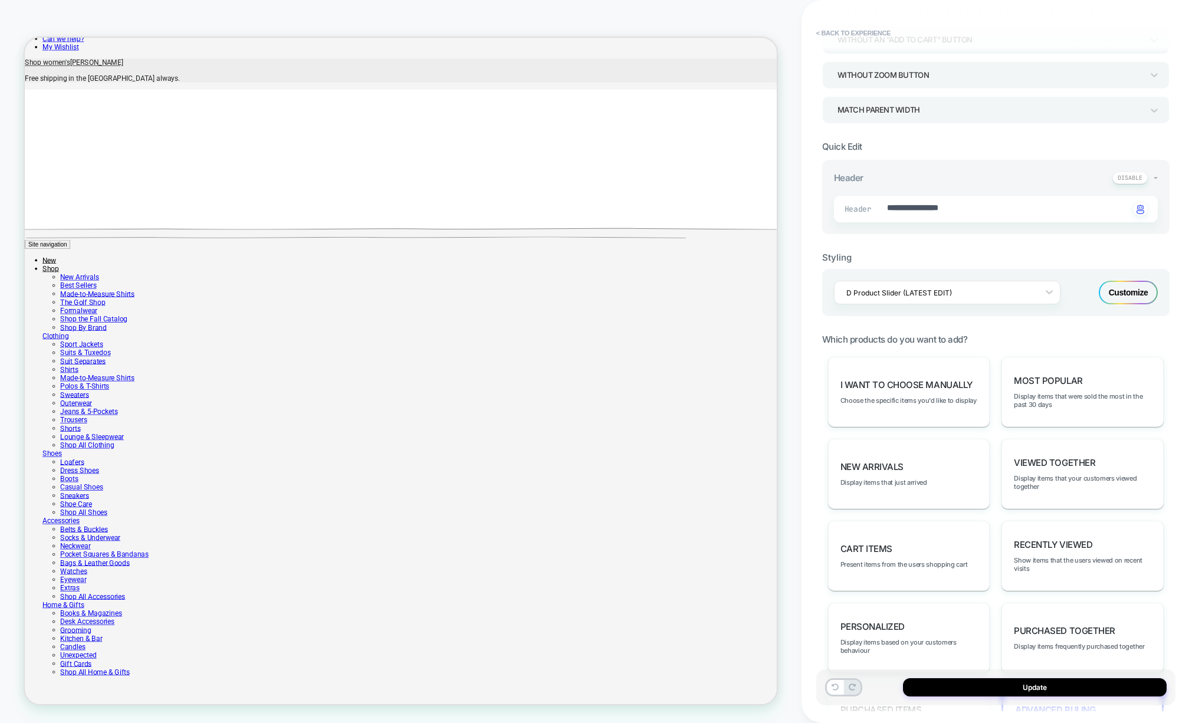
scroll to position [212, 0]
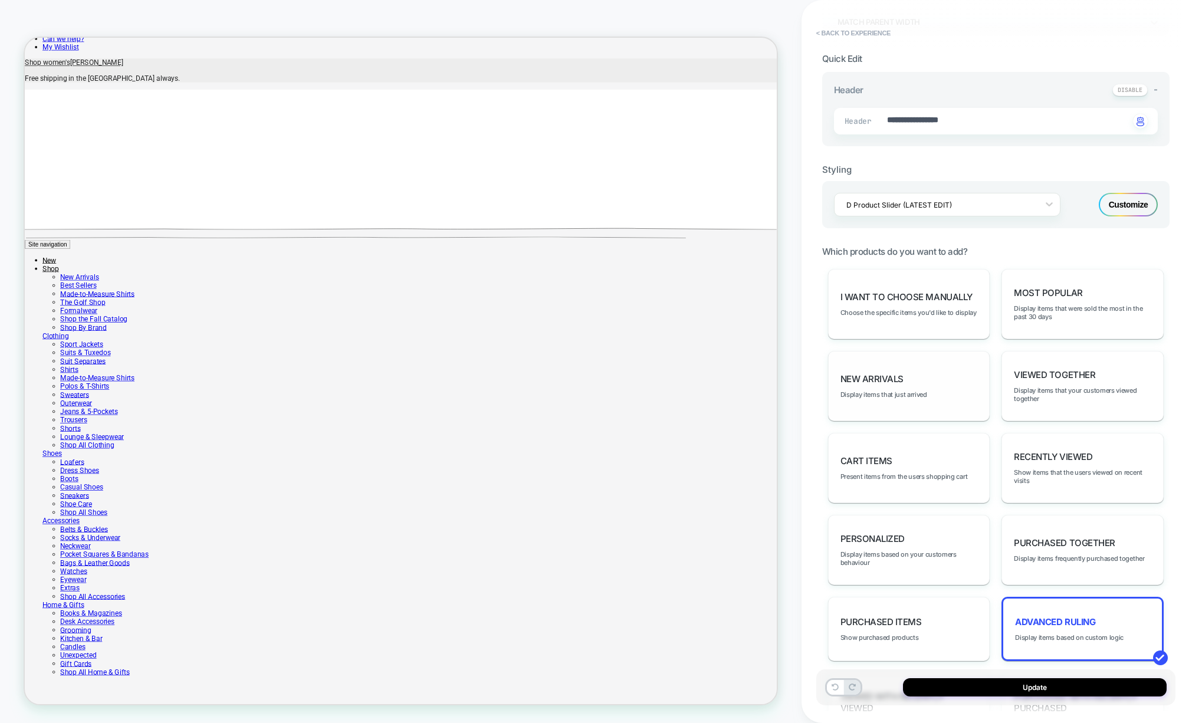
click at [949, 397] on div "New Arrivals Display items that just arrived" at bounding box center [909, 386] width 162 height 70
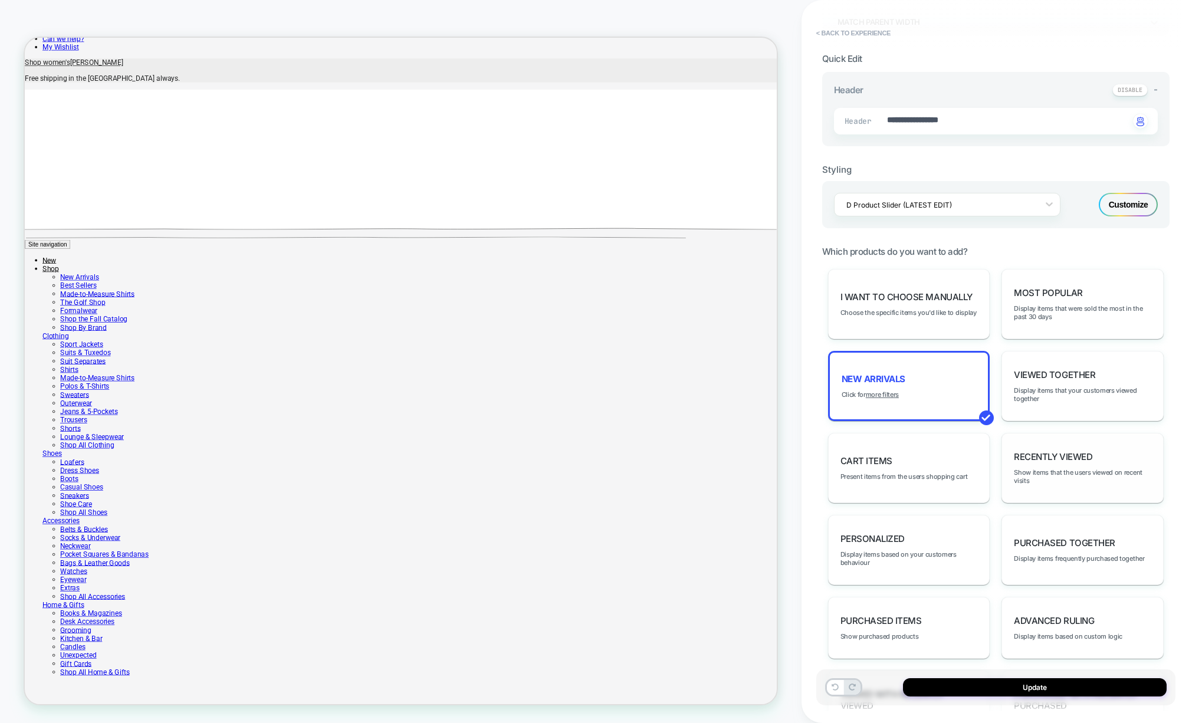
click at [1032, 435] on div "Recently Viewed Show items that the users viewed on recent visits" at bounding box center [1082, 468] width 162 height 70
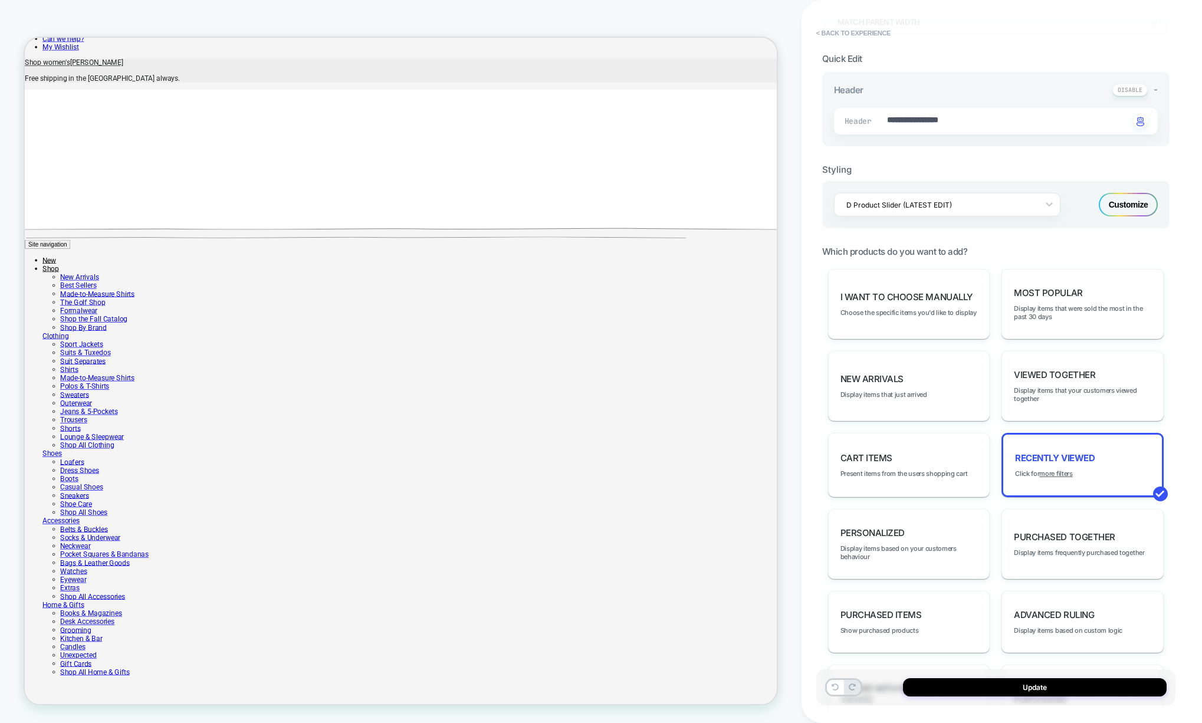
click at [1035, 591] on div "Advanced Ruling Display items based on custom logic" at bounding box center [1082, 622] width 162 height 62
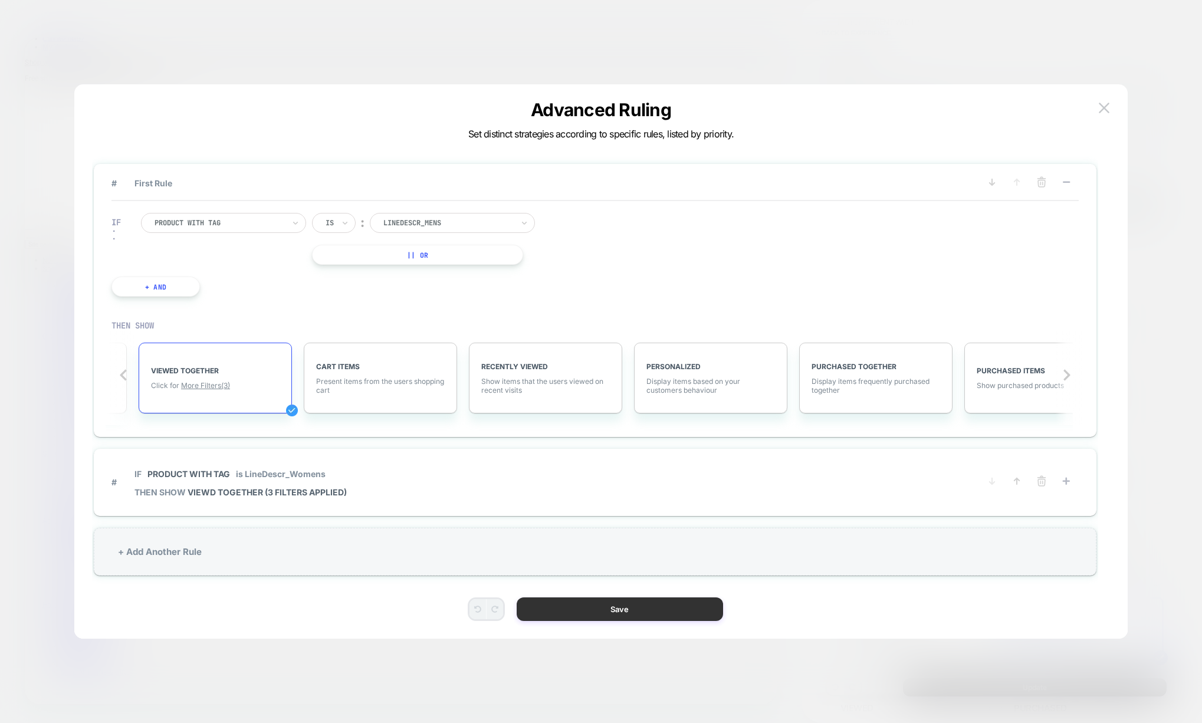
scroll to position [0, 469]
click at [624, 605] on button "Save" at bounding box center [619, 609] width 206 height 24
type textarea "*"
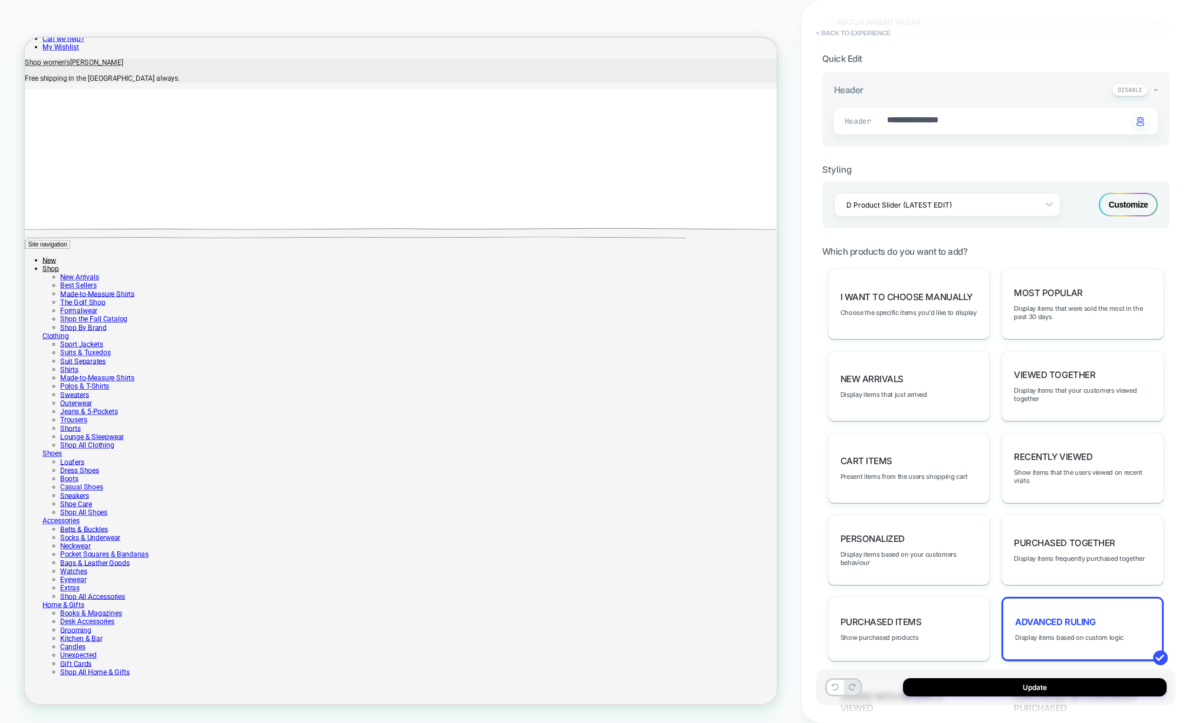
click at [848, 36] on button "< Back to experience" at bounding box center [853, 33] width 86 height 19
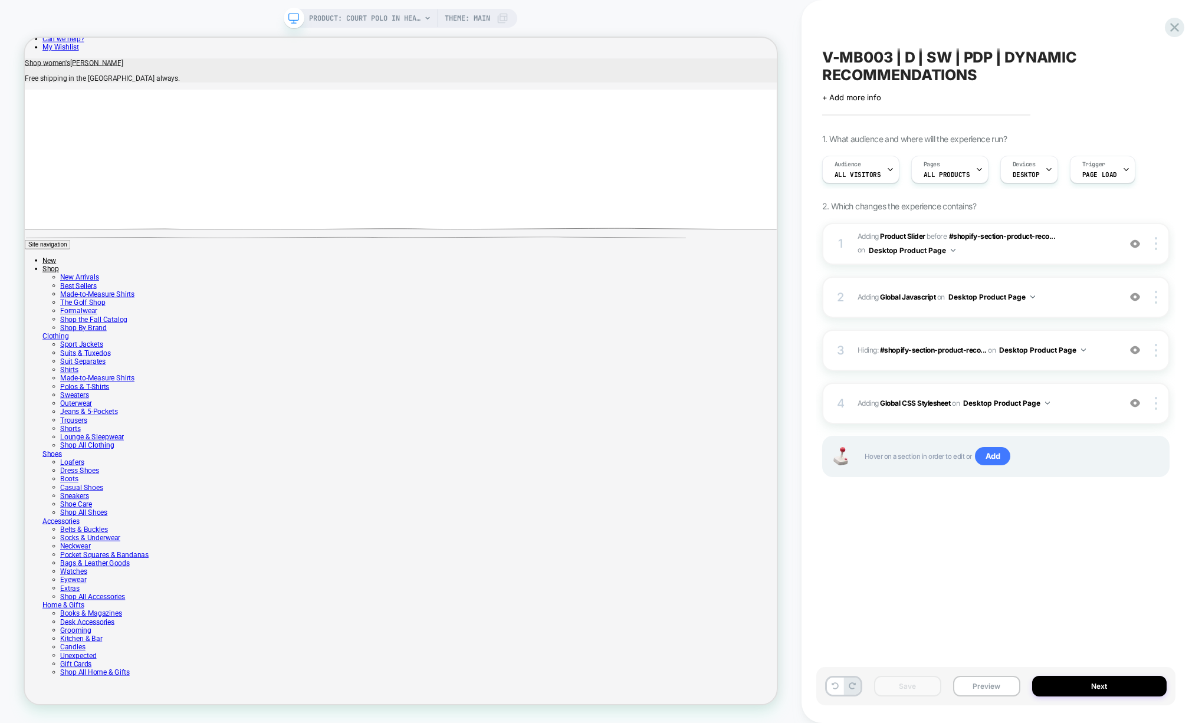
scroll to position [0, 1]
click at [1094, 302] on span "Adding Global Javascript on Desktop Product Page" at bounding box center [985, 296] width 256 height 15
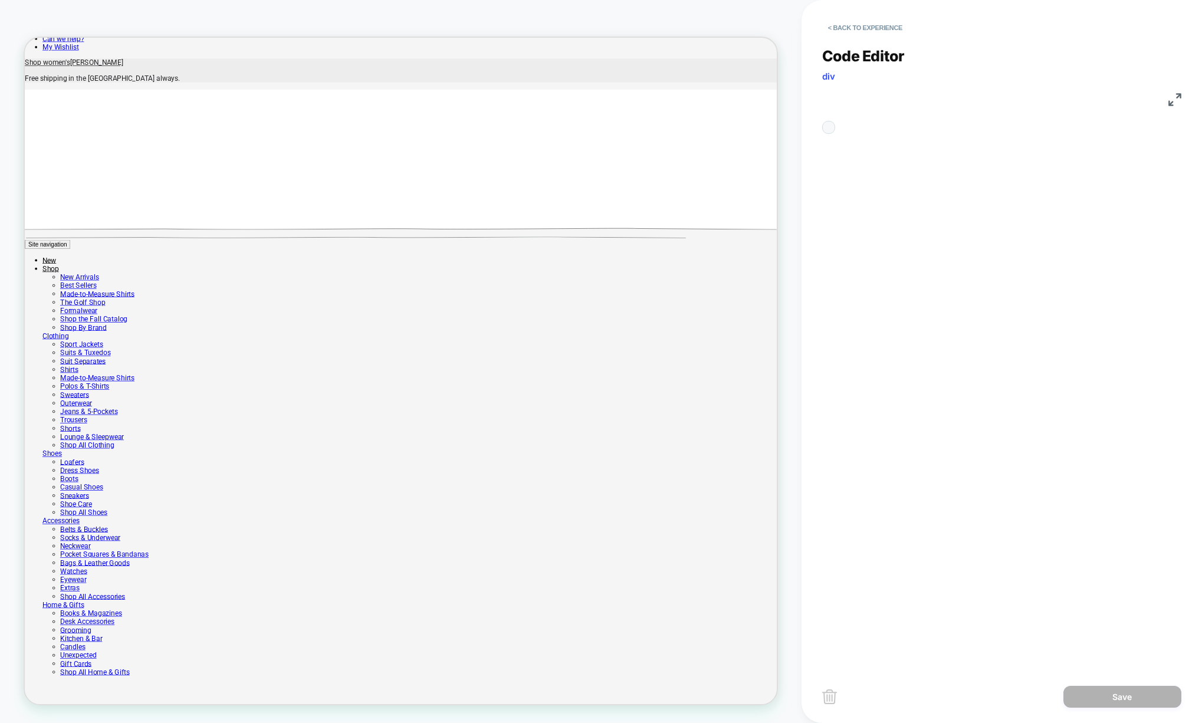
scroll to position [159, 0]
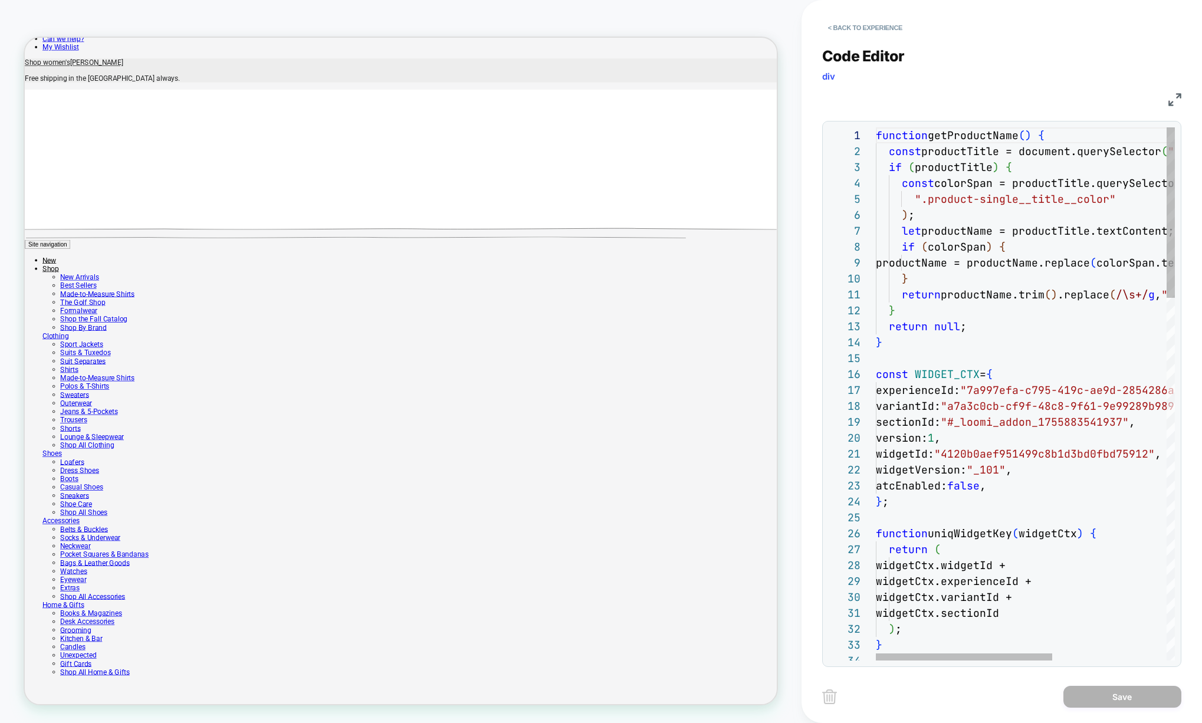
drag, startPoint x: 983, startPoint y: 298, endPoint x: 976, endPoint y: 294, distance: 7.4
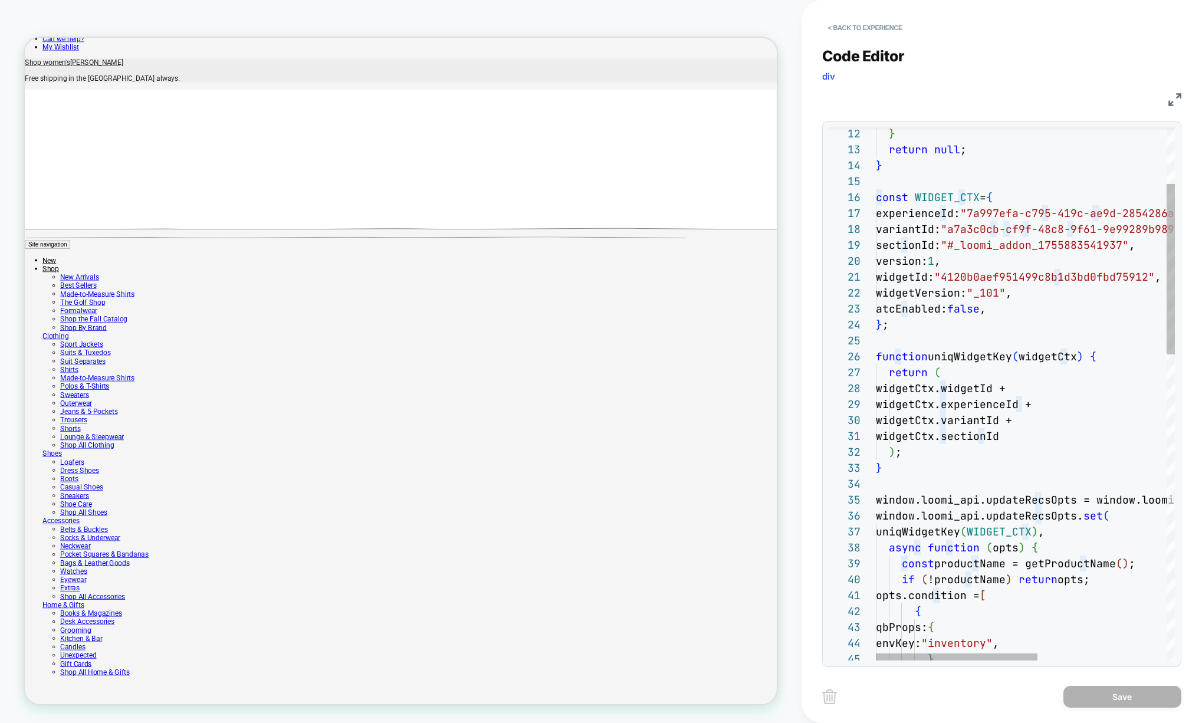
scroll to position [48, 13]
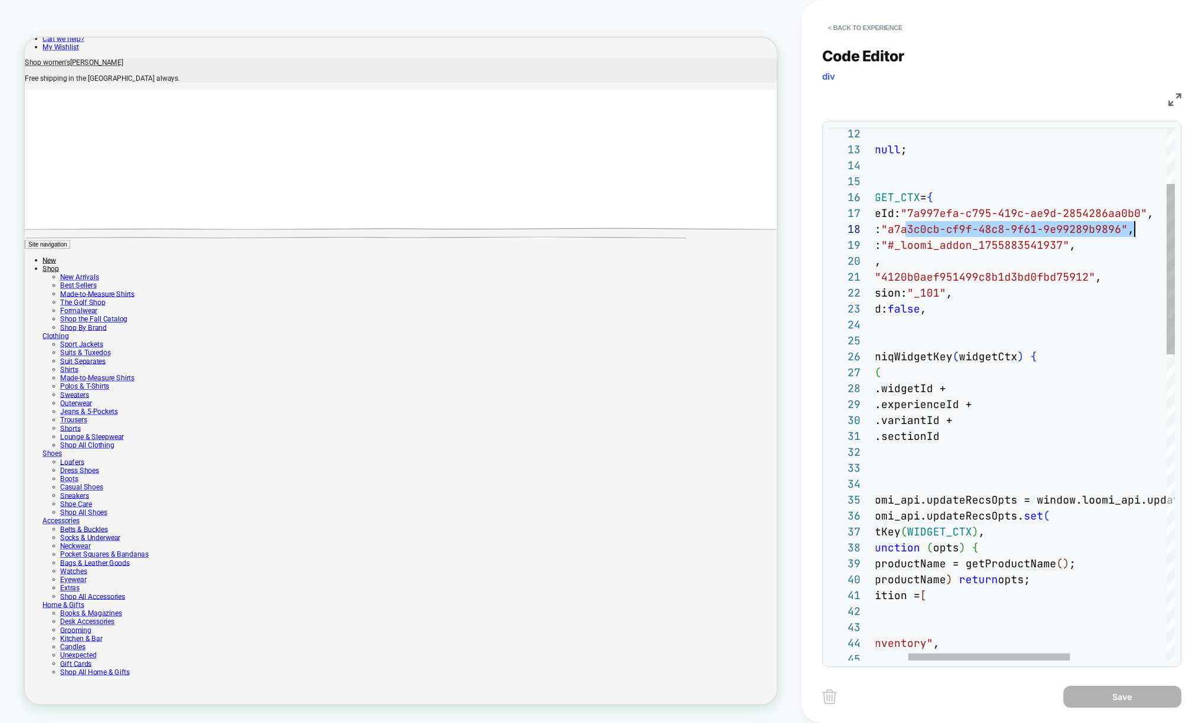
scroll to position [111, 318]
drag, startPoint x: 966, startPoint y: 231, endPoint x: 1136, endPoint y: 229, distance: 170.4
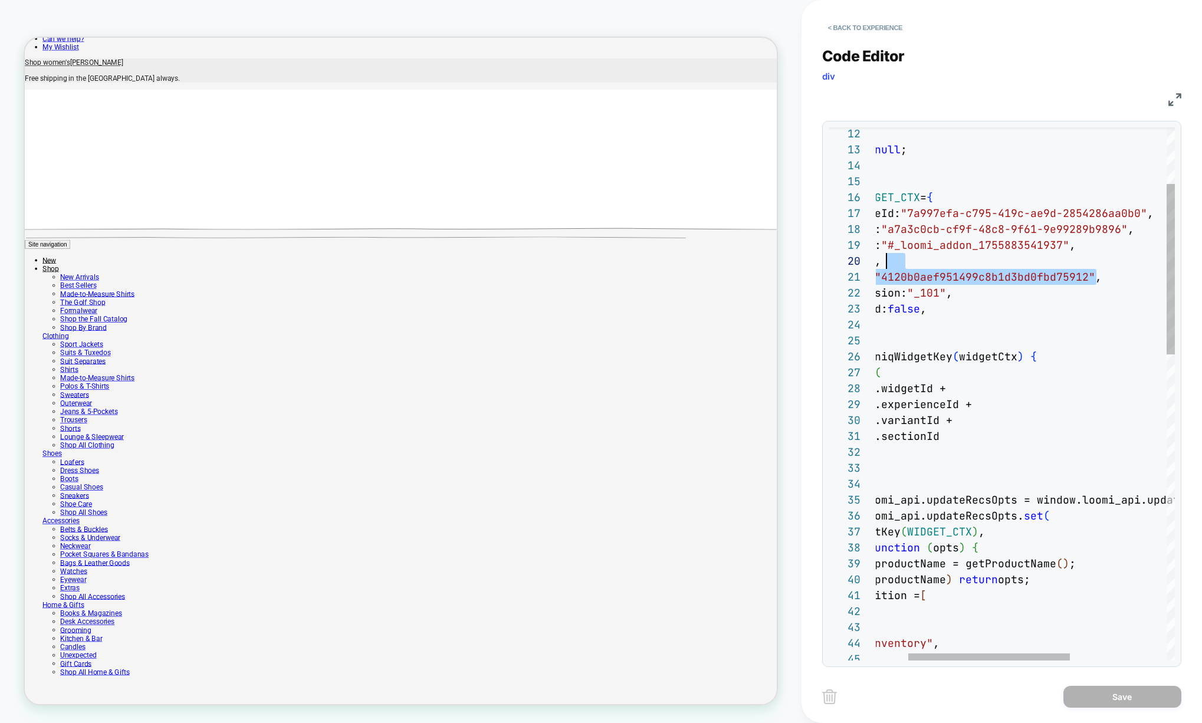
scroll to position [143, 64]
drag, startPoint x: 1099, startPoint y: 277, endPoint x: 881, endPoint y: 258, distance: 219.0
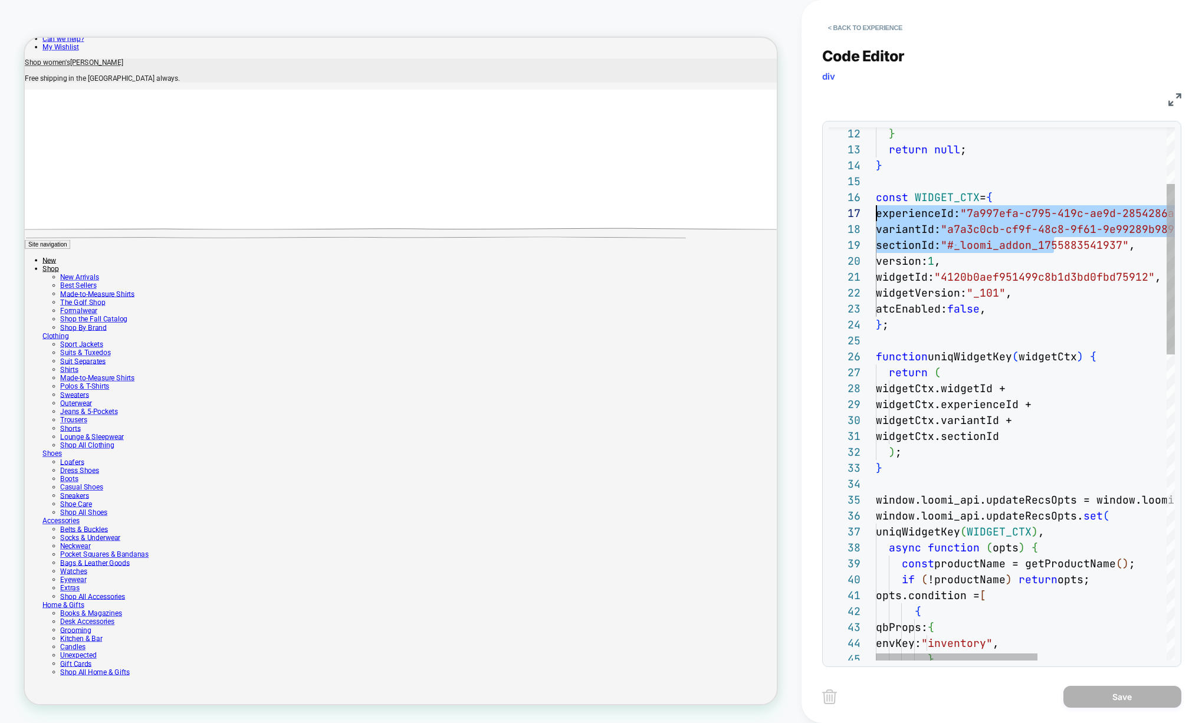
scroll to position [96, 0]
drag, startPoint x: 997, startPoint y: 238, endPoint x: 739, endPoint y: 221, distance: 258.2
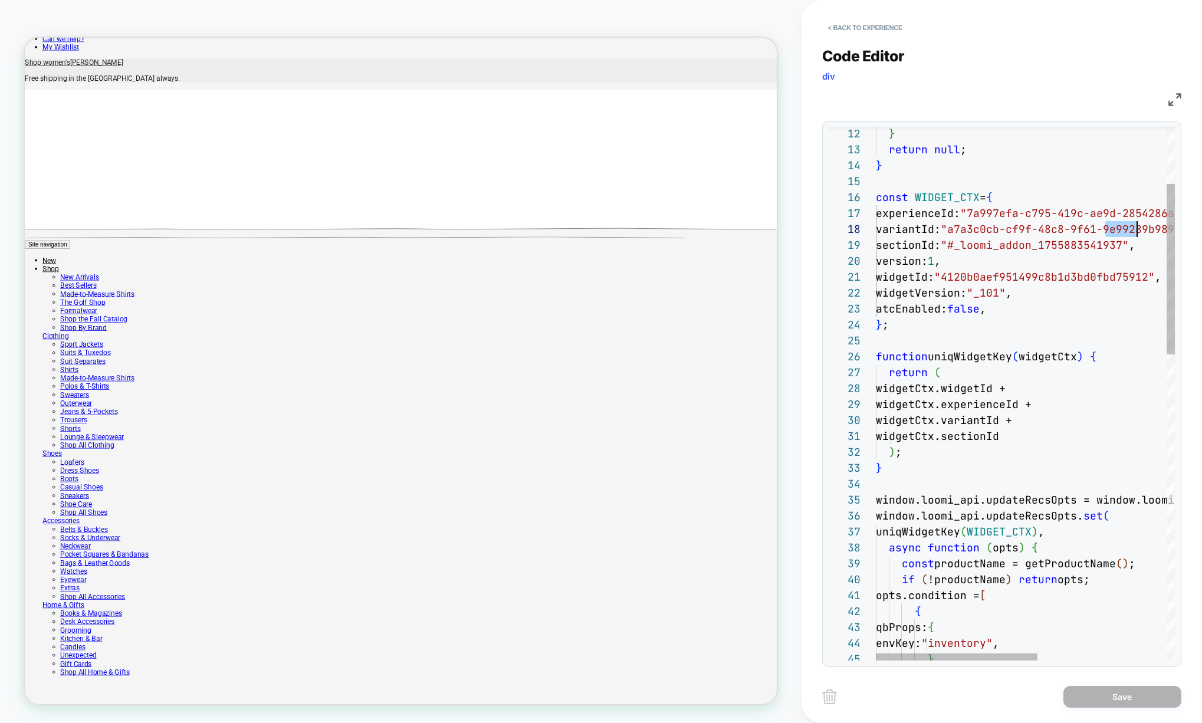
scroll to position [111, 331]
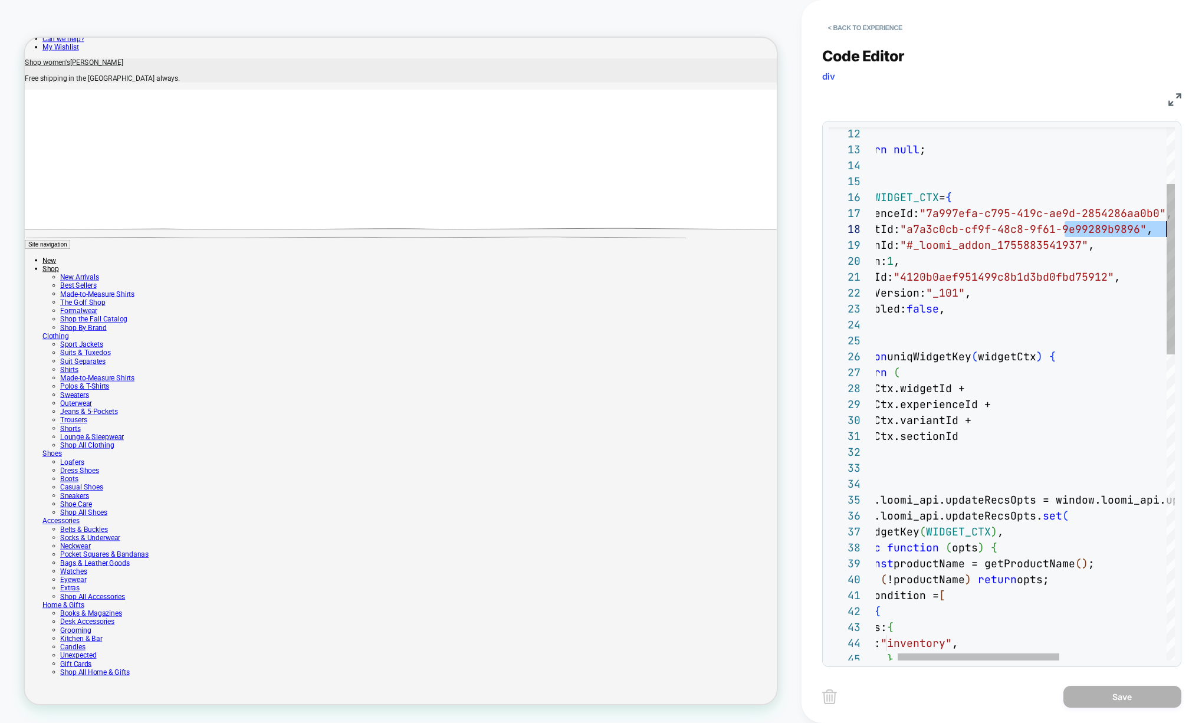
drag, startPoint x: 1106, startPoint y: 233, endPoint x: 1159, endPoint y: 226, distance: 53.5
click at [1202, 235] on html "PRODUCT: Court Polo in Heather Sea [PERSON_NAME] Pima Pique [[PERSON_NAME] s777…" at bounding box center [601, 361] width 1202 height 723
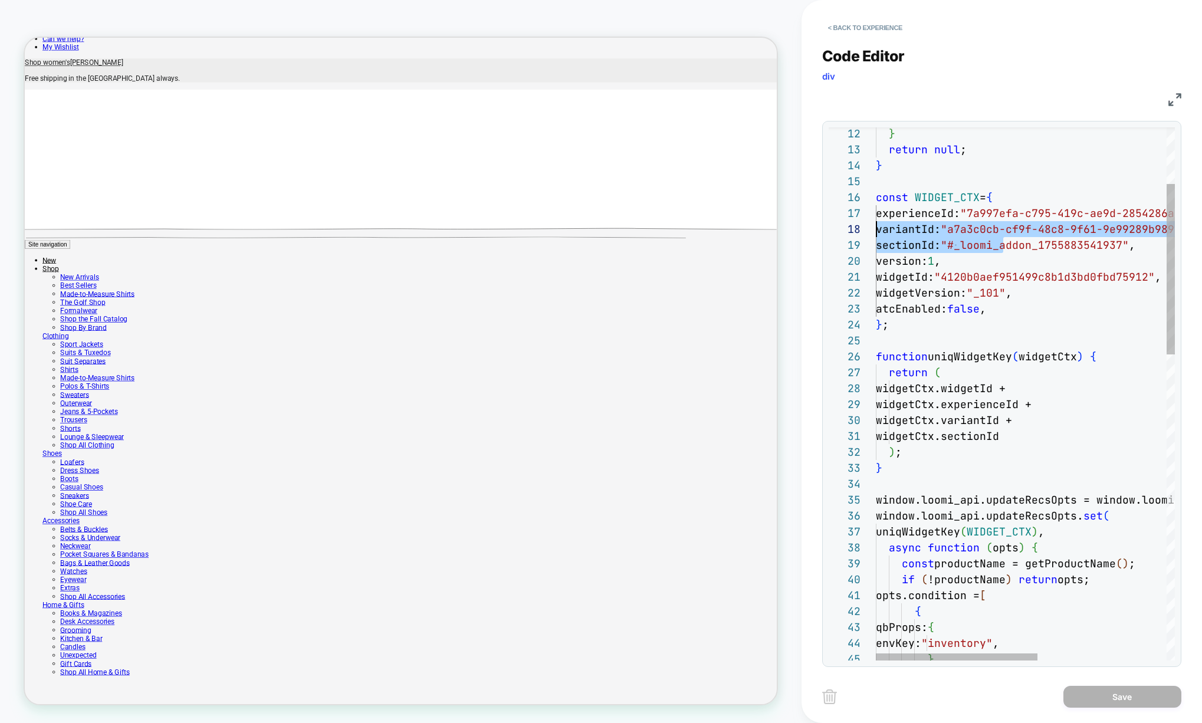
drag, startPoint x: 940, startPoint y: 245, endPoint x: 844, endPoint y: 226, distance: 97.9
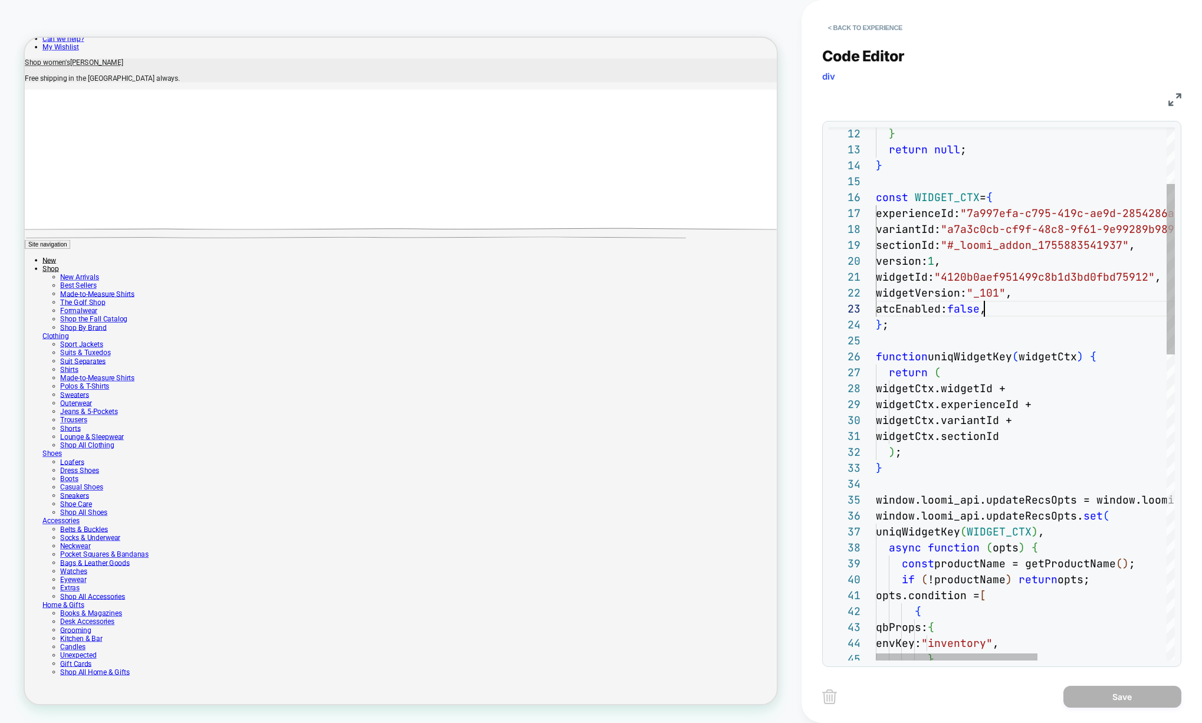
type textarea "**********"
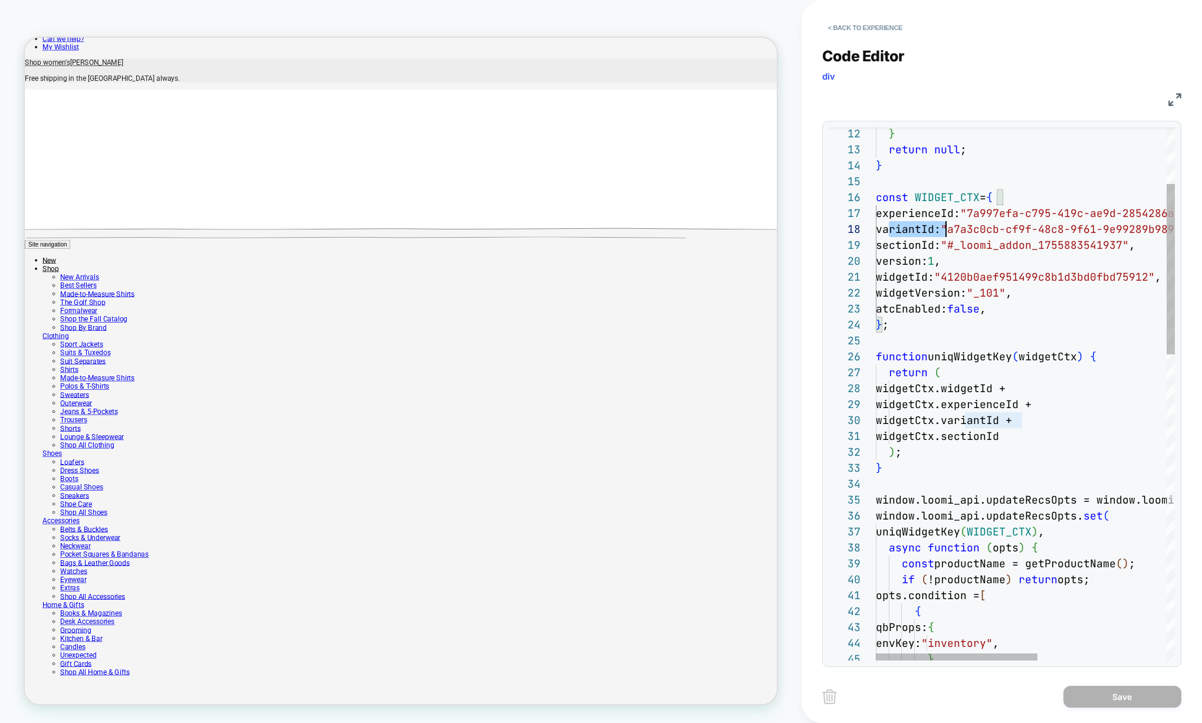
scroll to position [111, 70]
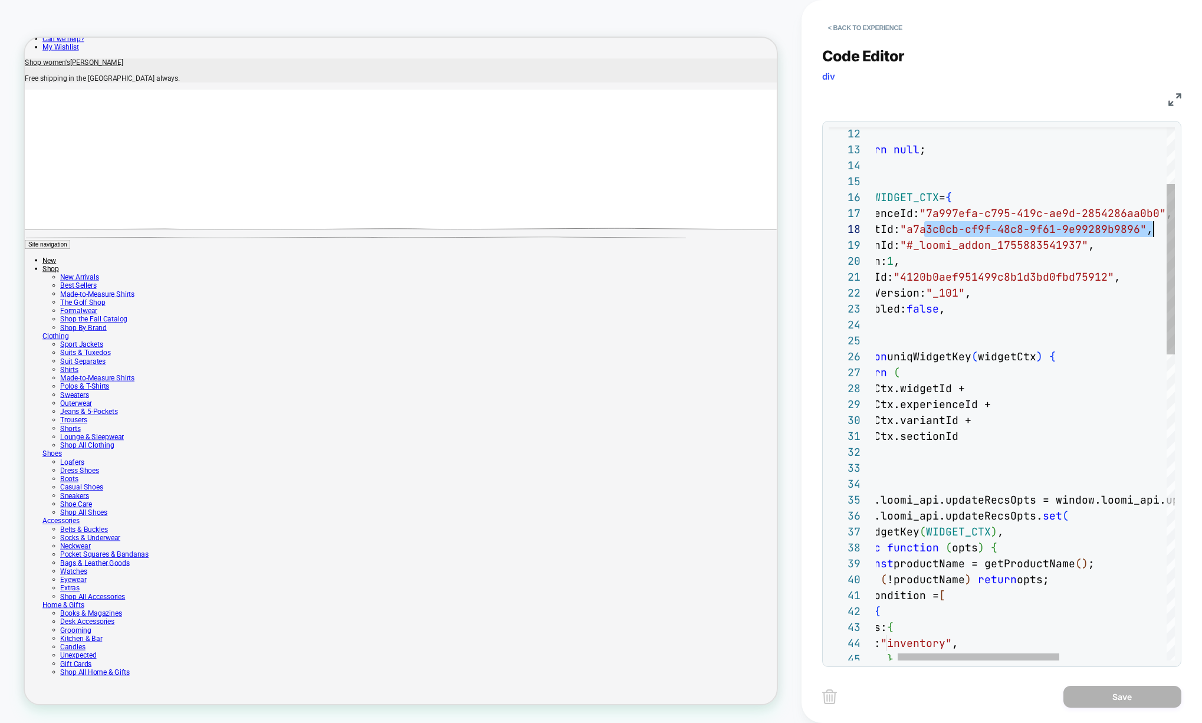
scroll to position [111, 318]
drag, startPoint x: 965, startPoint y: 228, endPoint x: 1151, endPoint y: 224, distance: 185.8
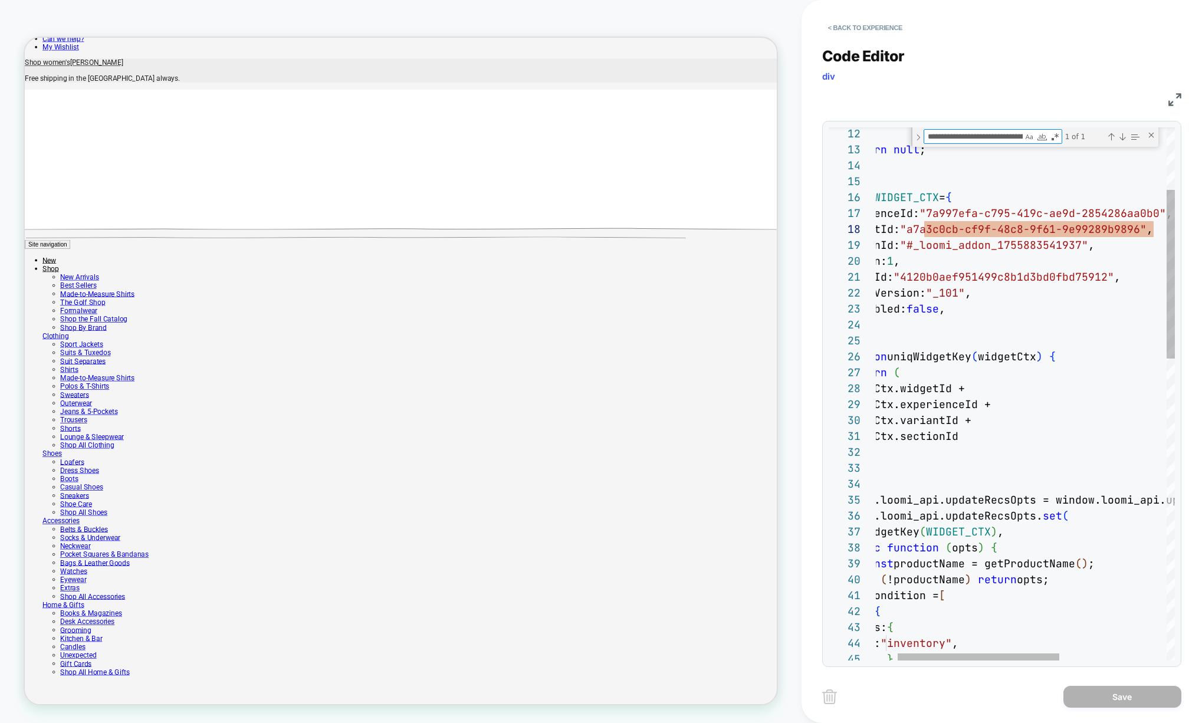
scroll to position [0, 61]
click at [1149, 134] on div "Close (Escape)" at bounding box center [1150, 134] width 9 height 9
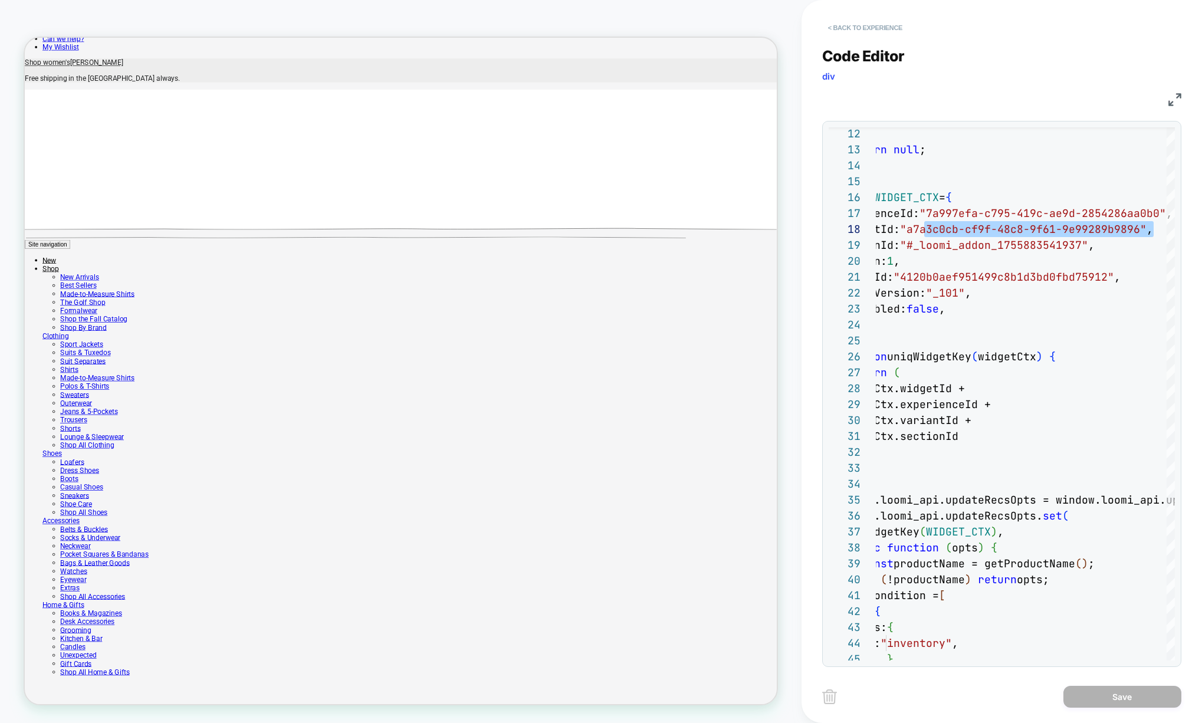
click at [854, 27] on button "< Back to experience" at bounding box center [865, 27] width 86 height 19
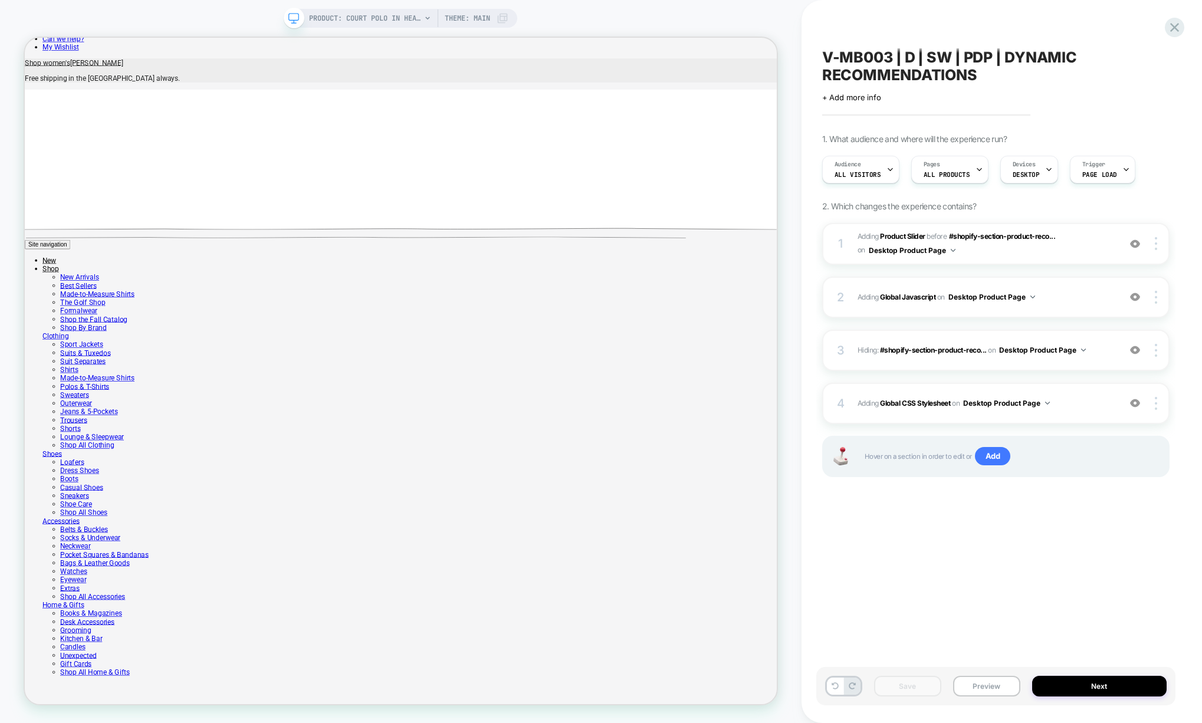
scroll to position [0, 1]
click at [998, 126] on div "V-MB003 | D | SW | PDP | DYNAMIC RECOMMENDATIONS Click to edit experience detai…" at bounding box center [995, 361] width 359 height 699
click at [1177, 23] on icon at bounding box center [1174, 27] width 16 height 16
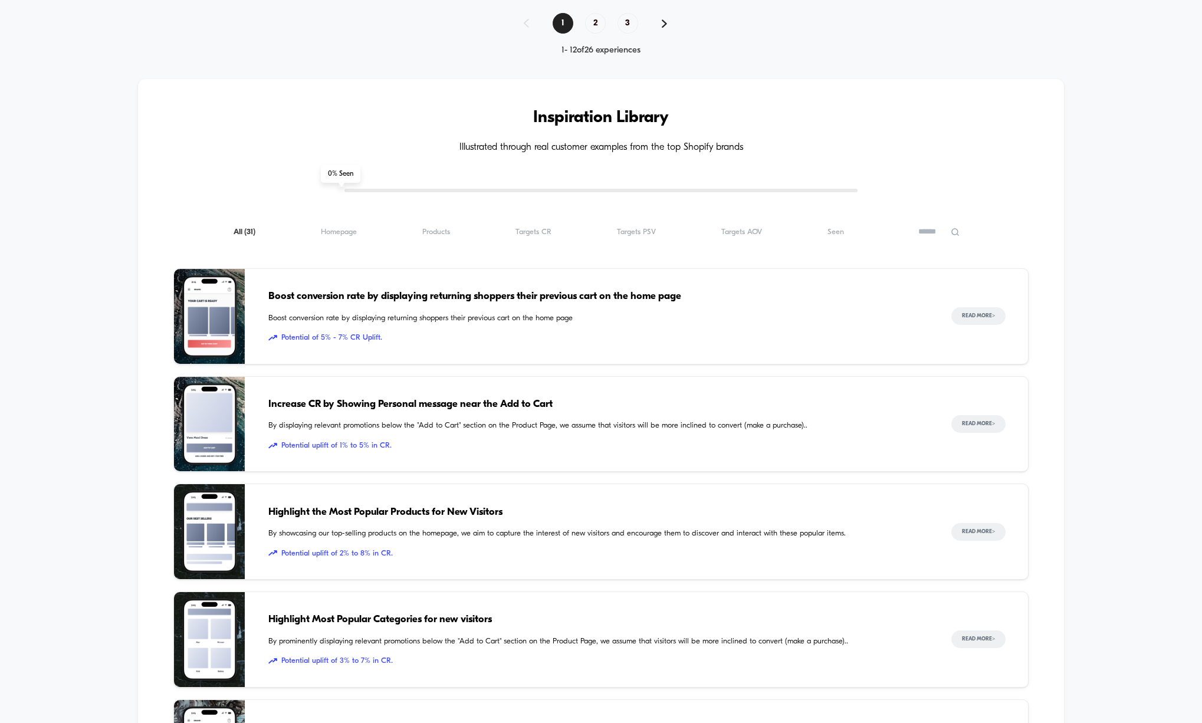
scroll to position [1038, 0]
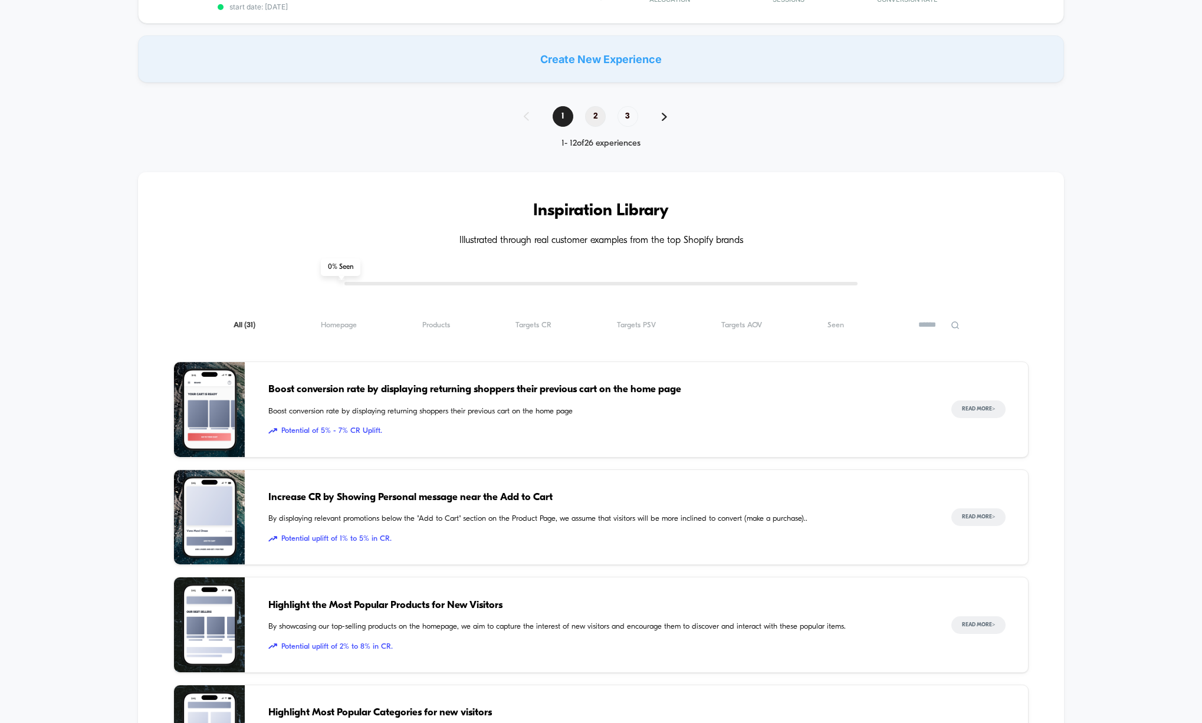
click at [591, 106] on span "2" at bounding box center [595, 116] width 21 height 21
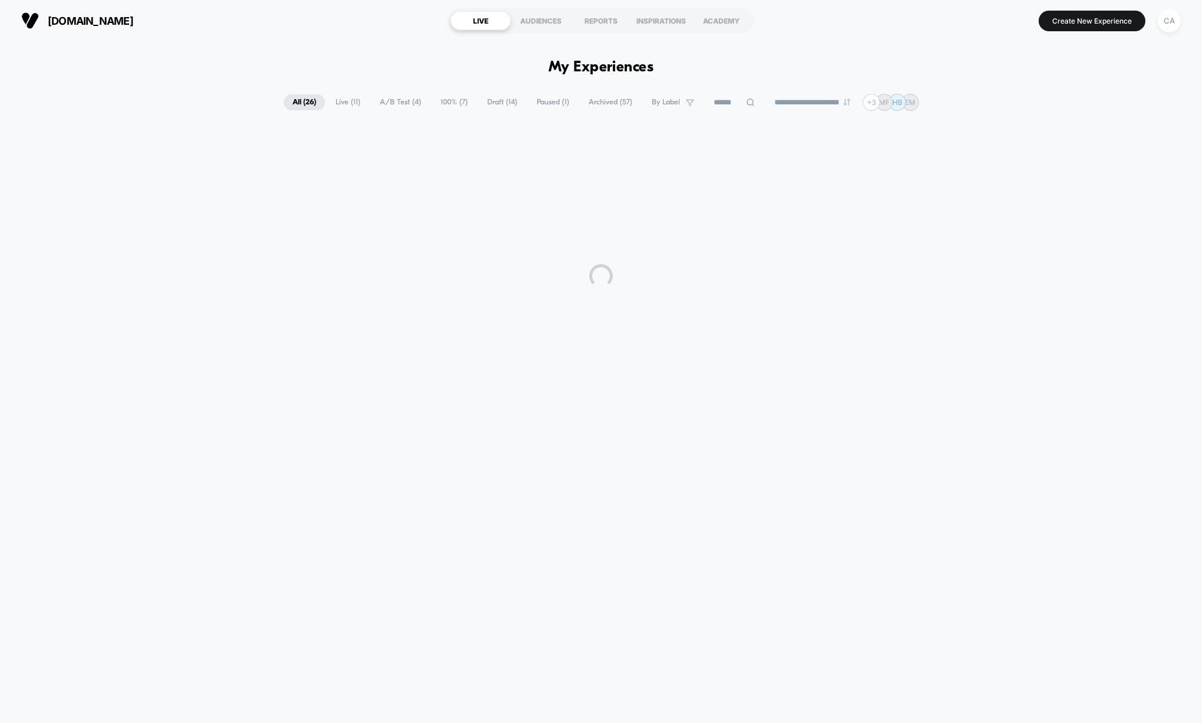
scroll to position [0, 0]
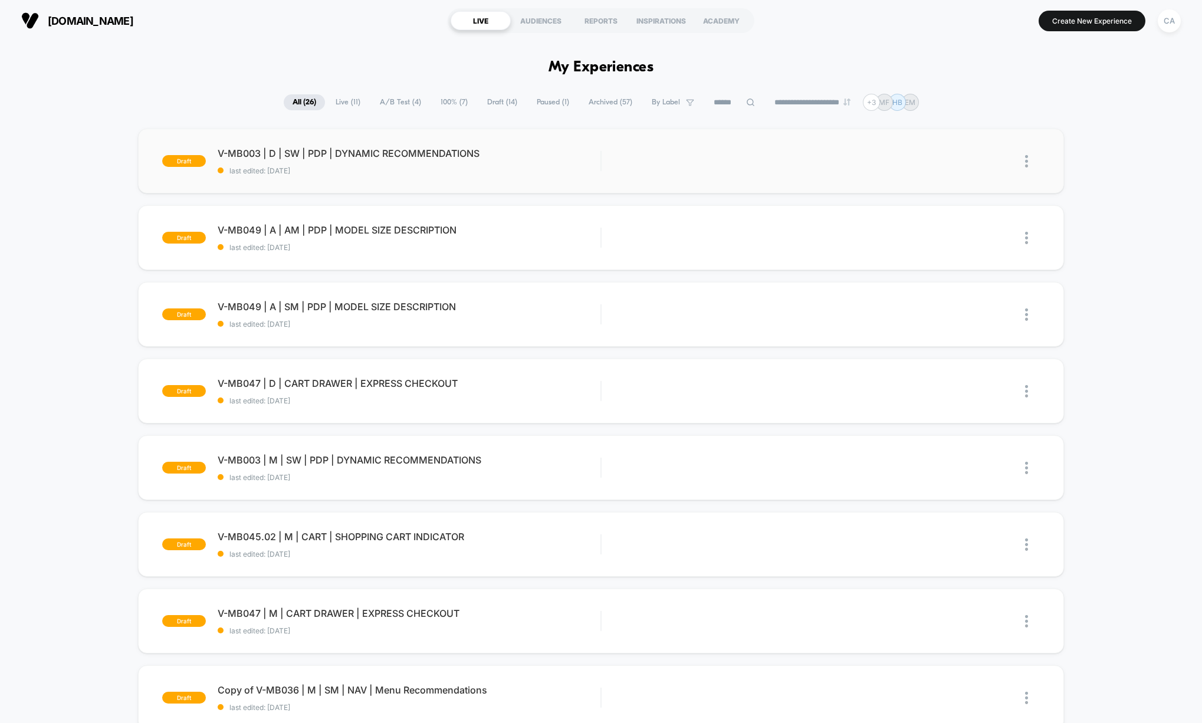
click at [1025, 160] on img at bounding box center [1026, 161] width 3 height 12
click at [952, 110] on div "Edit" at bounding box center [966, 107] width 106 height 27
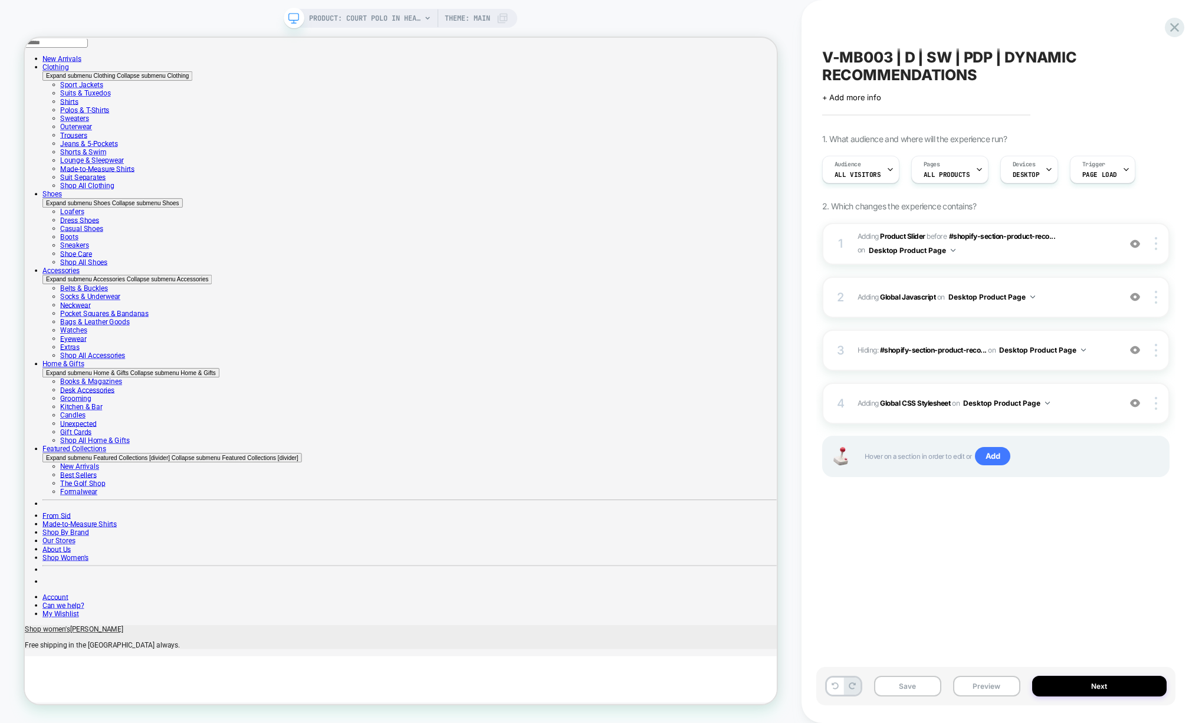
scroll to position [0, 1]
click at [376, 18] on span "PRODUCT: Court Polo in Heather Sea [PERSON_NAME] Pima Pique [[PERSON_NAME] s777…" at bounding box center [365, 18] width 112 height 19
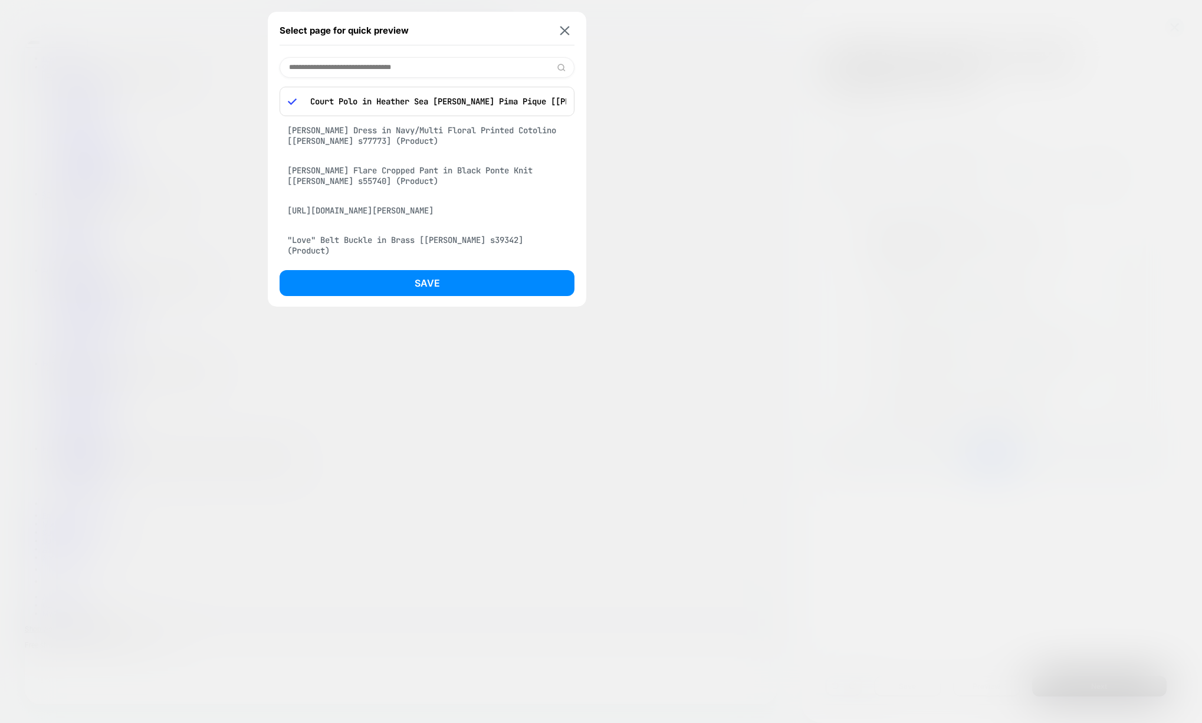
click at [709, 38] on div at bounding box center [601, 361] width 1202 height 723
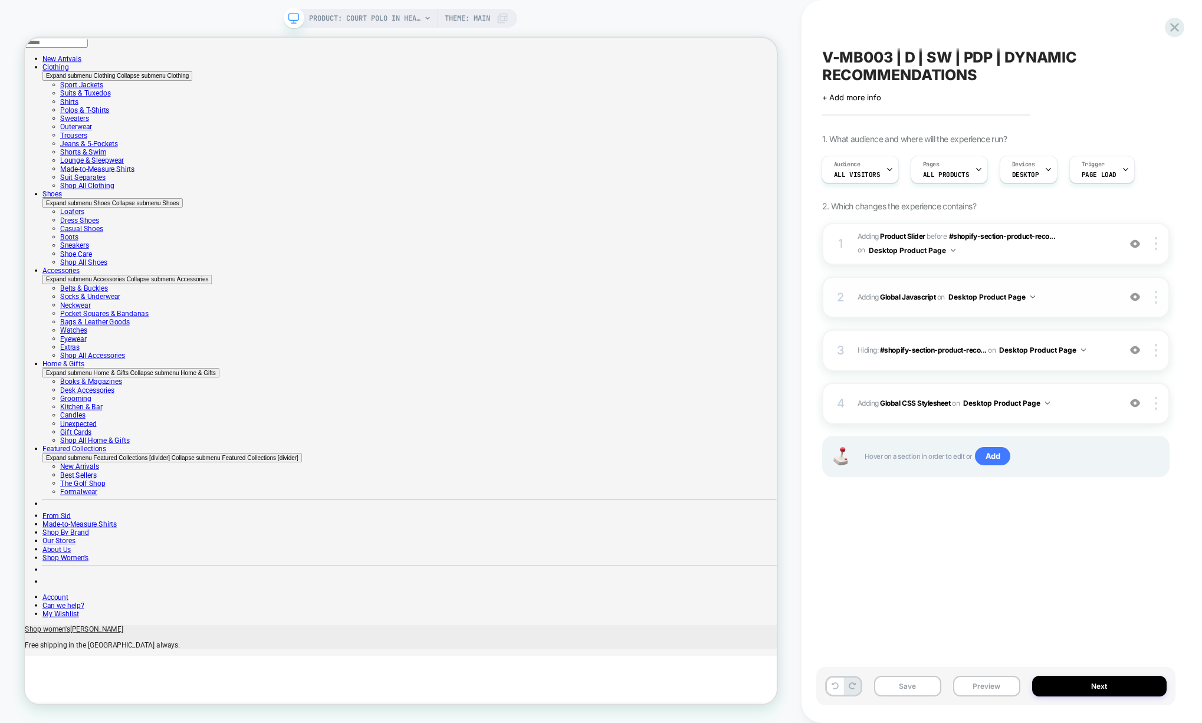
click at [1086, 301] on span "Adding Global Javascript on Desktop Product Page" at bounding box center [985, 296] width 256 height 15
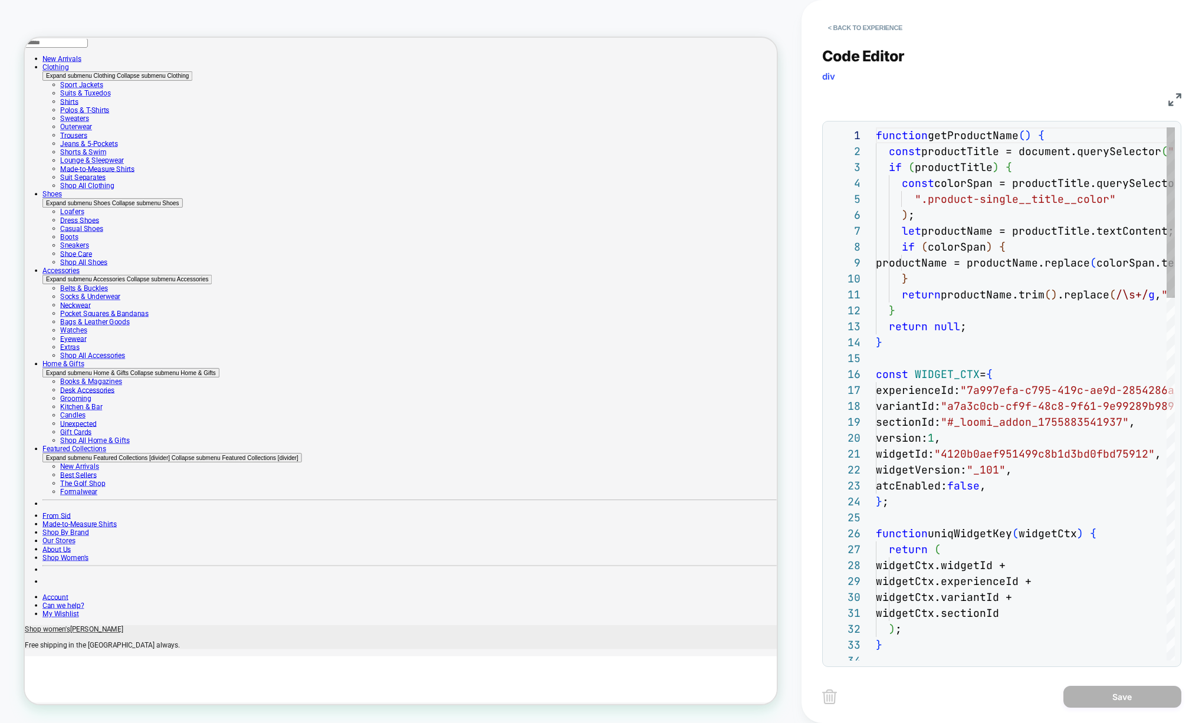
scroll to position [159, 0]
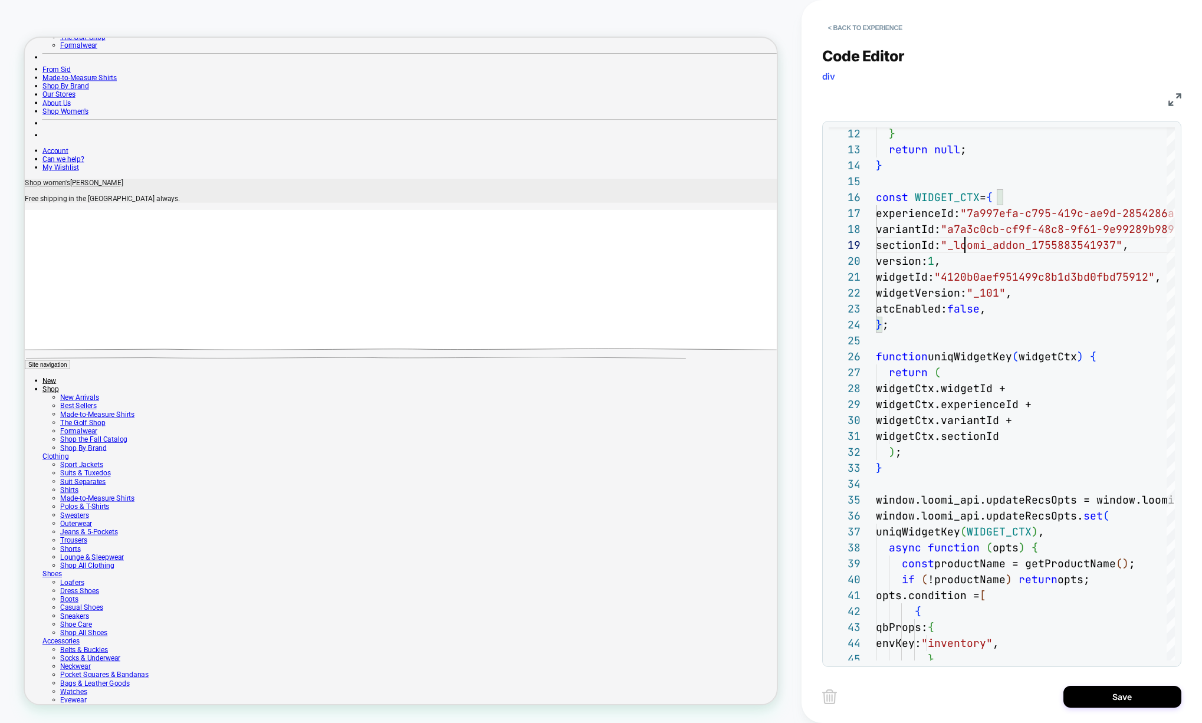
scroll to position [588, 0]
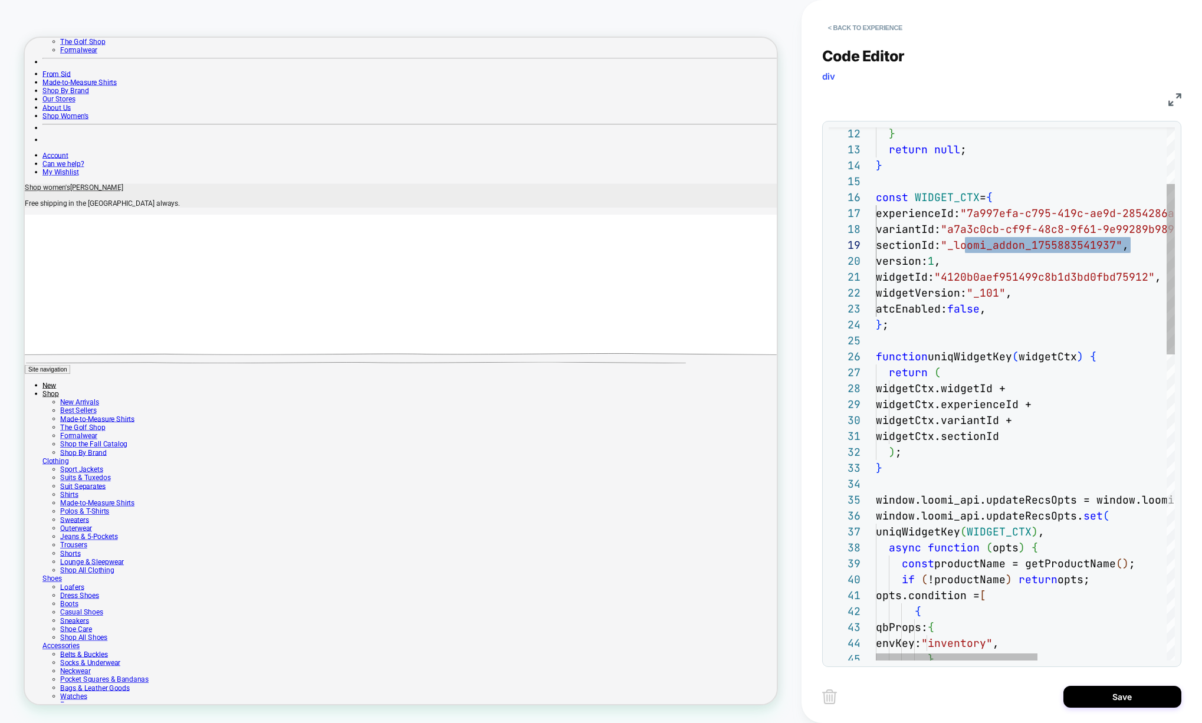
click at [965, 246] on span ""_loomi_addon_1755883541937"" at bounding box center [1031, 245] width 182 height 14
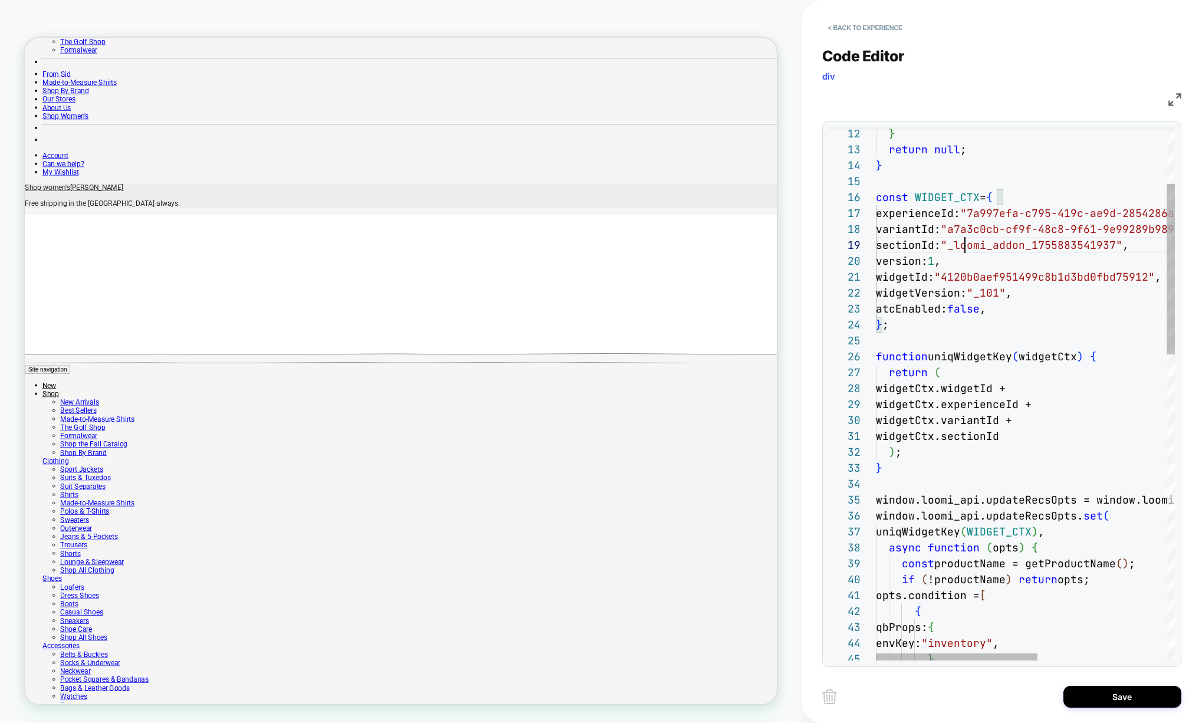
scroll to position [127, 96]
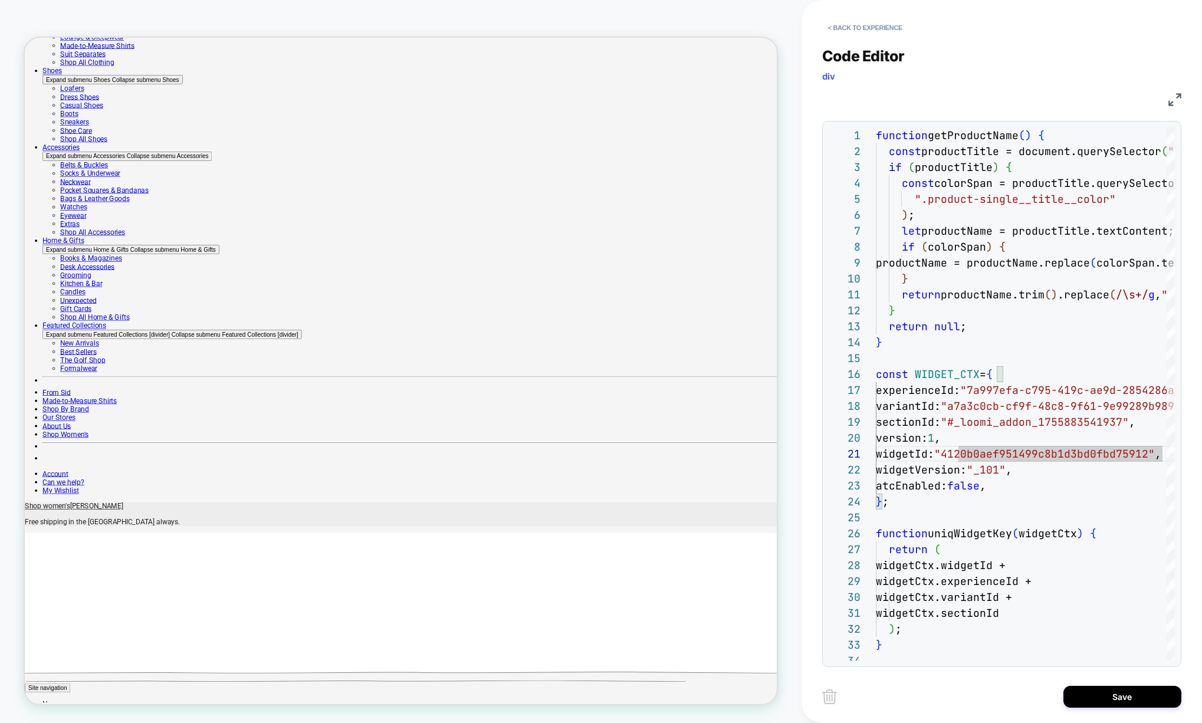
scroll to position [0, 0]
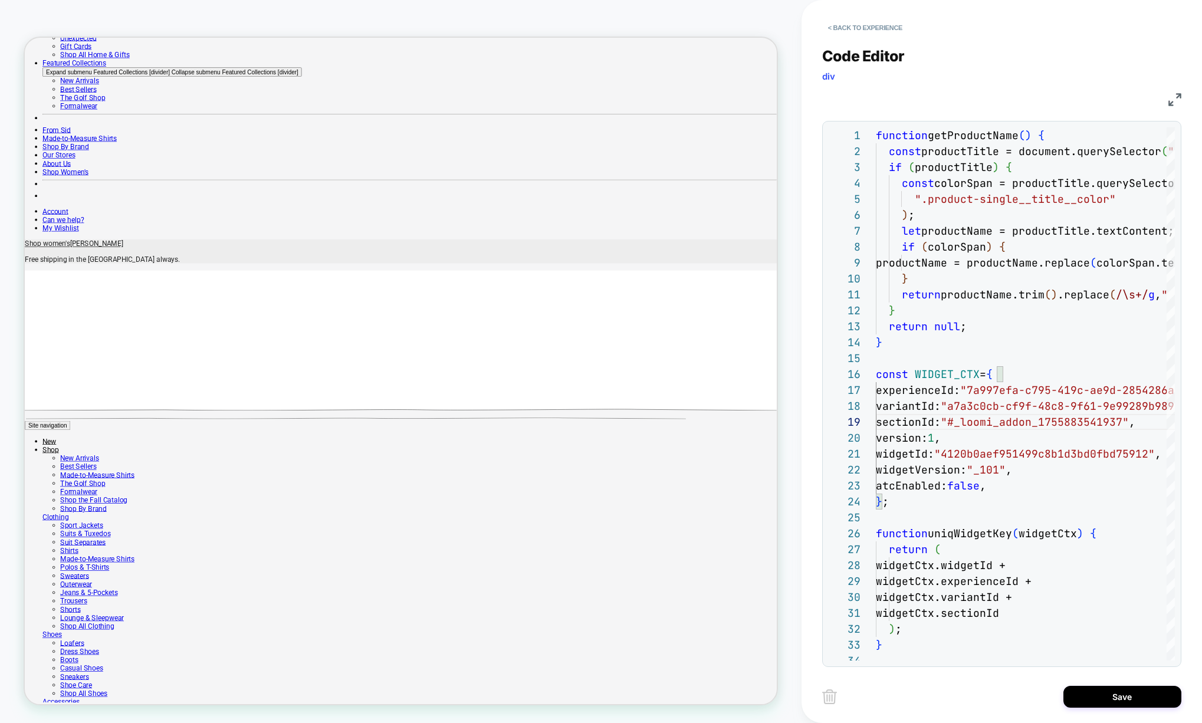
scroll to position [566, 0]
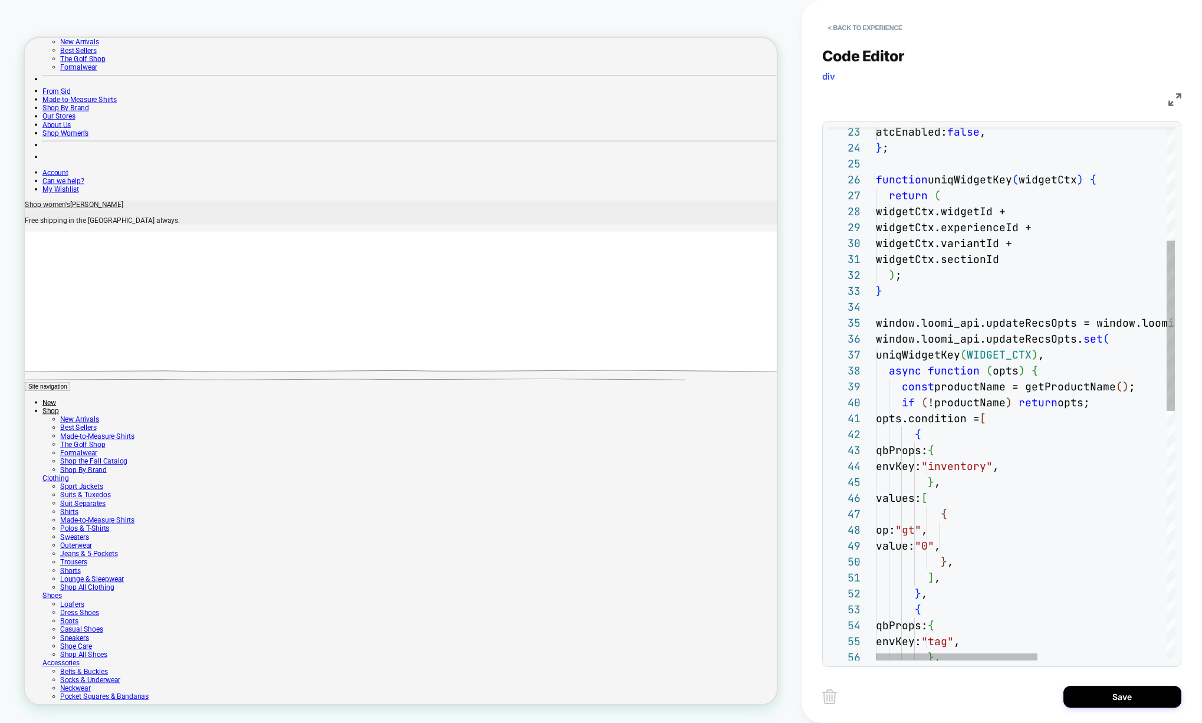
click at [1050, 371] on div "window.loomi_api.updateRecsOpts = window.loomi_api .updateRecsOpts || new Map (…" at bounding box center [1144, 605] width 537 height 1663
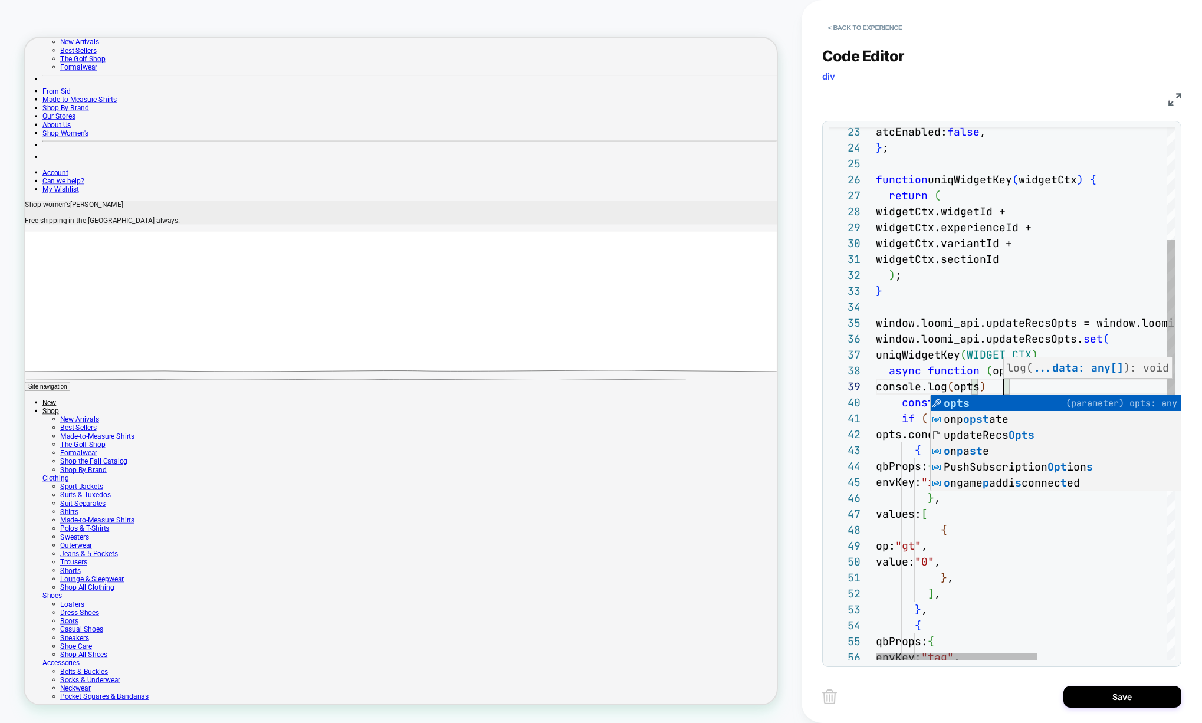
scroll to position [127, 127]
click at [1076, 326] on div "window.loomi_api.updateRecsOpts = window.loomi_api .updateRecsOpts || new Map (…" at bounding box center [1144, 613] width 537 height 1679
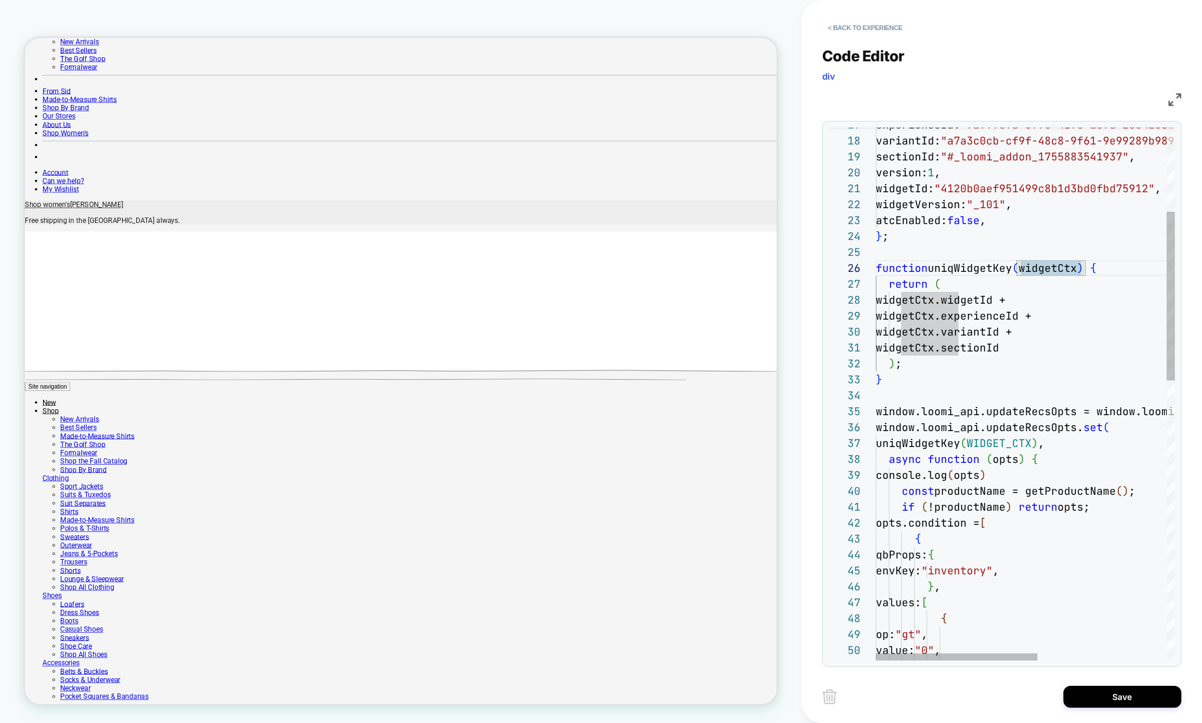
click at [1039, 426] on div "envKey: "inventory" , } , values: [ { op: "gt" , value: "0" , } , console.log (…" at bounding box center [1144, 701] width 537 height 1679
click at [1061, 422] on div "envKey: "inventory" , } , values: [ { op: "gt" , value: "0" , } , console.log (…" at bounding box center [1144, 701] width 537 height 1679
drag, startPoint x: 1034, startPoint y: 470, endPoint x: 835, endPoint y: 476, distance: 198.2
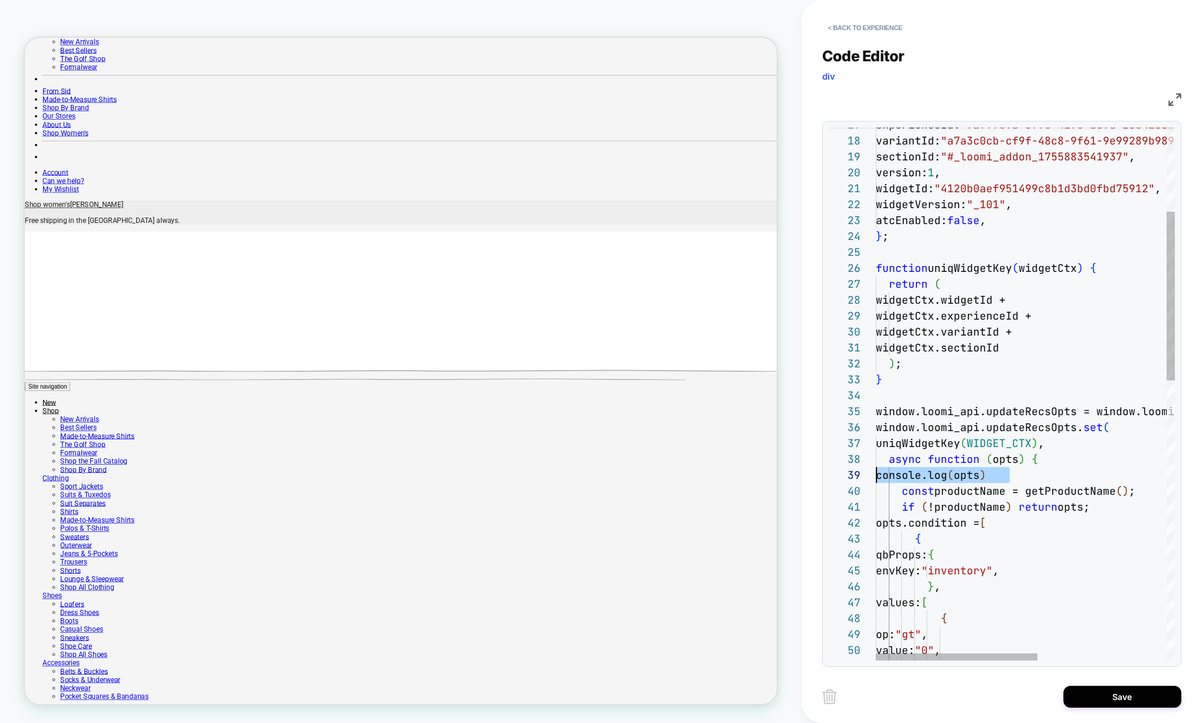
click at [876, 476] on div "envKey: "inventory" , } , values: [ { op: "gt" , value: "0" , } , console.log (…" at bounding box center [1144, 701] width 537 height 1679
type textarea "**********"
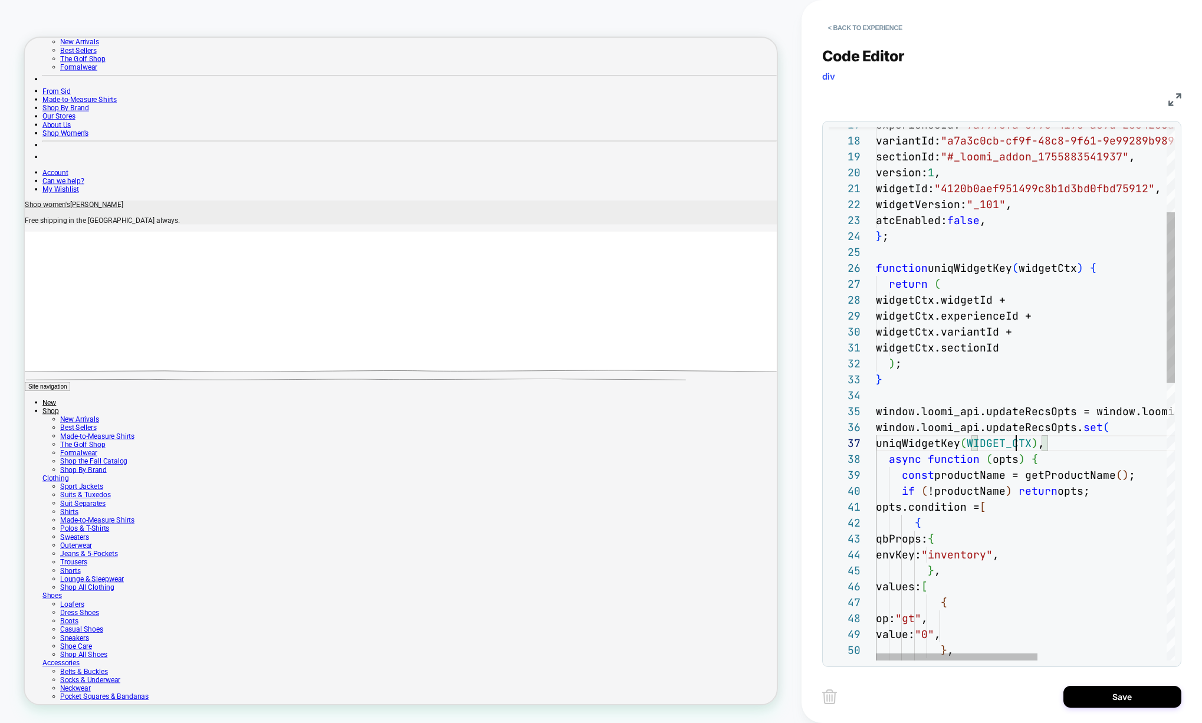
click at [1013, 445] on div "envKey: "inventory" , } , values: [ { op: "gt" , value: "0" , } , const product…" at bounding box center [1144, 693] width 537 height 1663
click at [864, 27] on button "< Back to experience" at bounding box center [865, 27] width 86 height 19
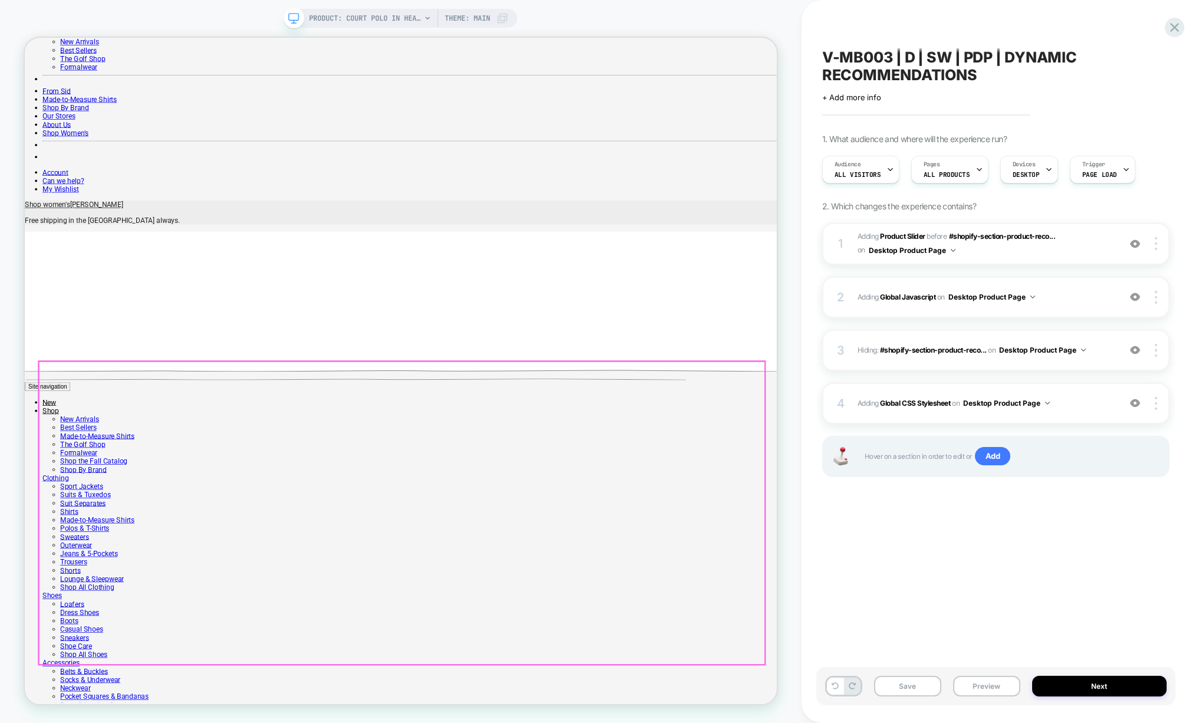
scroll to position [0, 1]
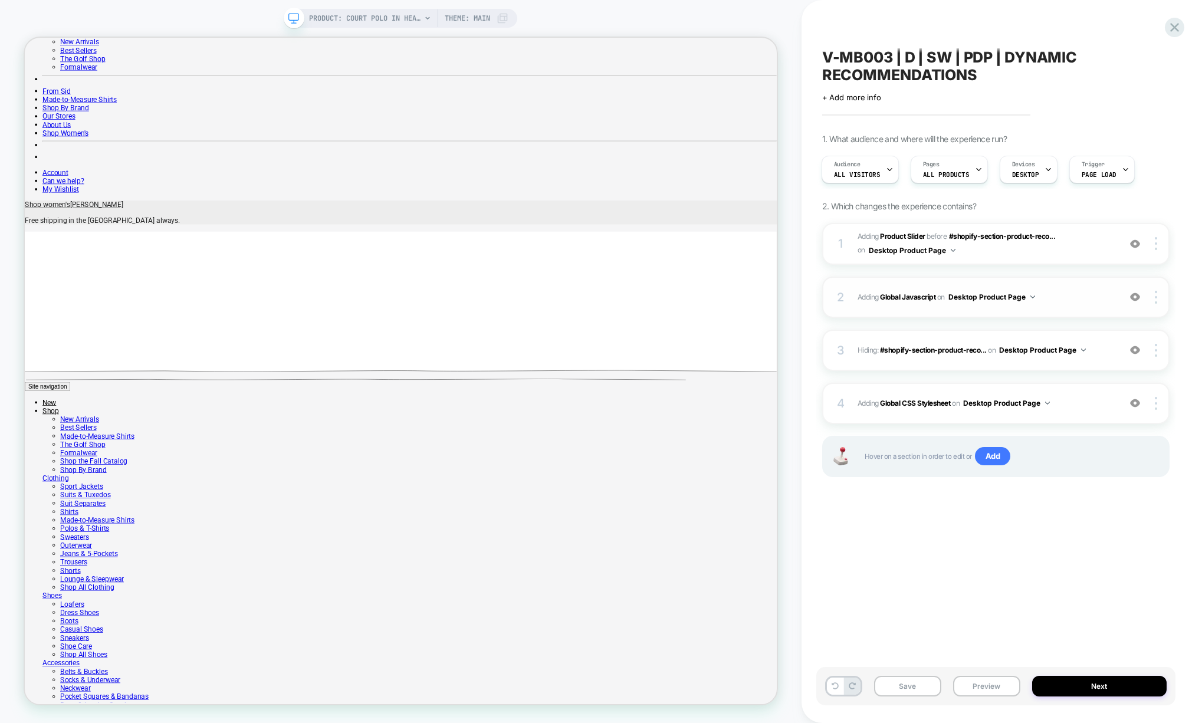
click at [1065, 300] on span "Adding Global Javascript on Desktop Product Page" at bounding box center [985, 296] width 256 height 15
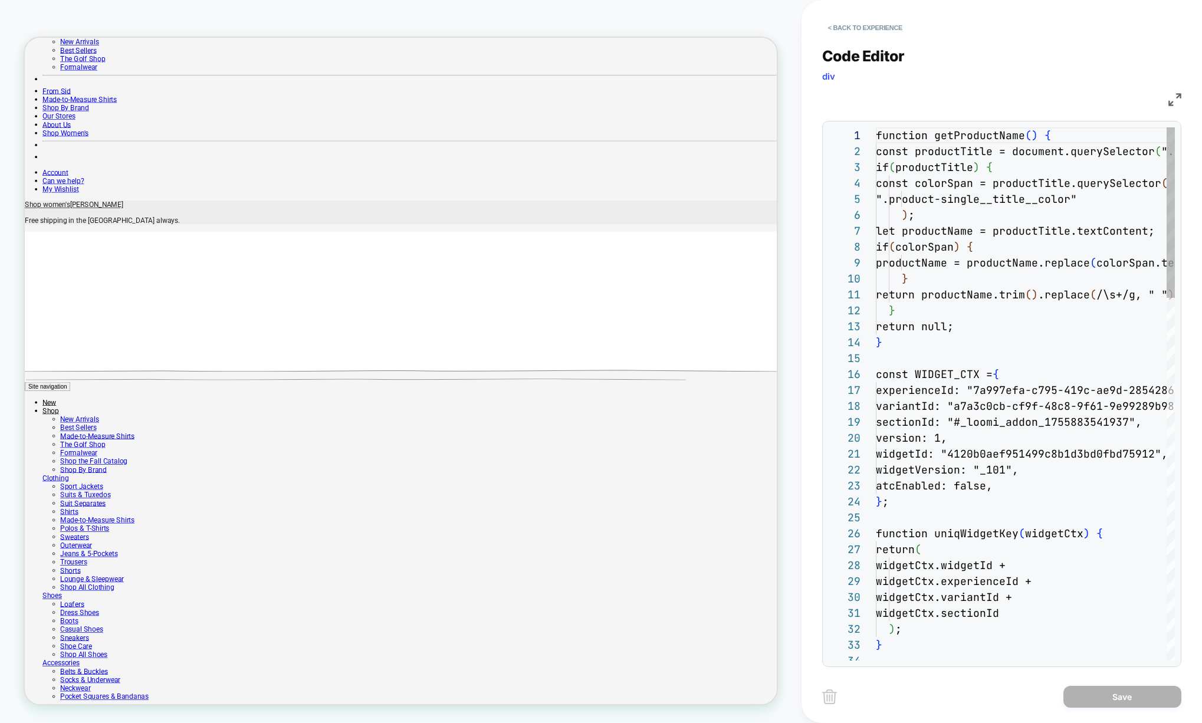
scroll to position [159, 0]
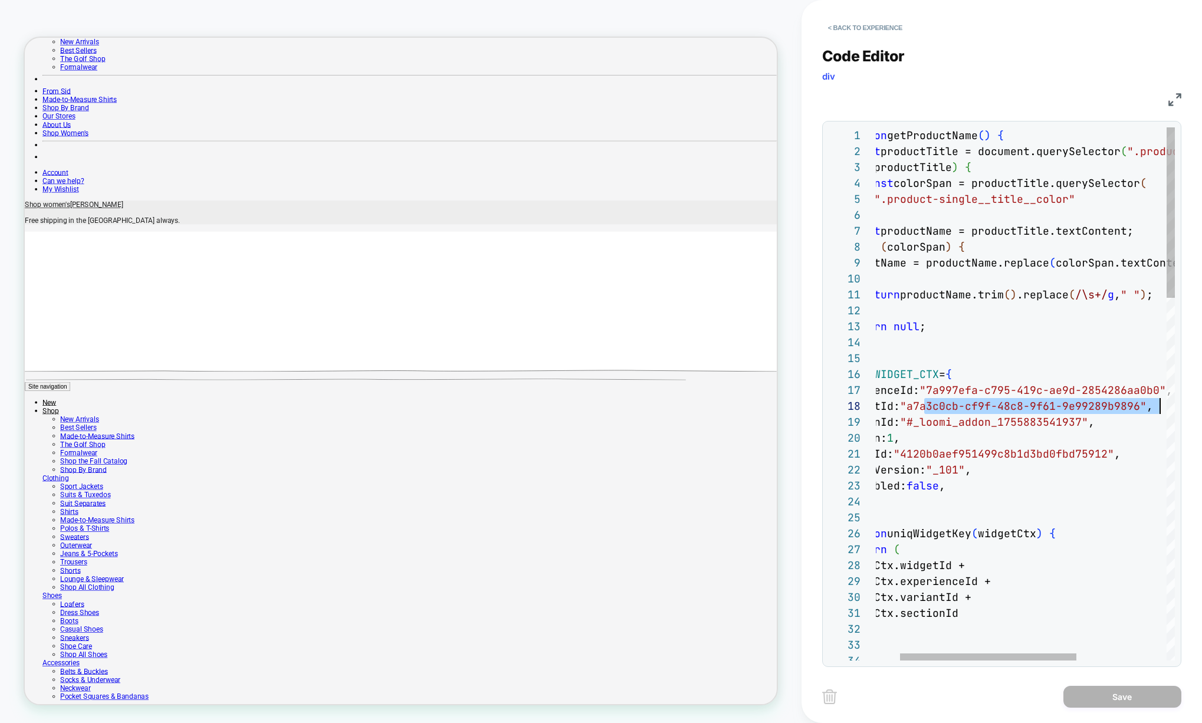
scroll to position [111, 318]
drag, startPoint x: 966, startPoint y: 408, endPoint x: 1151, endPoint y: 404, distance: 185.8
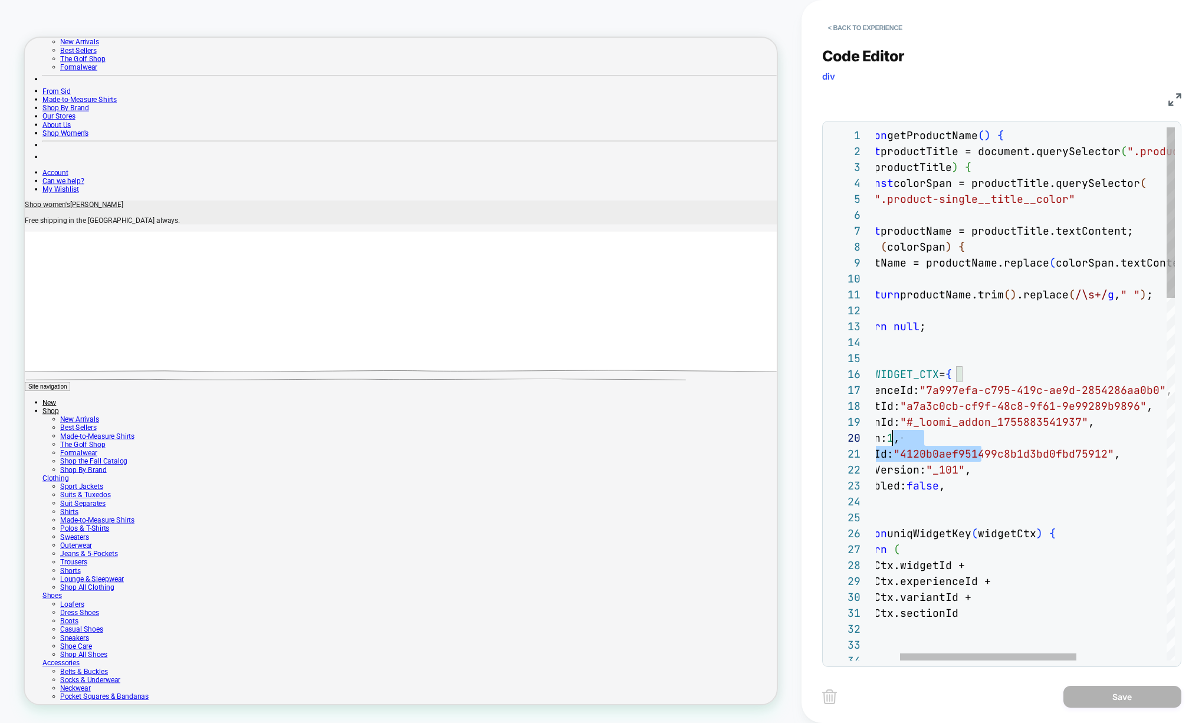
scroll to position [111, 0]
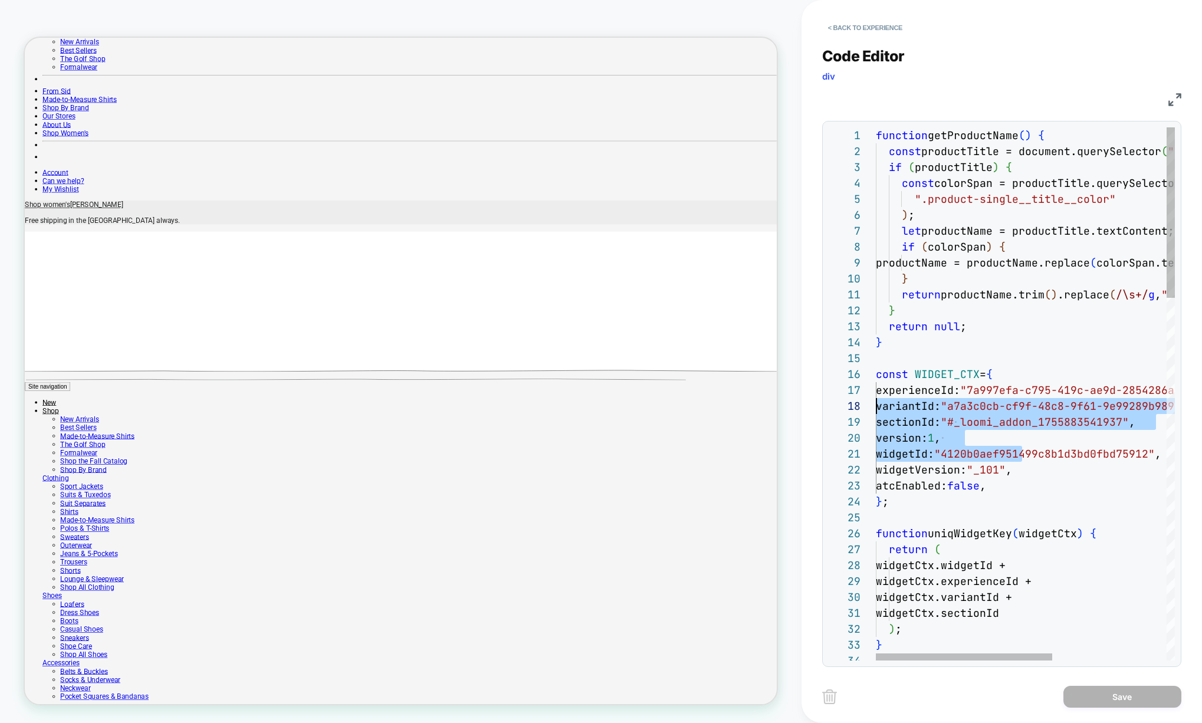
drag, startPoint x: 931, startPoint y: 447, endPoint x: 803, endPoint y: 408, distance: 133.7
type textarea "**********"
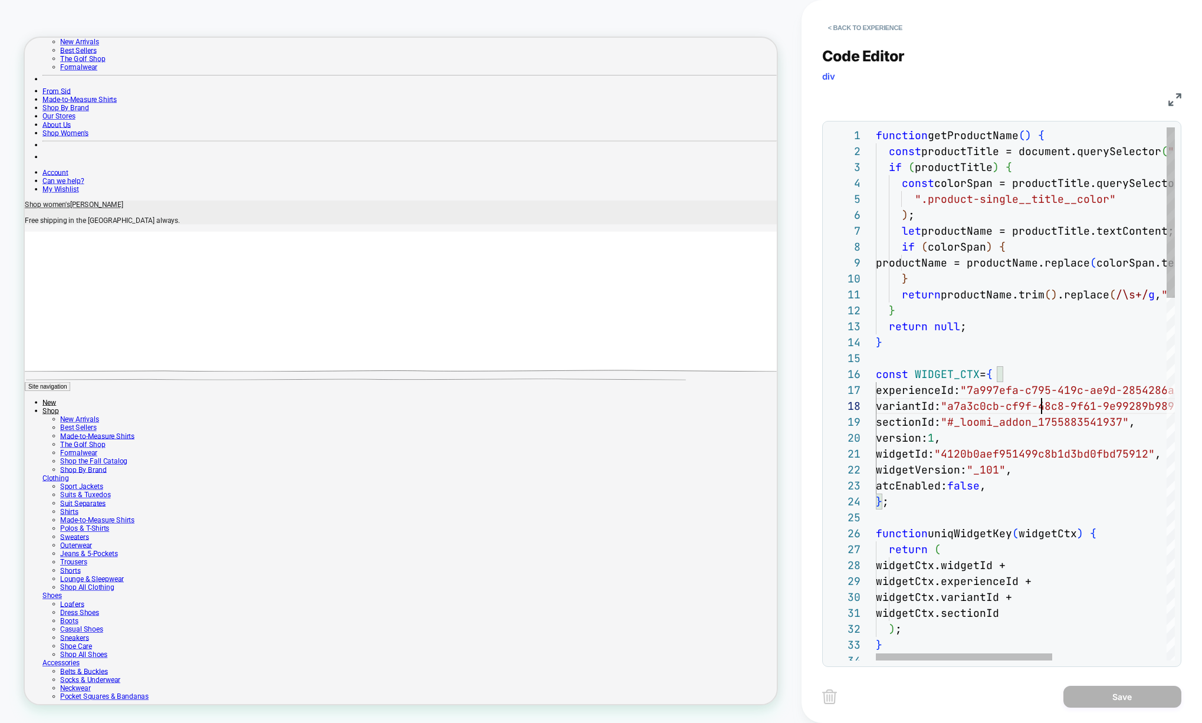
click at [854, 26] on button "< Back to experience" at bounding box center [865, 27] width 86 height 19
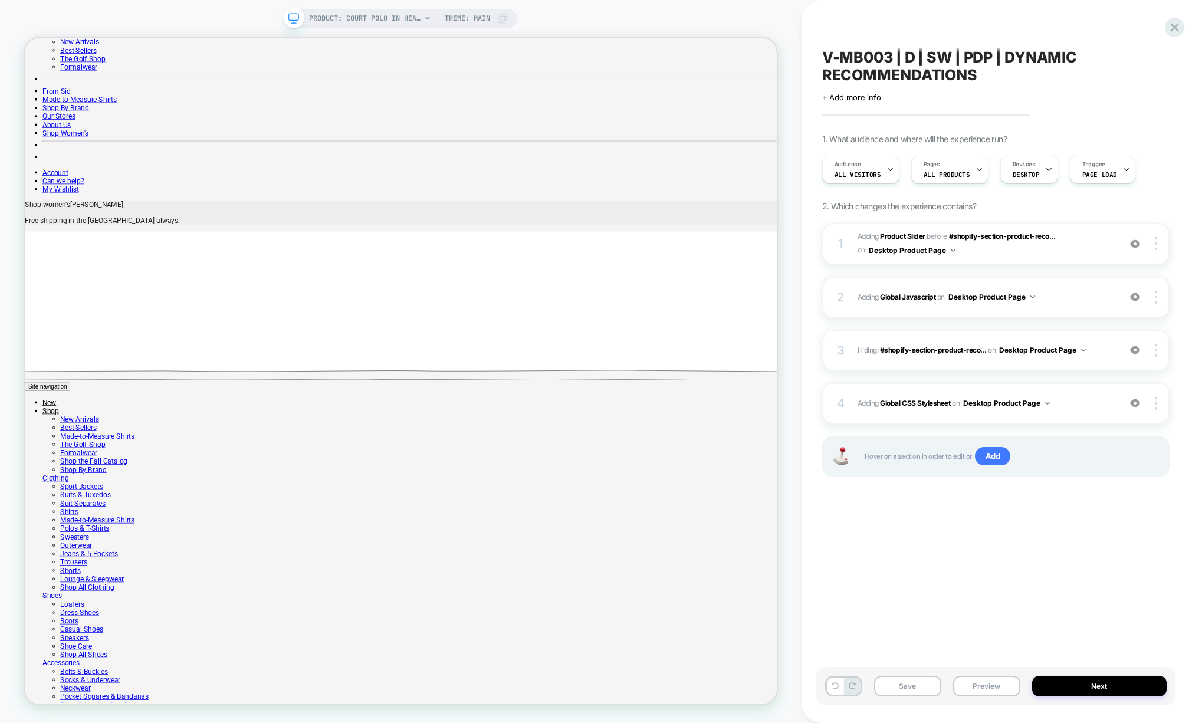
scroll to position [0, 1]
